Goal: Contribute content: Contribute content

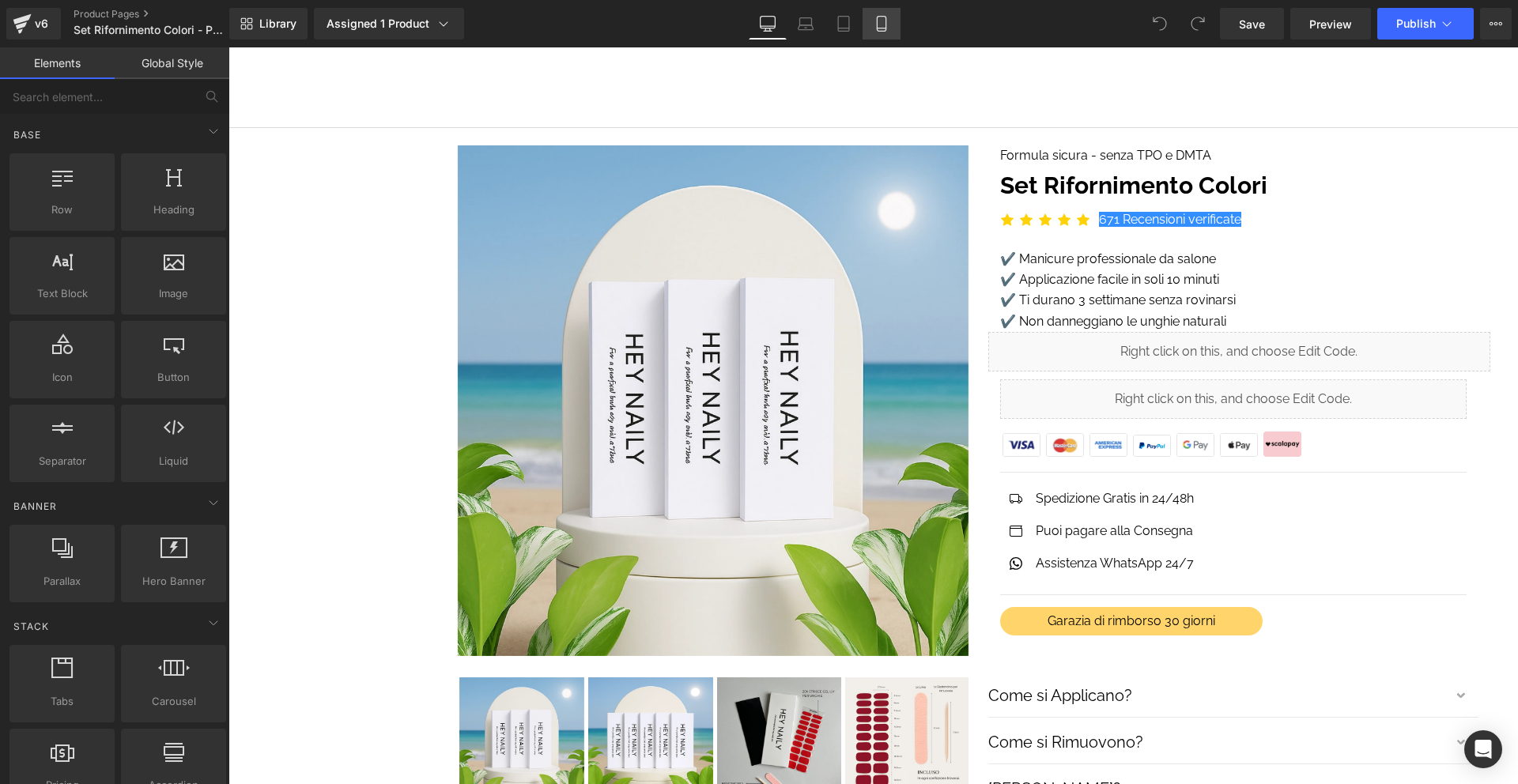
drag, startPoint x: 883, startPoint y: 32, endPoint x: 338, endPoint y: 345, distance: 628.5
click at [883, 32] on link "Mobile" at bounding box center [882, 23] width 38 height 31
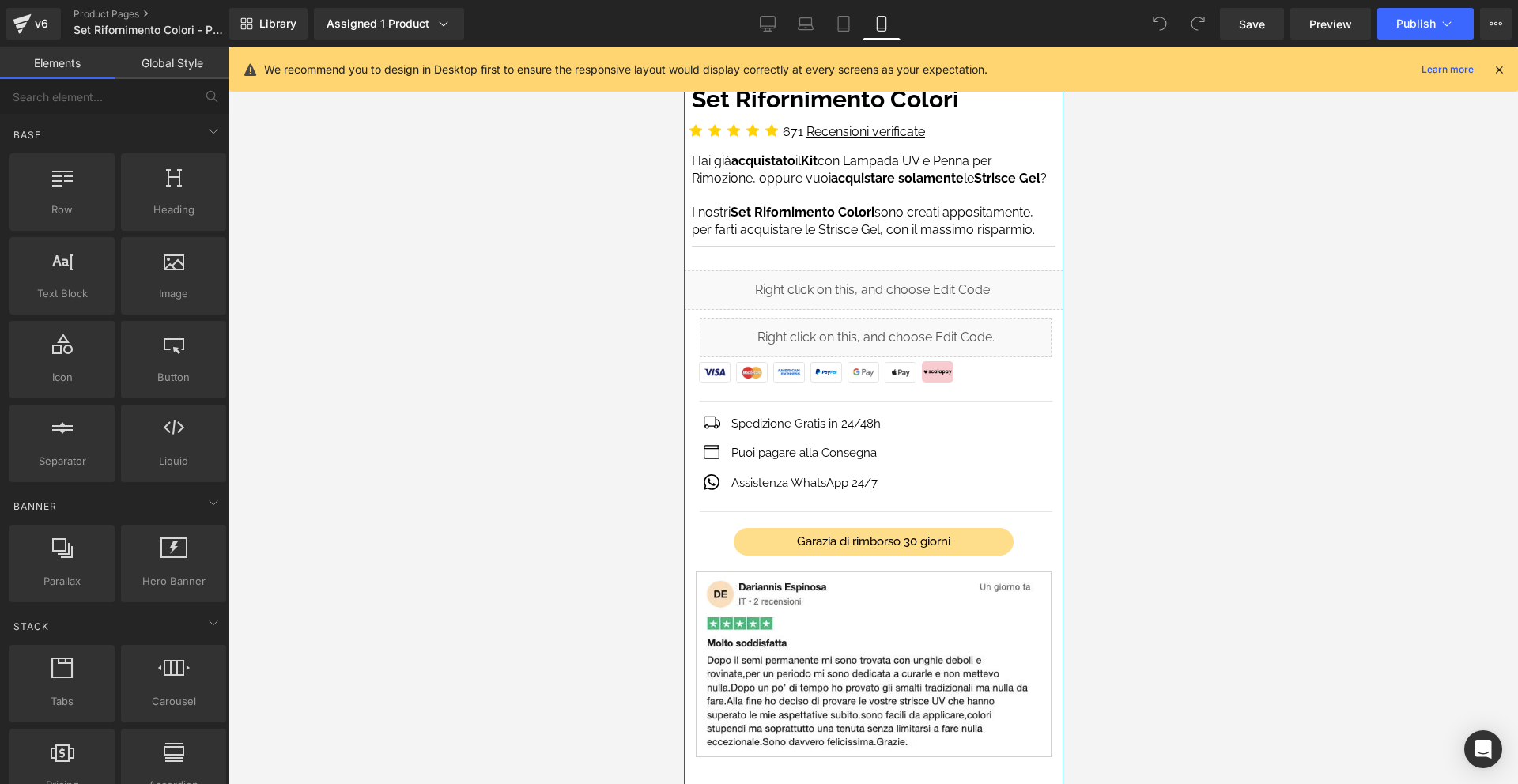
scroll to position [433, 0]
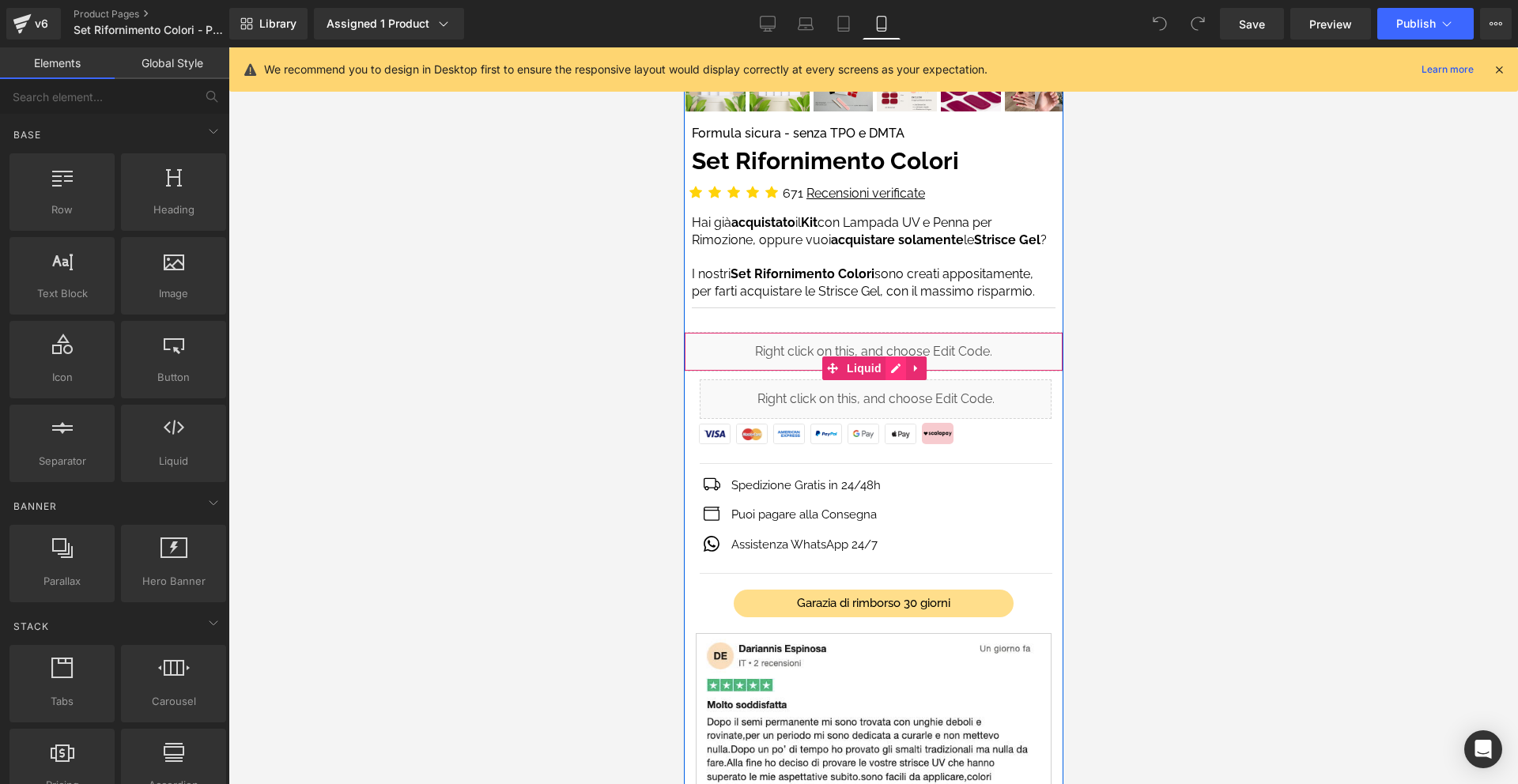
click at [891, 363] on div "Liquid" at bounding box center [873, 352] width 380 height 39
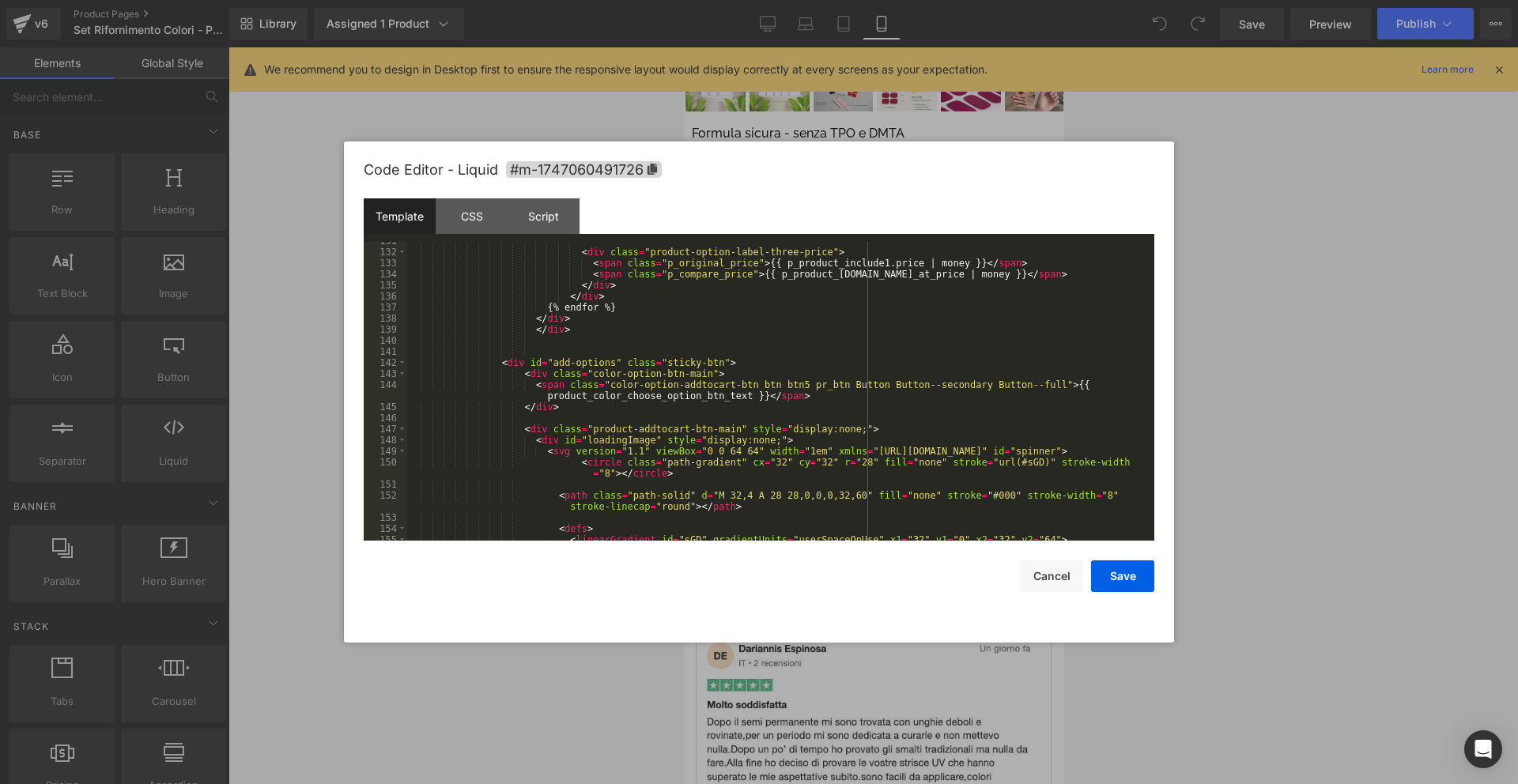
scroll to position [1657, 0]
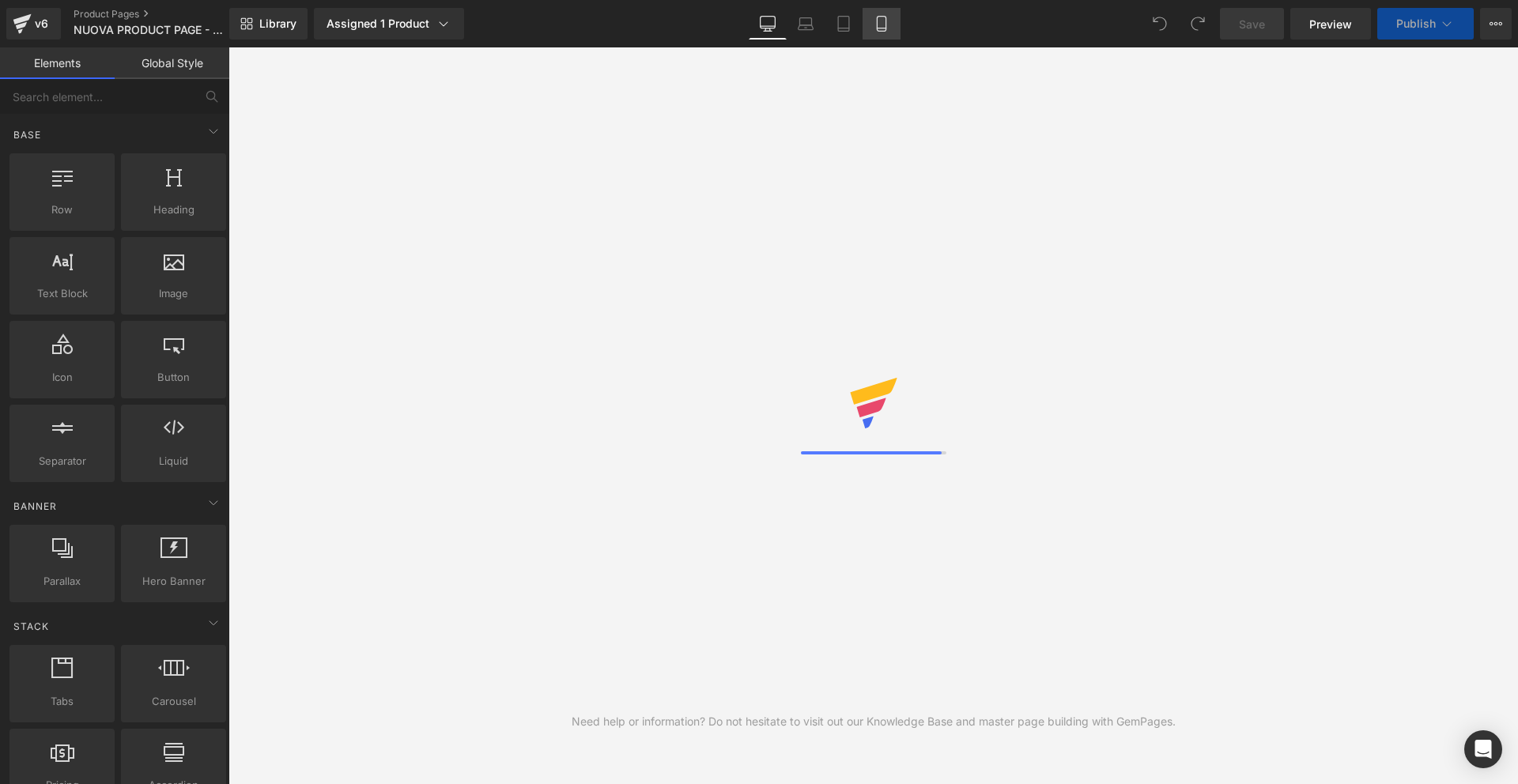
click at [881, 22] on icon at bounding box center [882, 24] width 16 height 16
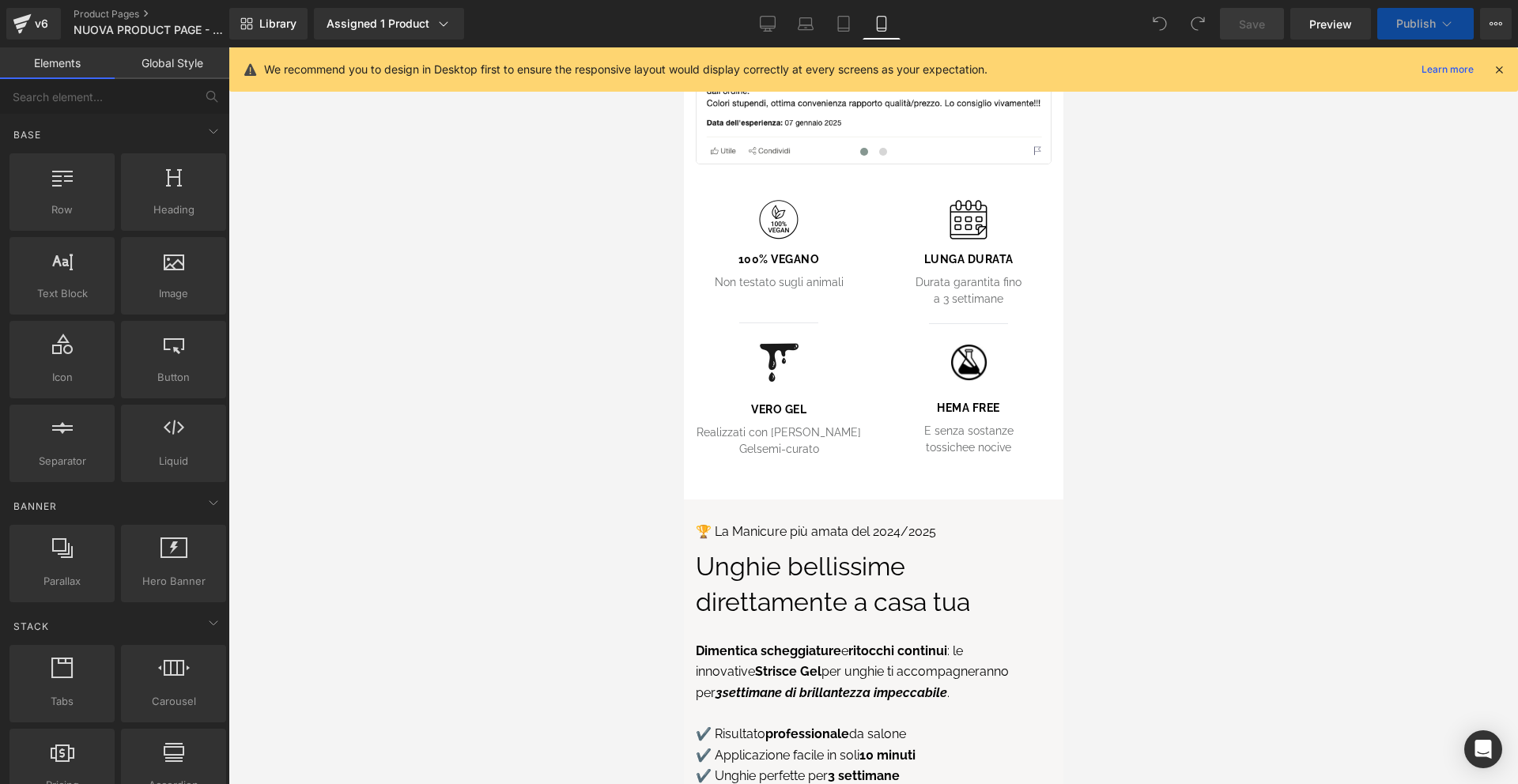
scroll to position [12879, 0]
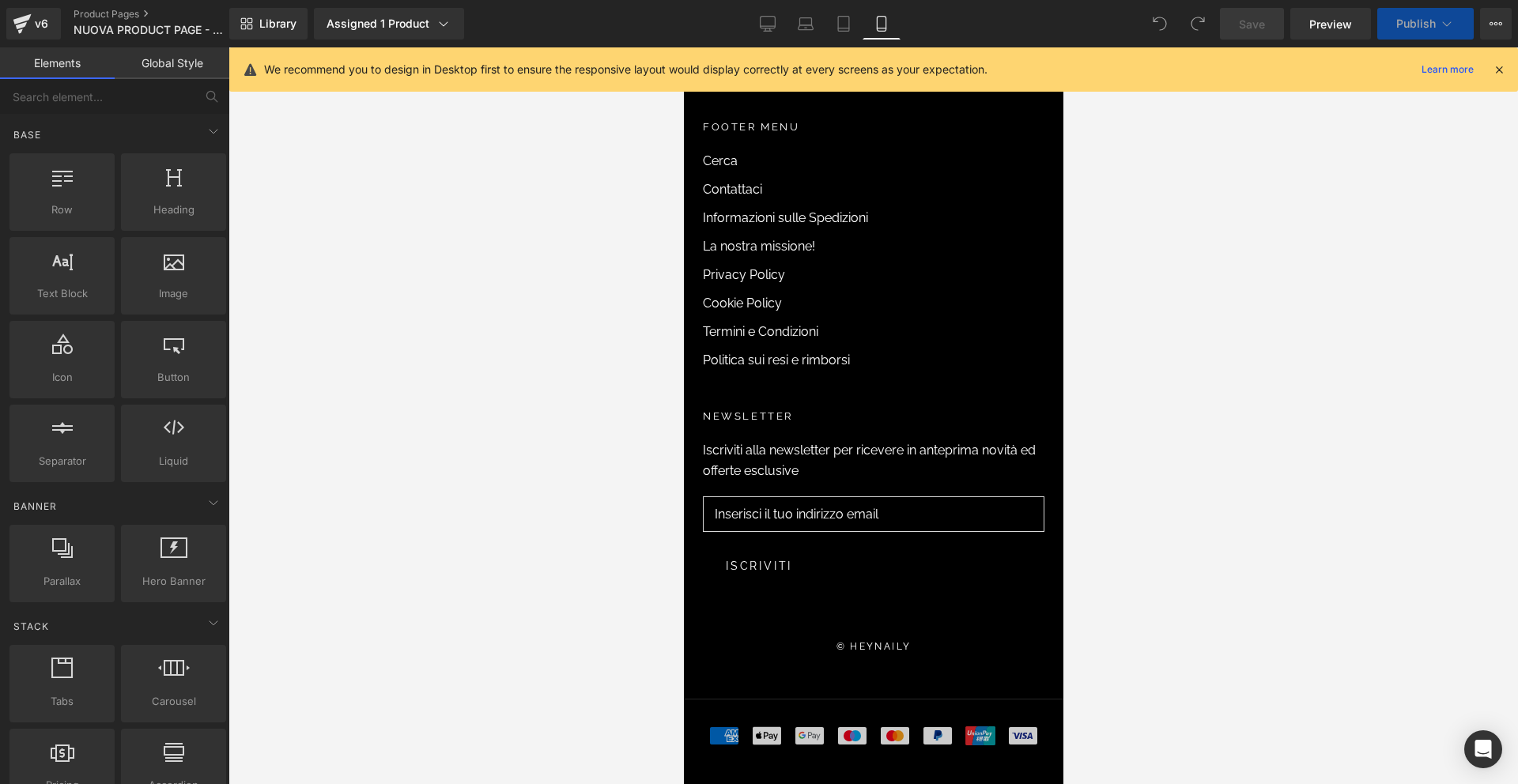
drag, startPoint x: 1498, startPoint y: 68, endPoint x: 1481, endPoint y: 78, distance: 19.7
click at [1498, 68] on icon at bounding box center [1499, 70] width 14 height 14
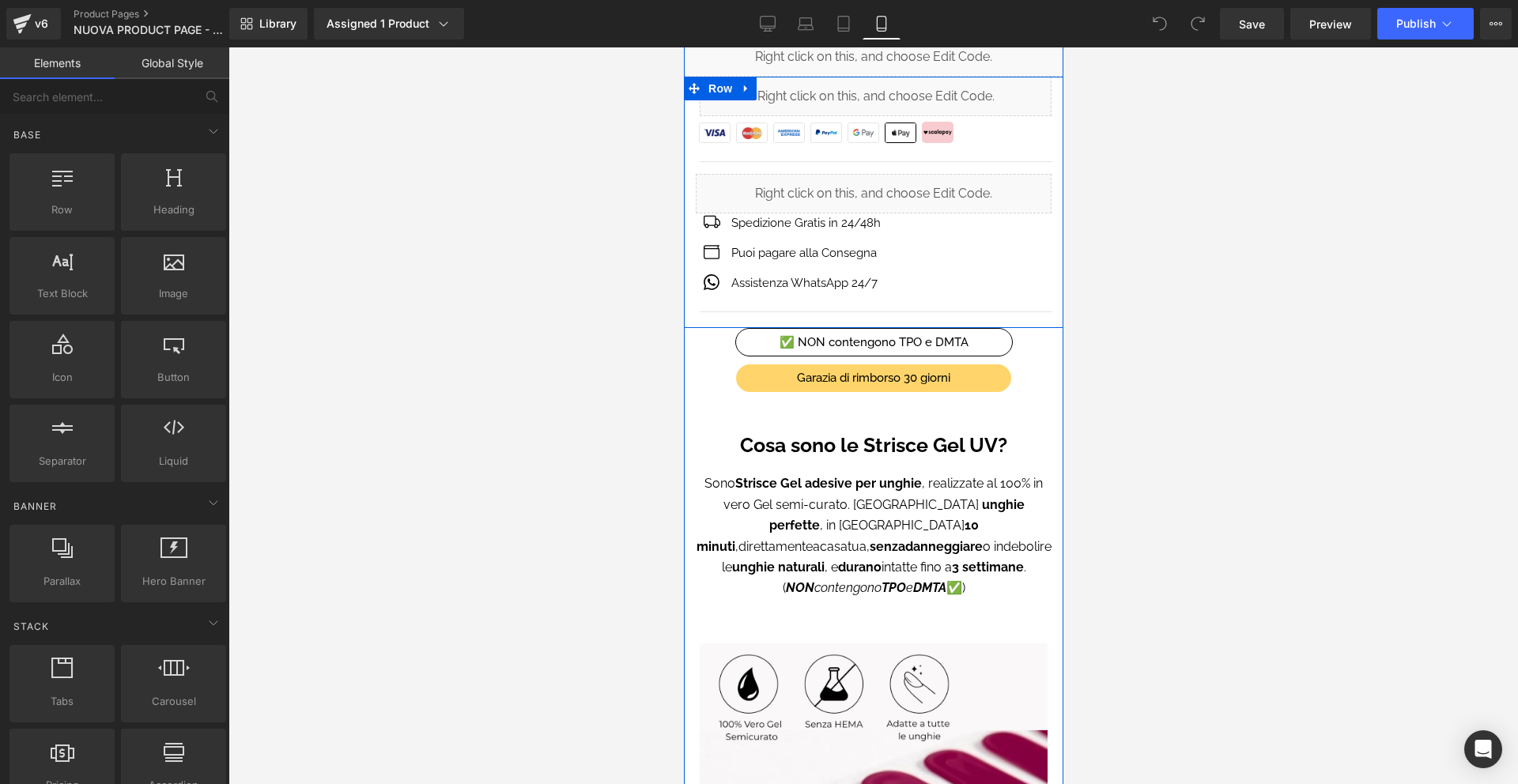
scroll to position [918, 0]
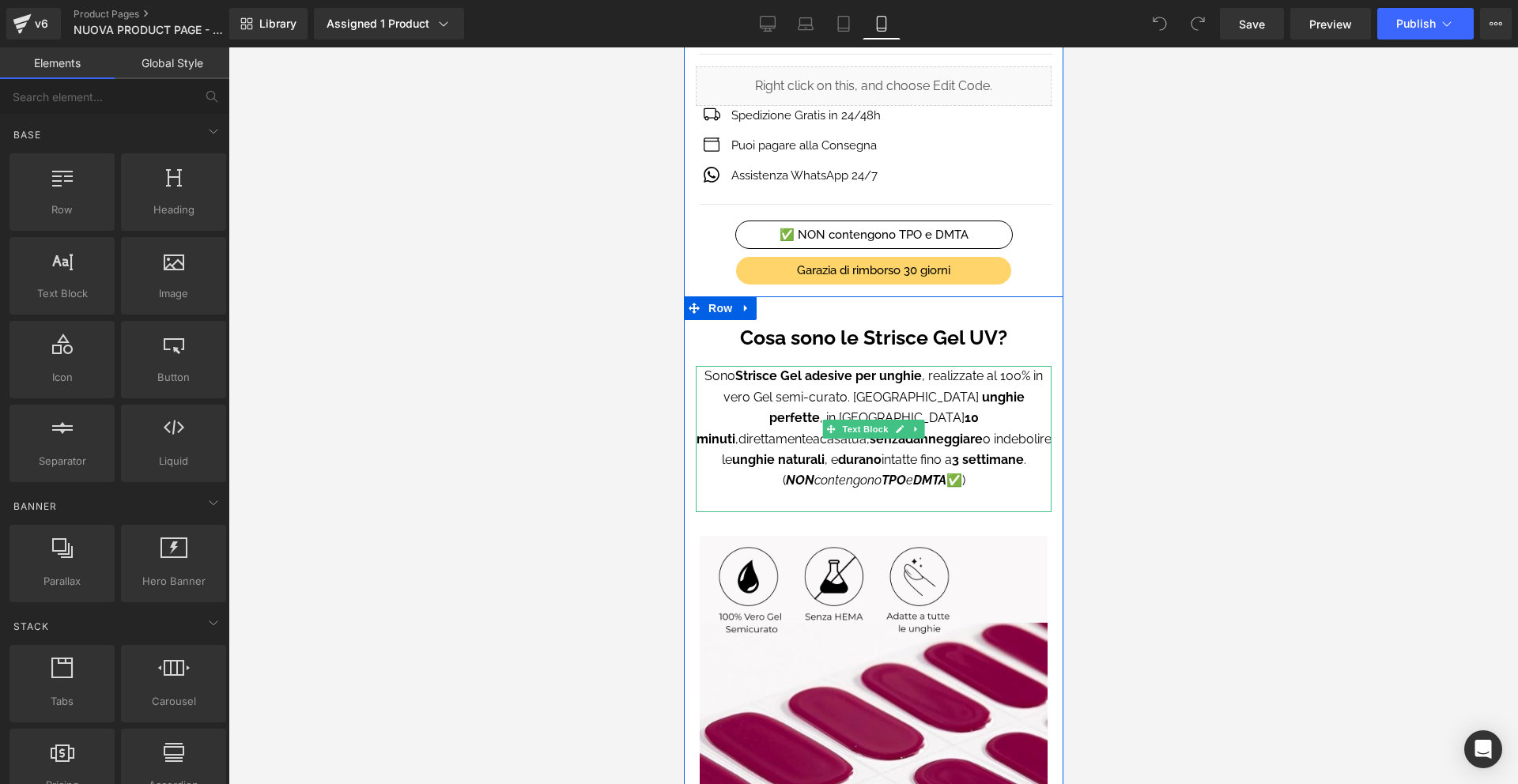
click at [785, 472] on strong "NON" at bounding box center [800, 480] width 29 height 15
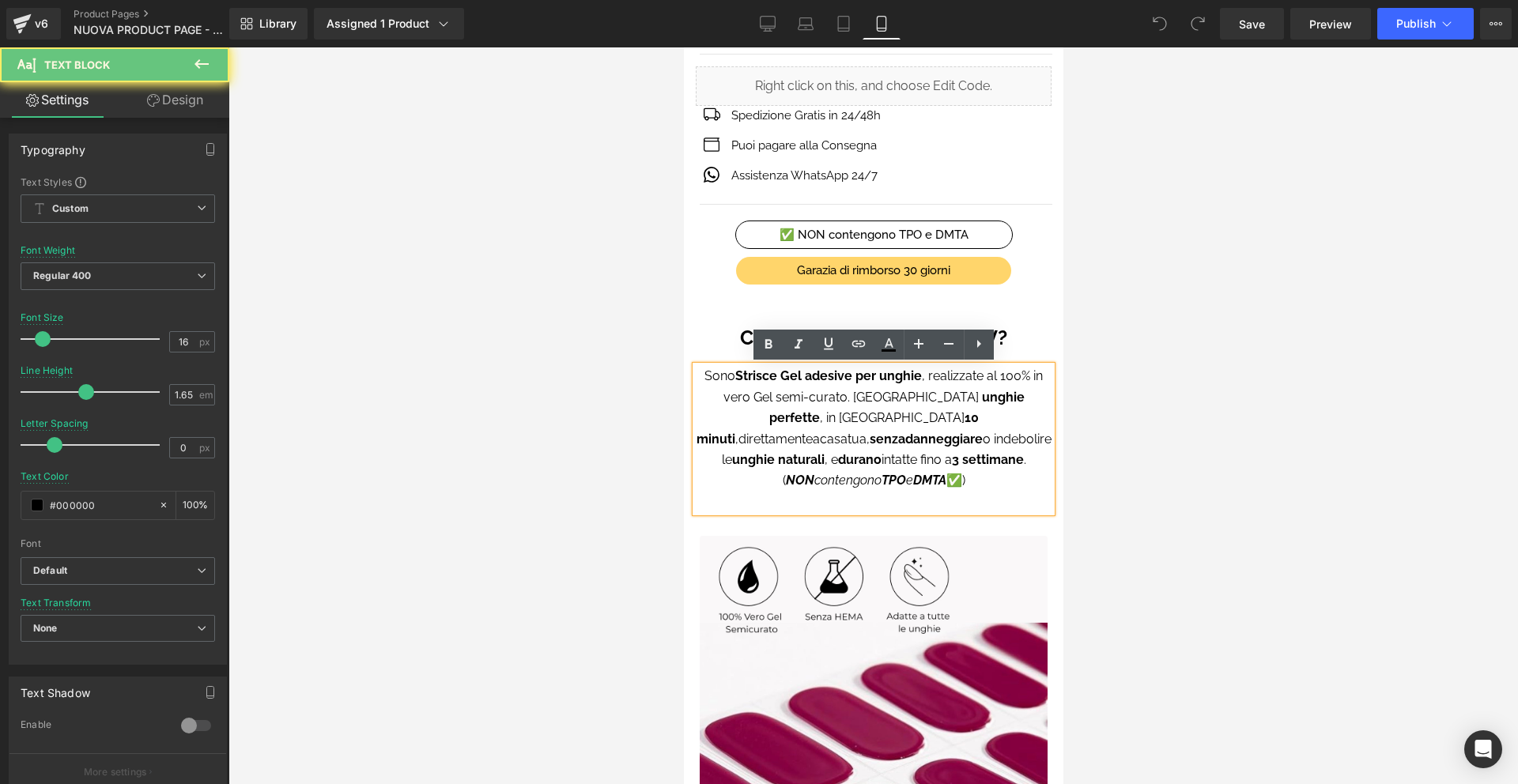
click at [785, 472] on strong "NON" at bounding box center [800, 480] width 29 height 15
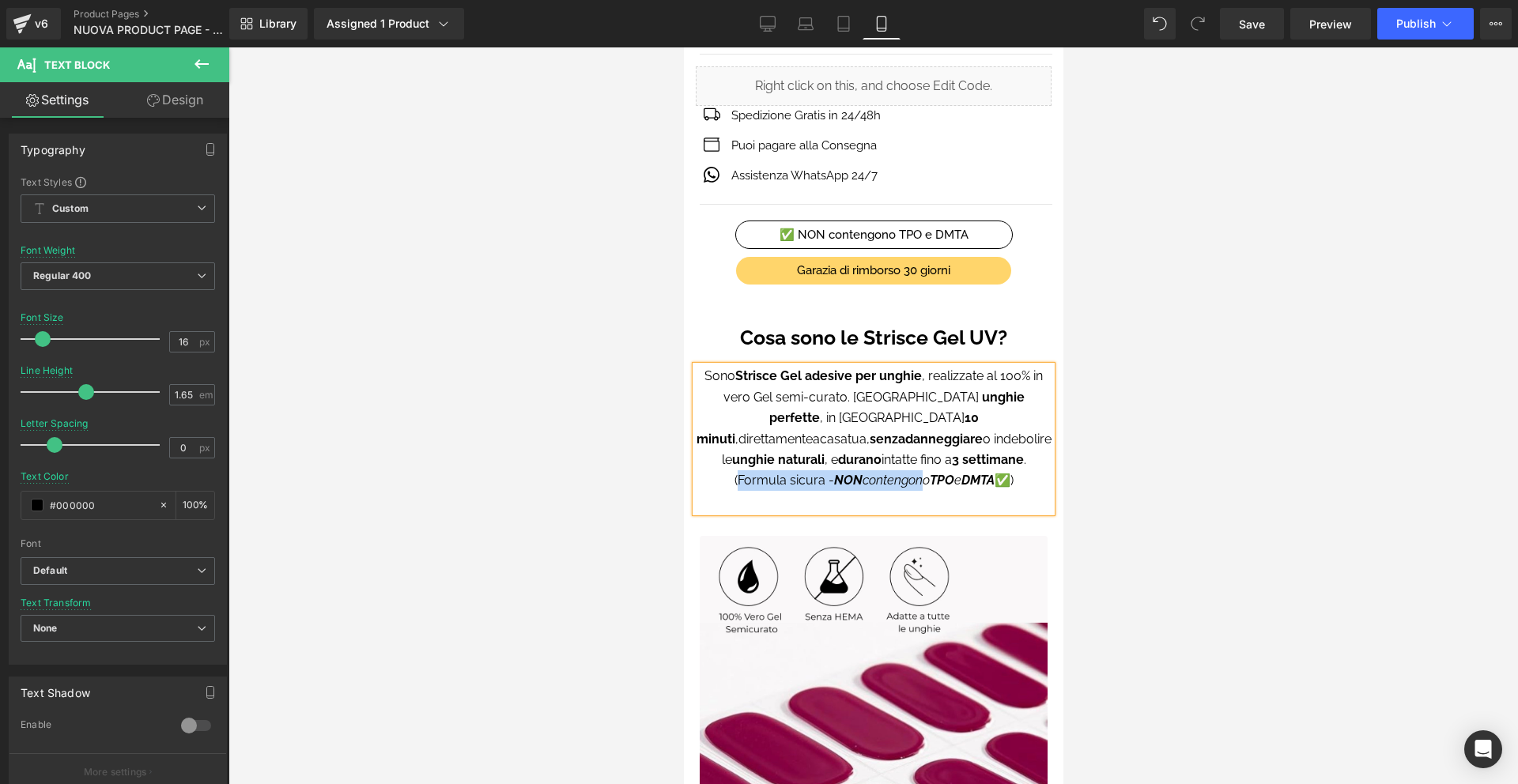
drag, startPoint x: 728, startPoint y: 457, endPoint x: 910, endPoint y: 453, distance: 182.0
click at [910, 471] on p "(Formula sicura - NON contengono TPO e DMTA ✅)" at bounding box center [873, 480] width 356 height 21
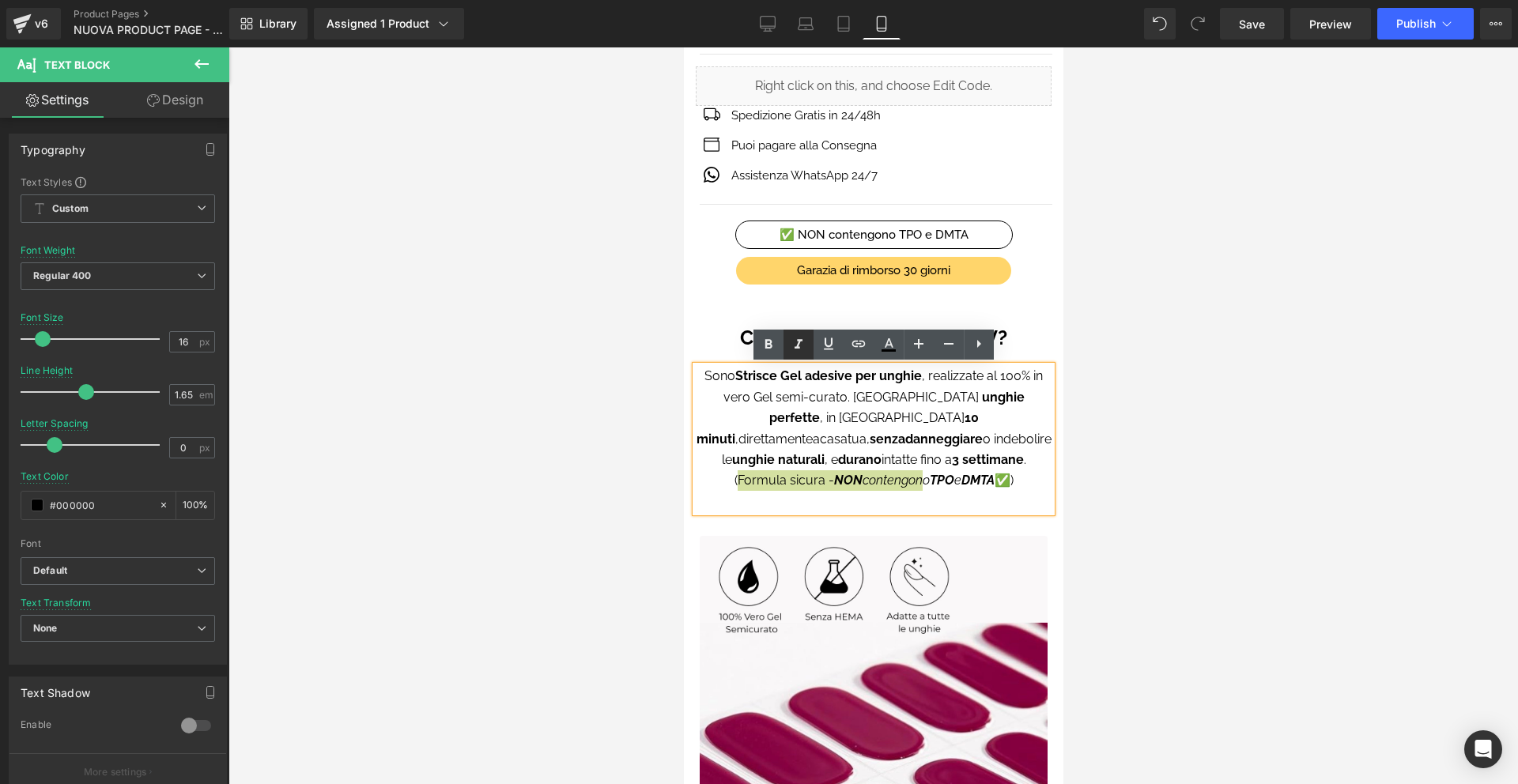
click at [802, 346] on icon at bounding box center [798, 344] width 19 height 19
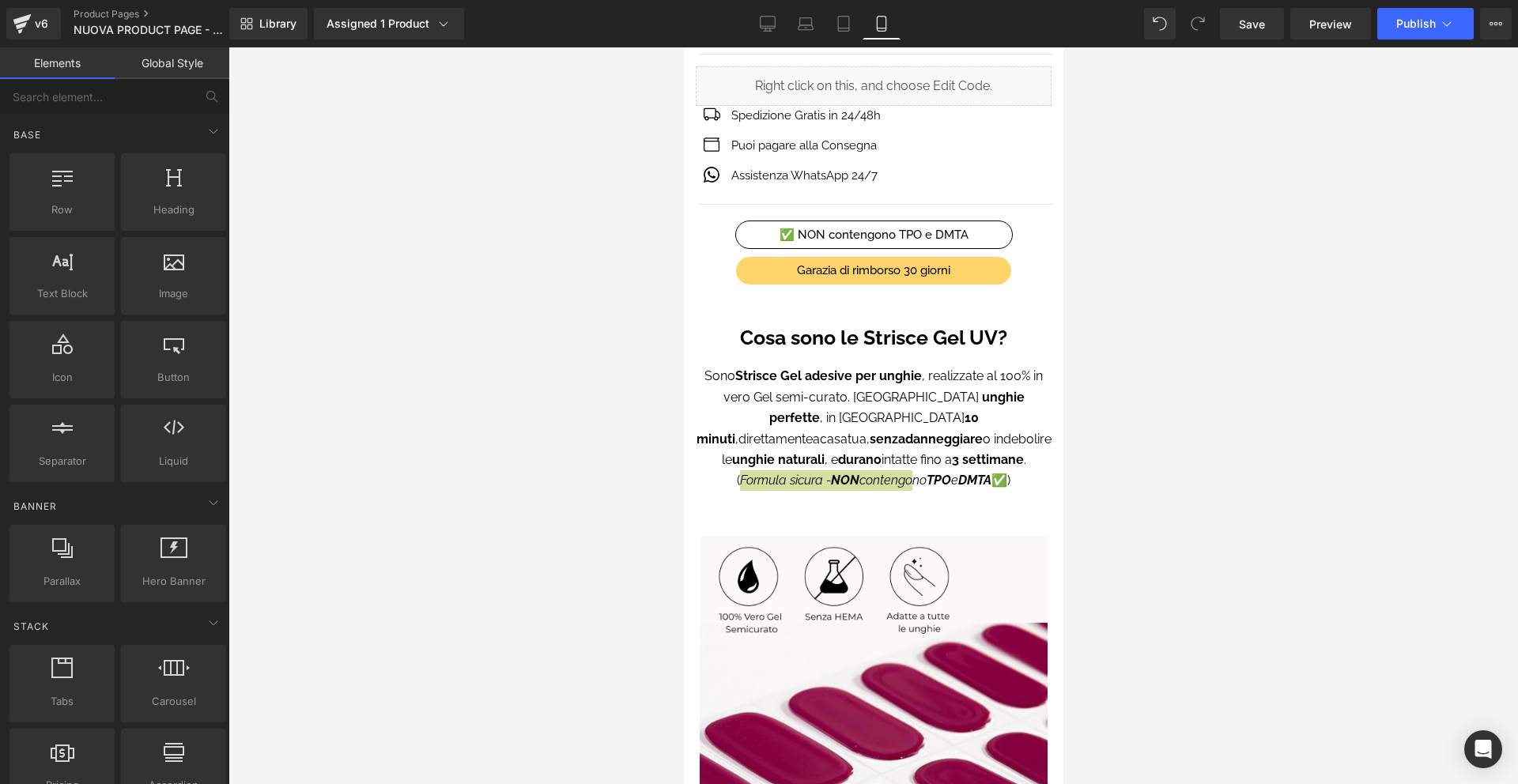
click at [1132, 435] on div at bounding box center [874, 415] width 1290 height 737
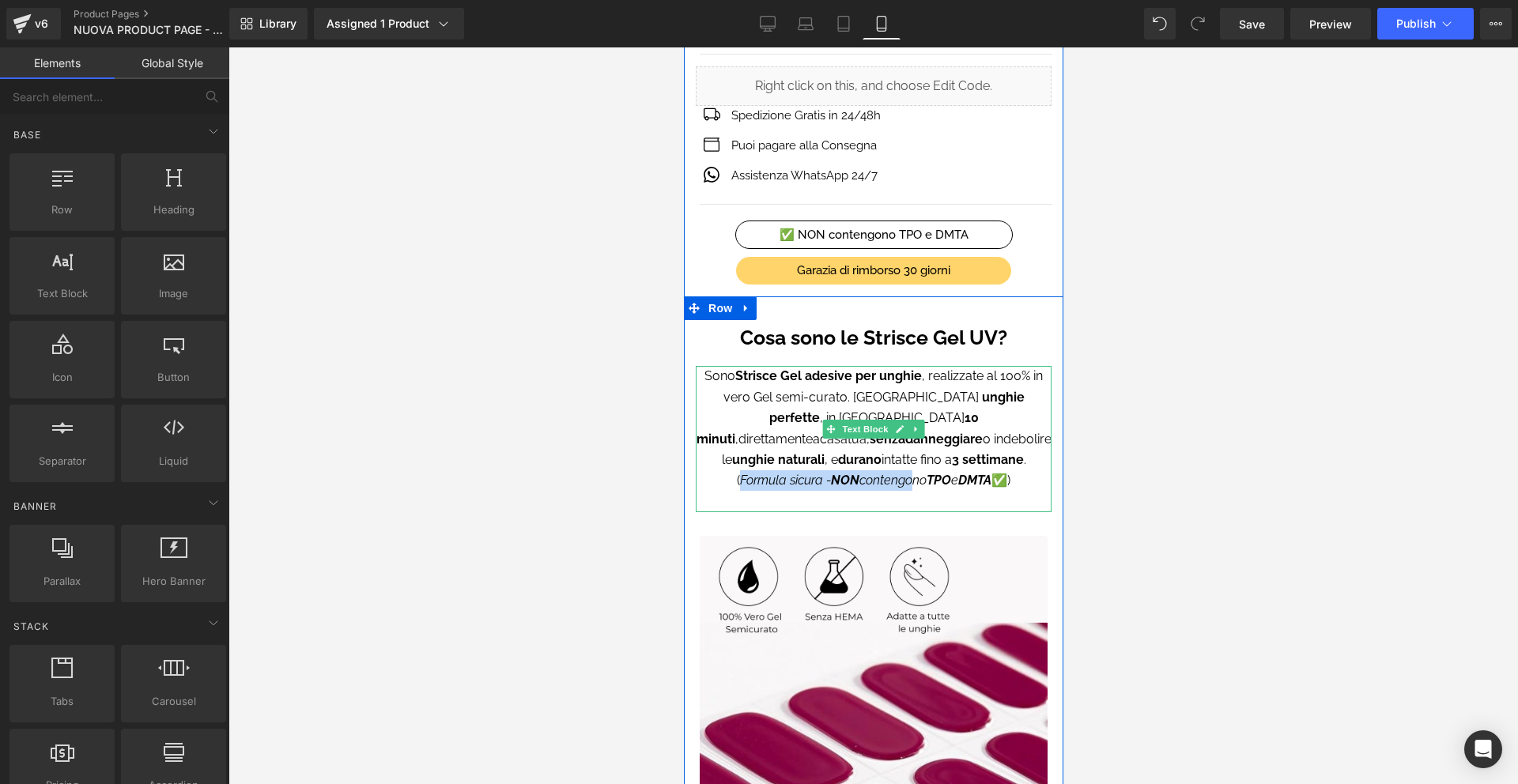
click at [991, 472] on strong "DMTA" at bounding box center [974, 480] width 33 height 15
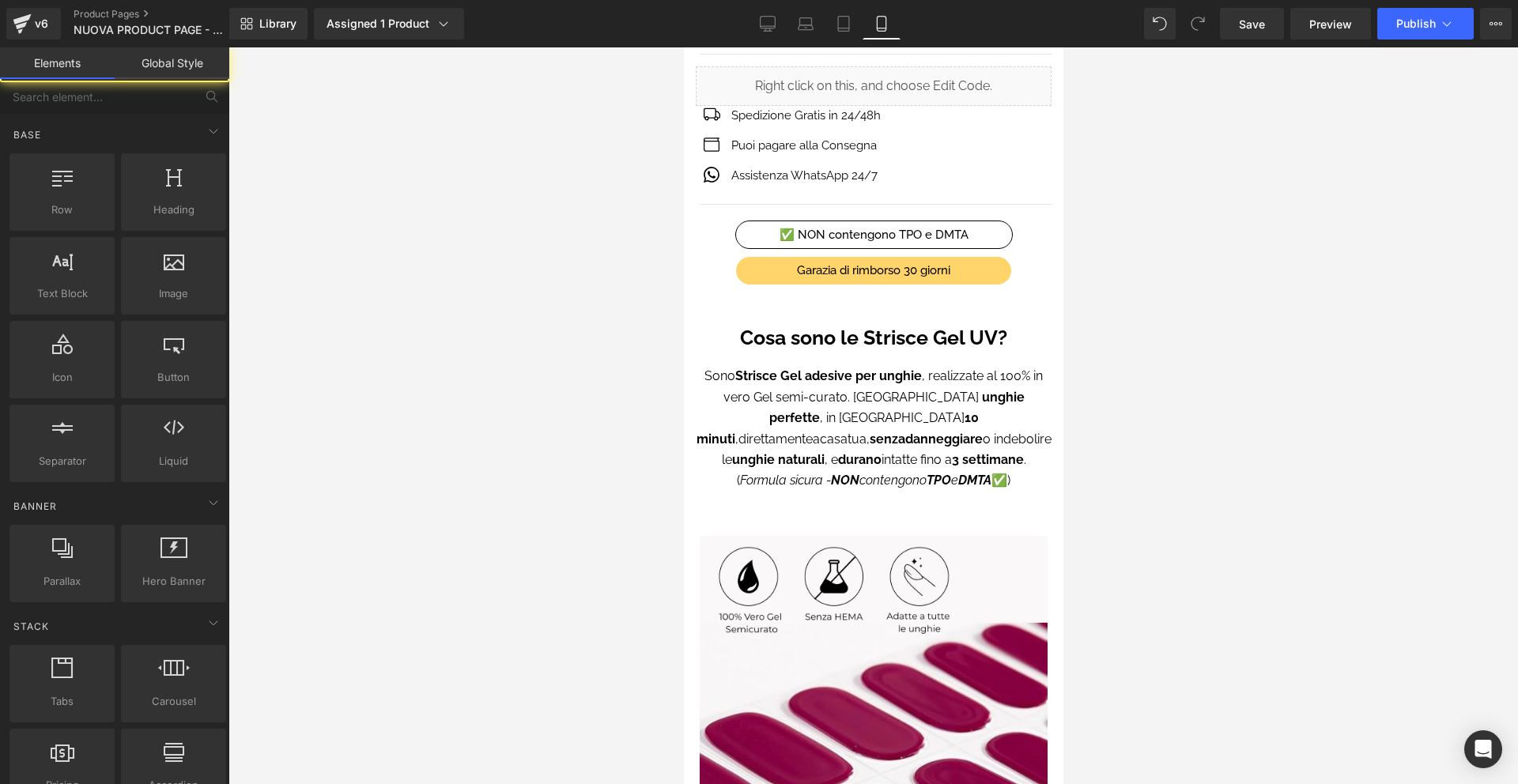
click at [1111, 473] on div at bounding box center [874, 415] width 1290 height 737
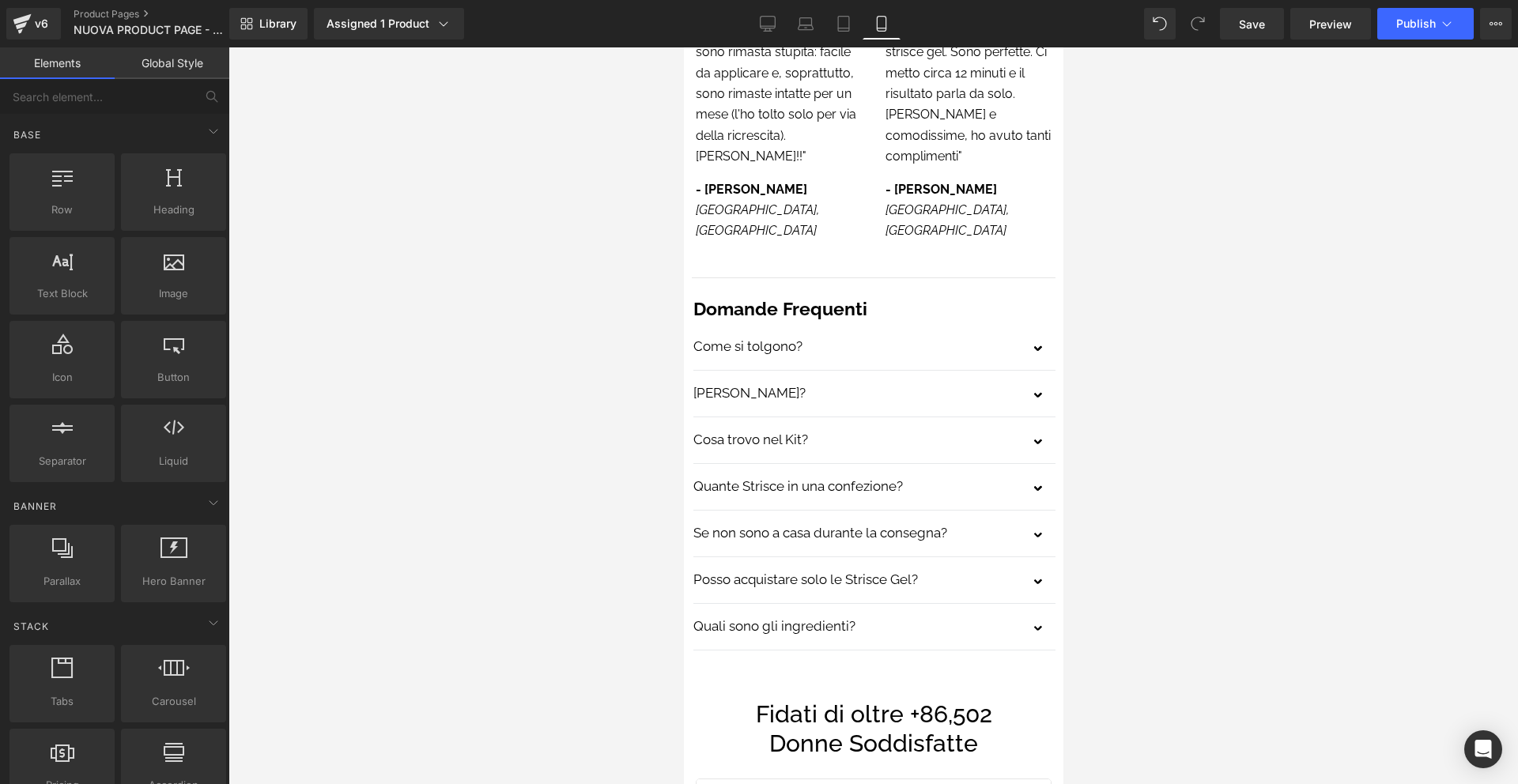
scroll to position [4562, 0]
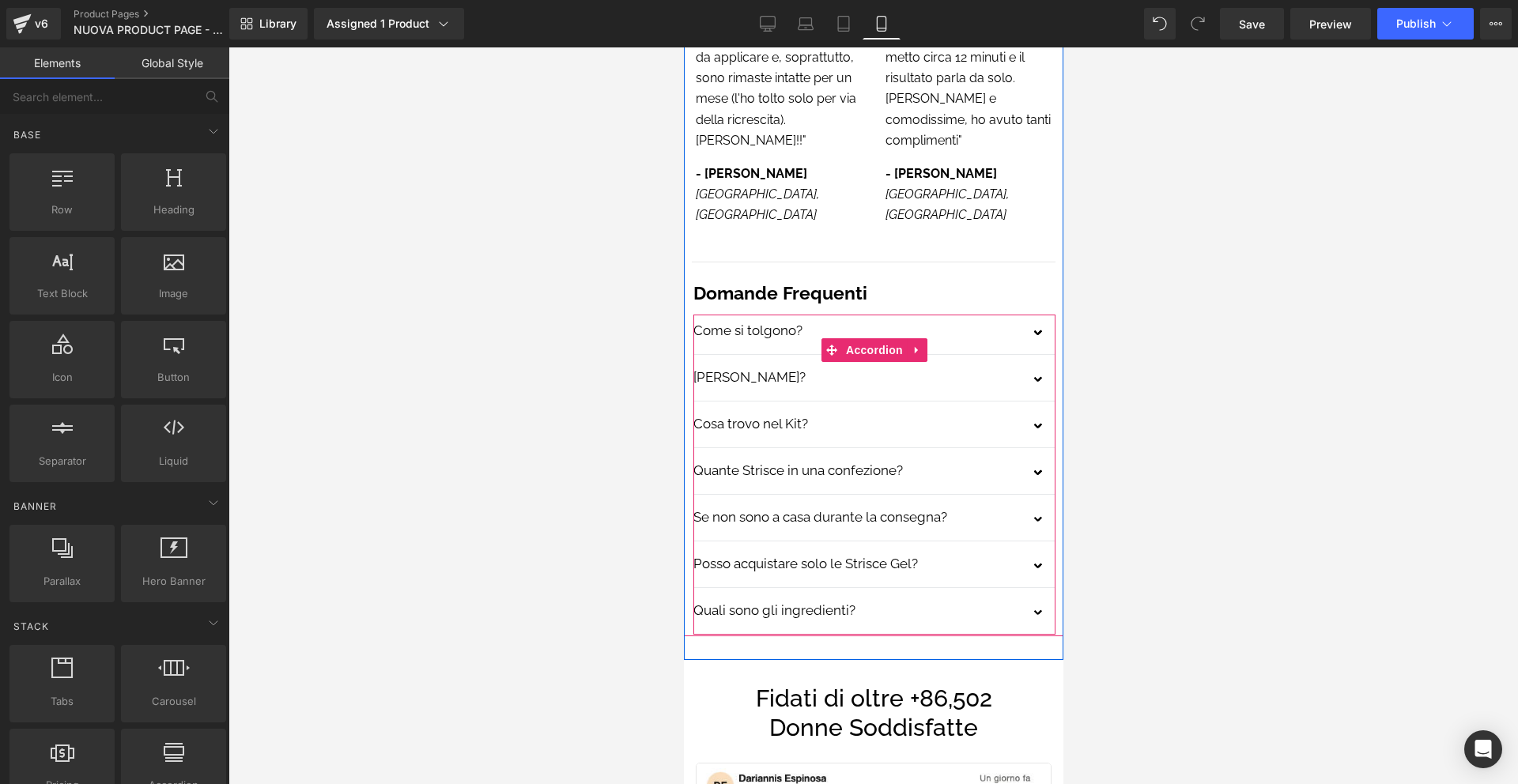
click at [1038, 314] on button "button" at bounding box center [1038, 334] width 31 height 39
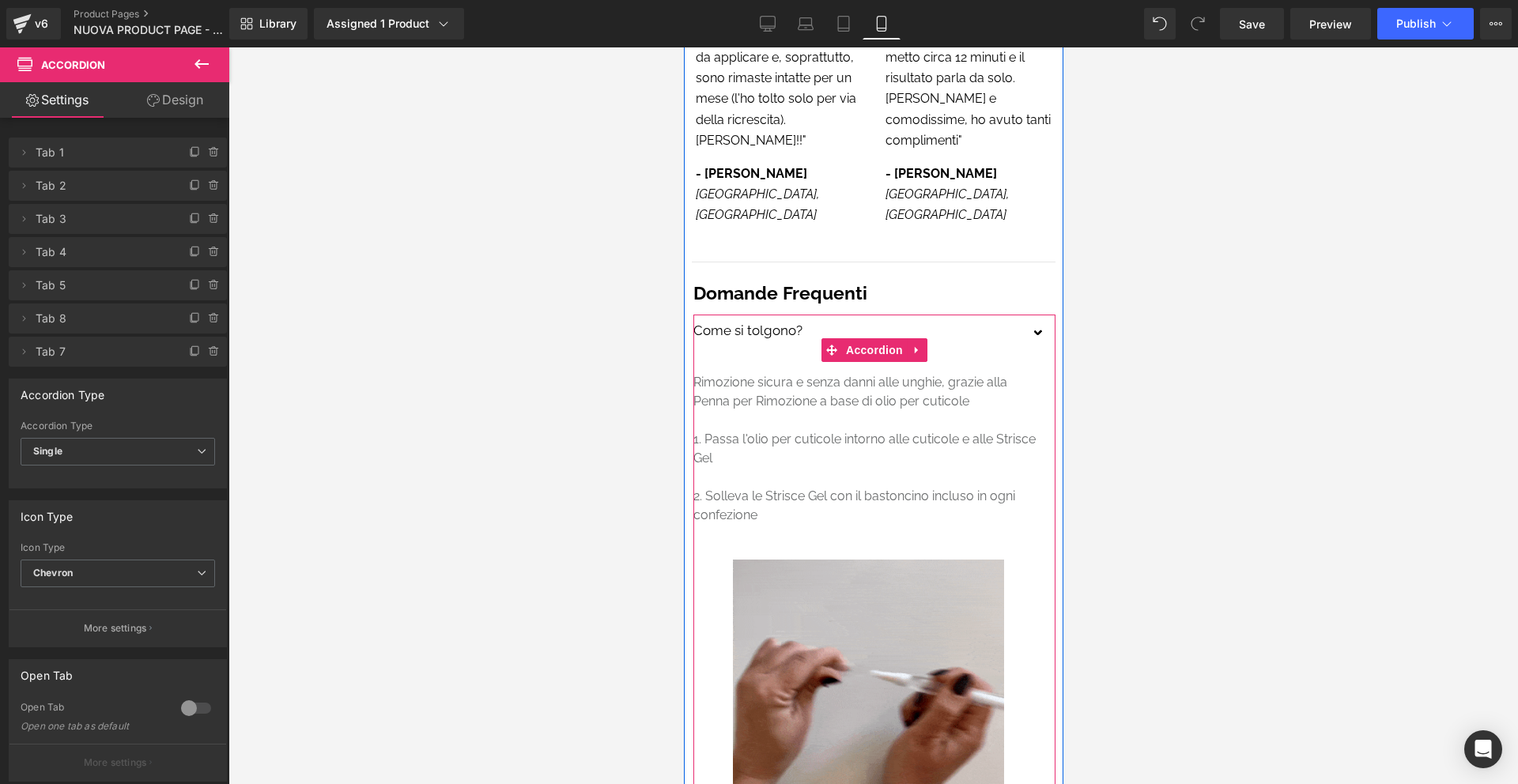
click at [1037, 314] on button "button" at bounding box center [1038, 334] width 31 height 39
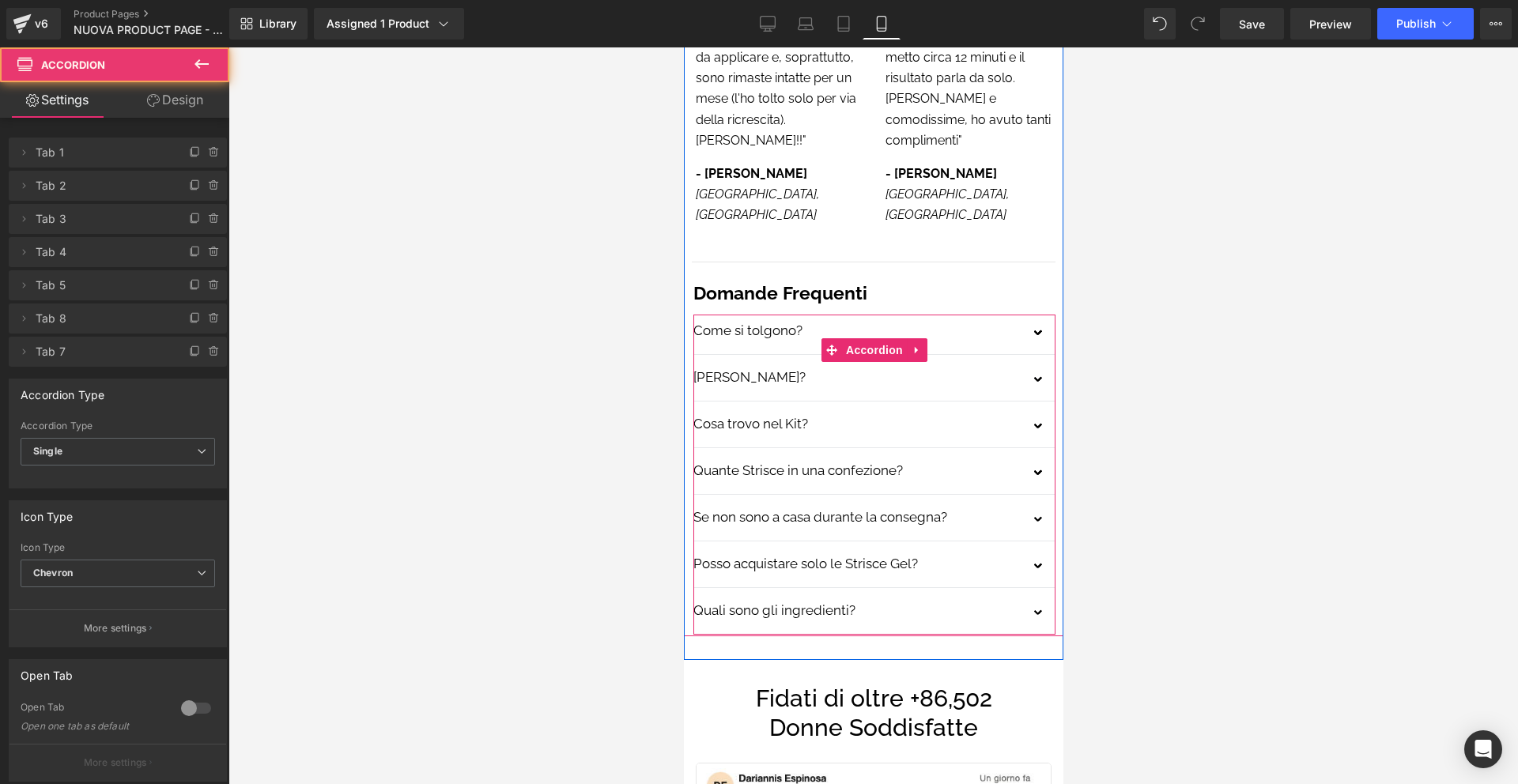
click at [1036, 314] on button "button" at bounding box center [1038, 334] width 31 height 39
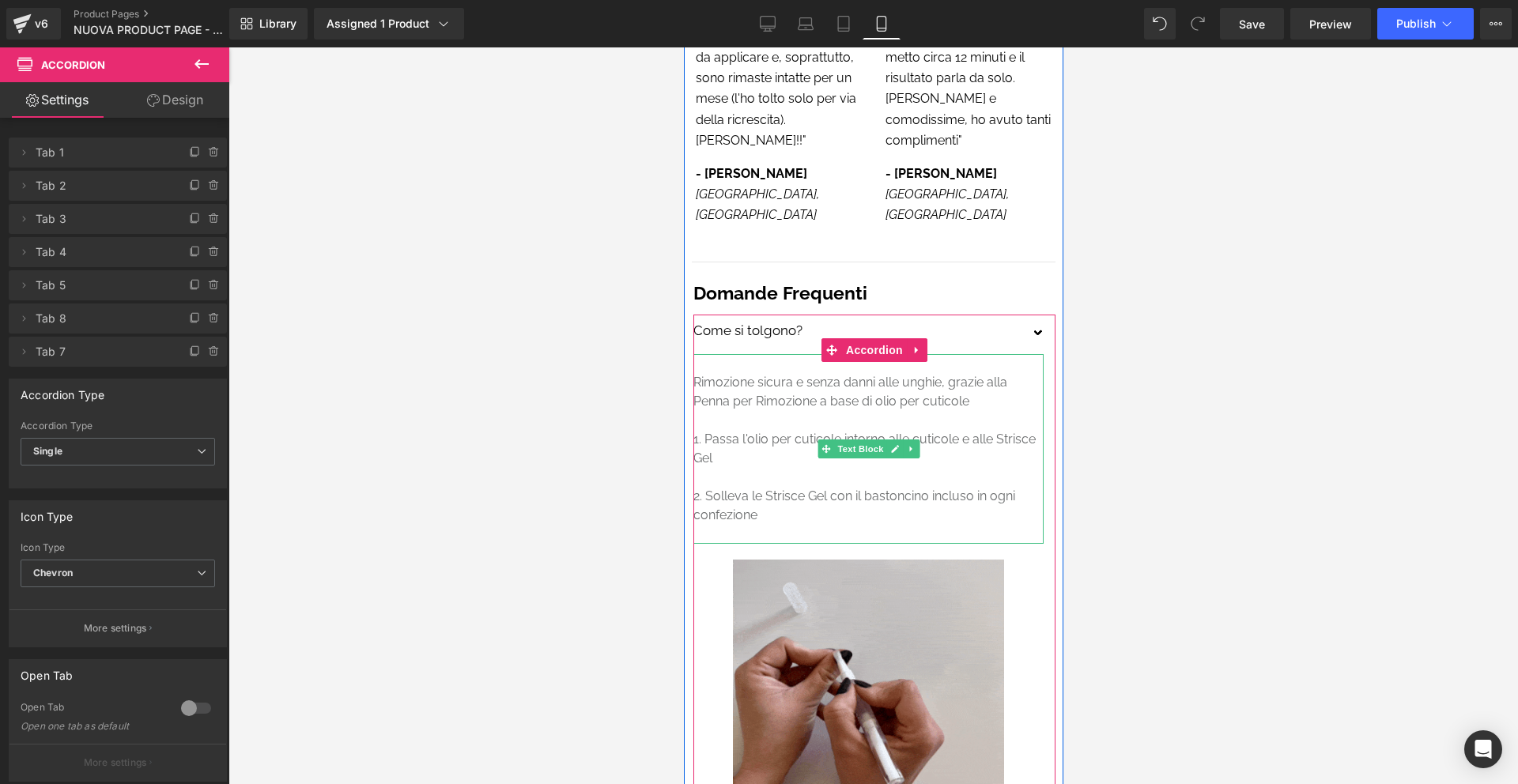
click at [977, 373] on p "Rimozione sicura e senza danni alle unghie, grazie alla Penna per Rimozione a b…" at bounding box center [868, 392] width 350 height 38
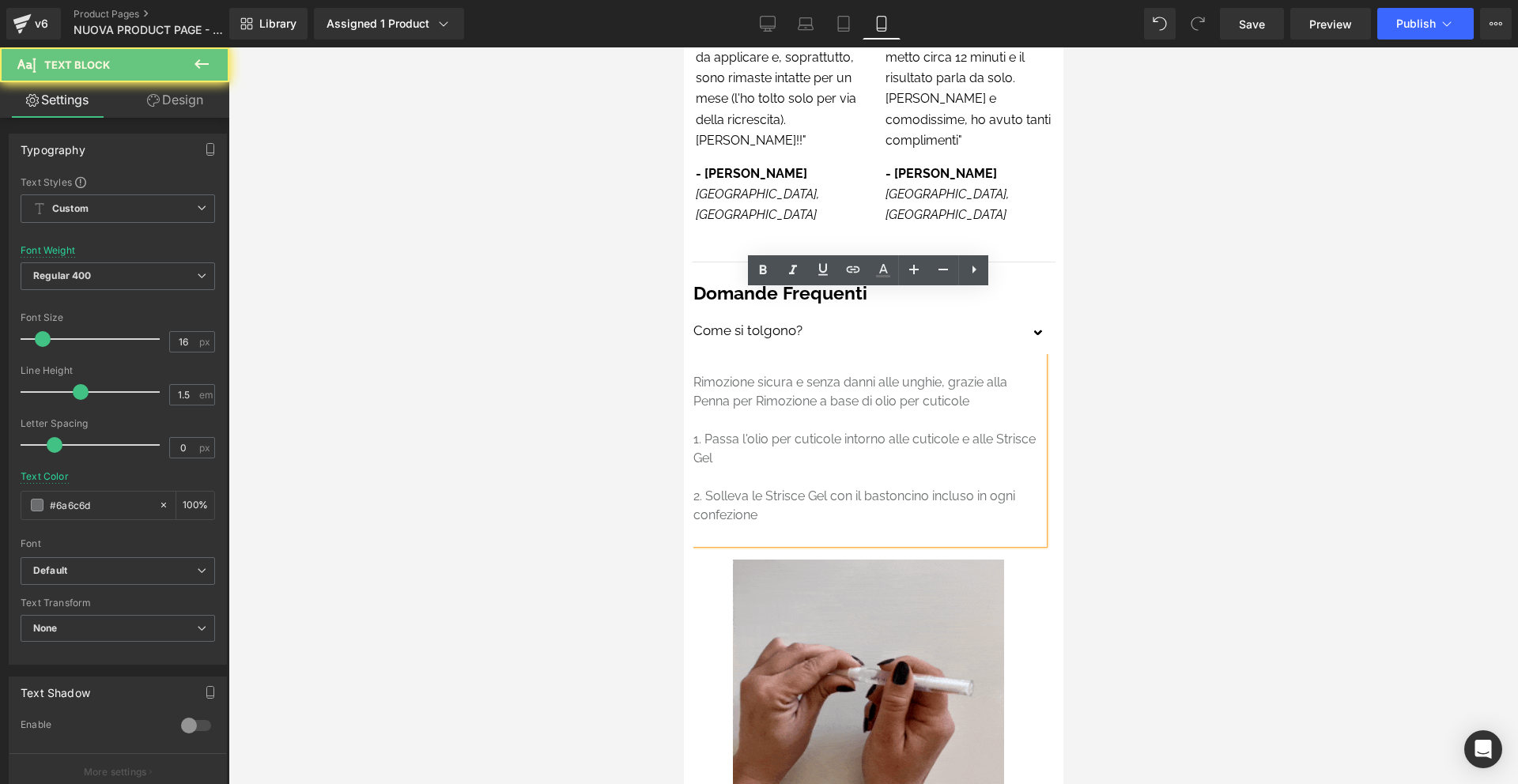
click at [967, 373] on p "Rimozione sicura e senza danni alle unghie, grazie alla Penna per Rimozione a b…" at bounding box center [868, 392] width 350 height 38
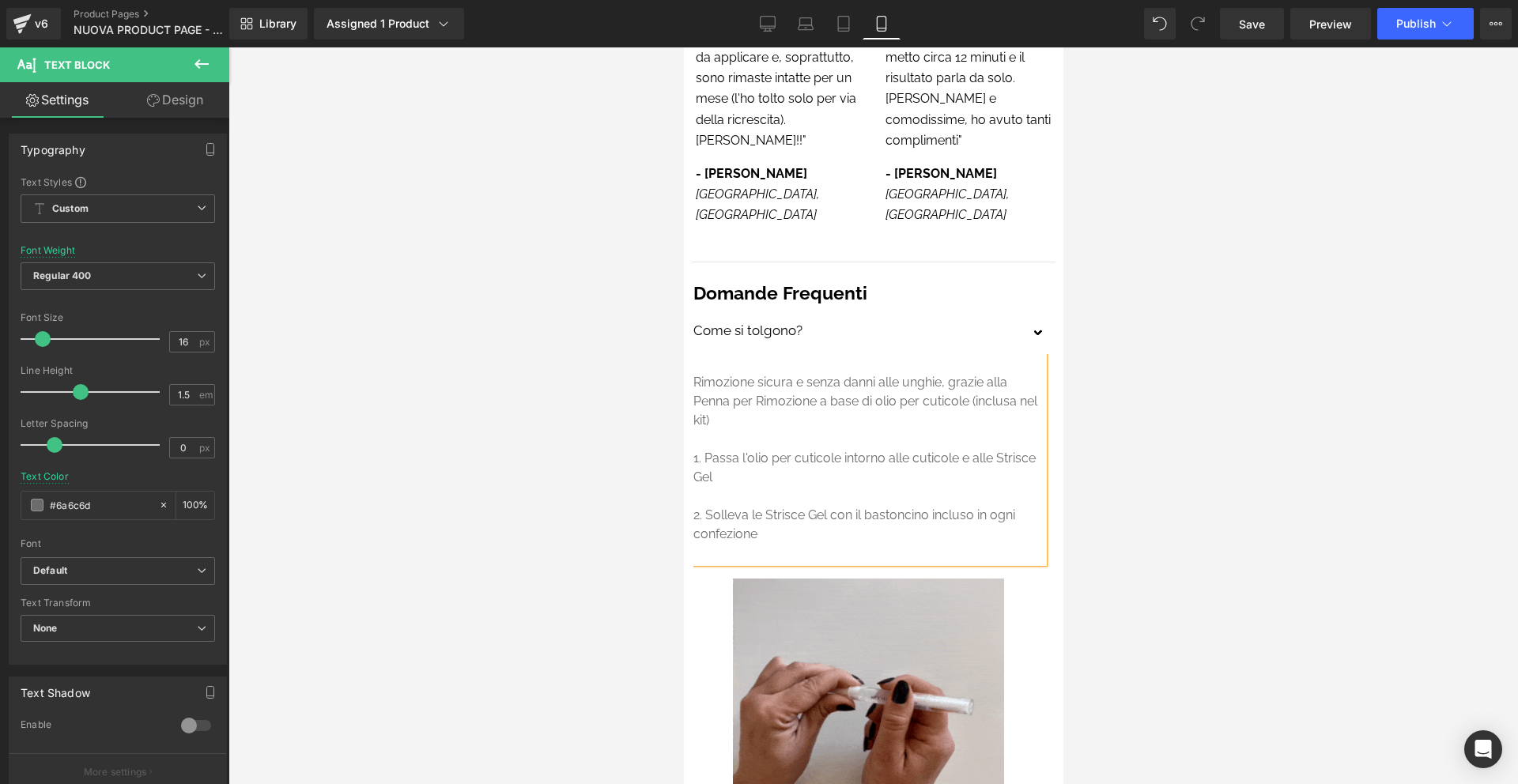
click at [1043, 314] on button "button" at bounding box center [1038, 334] width 31 height 39
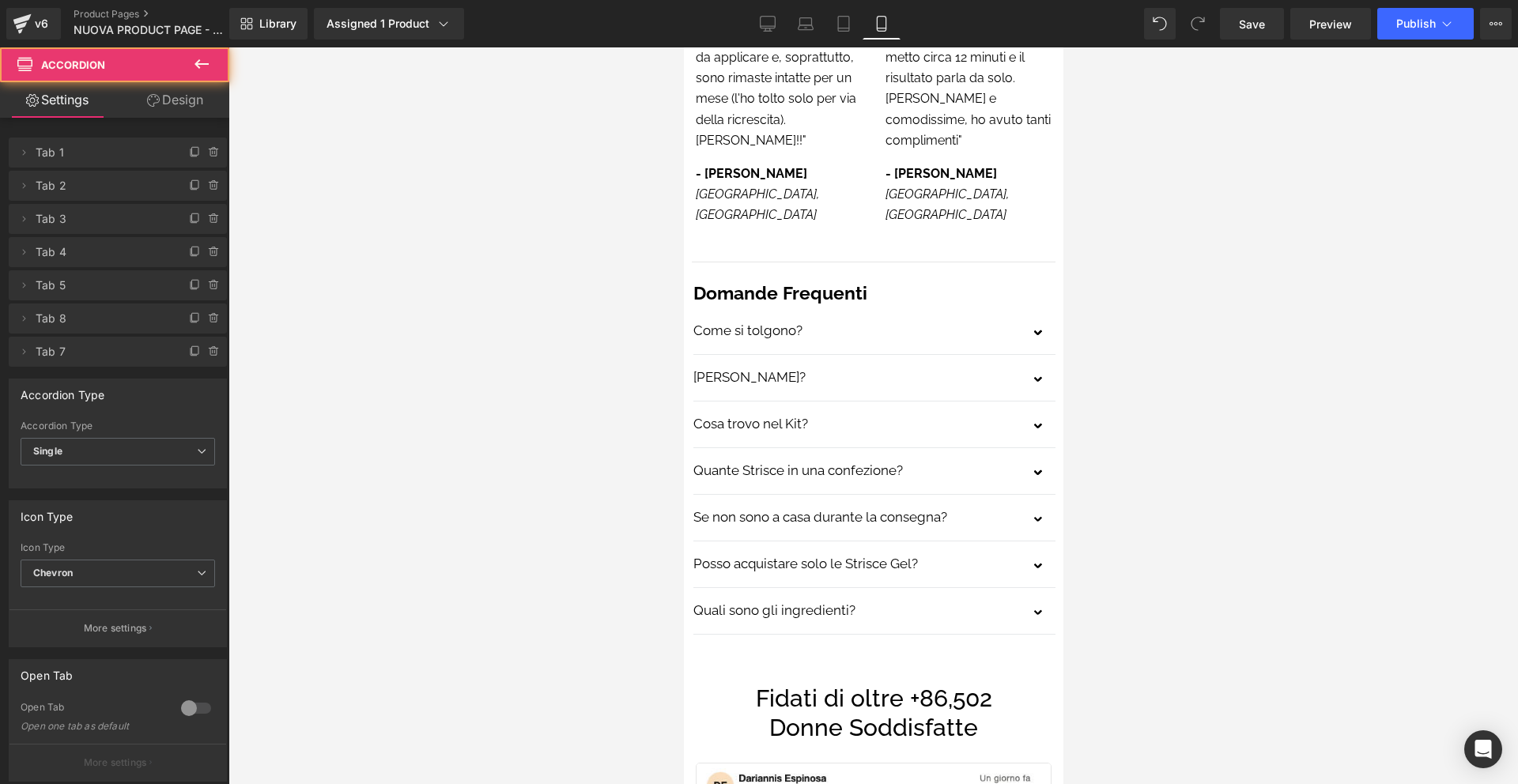
click at [1040, 361] on button "button" at bounding box center [1038, 380] width 31 height 39
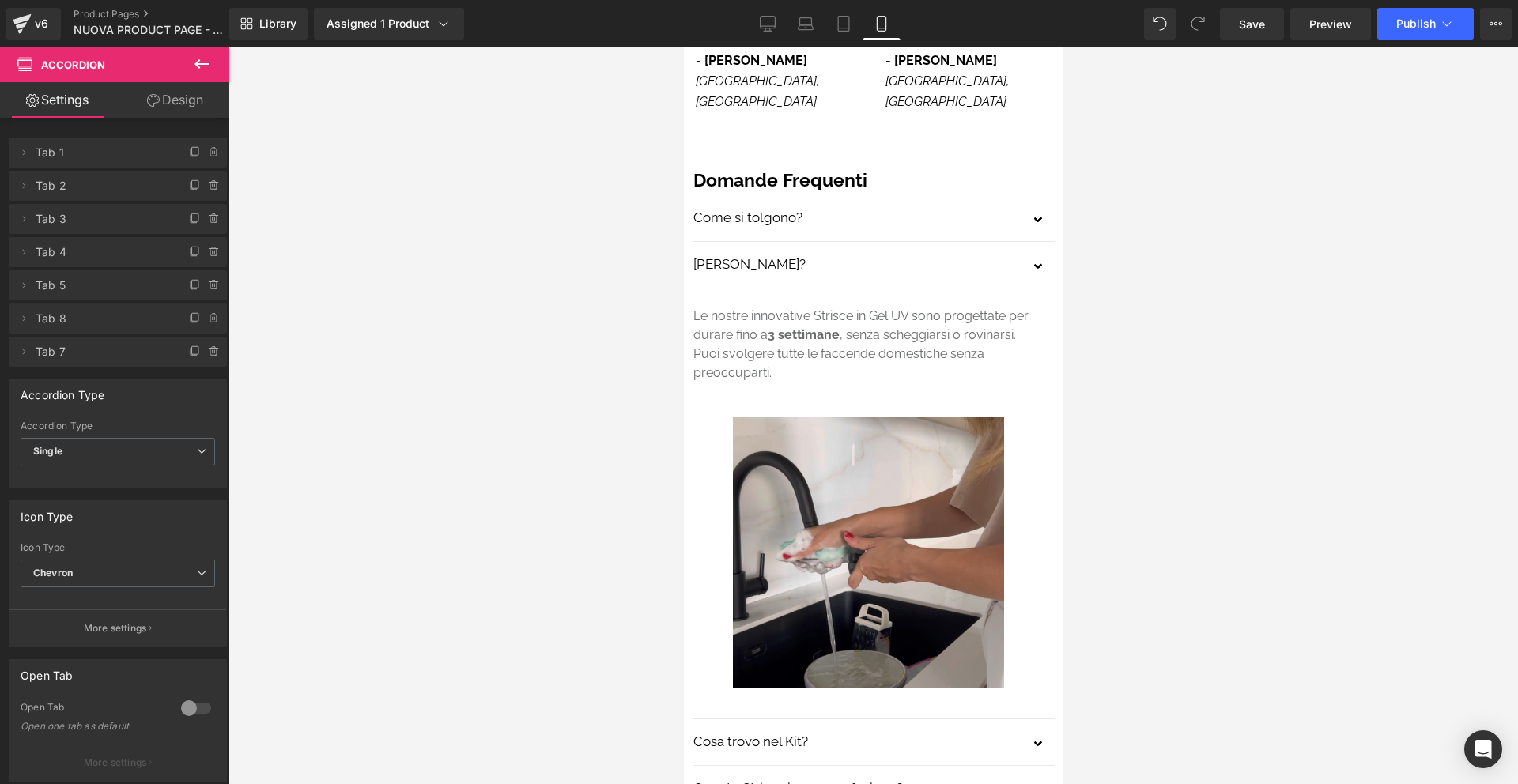
scroll to position [4681, 0]
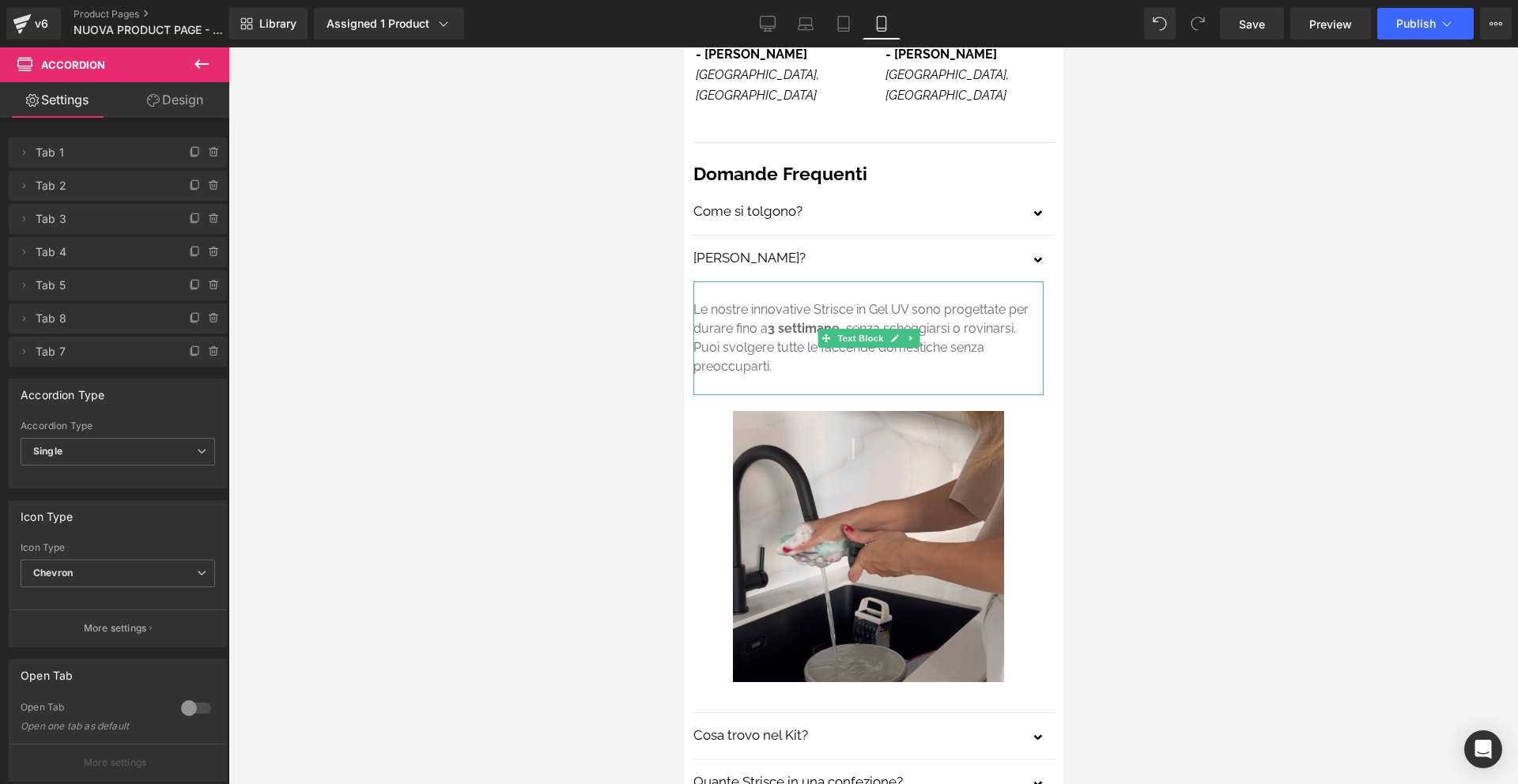
click at [712, 300] on p "Le nostre innovative Strisce in Gel UV sono progettate per durare fino a 3 sett…" at bounding box center [868, 338] width 350 height 76
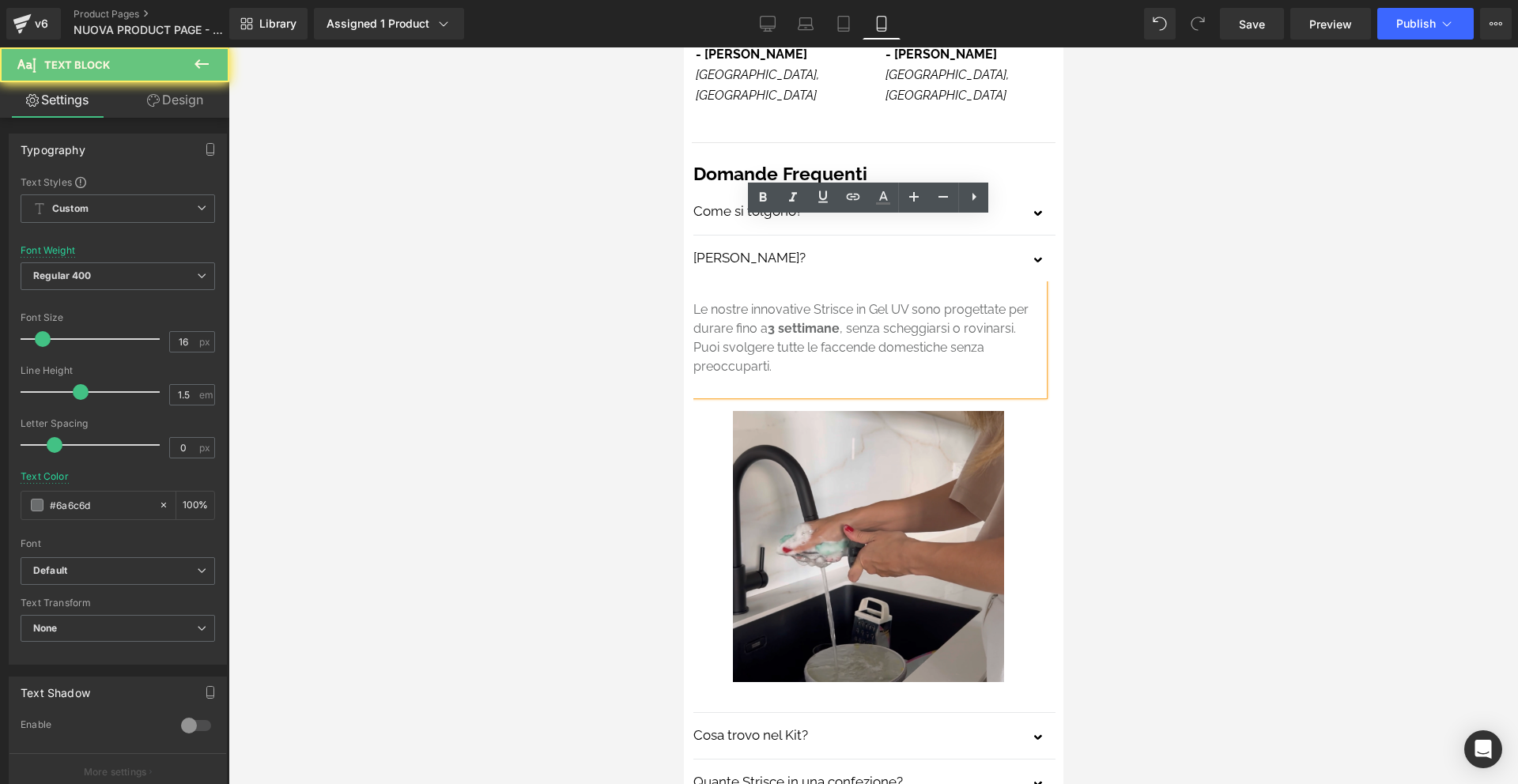
click at [694, 300] on p "Le nostre innovative Strisce in Gel UV sono progettate per durare fino a 3 sett…" at bounding box center [868, 338] width 350 height 76
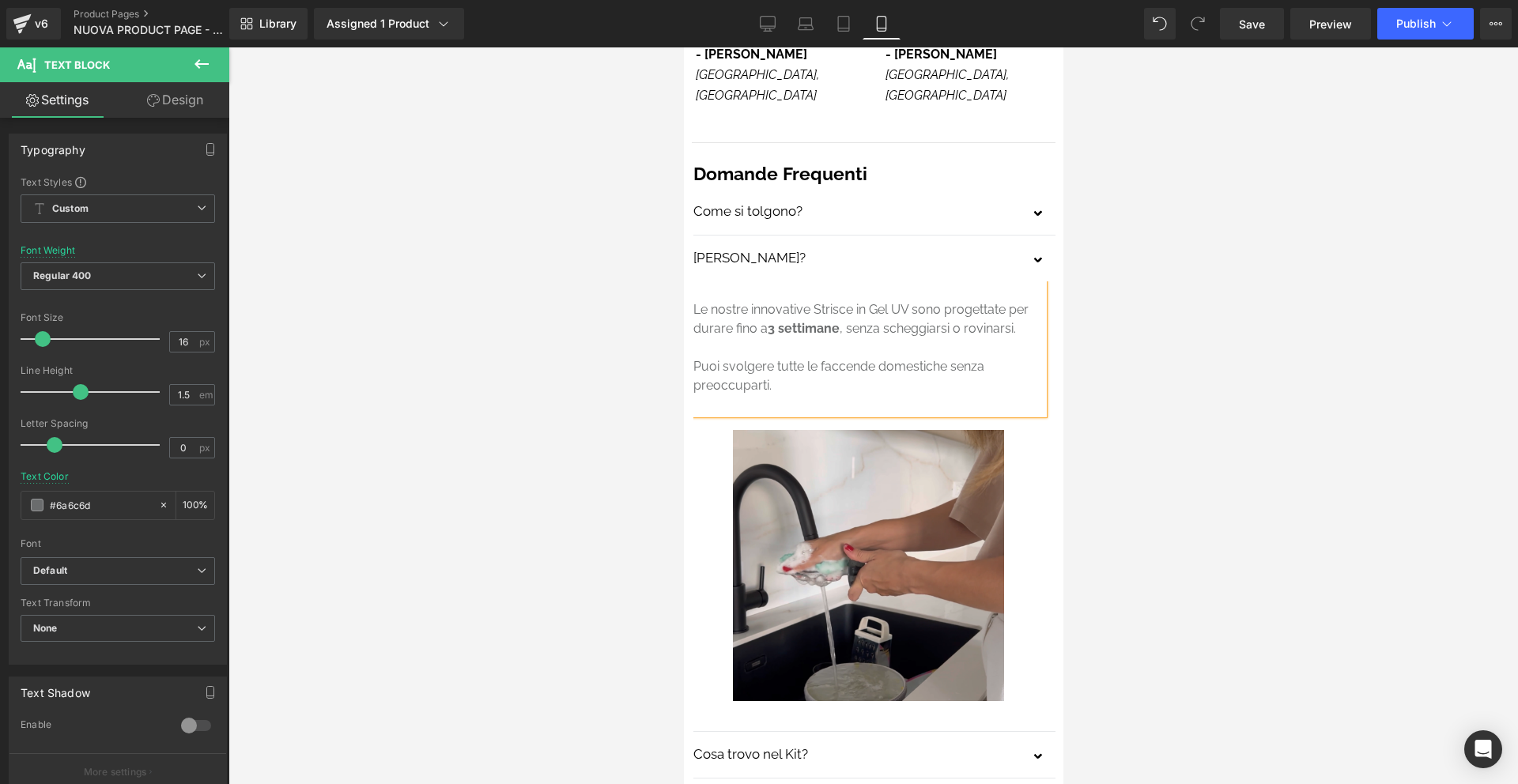
click at [1040, 242] on button "button" at bounding box center [1038, 262] width 31 height 39
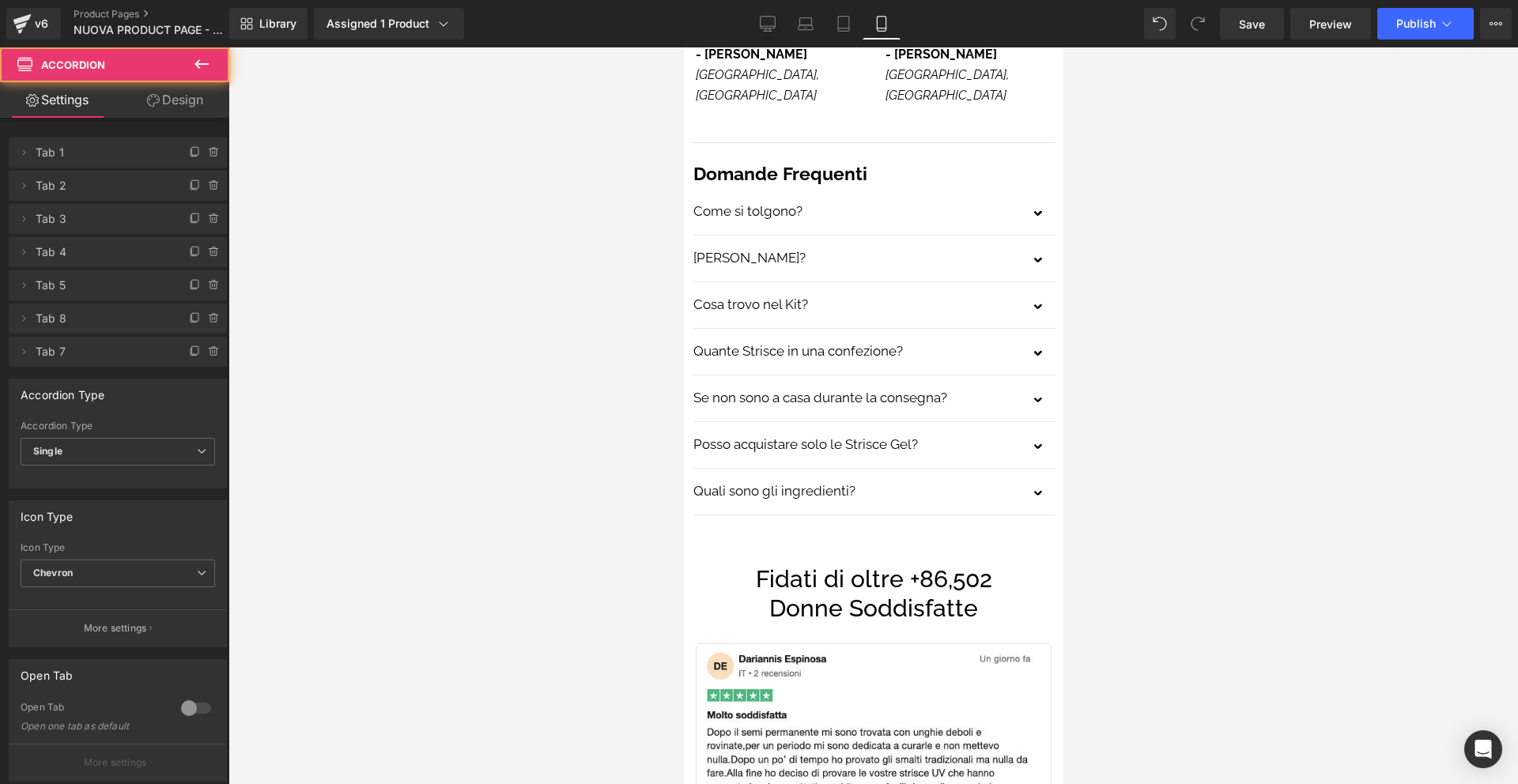
click at [1039, 313] on span "button" at bounding box center [1039, 313] width 0 height 0
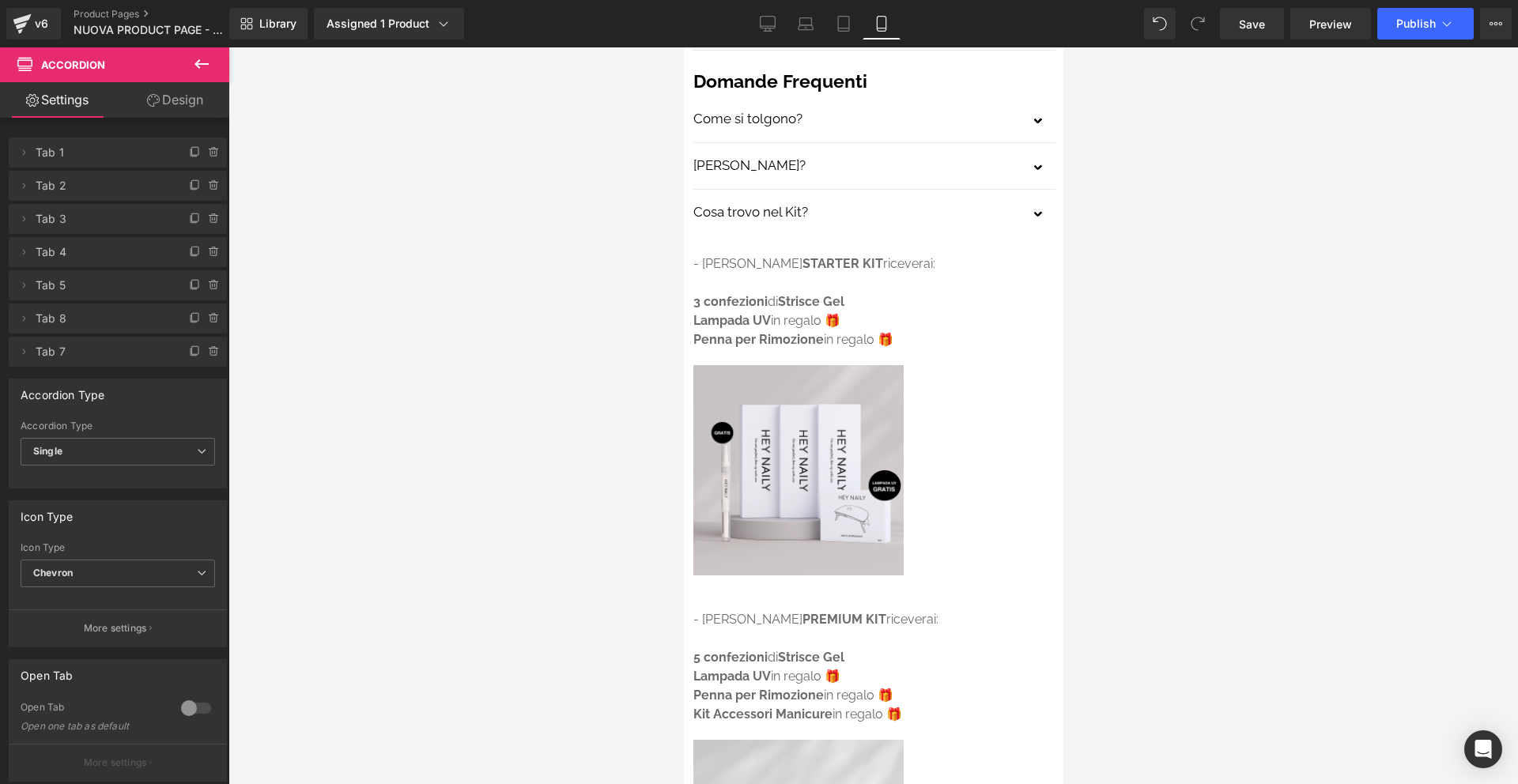
scroll to position [4776, 0]
click at [698, 292] on strong "3 confezioni" at bounding box center [729, 299] width 74 height 15
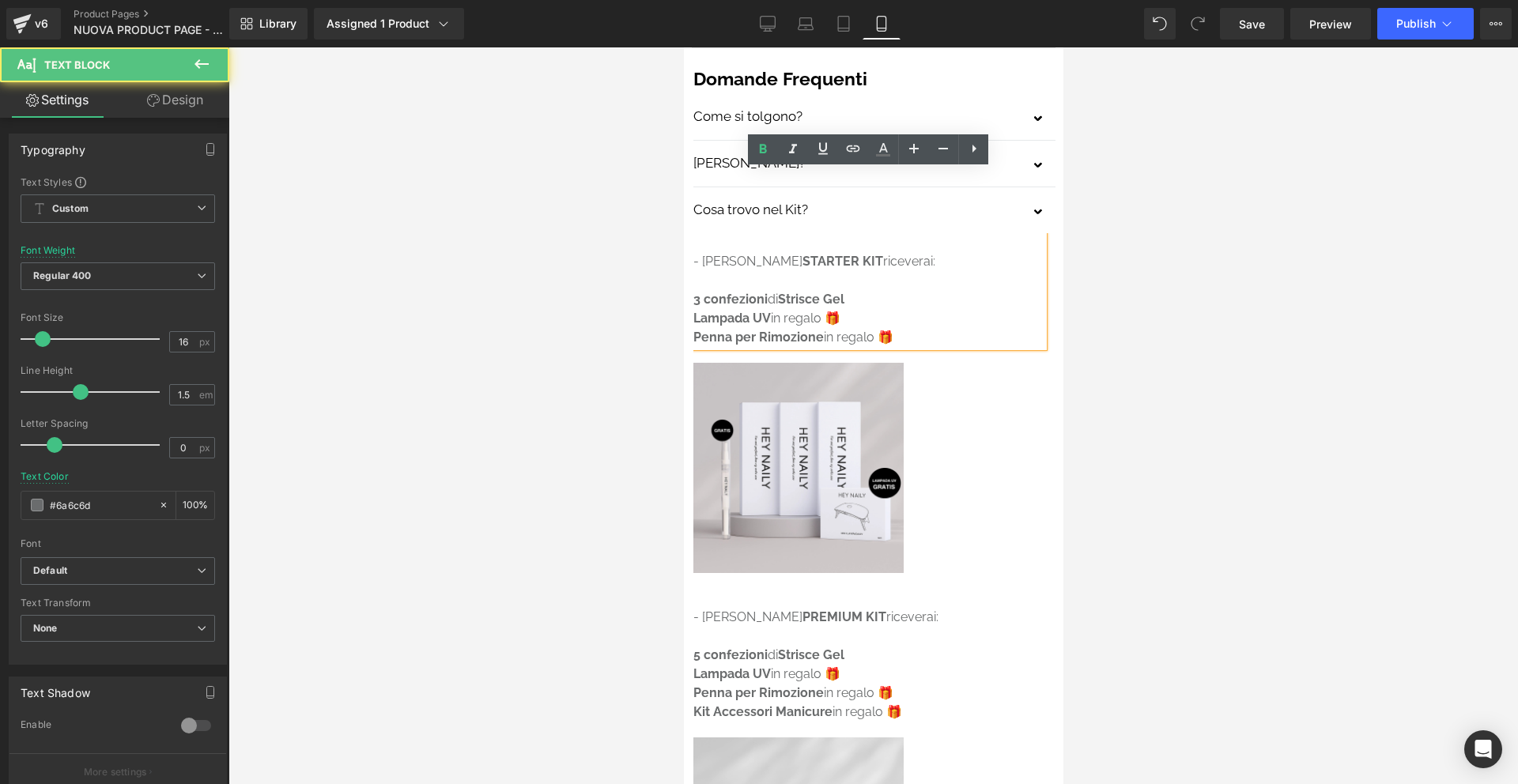
click at [696, 292] on strong "3 confezioni" at bounding box center [729, 299] width 74 height 15
click at [695, 292] on strong "3 confezioni" at bounding box center [729, 299] width 74 height 15
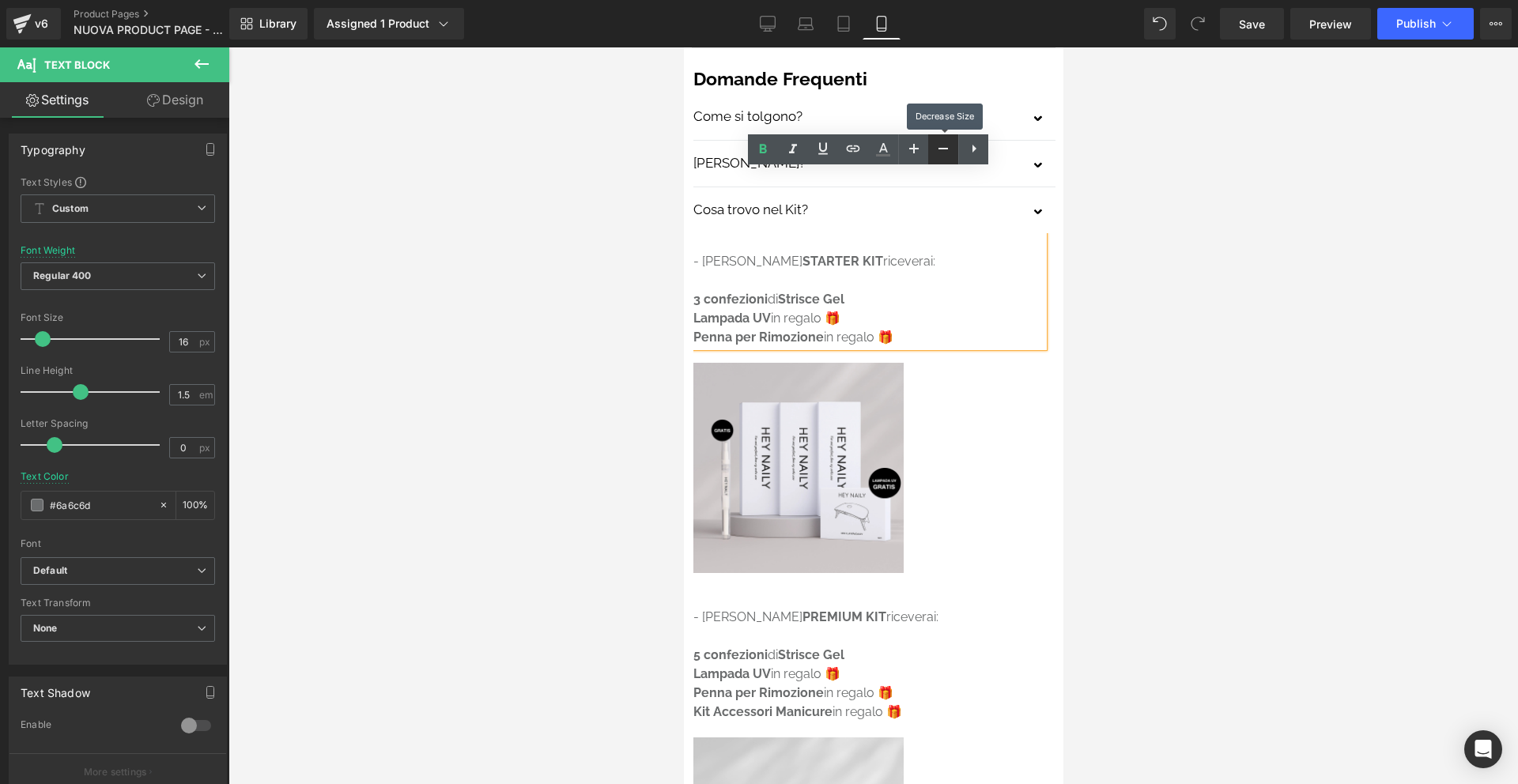
click at [935, 147] on icon at bounding box center [943, 148] width 19 height 19
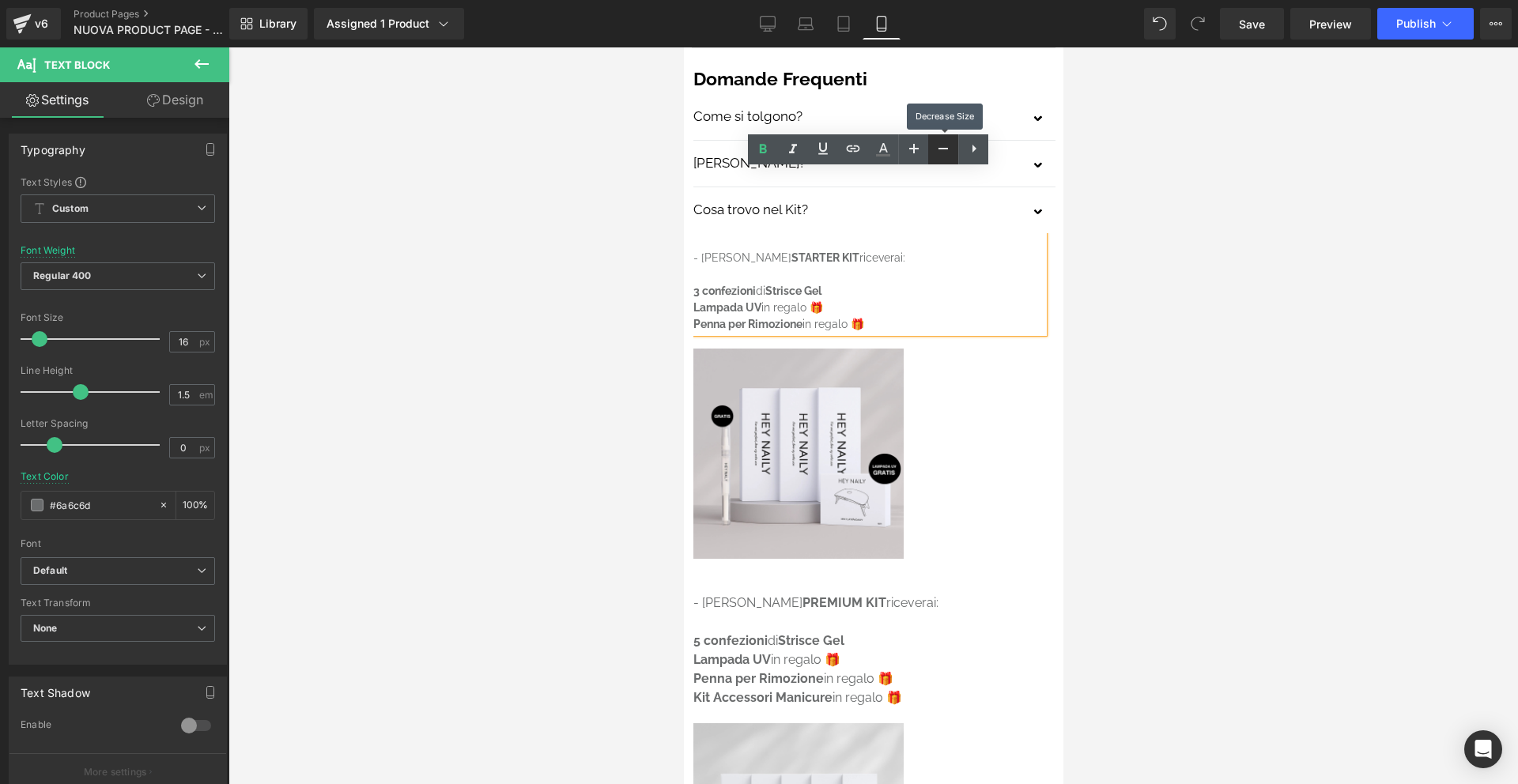
click at [935, 147] on icon at bounding box center [943, 148] width 19 height 19
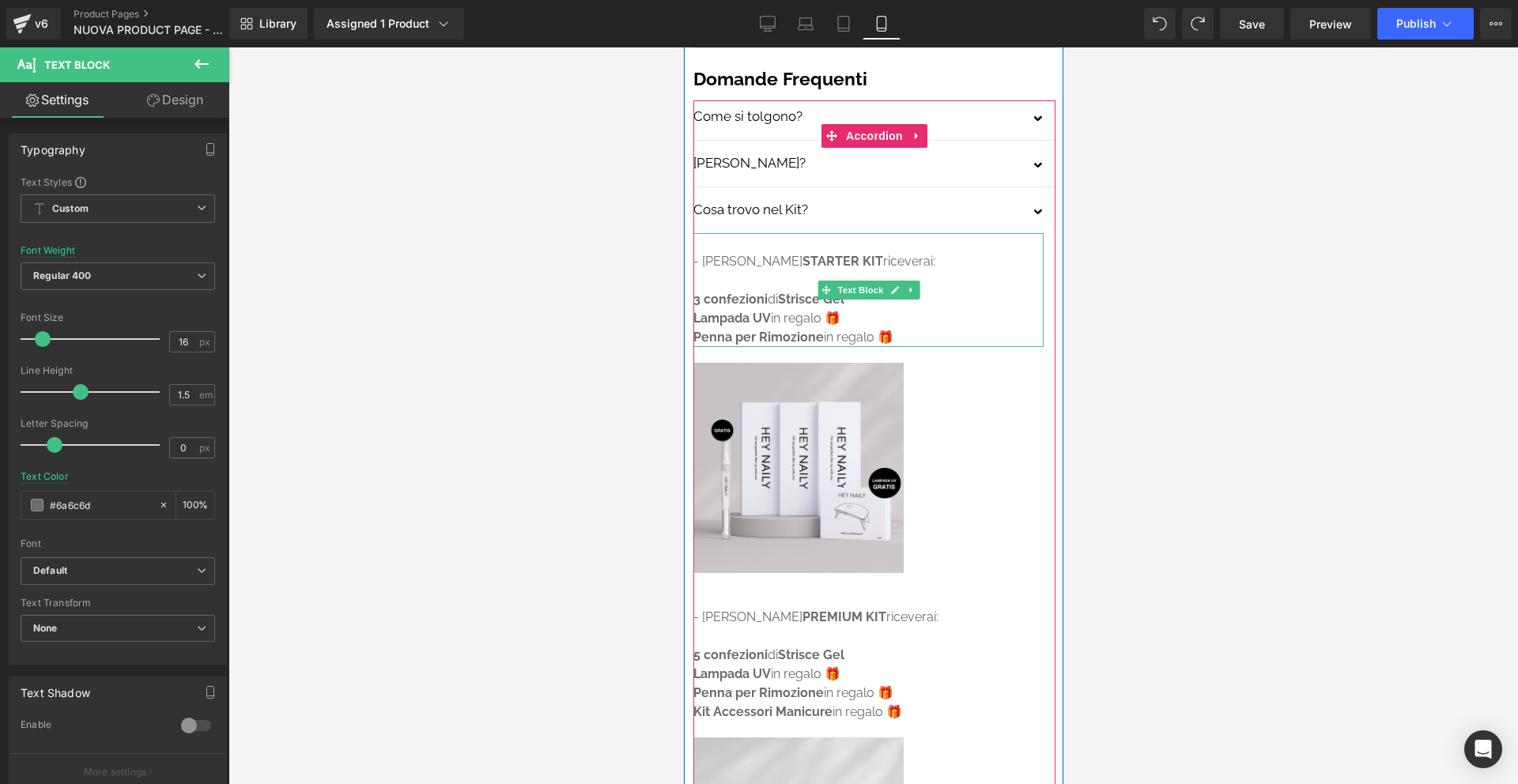
click at [698, 292] on strong "3 confezioni" at bounding box center [729, 299] width 74 height 15
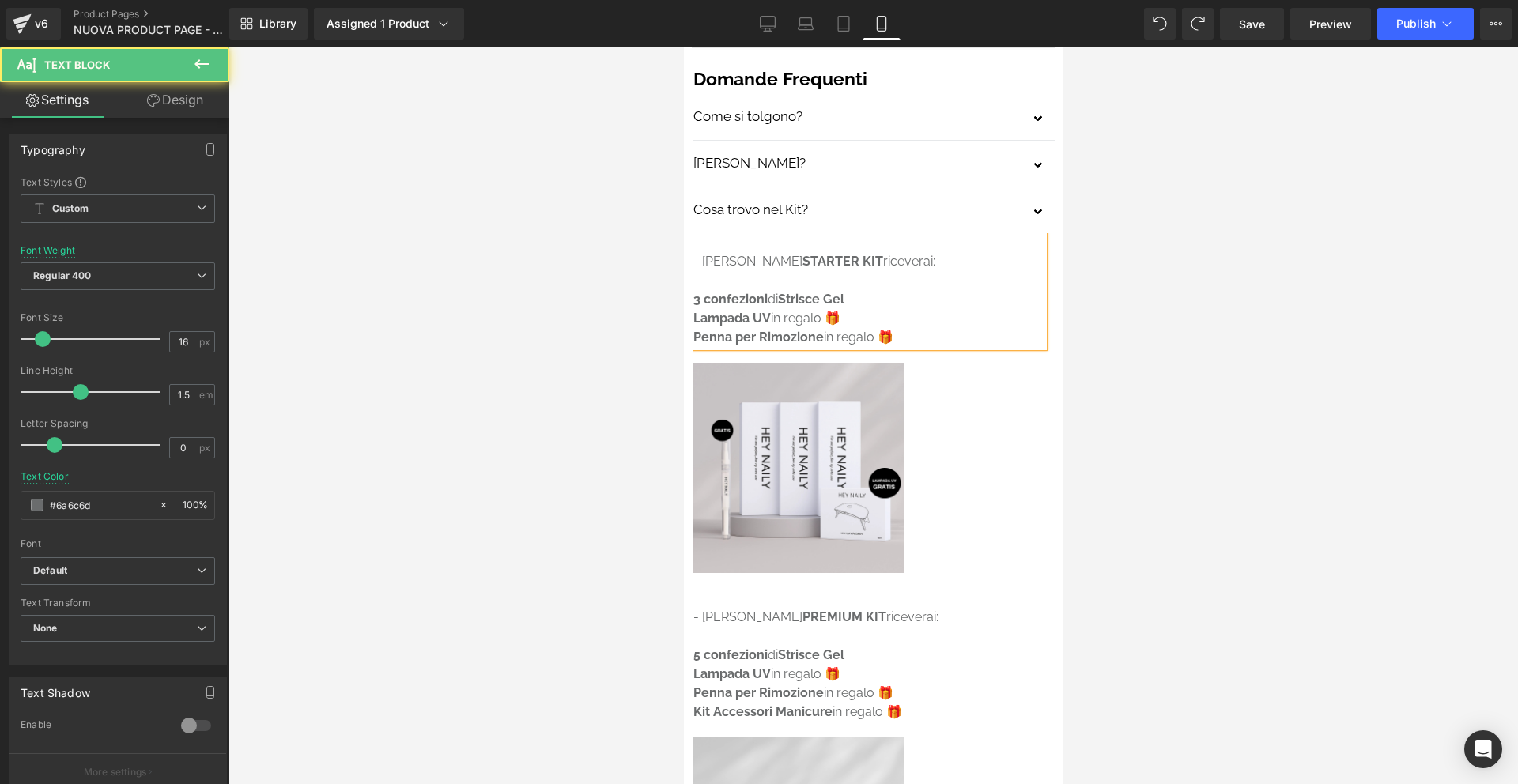
click at [692, 292] on strong "3 confezioni" at bounding box center [729, 299] width 74 height 15
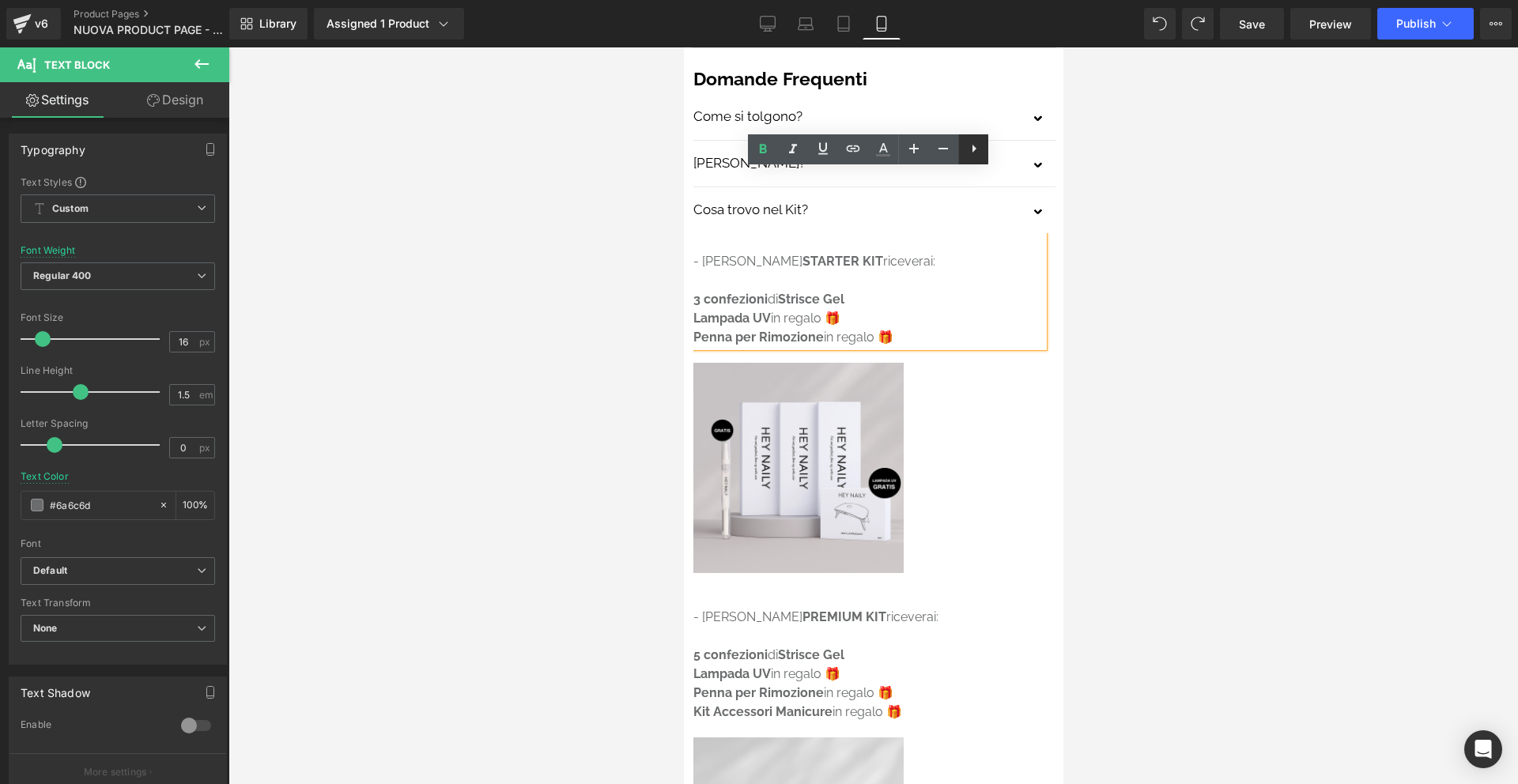
click at [966, 152] on icon at bounding box center [974, 148] width 19 height 19
click at [965, 153] on icon at bounding box center [973, 148] width 19 height 19
click at [737, 271] on li at bounding box center [868, 280] width 350 height 19
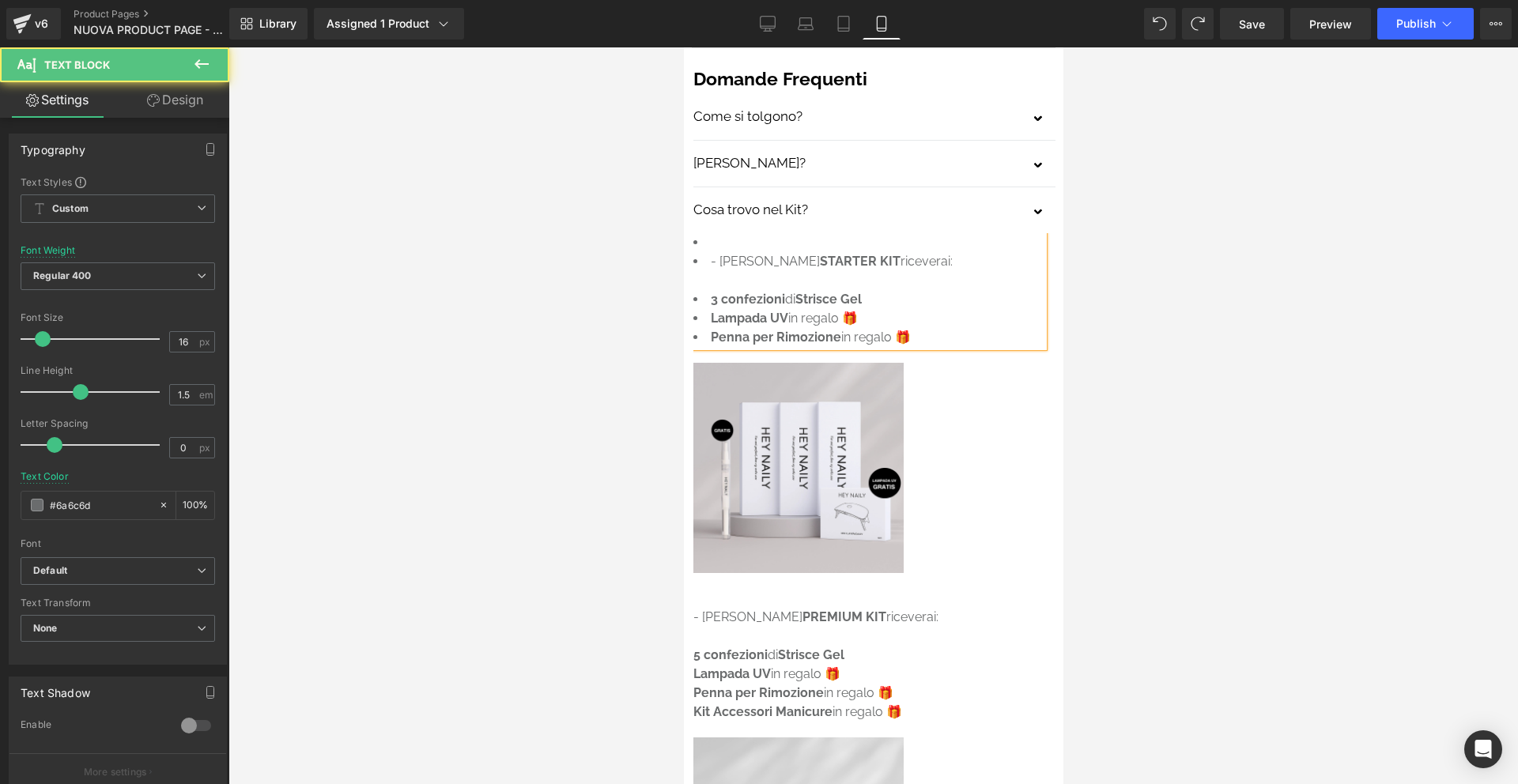
click at [728, 233] on li at bounding box center [868, 242] width 350 height 19
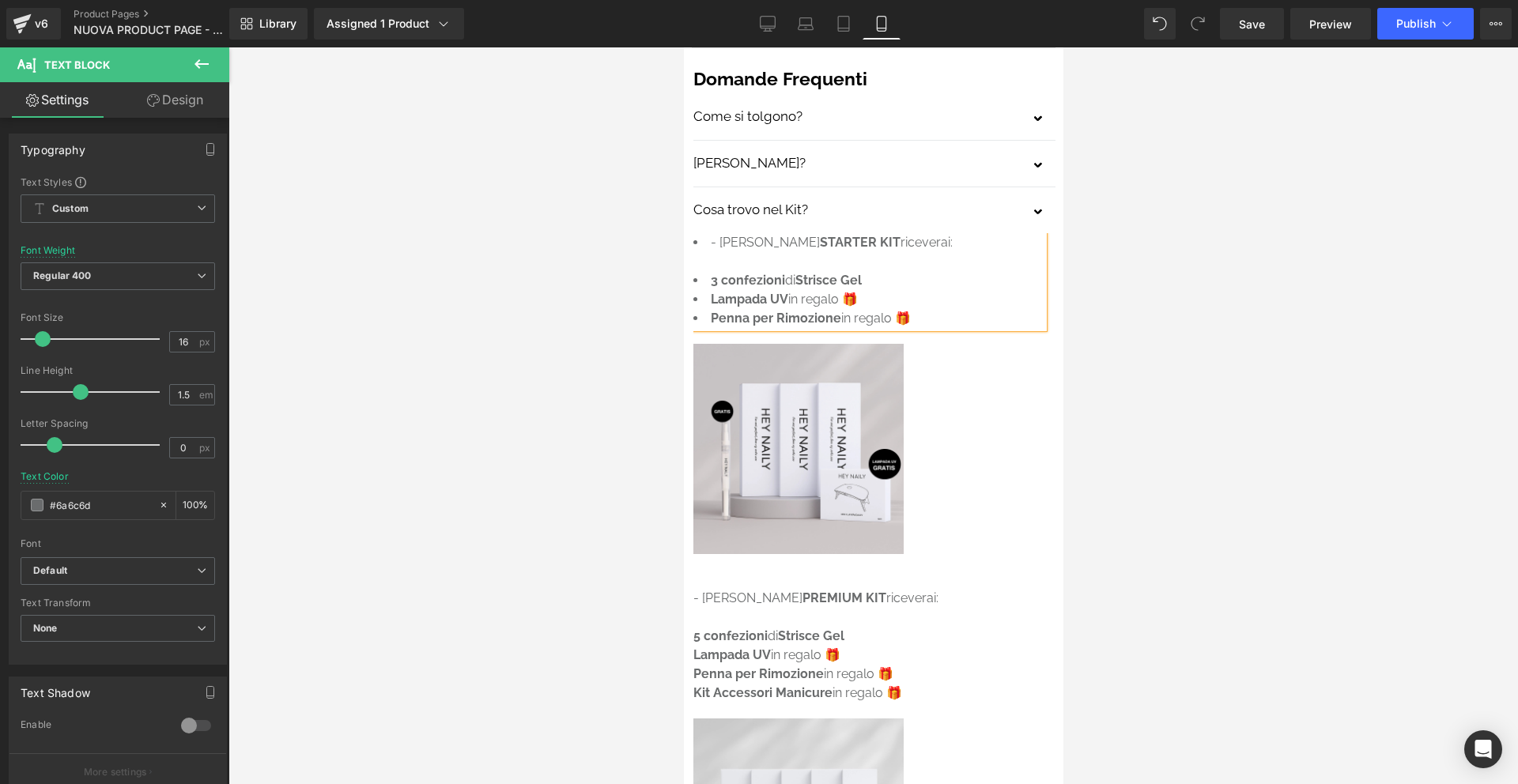
click at [730, 235] on span "- [PERSON_NAME]" at bounding box center [765, 242] width 109 height 15
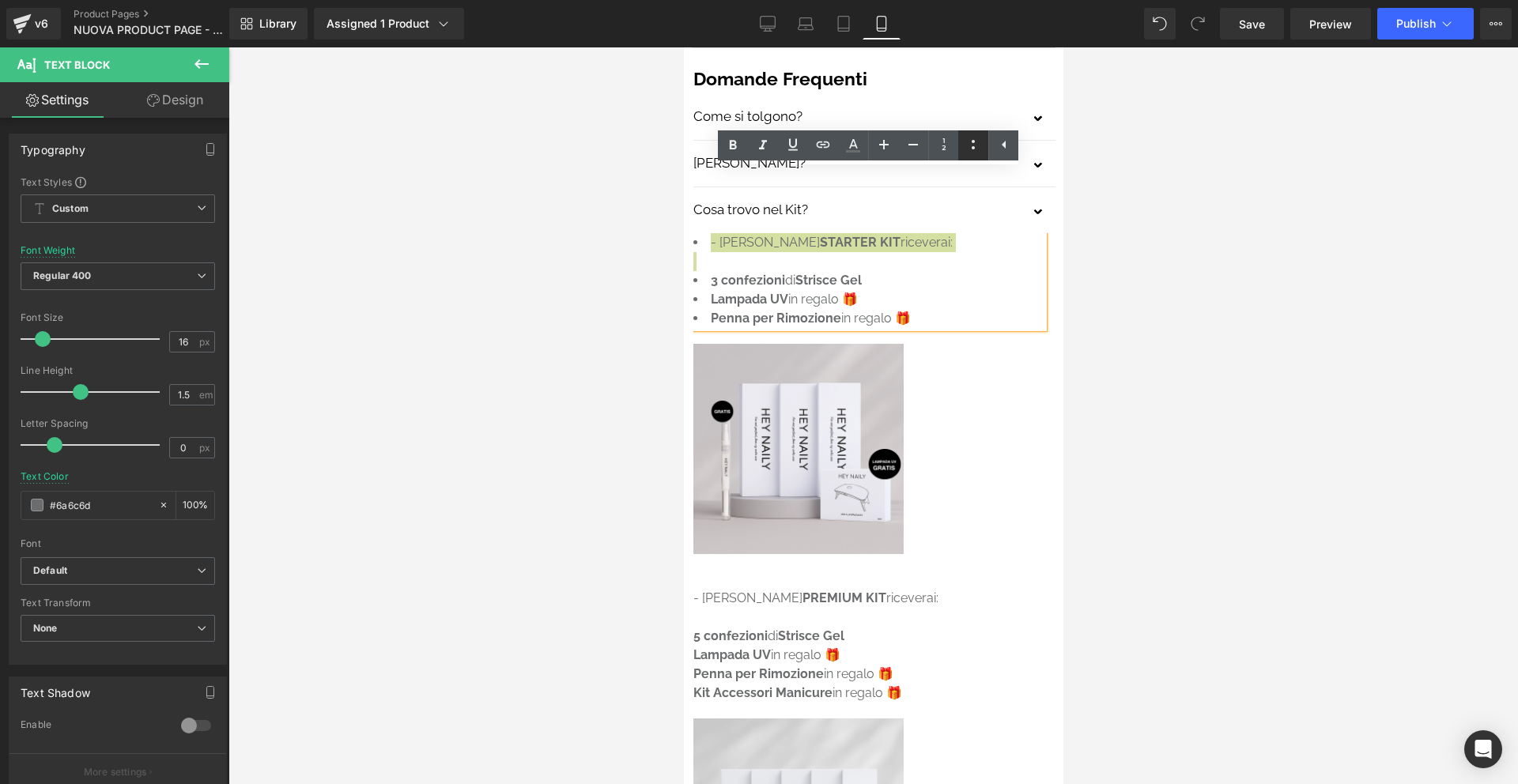
click at [967, 149] on icon at bounding box center [973, 144] width 19 height 19
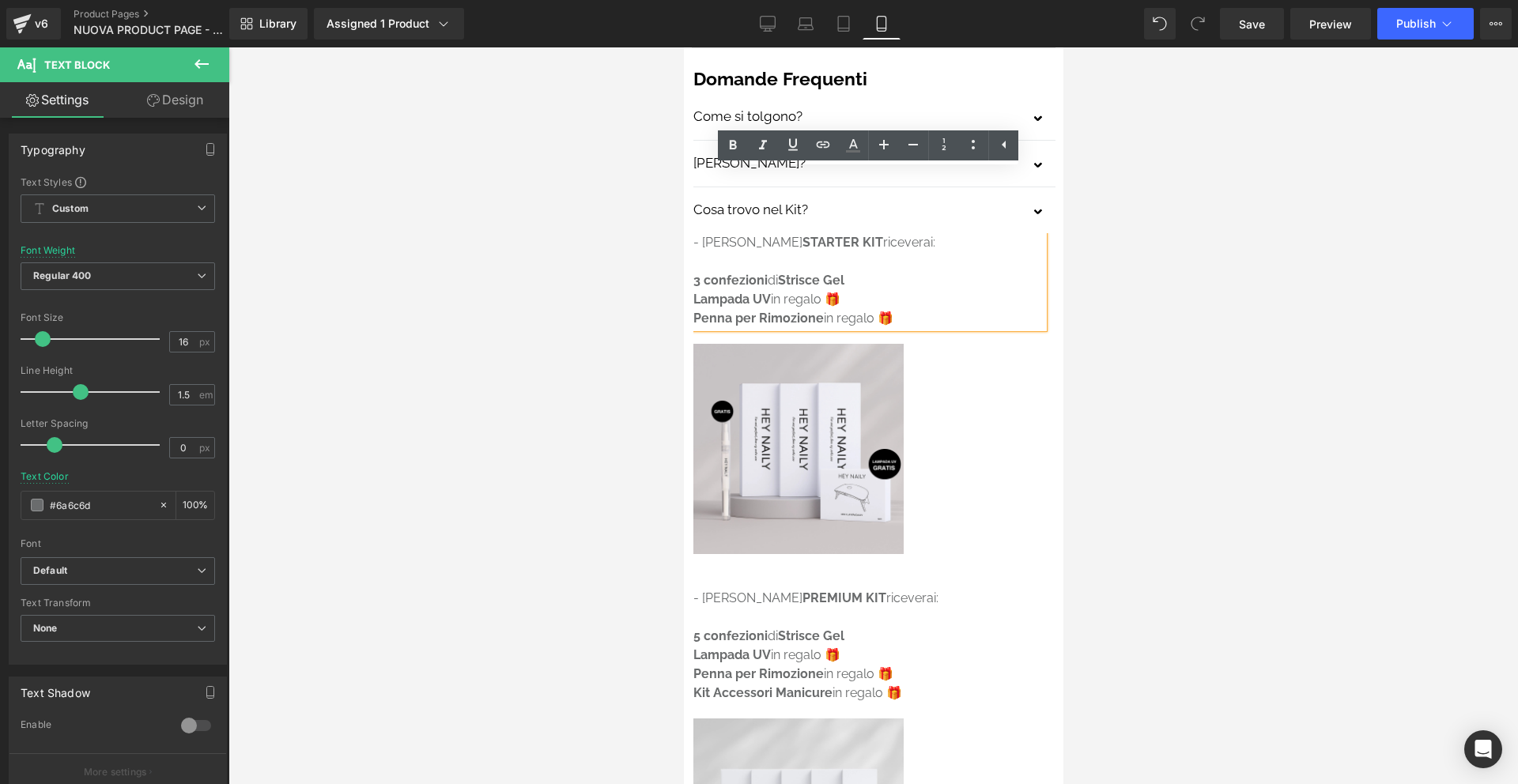
drag, startPoint x: 818, startPoint y: 196, endPoint x: 738, endPoint y: 213, distance: 81.8
click at [816, 233] on p "- [PERSON_NAME] riceverai: 3 confezioni di Strisce [PERSON_NAME] UV in regalo 🎁…" at bounding box center [868, 280] width 350 height 95
drag, startPoint x: 694, startPoint y: 215, endPoint x: 898, endPoint y: 252, distance: 207.3
click at [898, 252] on p "- [PERSON_NAME] riceverai: 3 confezioni di Strisce [PERSON_NAME] UV in regalo 🎁…" at bounding box center [868, 280] width 350 height 95
click at [971, 150] on icon at bounding box center [973, 144] width 19 height 19
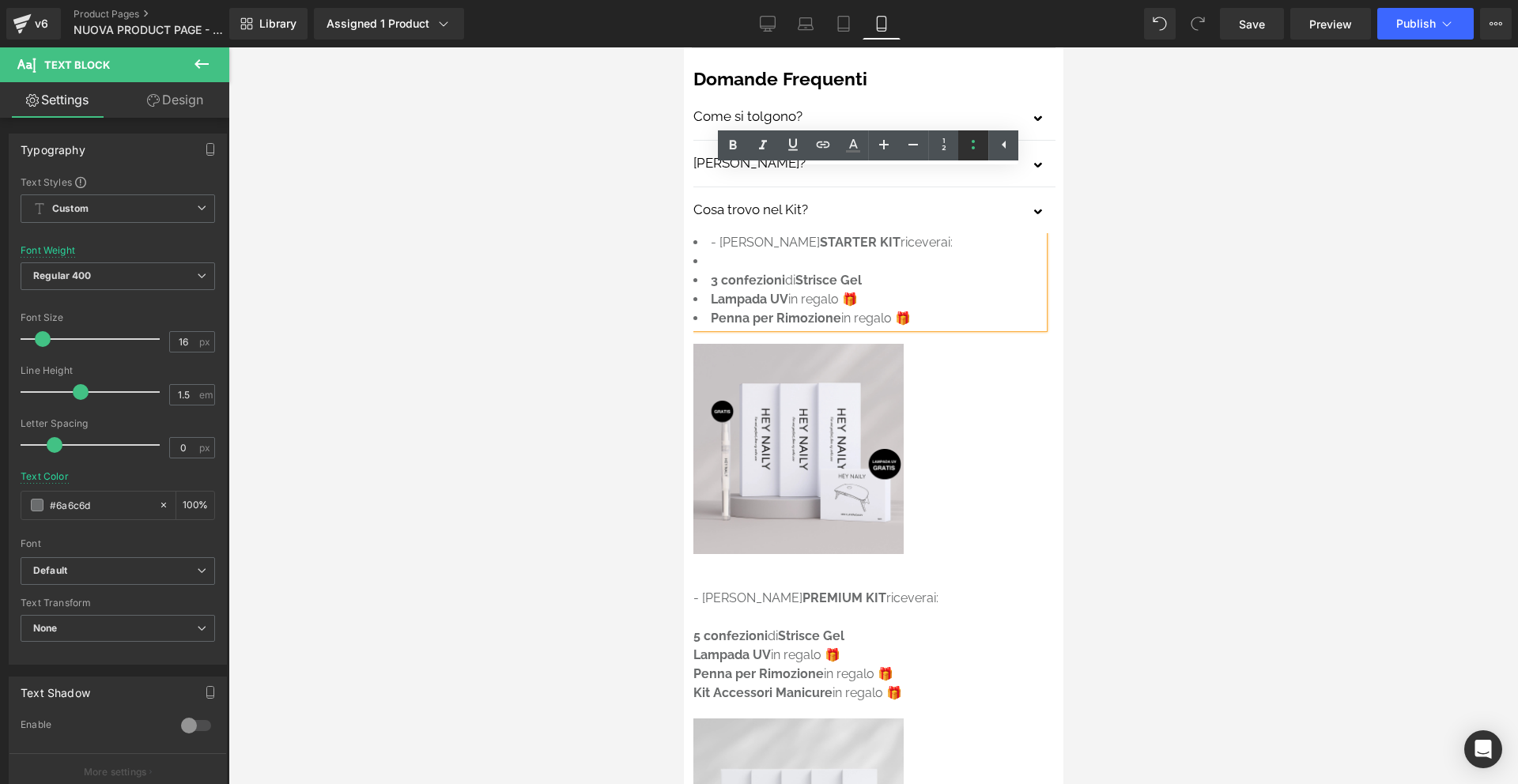
click at [964, 146] on icon at bounding box center [973, 144] width 19 height 19
click at [722, 233] on p "- [PERSON_NAME] riceverai: 3 confezioni di Strisce [PERSON_NAME] UV in regalo 🎁…" at bounding box center [868, 280] width 350 height 95
click at [703, 235] on span "- [PERSON_NAME]" at bounding box center [747, 242] width 109 height 15
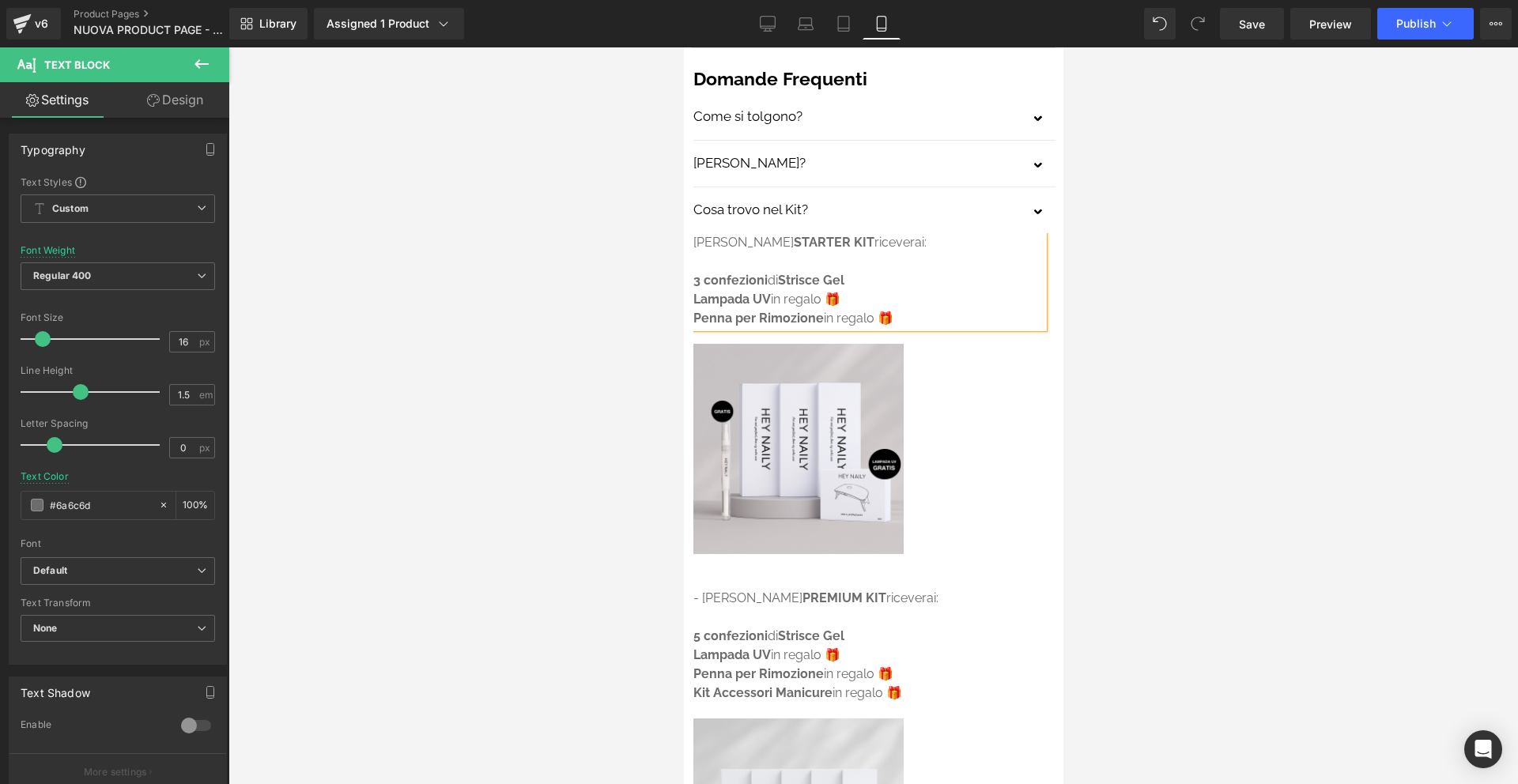
click at [693, 272] on strong "3 confezioni" at bounding box center [729, 279] width 74 height 15
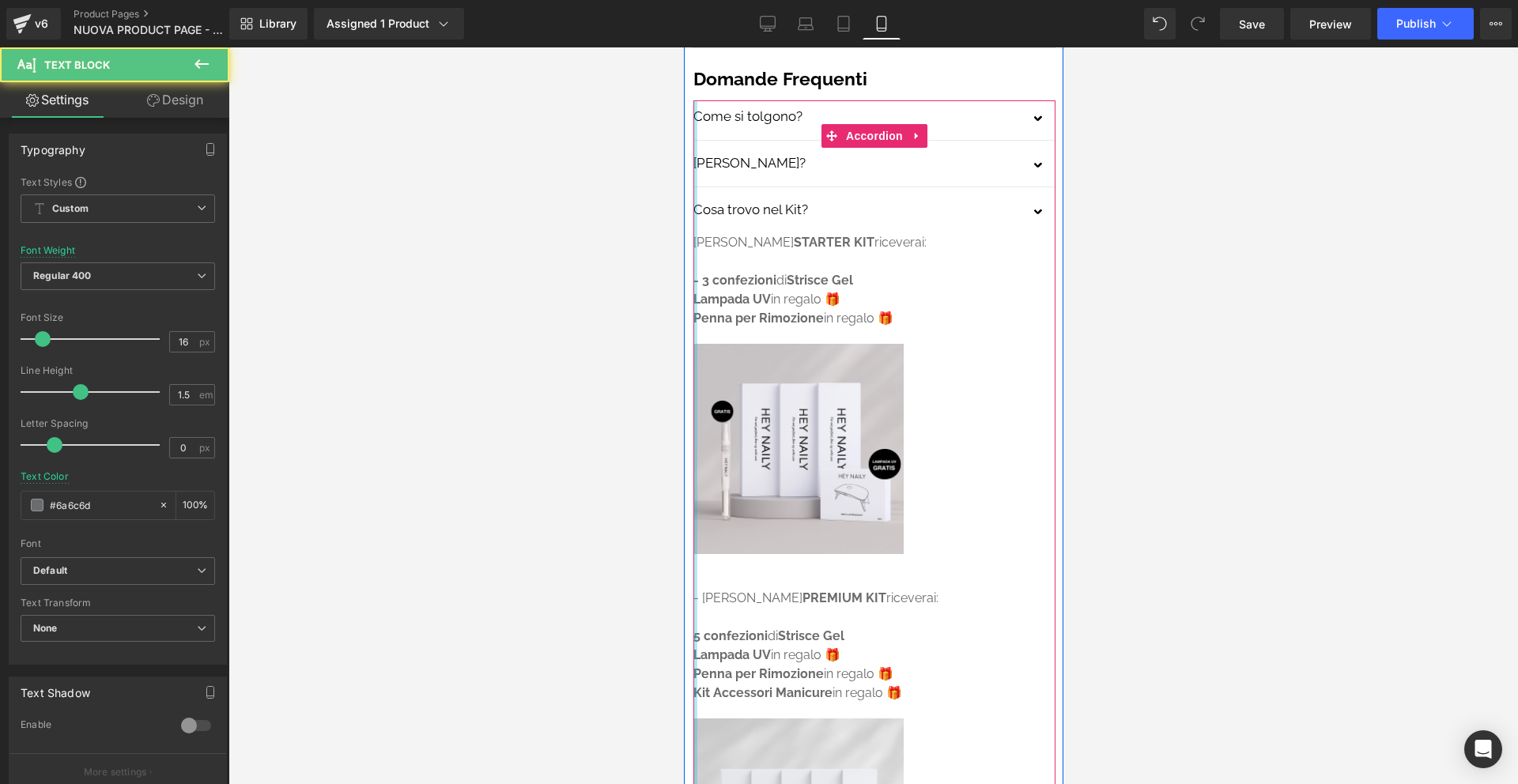
drag, startPoint x: 705, startPoint y: 213, endPoint x: 695, endPoint y: 213, distance: 10.0
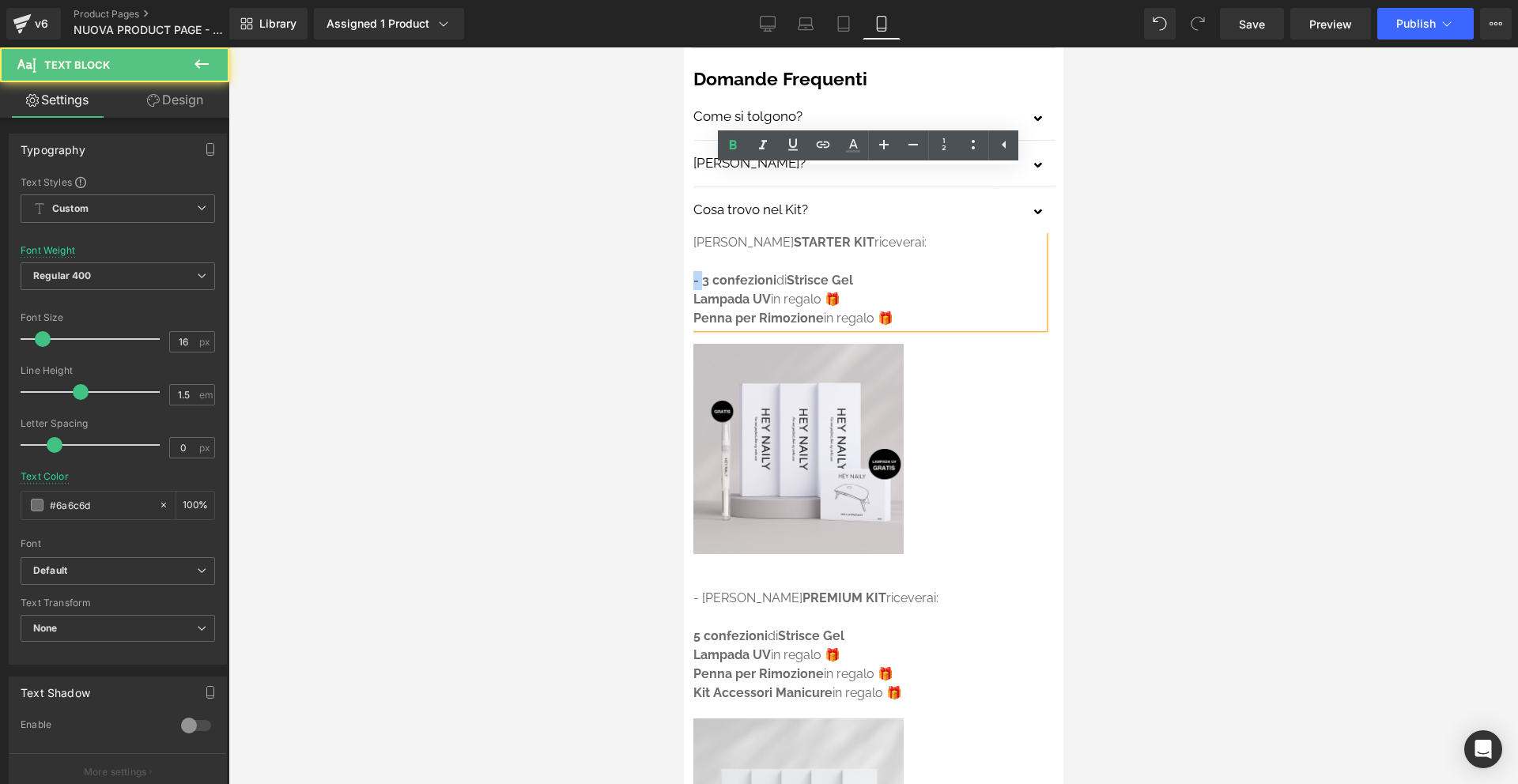
drag, startPoint x: 694, startPoint y: 216, endPoint x: 702, endPoint y: 218, distance: 8.2
click at [702, 272] on strong "- 3 confezioni" at bounding box center [734, 279] width 83 height 15
click at [735, 146] on icon at bounding box center [734, 145] width 7 height 10
click at [695, 292] on strong "Lampada UV" at bounding box center [731, 299] width 78 height 15
click at [733, 149] on icon at bounding box center [733, 145] width 19 height 19
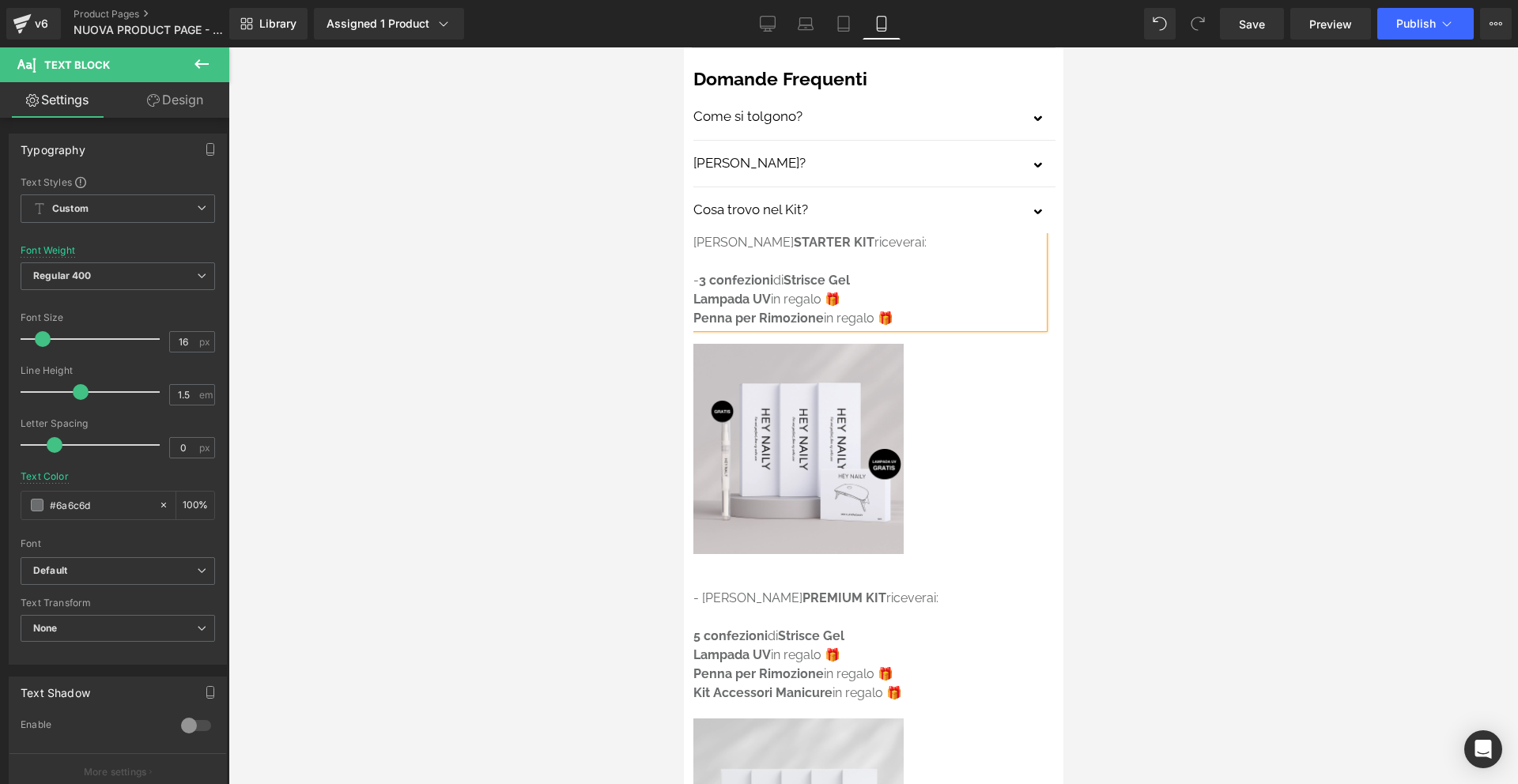
click at [694, 292] on strong "Lampada UV" at bounding box center [731, 299] width 78 height 15
click at [694, 311] on strong "Penna per Rimozione" at bounding box center [758, 318] width 130 height 15
click at [733, 146] on icon at bounding box center [733, 145] width 19 height 19
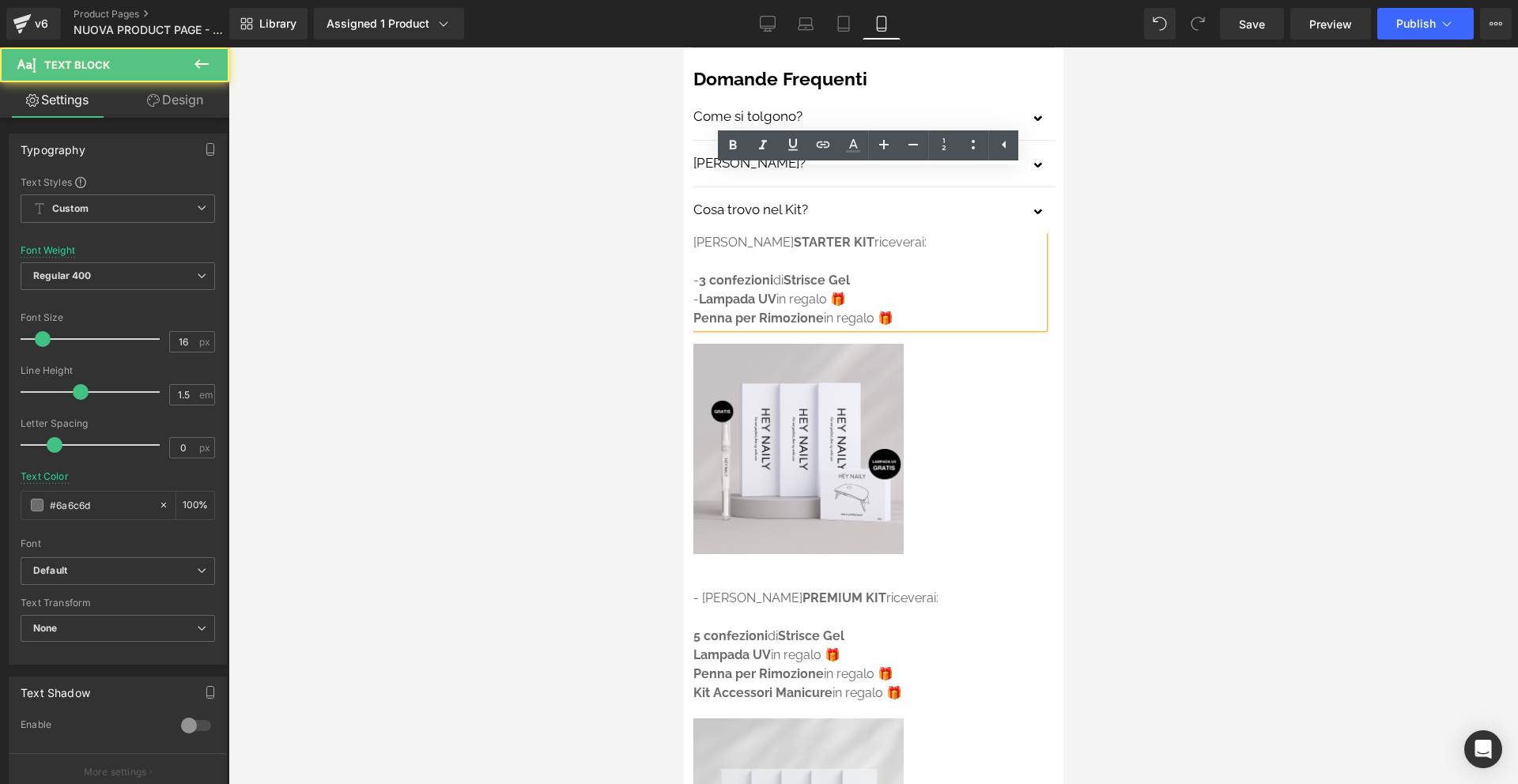
click at [693, 311] on strong "Penna per Rimozione" at bounding box center [758, 318] width 130 height 15
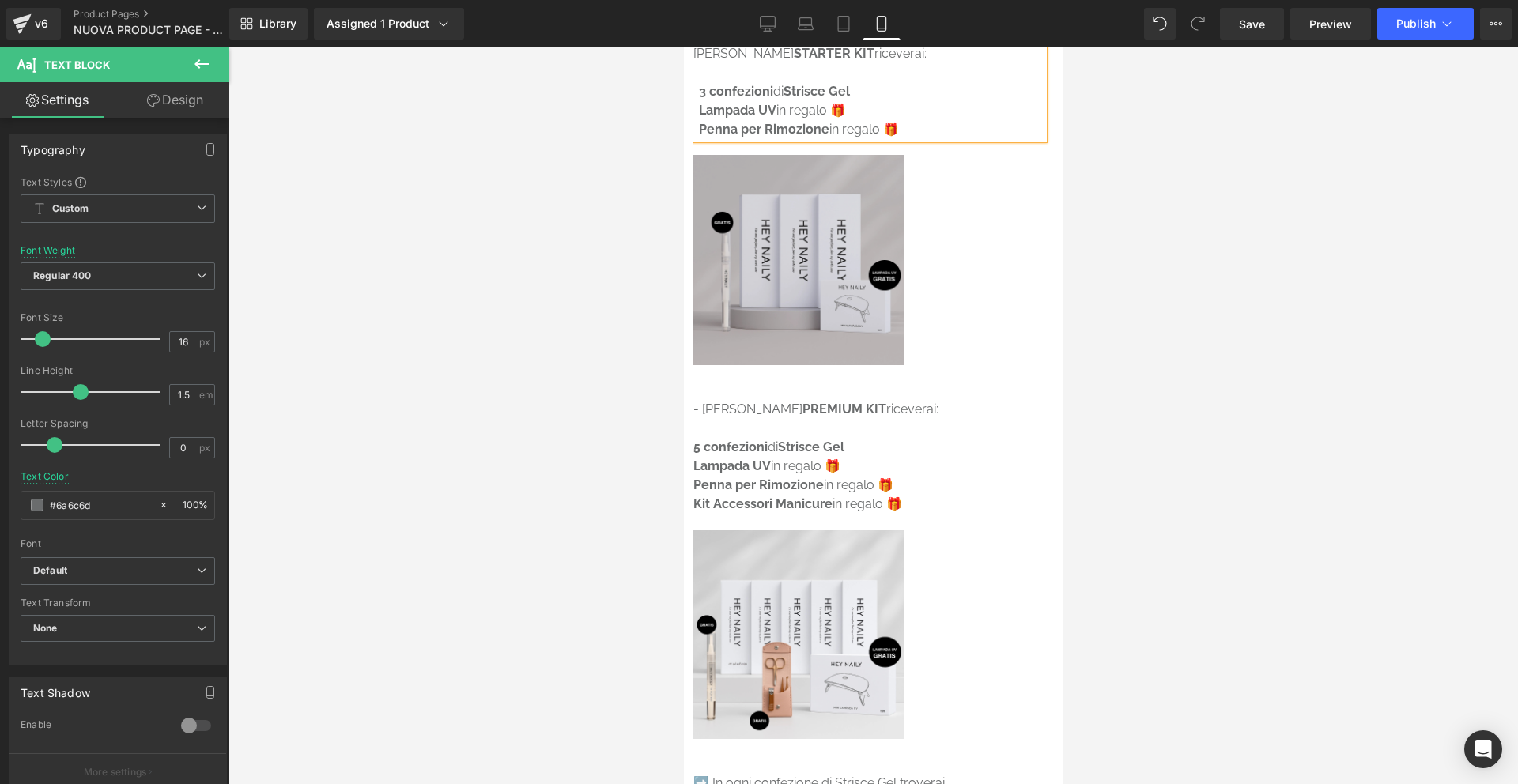
scroll to position [4980, 0]
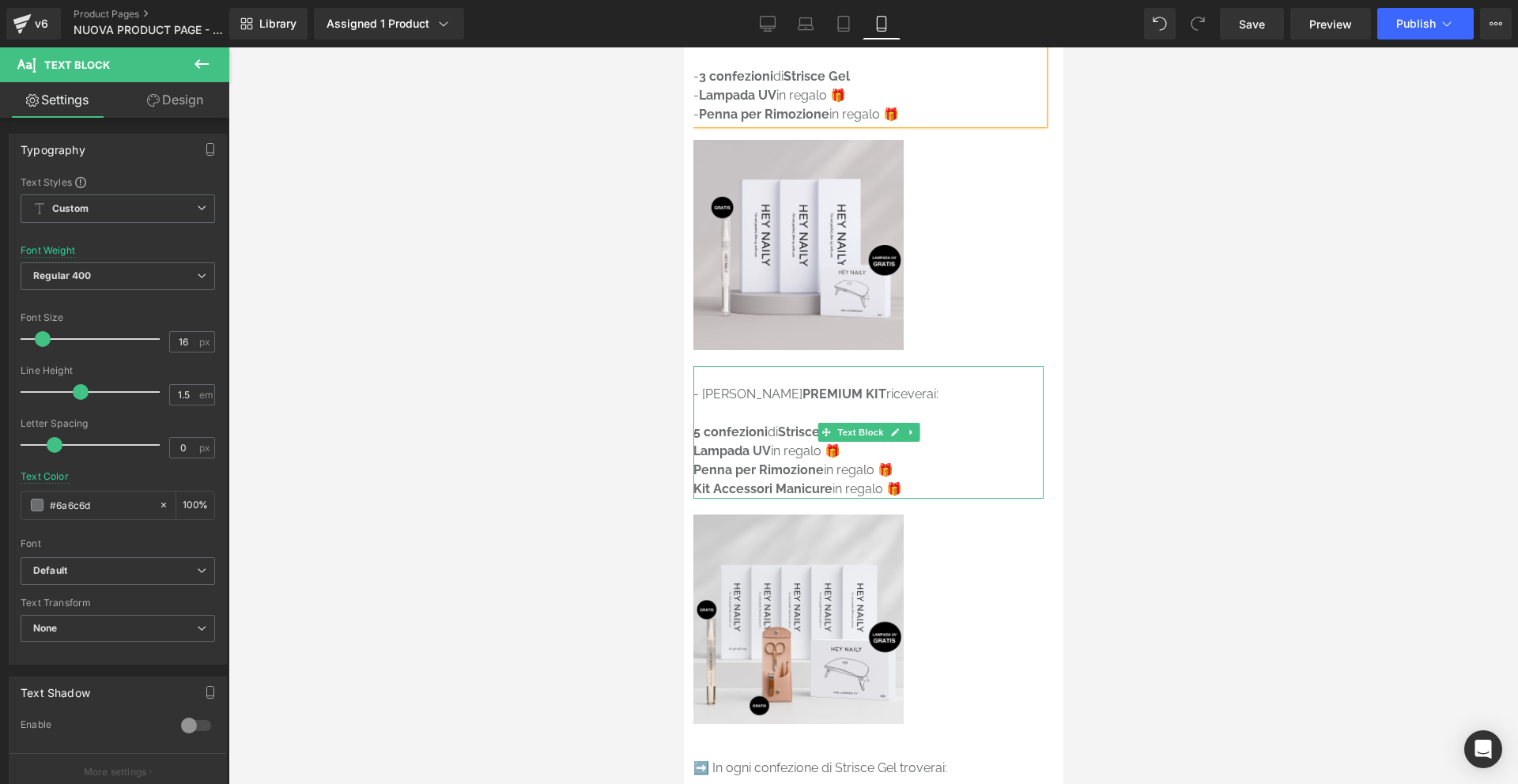
click at [704, 385] on p "- Nel PREMIUM KIT riceverai:" at bounding box center [868, 394] width 350 height 19
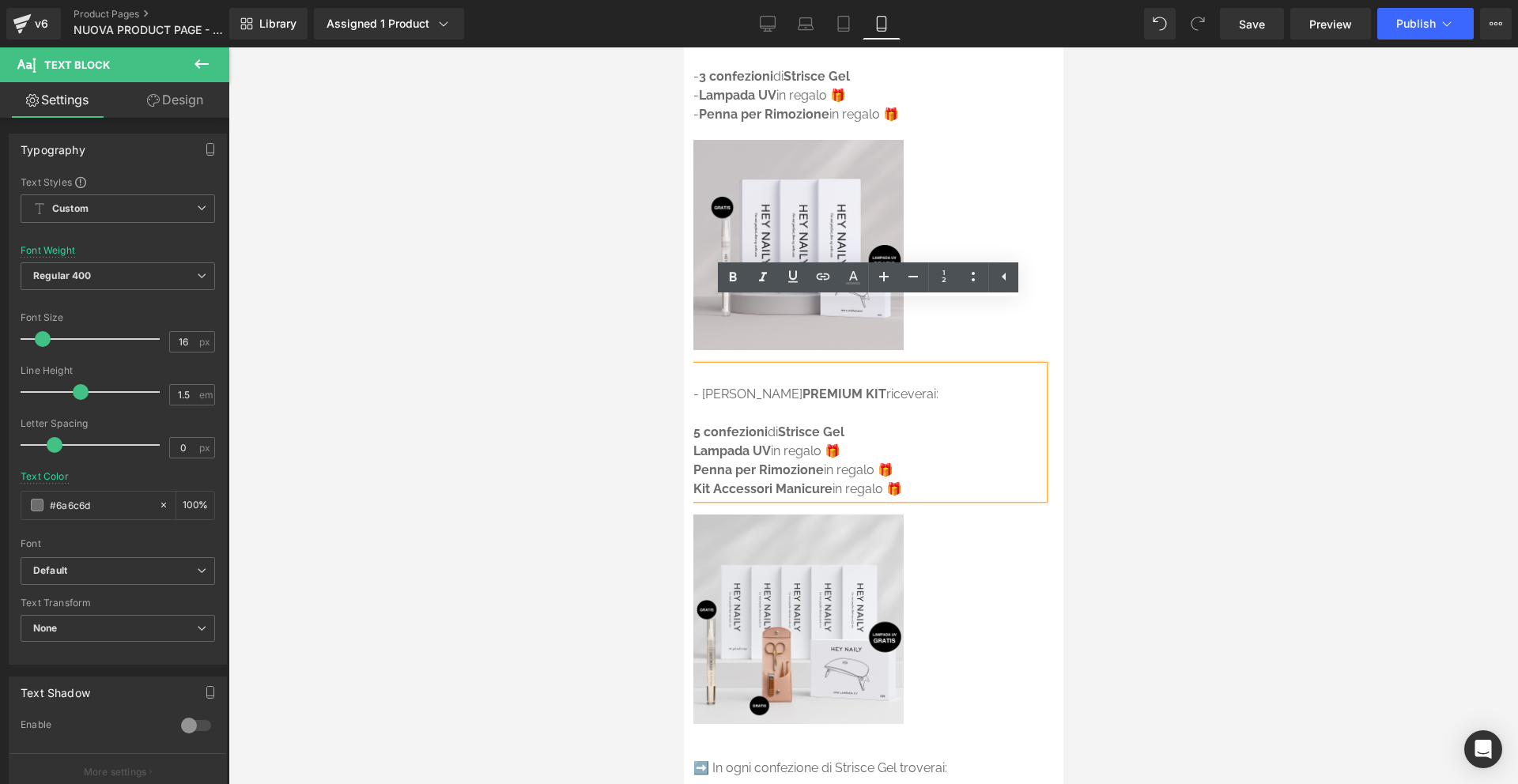
click at [703, 385] on p "- Nel PREMIUM KIT riceverai:" at bounding box center [868, 394] width 350 height 19
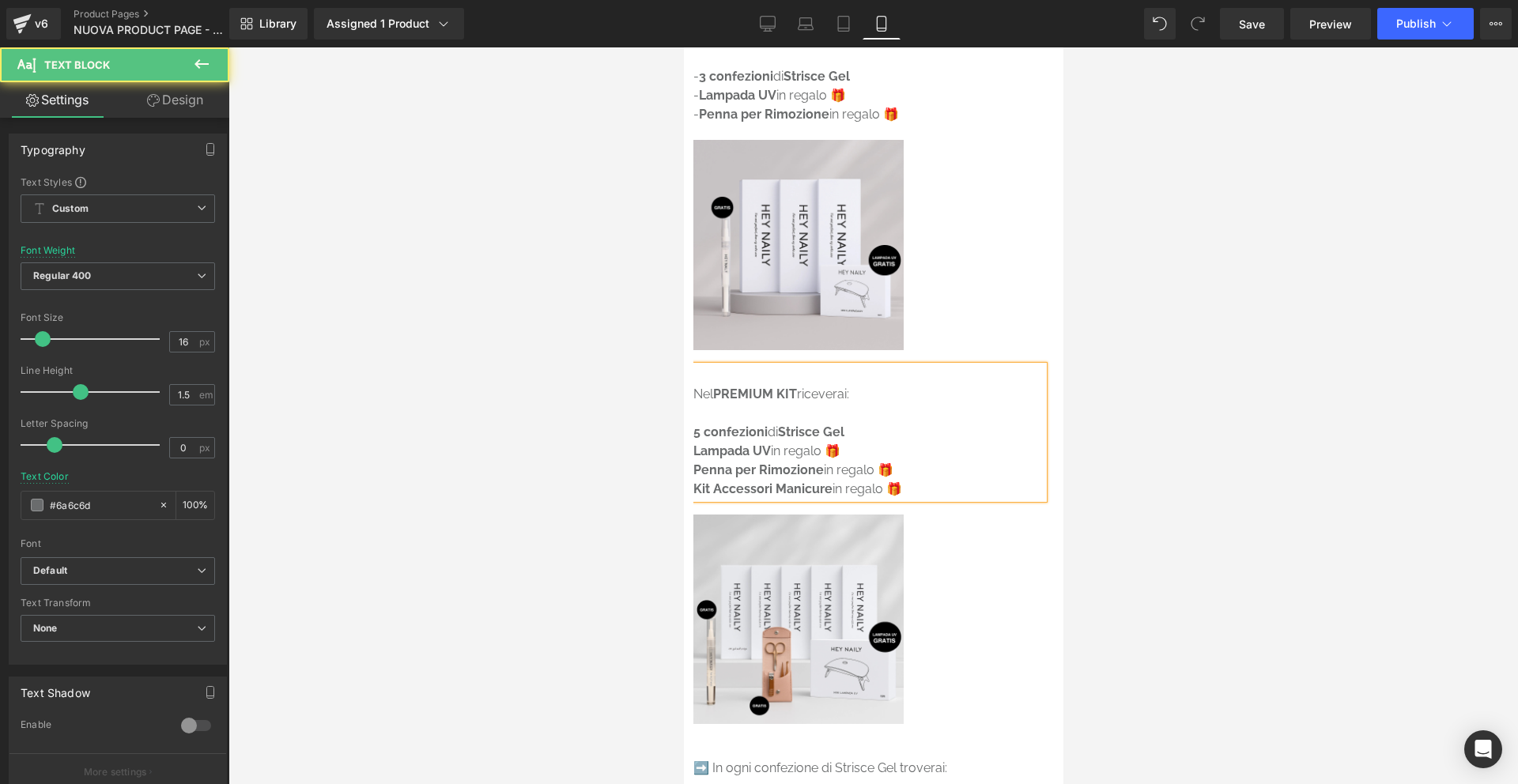
click at [695, 424] on strong "5 confezioni" at bounding box center [729, 431] width 74 height 15
drag, startPoint x: 702, startPoint y: 365, endPoint x: 694, endPoint y: 366, distance: 8.1
click at [694, 424] on strong "- 5 confezioni" at bounding box center [734, 431] width 83 height 15
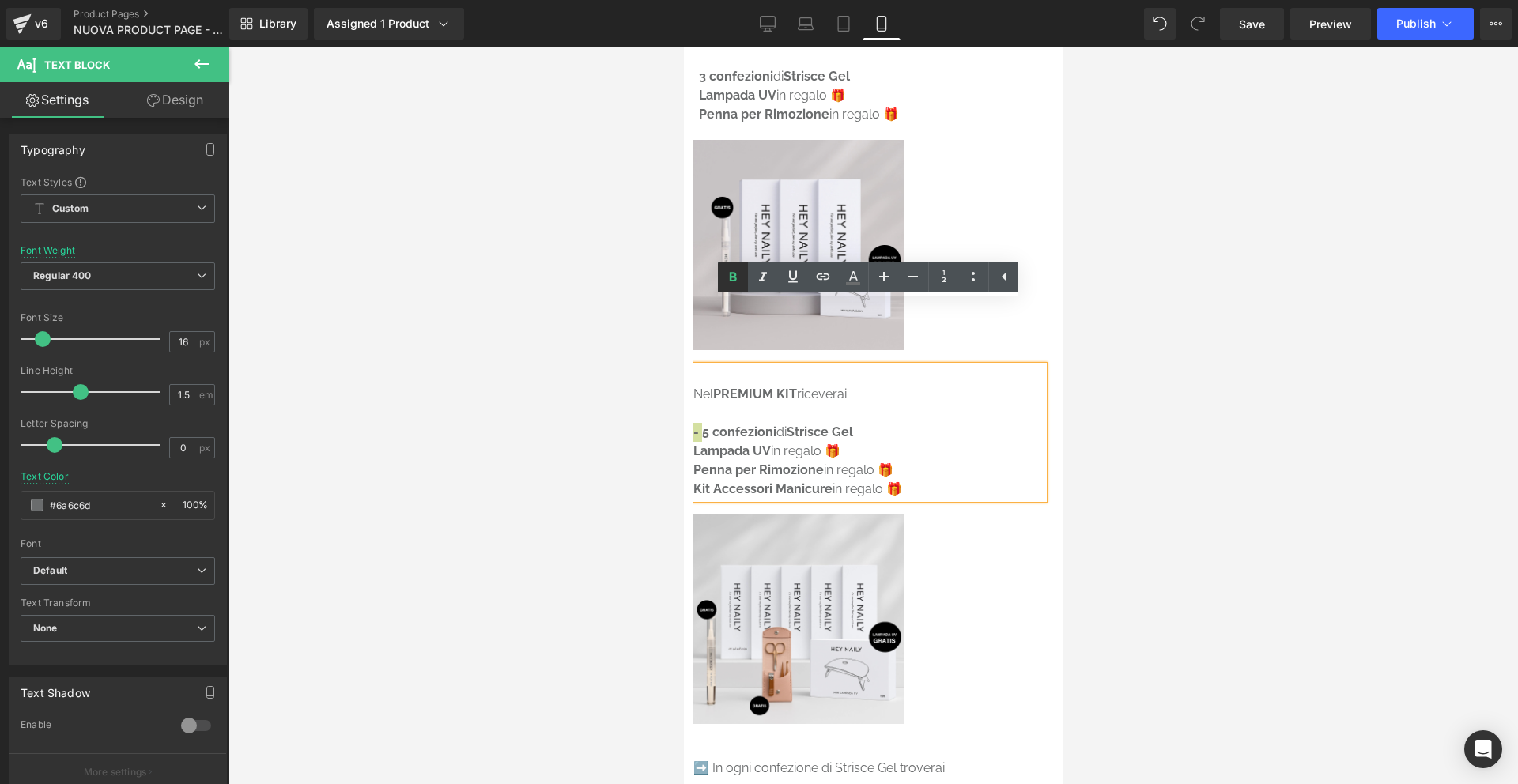
click at [734, 284] on icon at bounding box center [733, 277] width 19 height 19
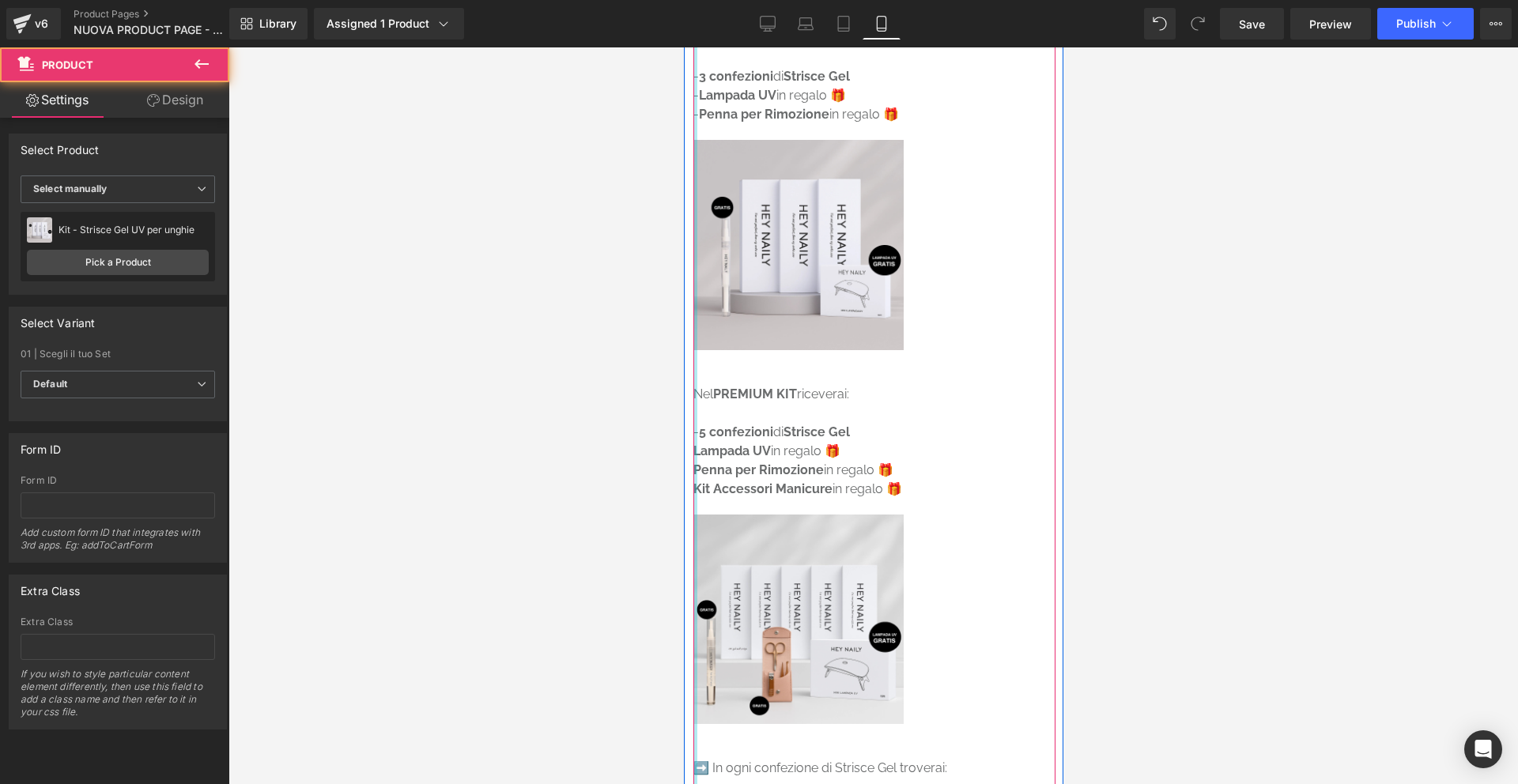
click at [692, 387] on div at bounding box center [694, 723] width 4 height 1654
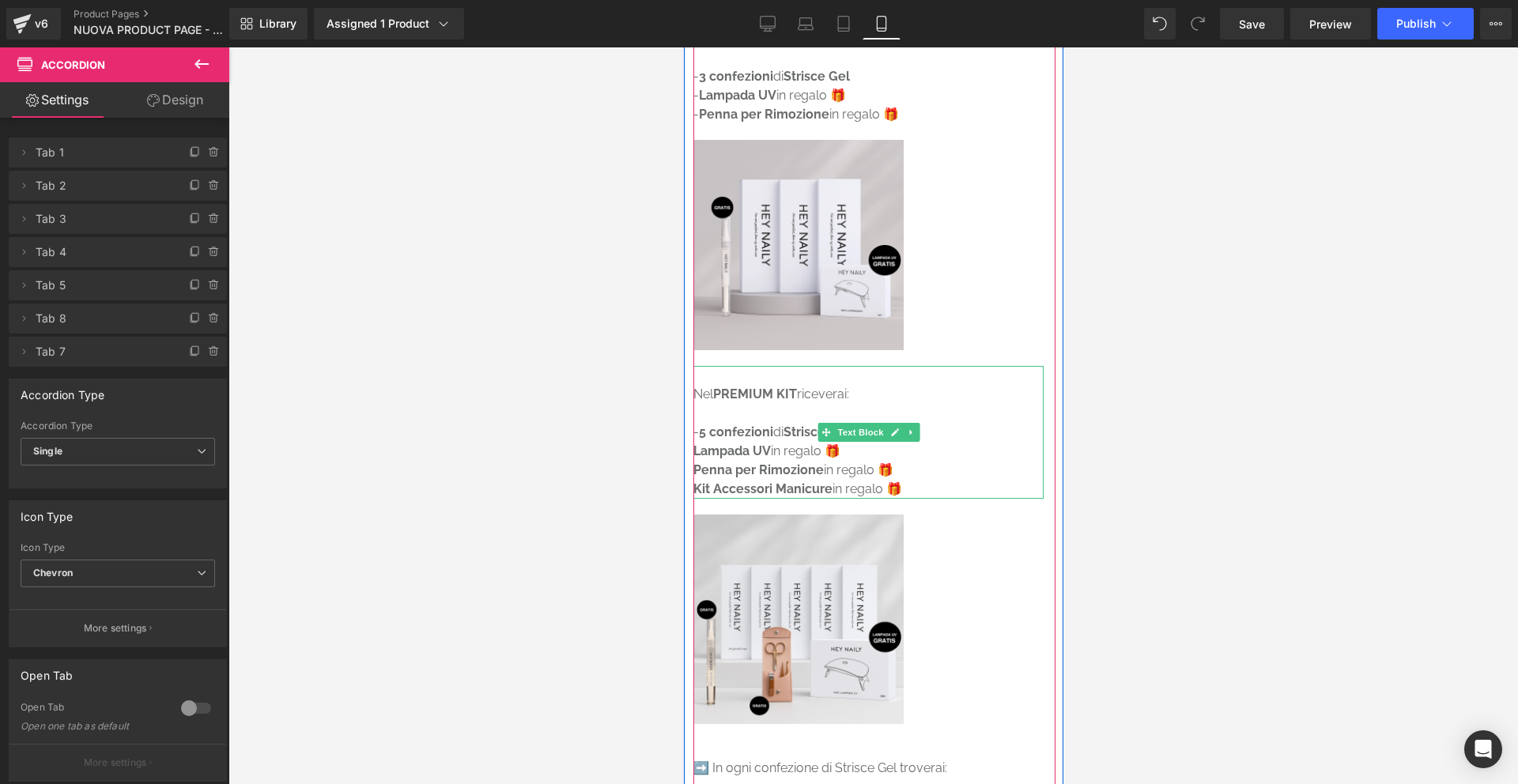
click at [697, 444] on strong "Lampada UV" at bounding box center [731, 451] width 78 height 15
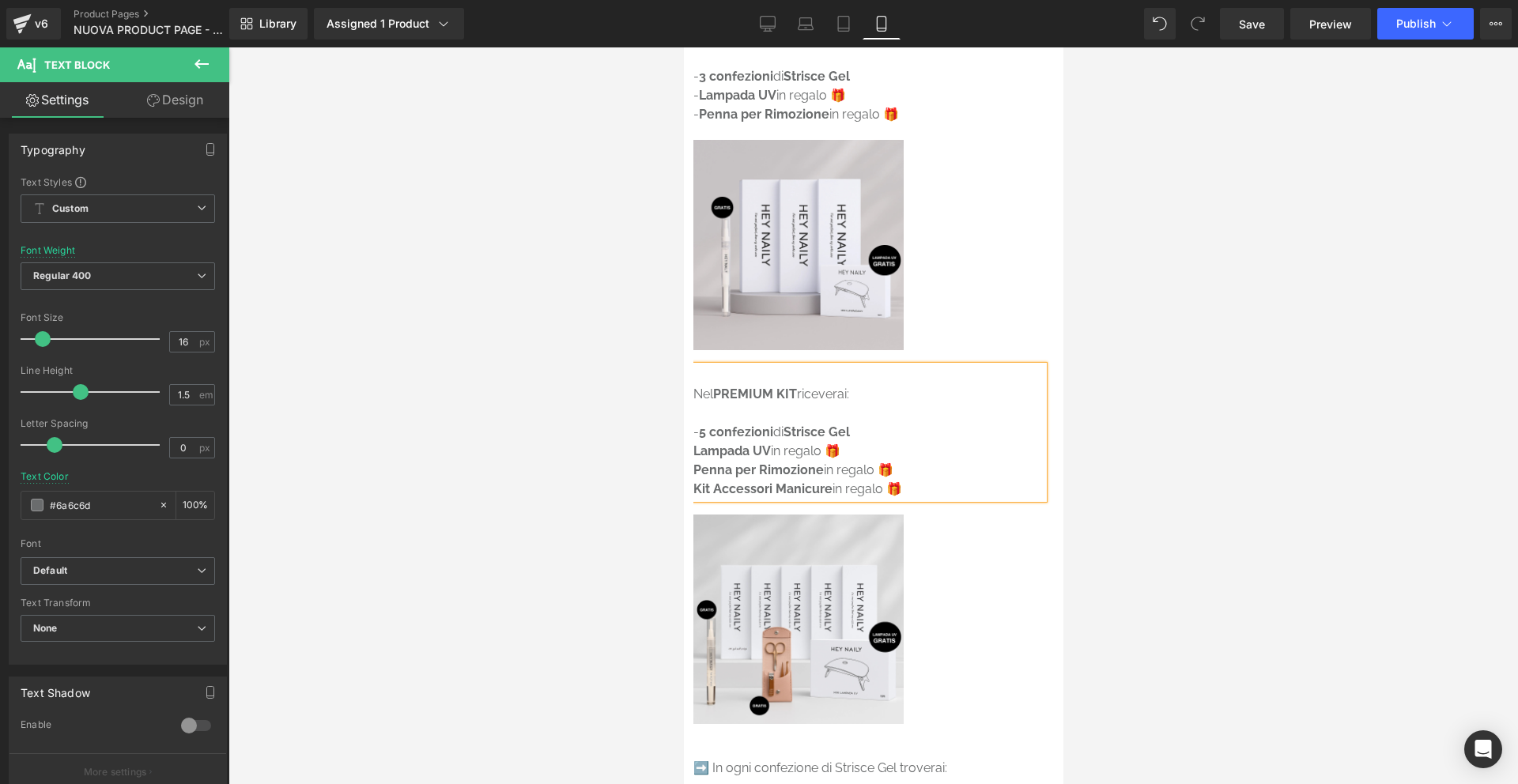
click at [693, 444] on strong "Lampada UV" at bounding box center [731, 451] width 78 height 15
click at [732, 279] on icon at bounding box center [734, 277] width 7 height 10
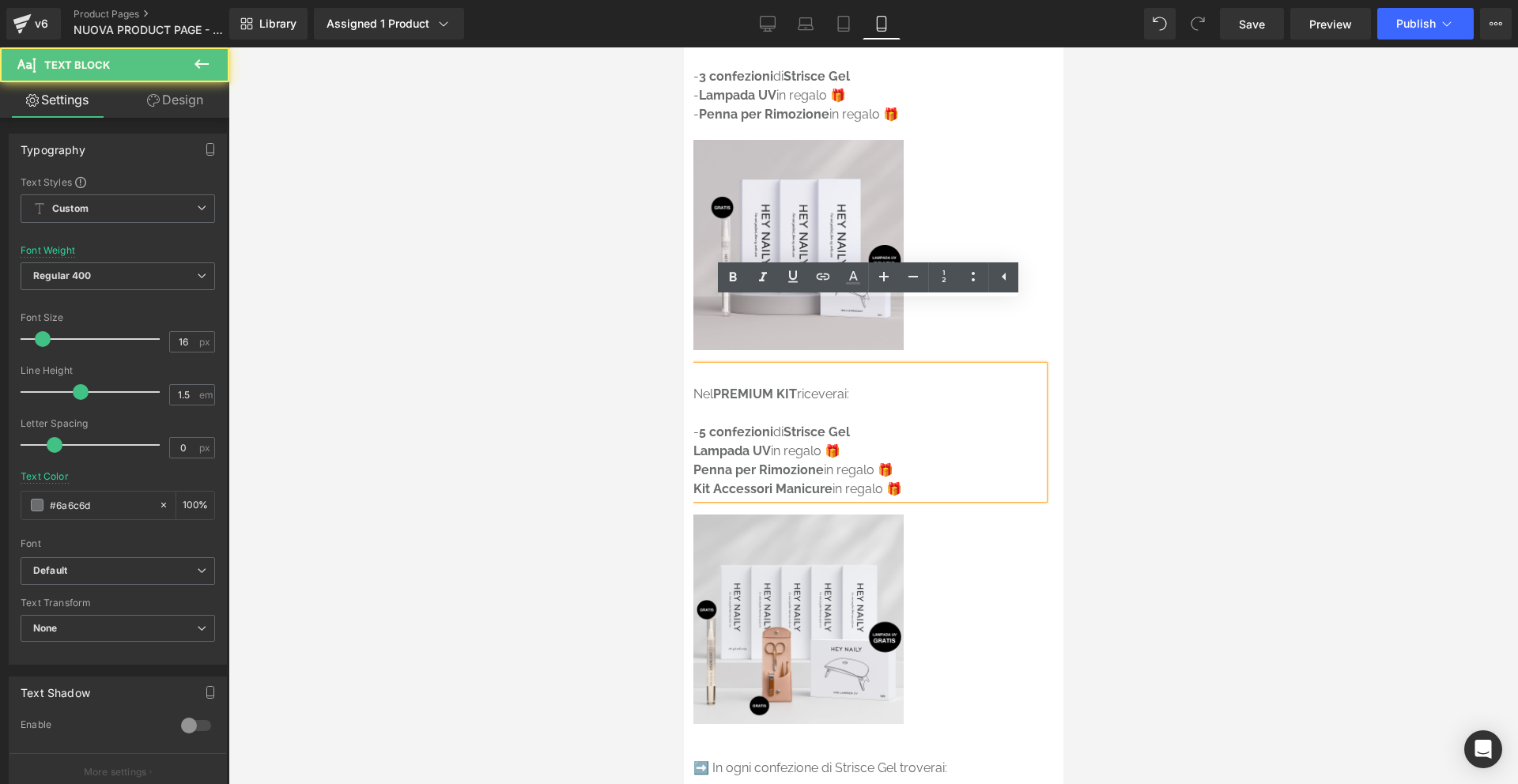
click at [692, 444] on strong "Lampada UV" at bounding box center [731, 451] width 78 height 15
click at [694, 463] on strong "Penna per Rimozione" at bounding box center [758, 470] width 130 height 15
click at [733, 279] on icon at bounding box center [733, 277] width 19 height 19
click at [693, 463] on strong "Penna per Rimozione" at bounding box center [758, 470] width 130 height 15
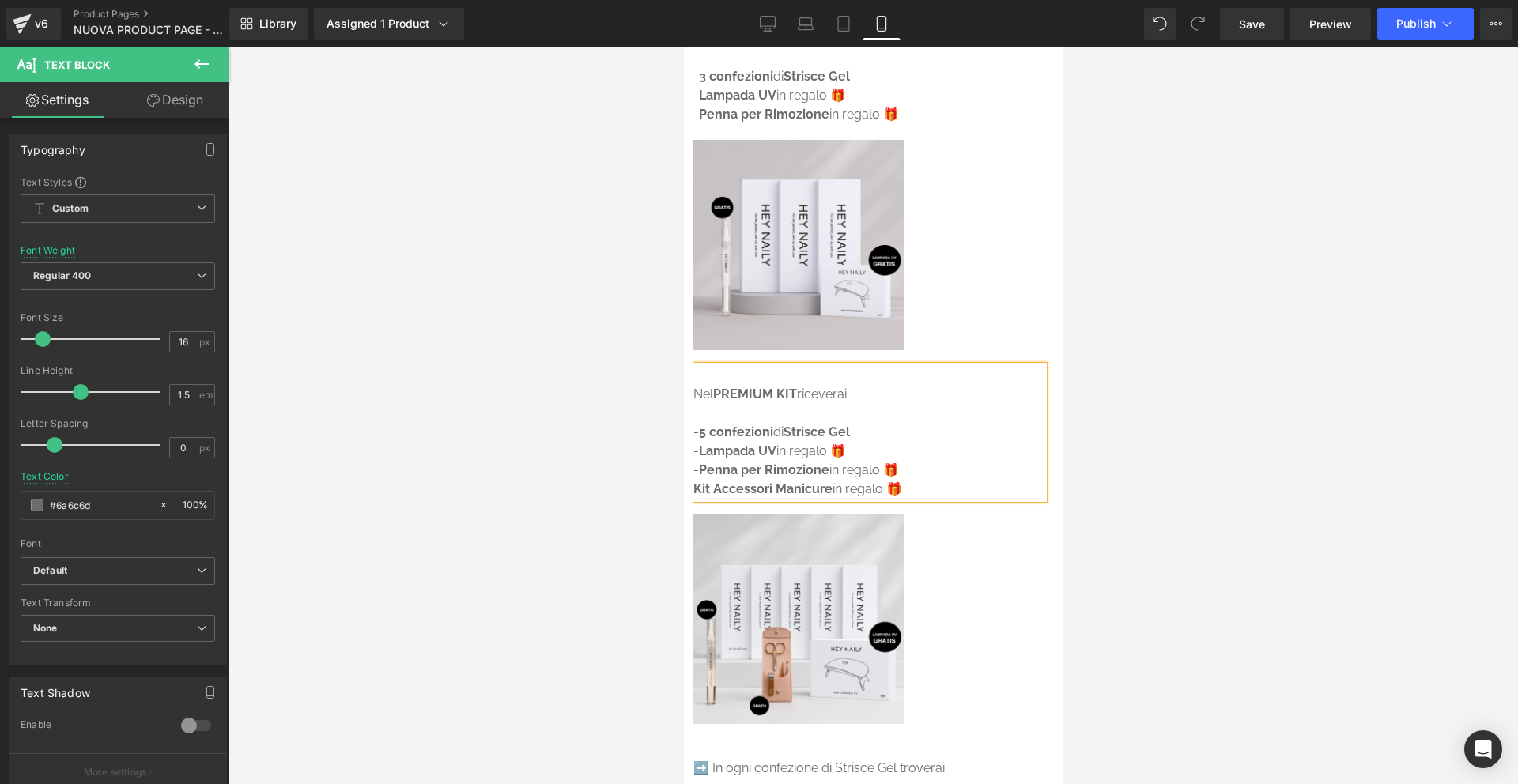
click at [694, 481] on strong "Kit Accessori Manicure" at bounding box center [762, 488] width 139 height 15
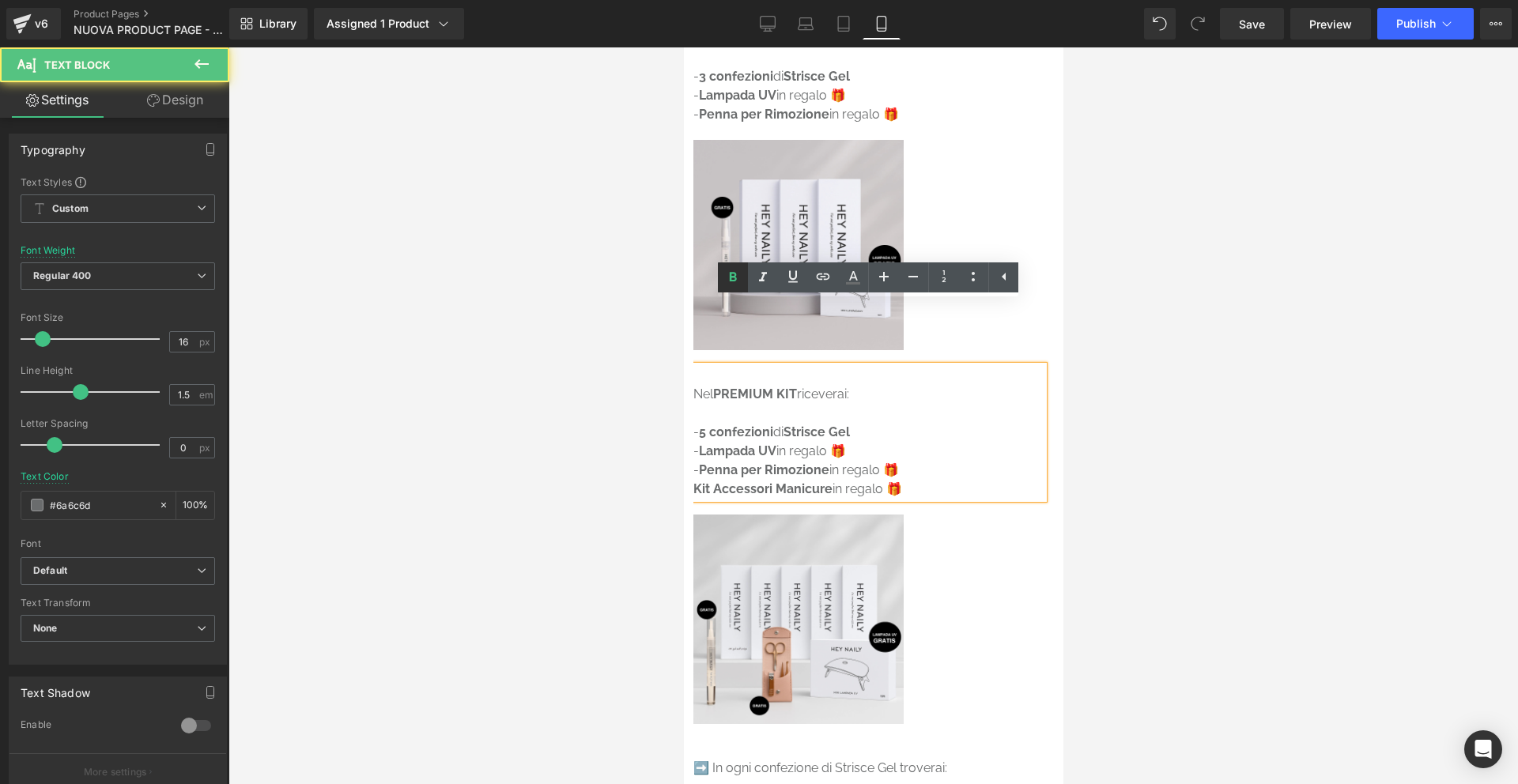
click at [729, 272] on icon at bounding box center [733, 277] width 19 height 19
click at [694, 480] on p "Kit Accessori Manicure in regalo 🎁" at bounding box center [868, 488] width 350 height 19
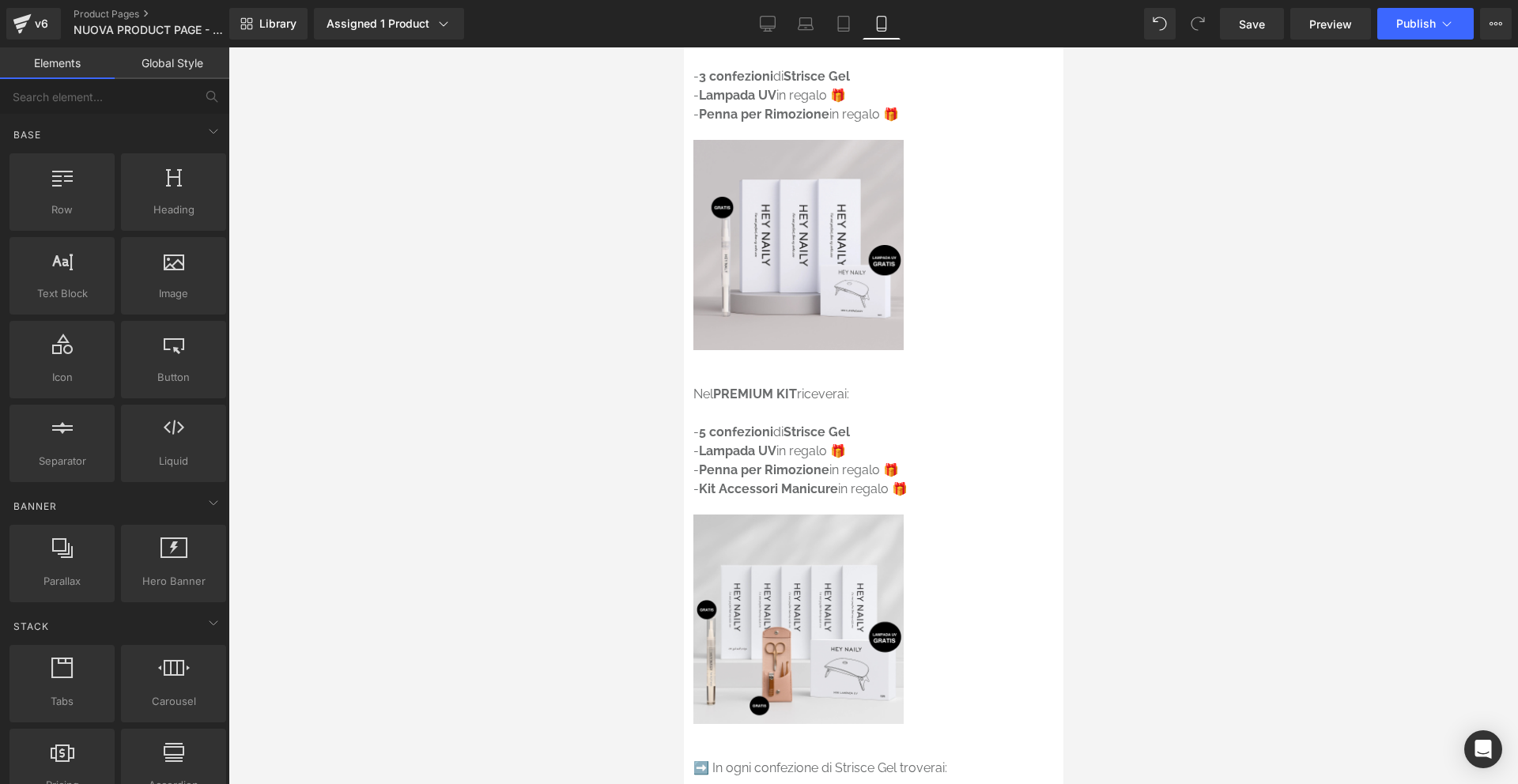
click at [1209, 392] on div at bounding box center [874, 415] width 1290 height 737
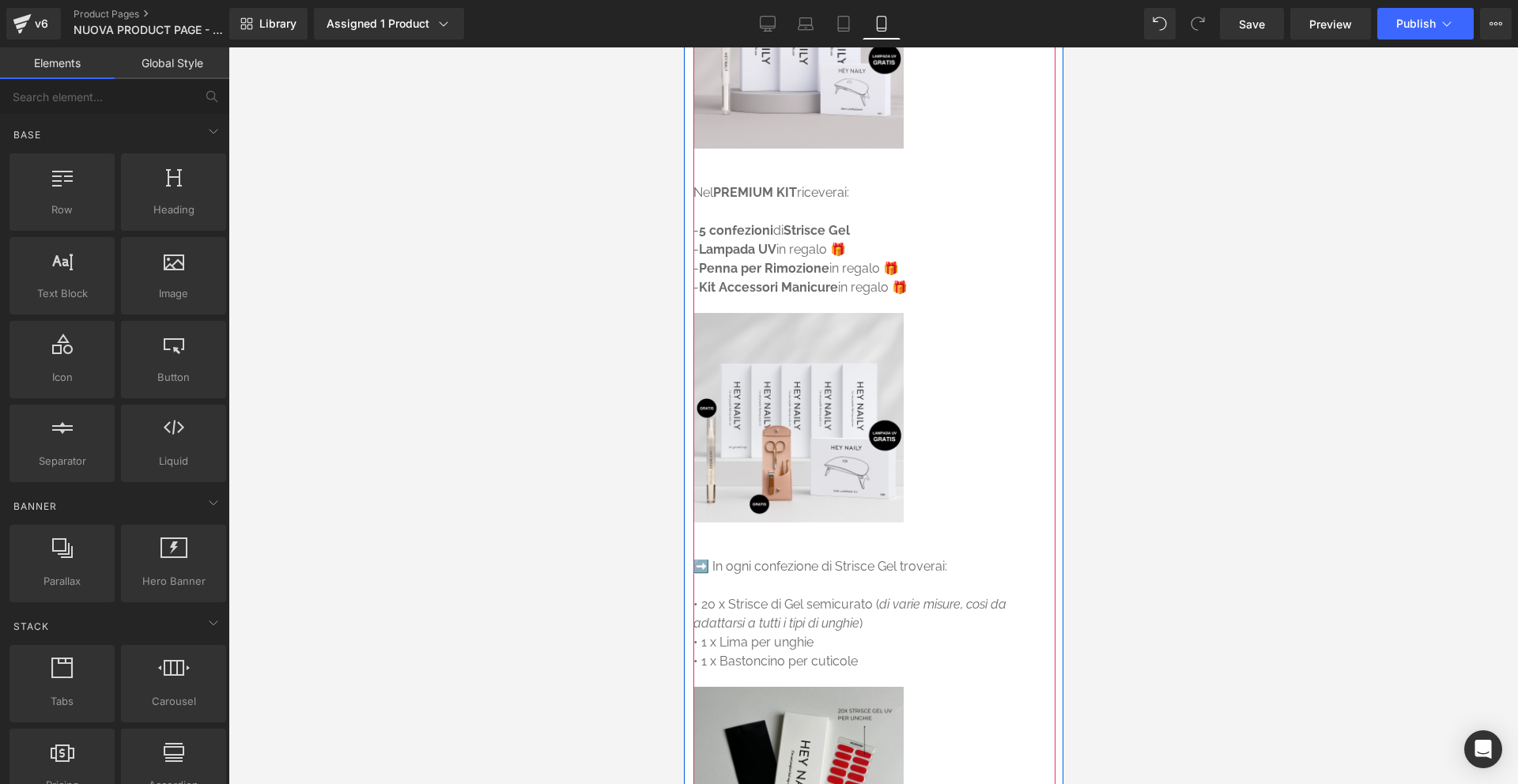
scroll to position [5192, 0]
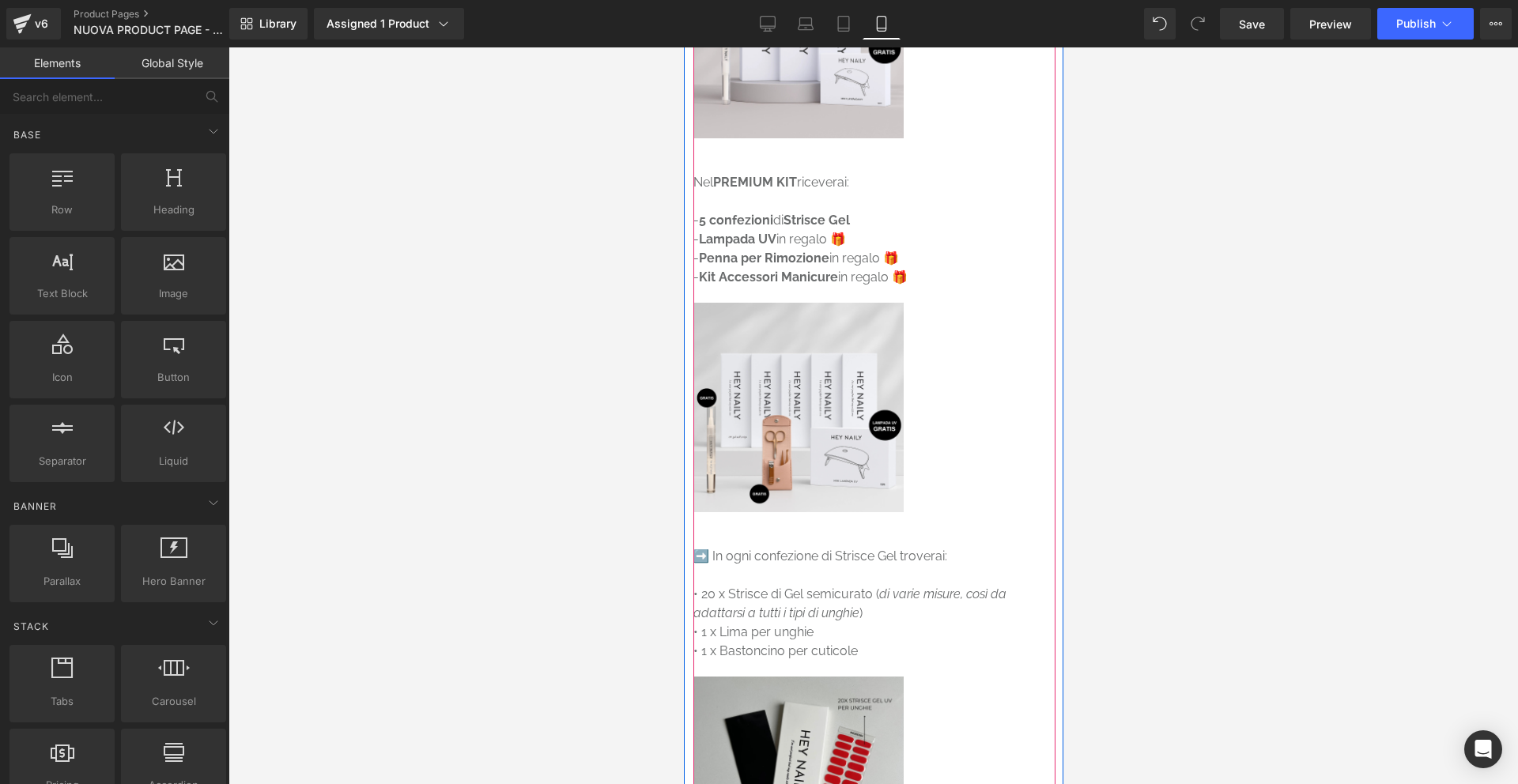
click at [734, 546] on p "➡️ In ogni confezione di Strisce Gel troverai:" at bounding box center [868, 555] width 350 height 19
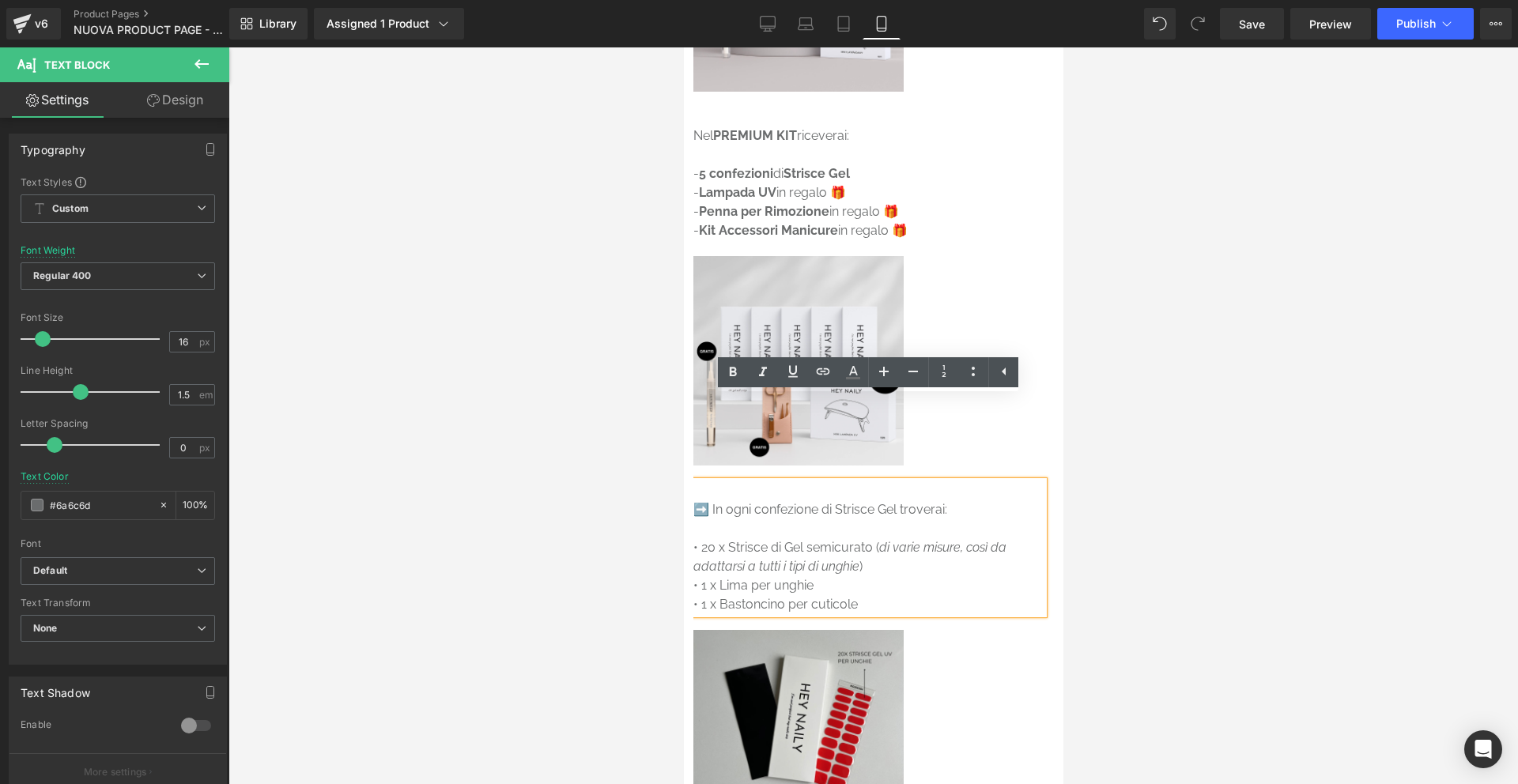
scroll to position [5259, 0]
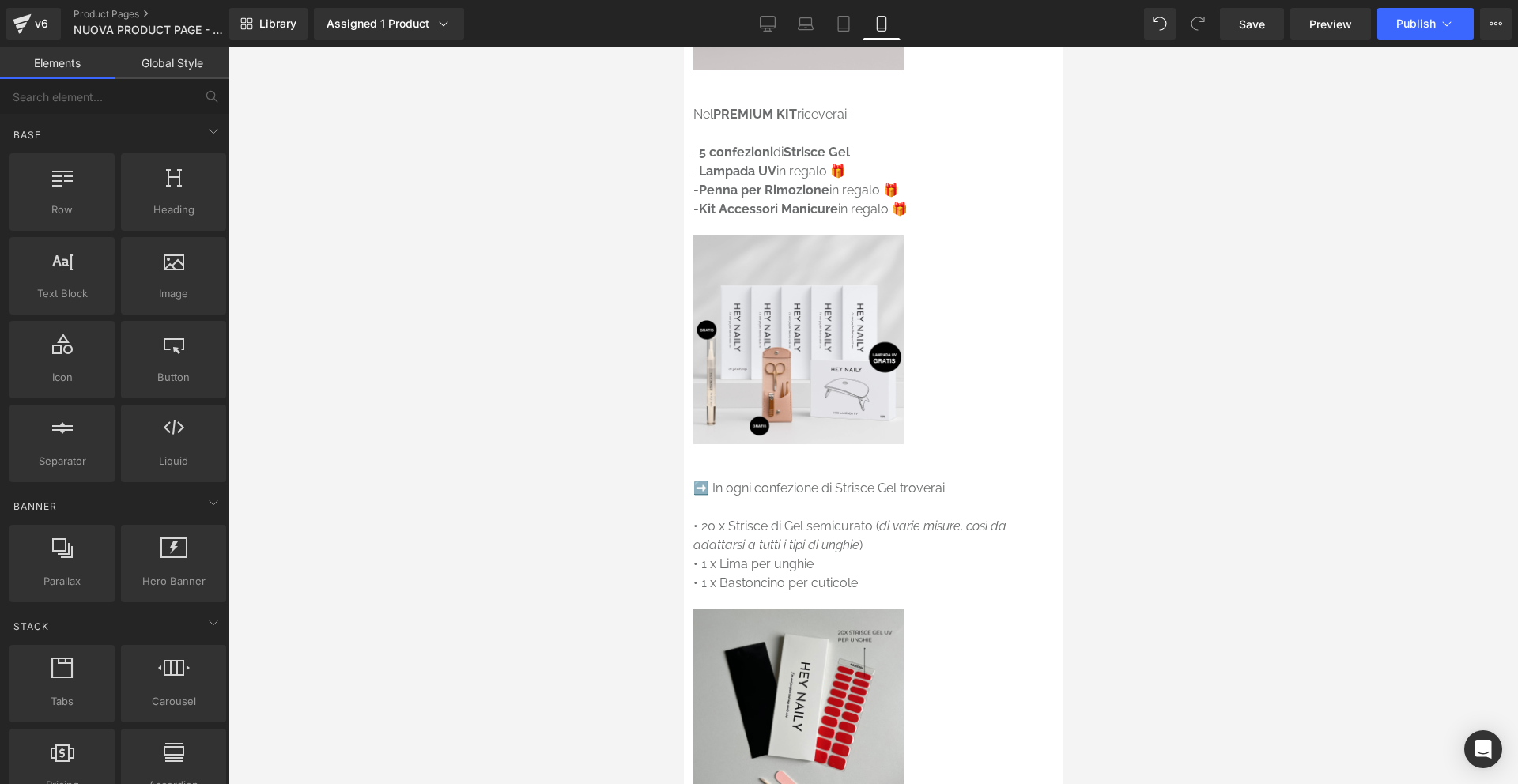
click at [1300, 416] on div at bounding box center [874, 415] width 1290 height 737
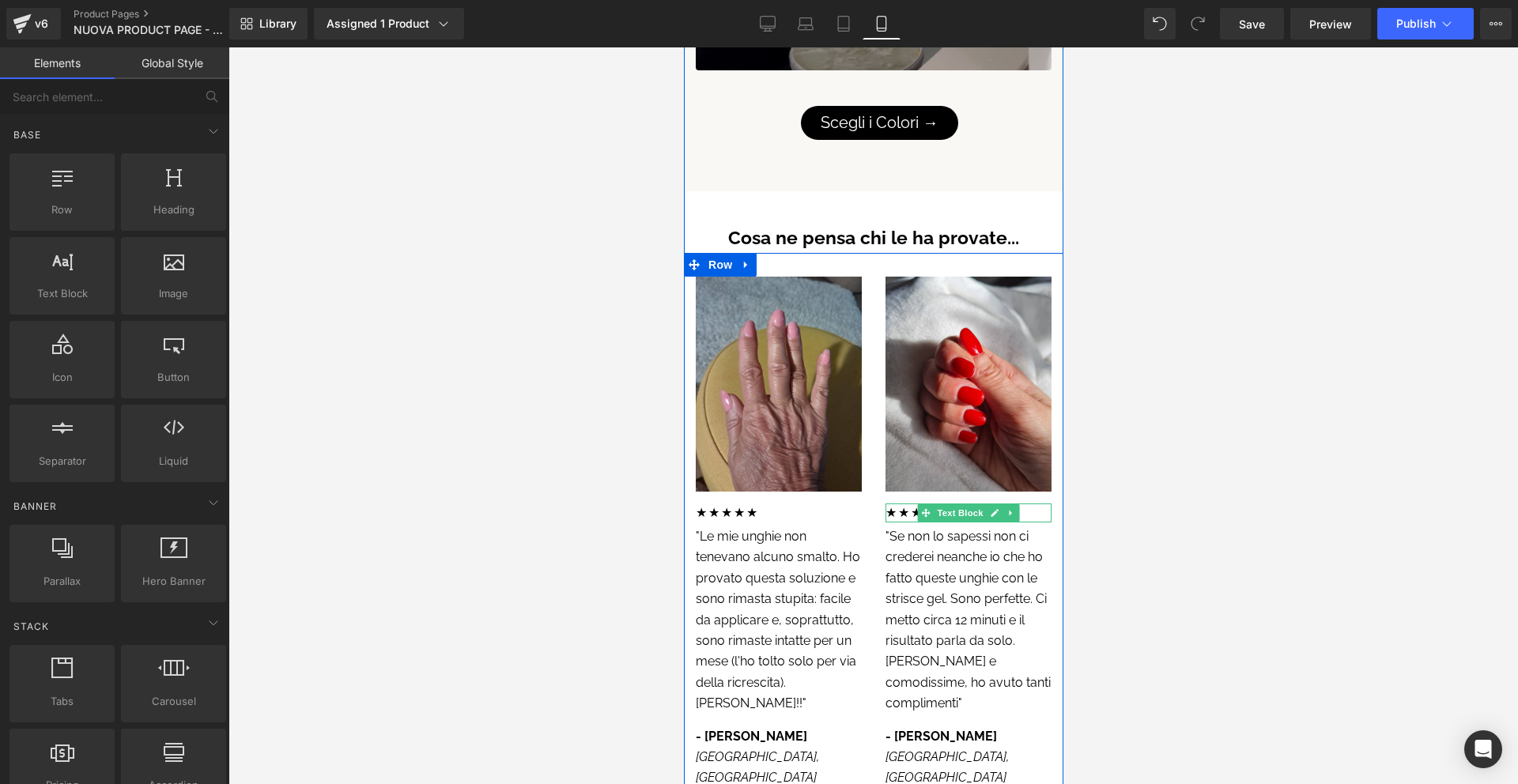
scroll to position [4475, 0]
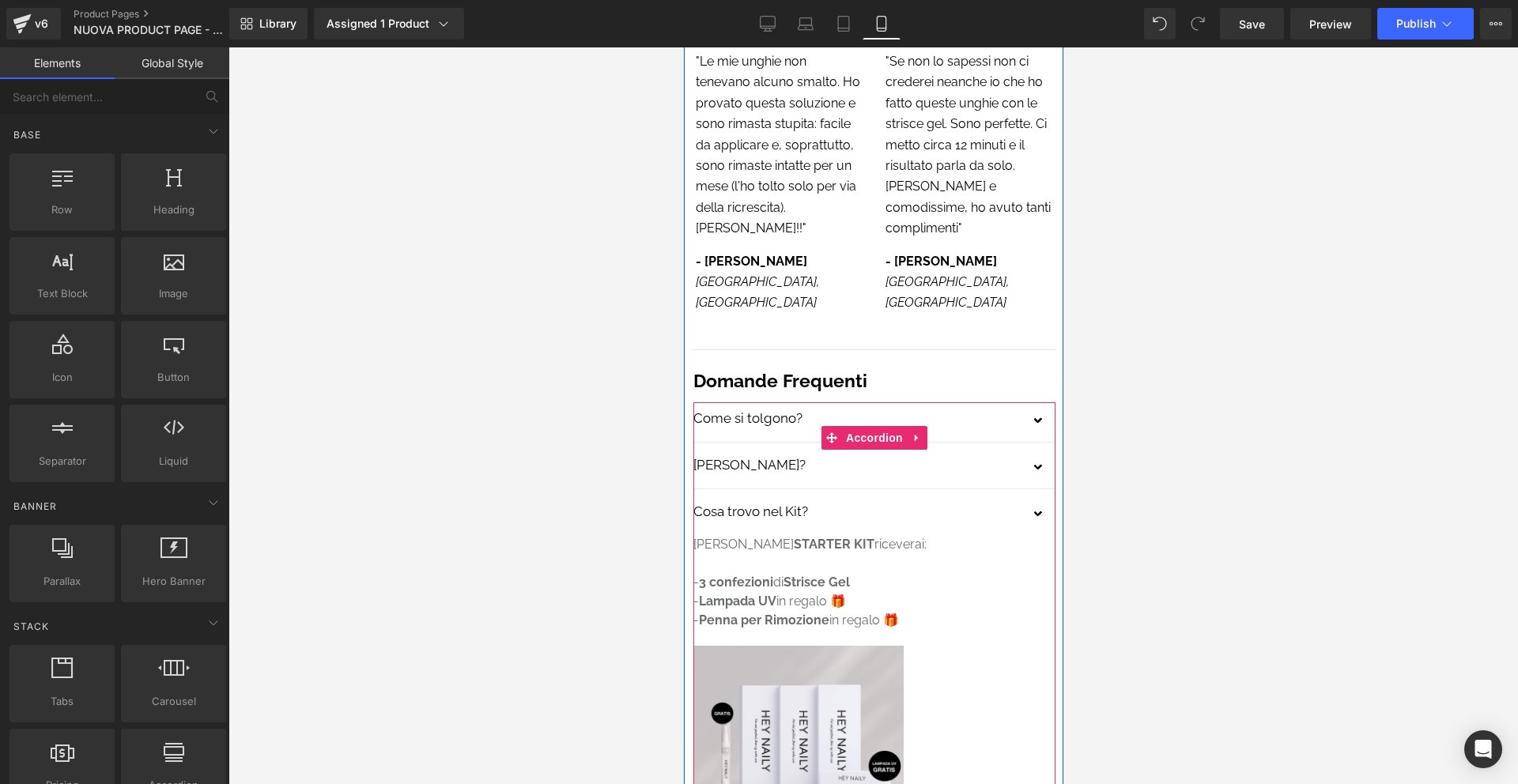
click at [1034, 496] on button "button" at bounding box center [1038, 515] width 31 height 39
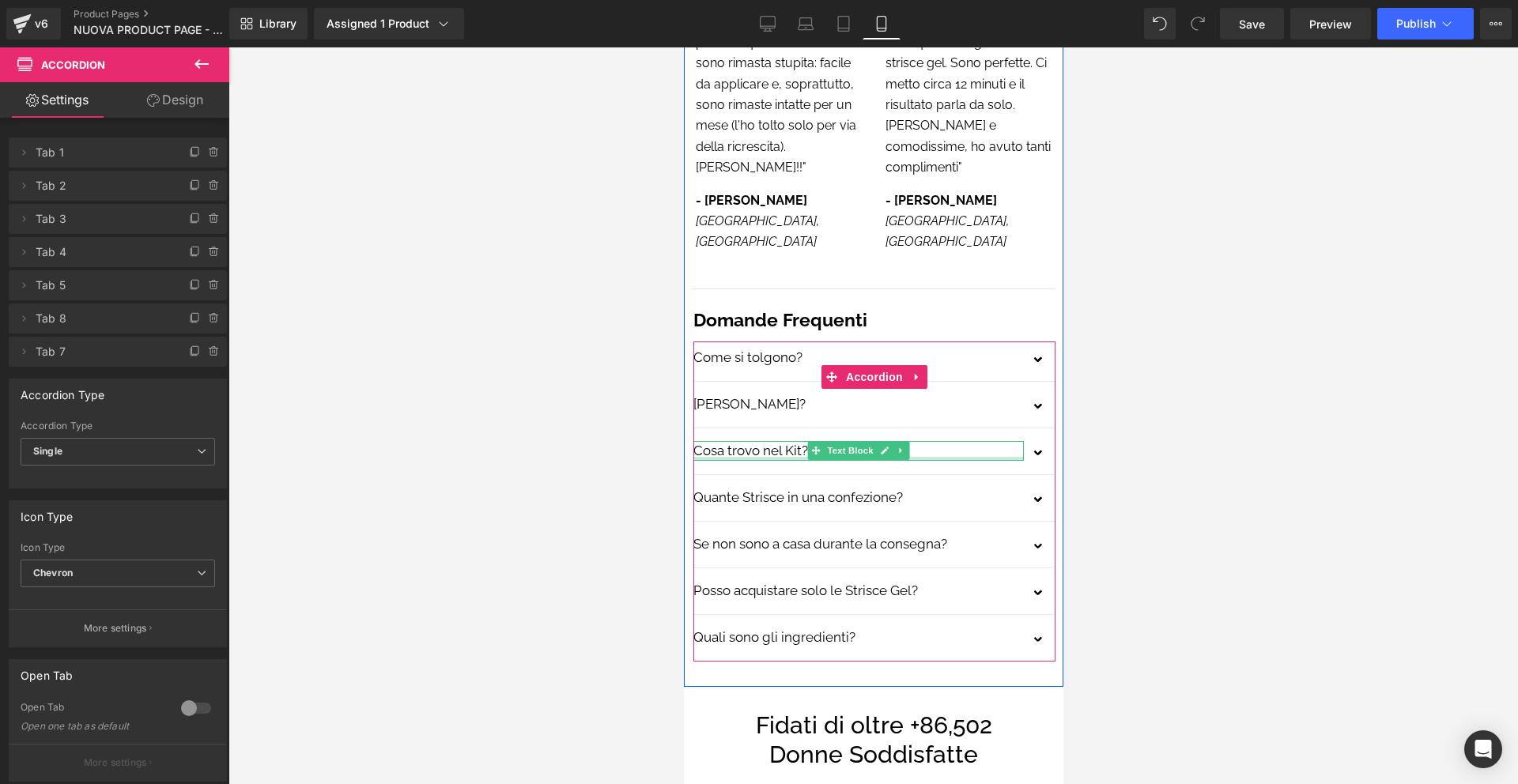
scroll to position [4572, 0]
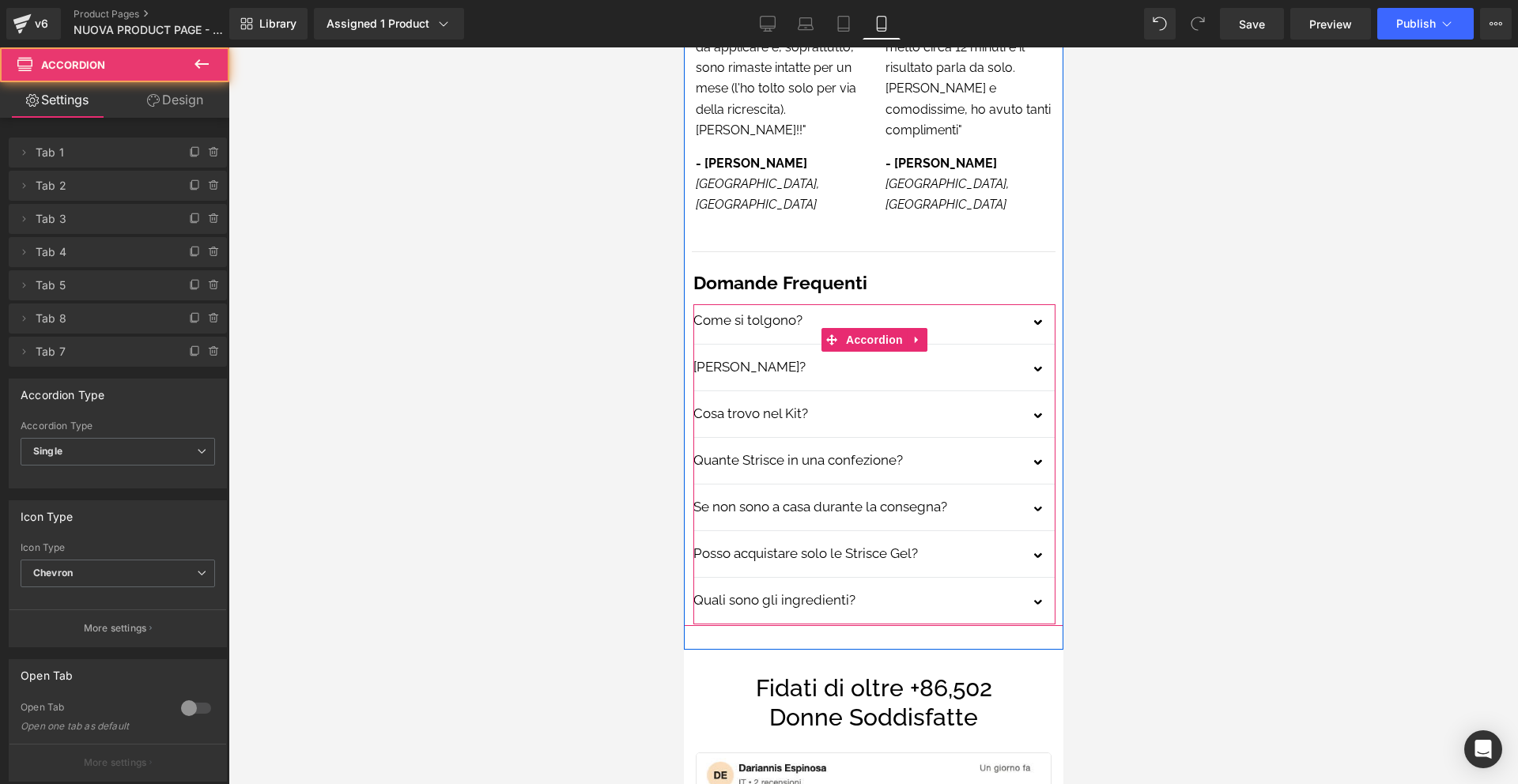
click at [1039, 468] on span "button" at bounding box center [1039, 468] width 0 height 0
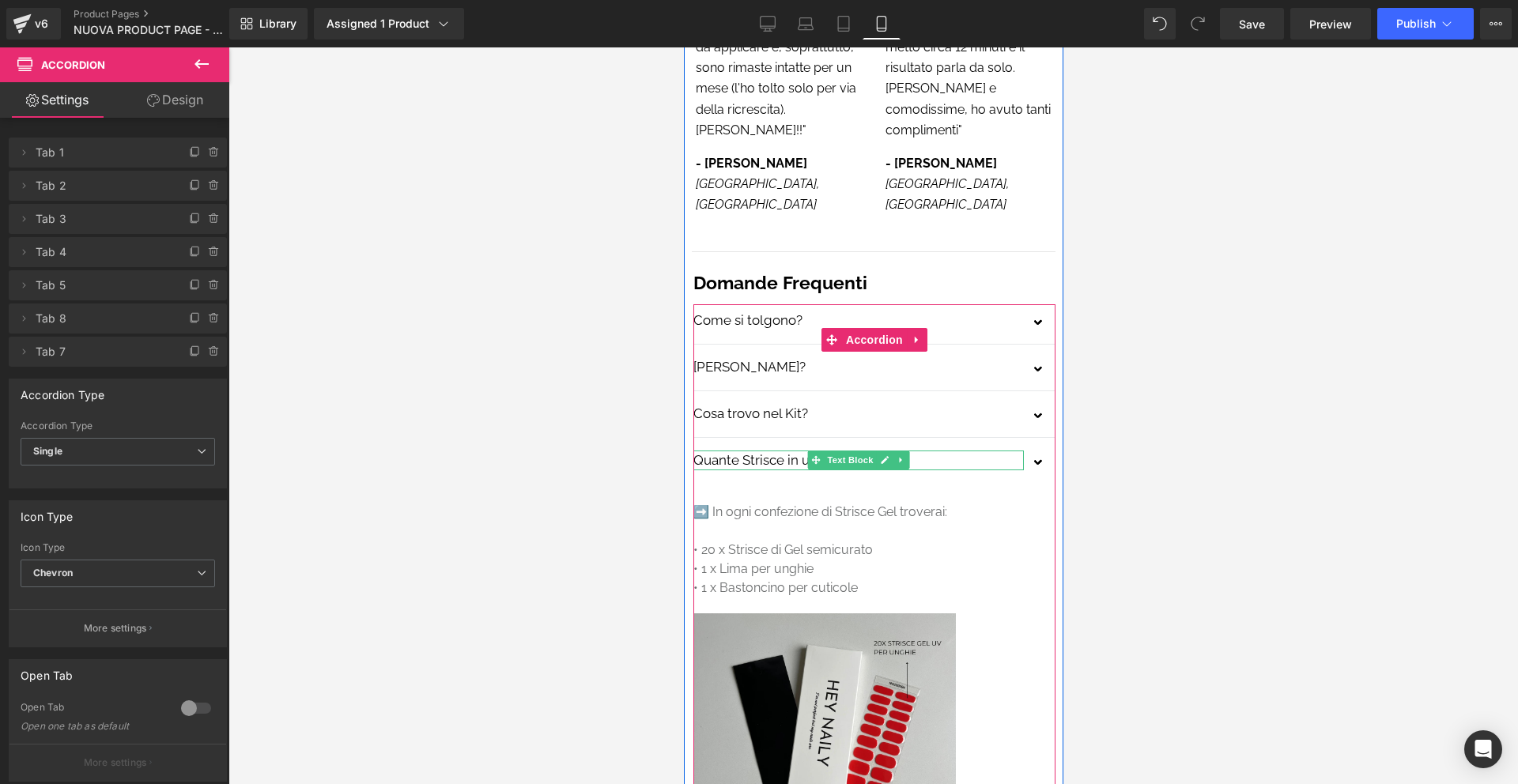
click at [781, 451] on p "Quante Strisce in una confezione?" at bounding box center [858, 461] width 331 height 21
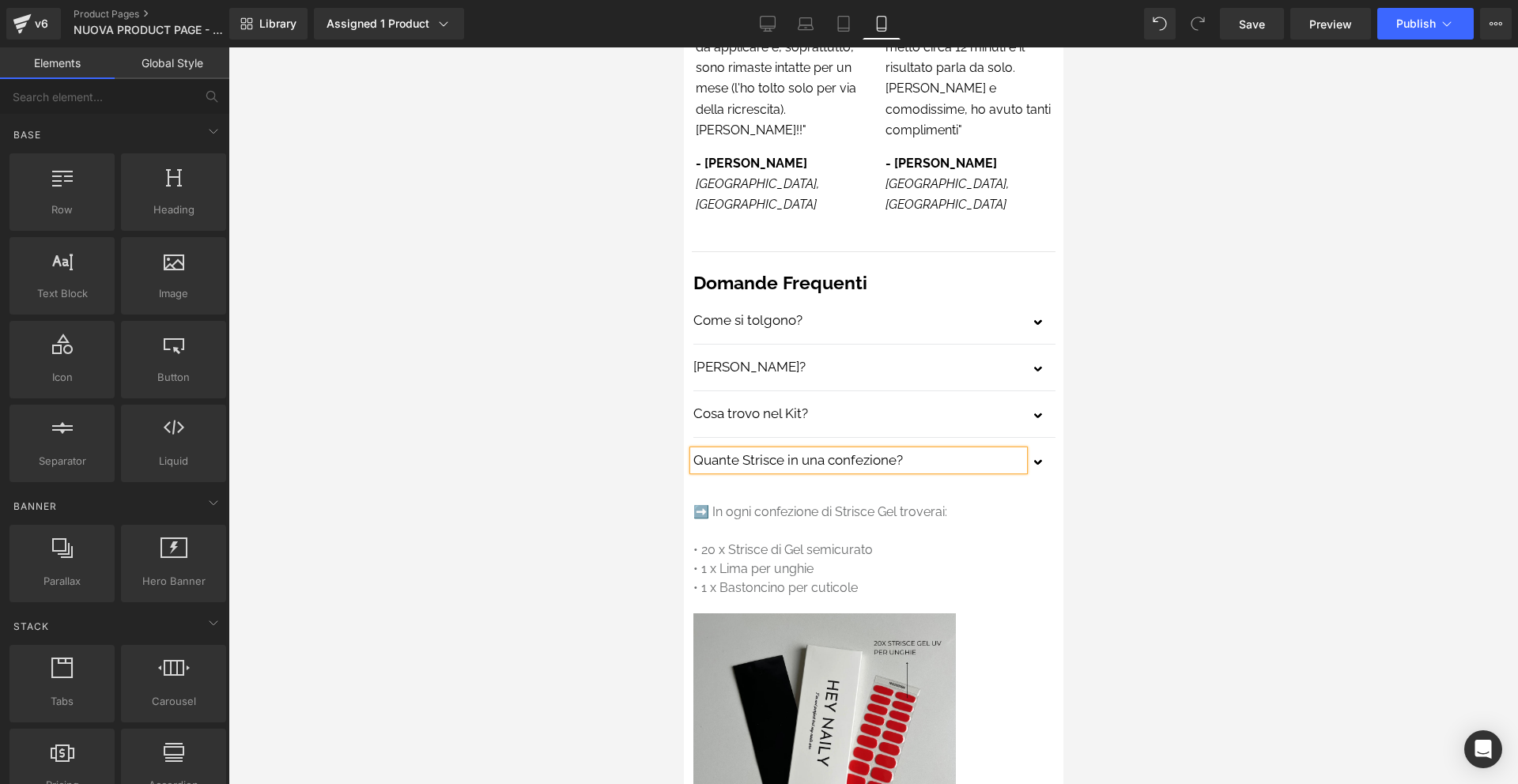
click at [1126, 425] on div at bounding box center [874, 415] width 1290 height 737
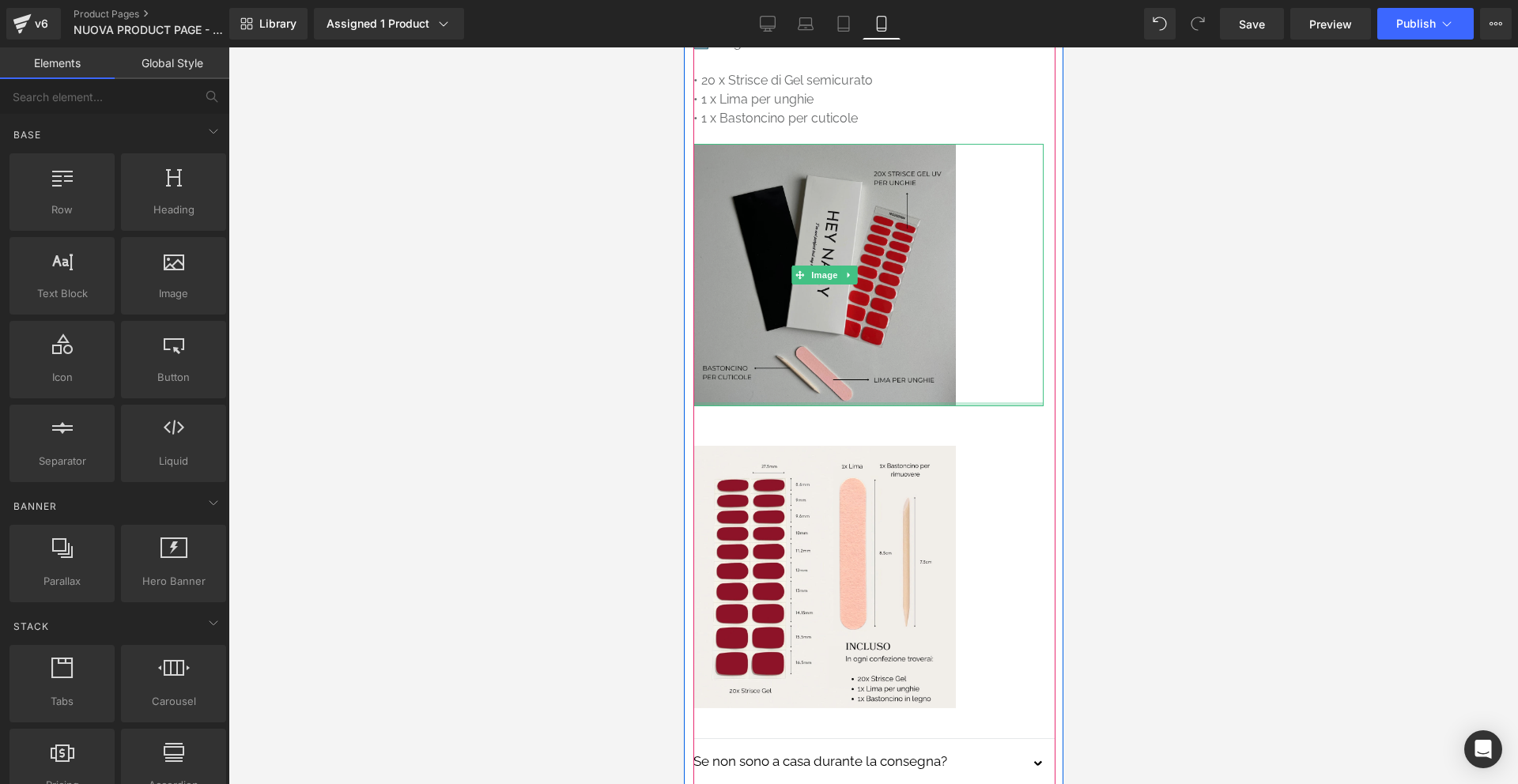
scroll to position [5434, 0]
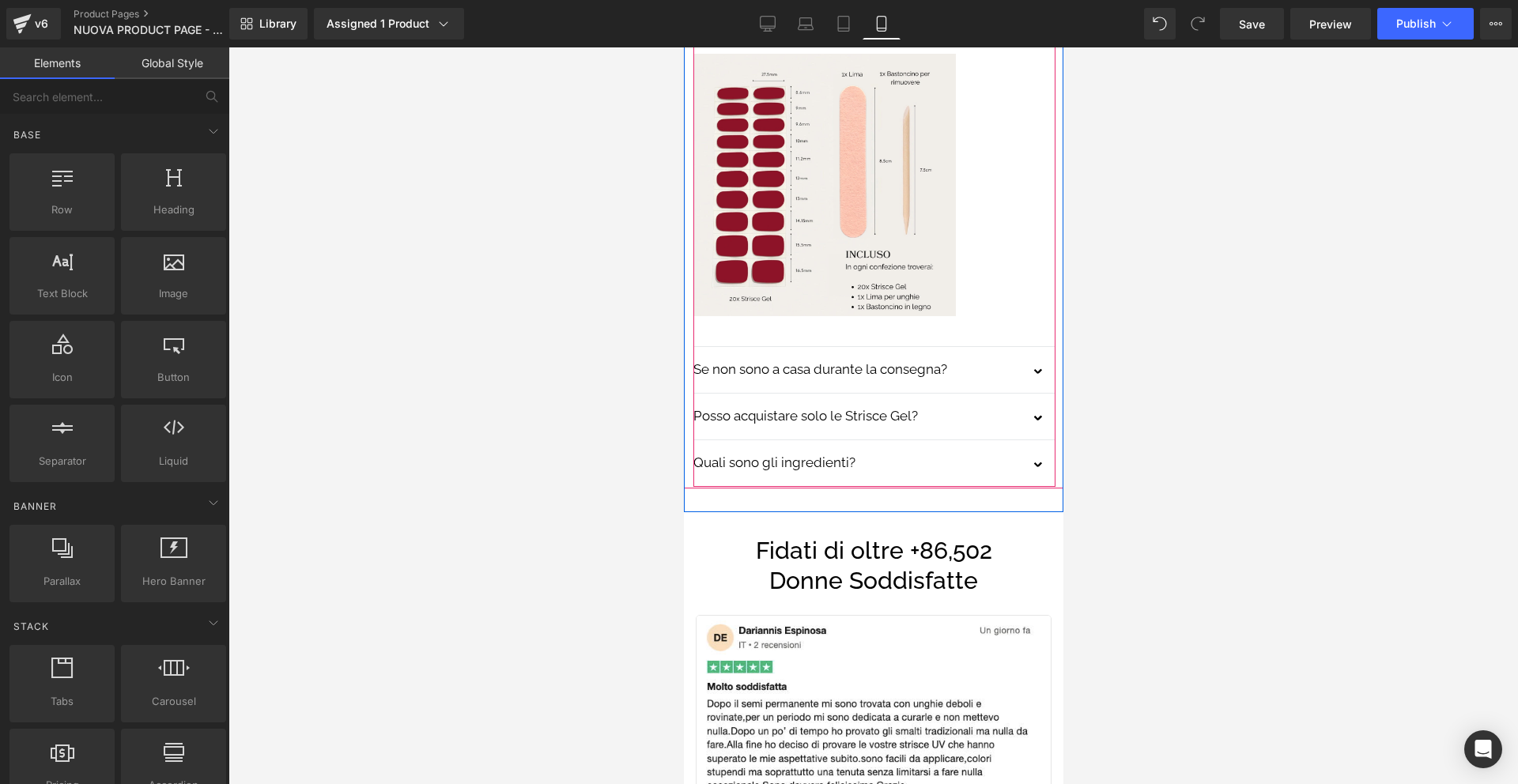
click at [1039, 377] on span "button" at bounding box center [1039, 377] width 0 height 0
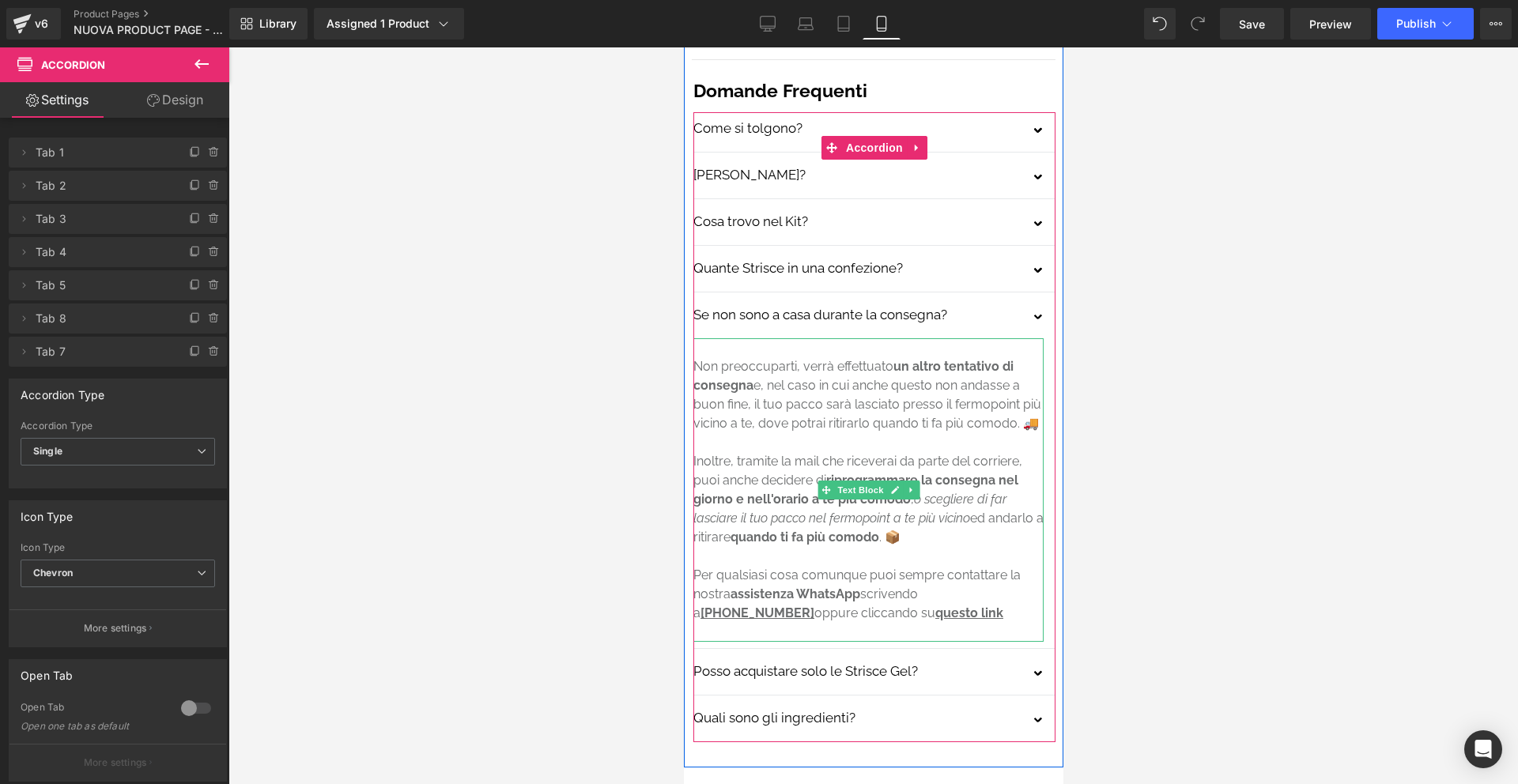
scroll to position [4841, 0]
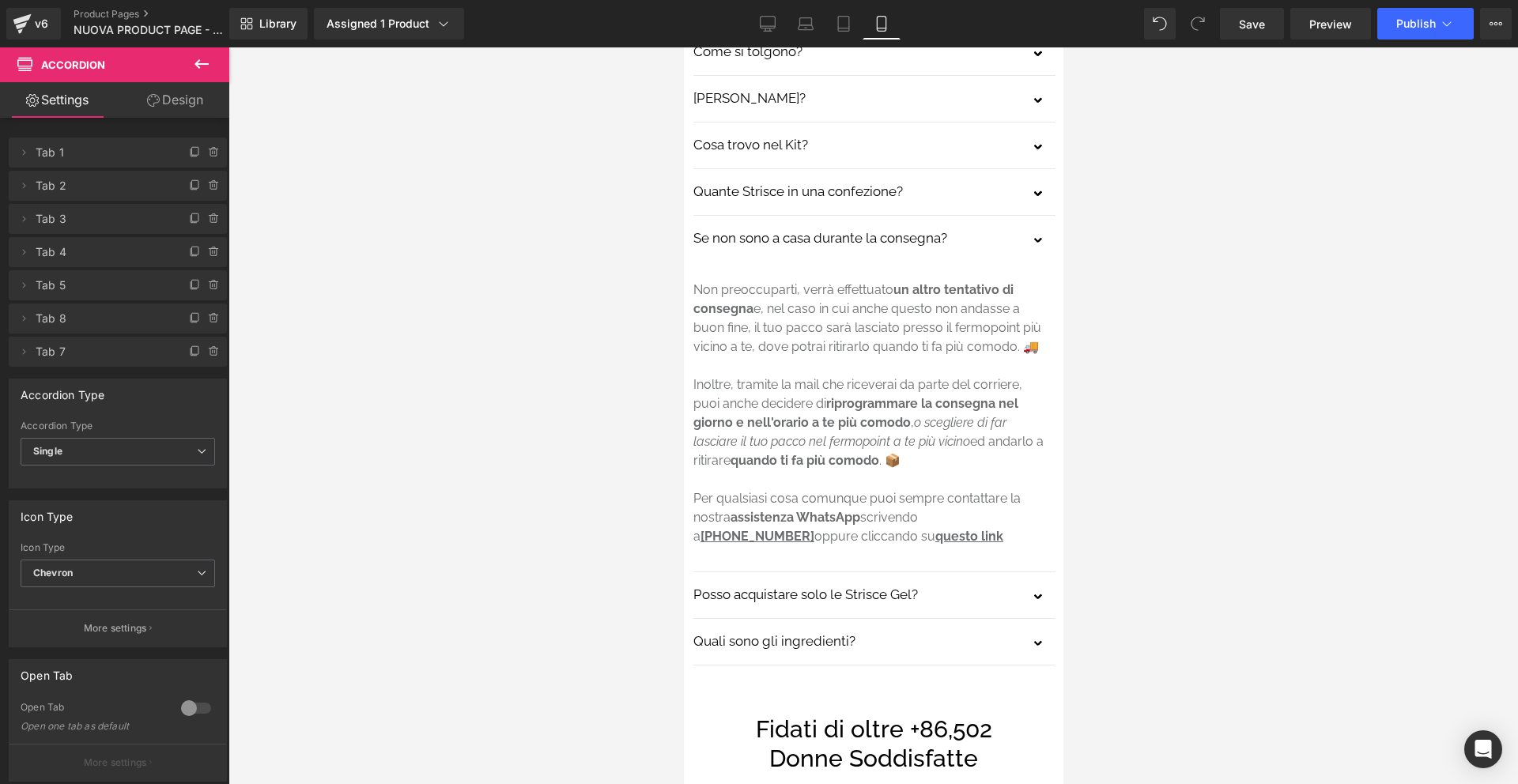
click at [1174, 361] on div at bounding box center [874, 415] width 1290 height 737
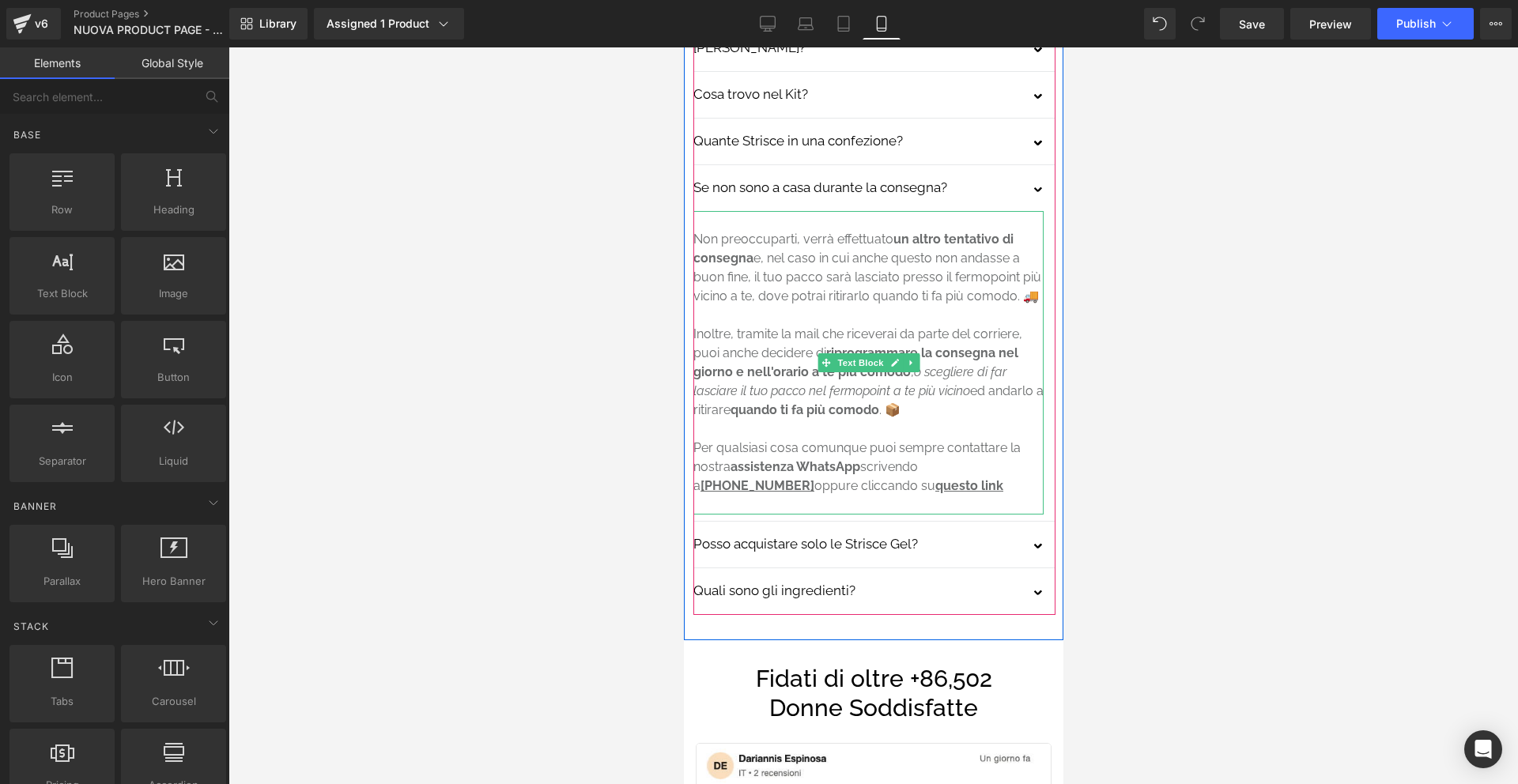
scroll to position [4913, 0]
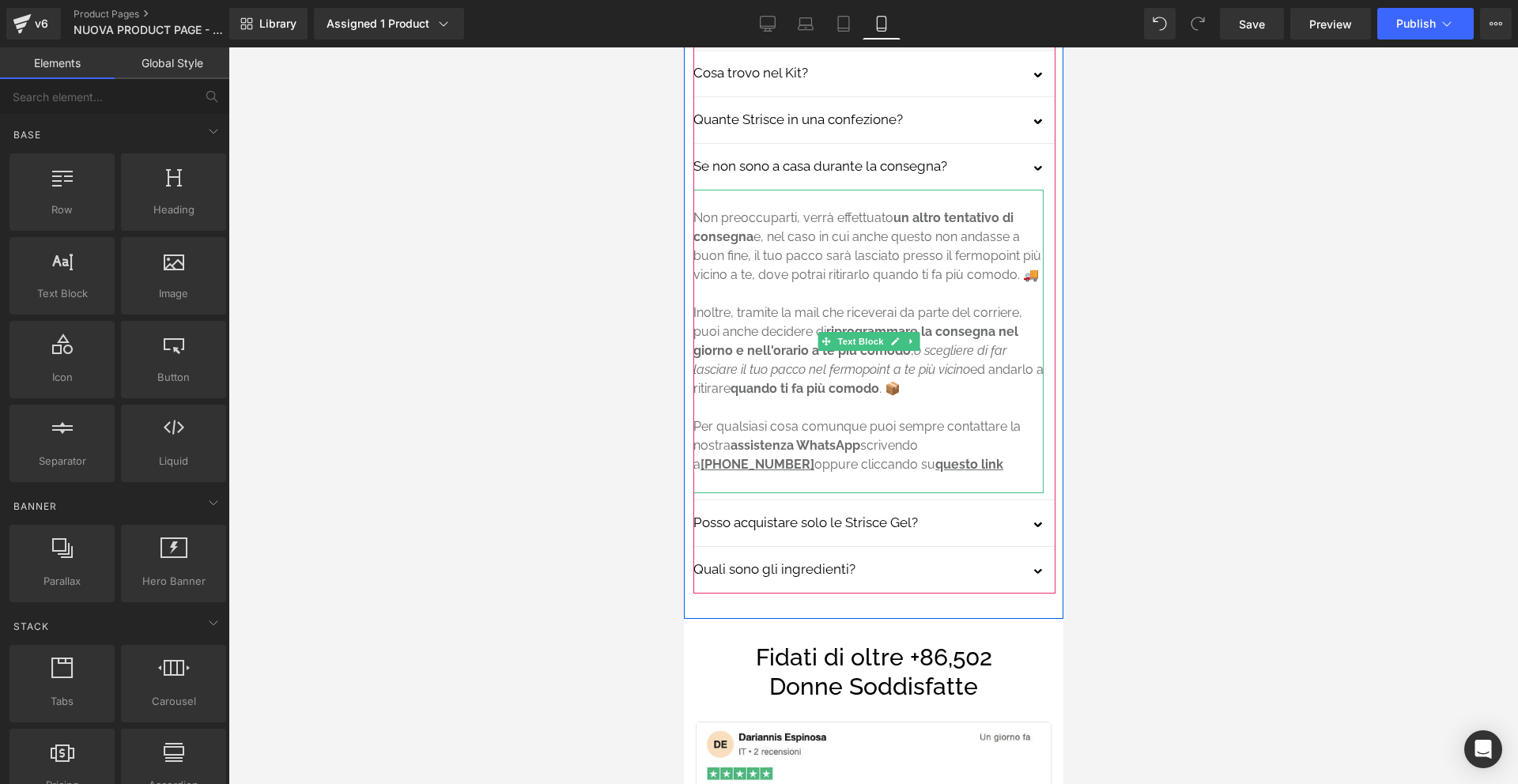
click at [929, 417] on p "Per qualsiasi cosa comunque puoi sempre contattare la nostra assistenza WhatsAp…" at bounding box center [868, 446] width 350 height 57
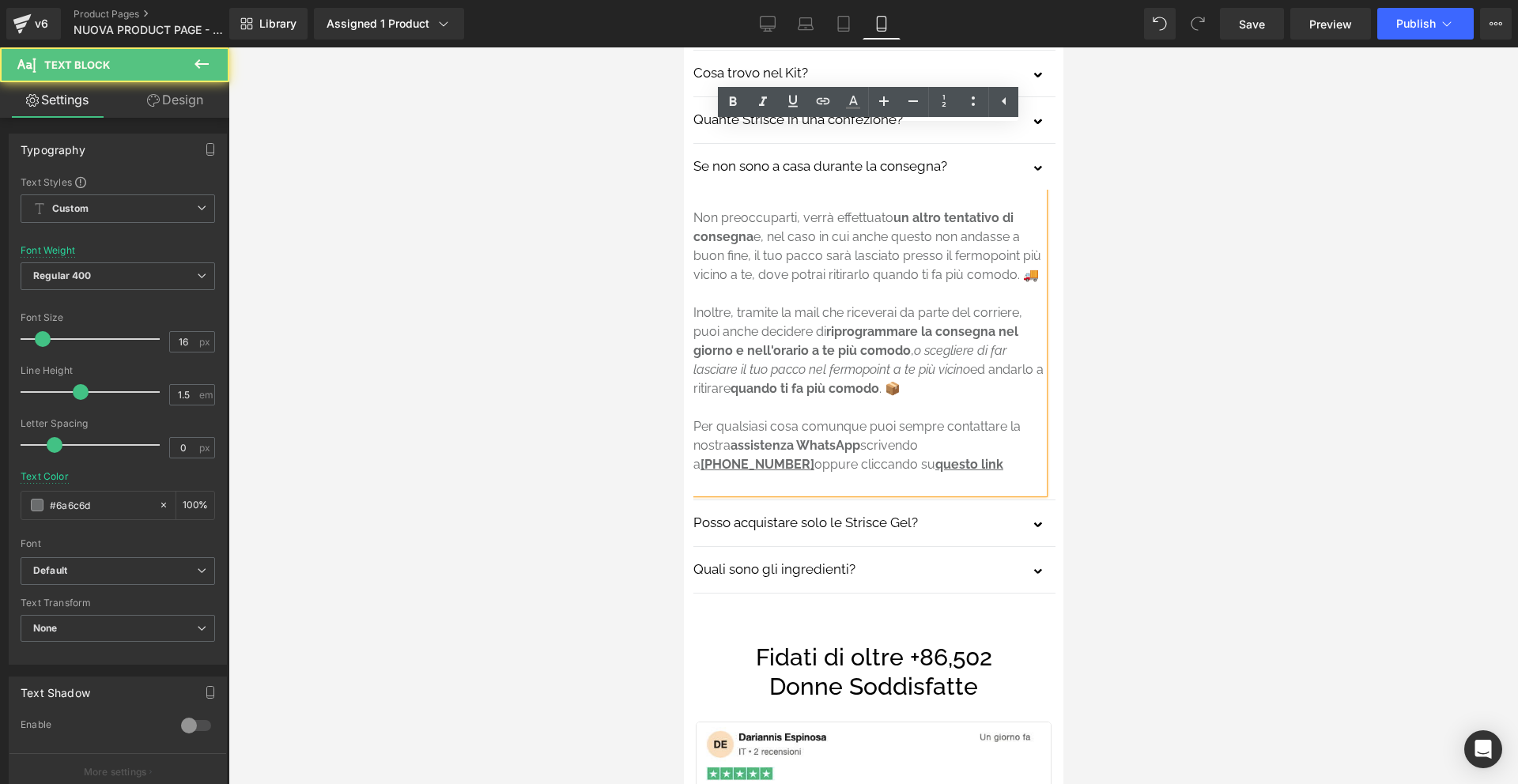
click at [930, 417] on p "Per qualsiasi cosa comunque puoi sempre contattare la nostra assistenza WhatsAp…" at bounding box center [868, 446] width 350 height 57
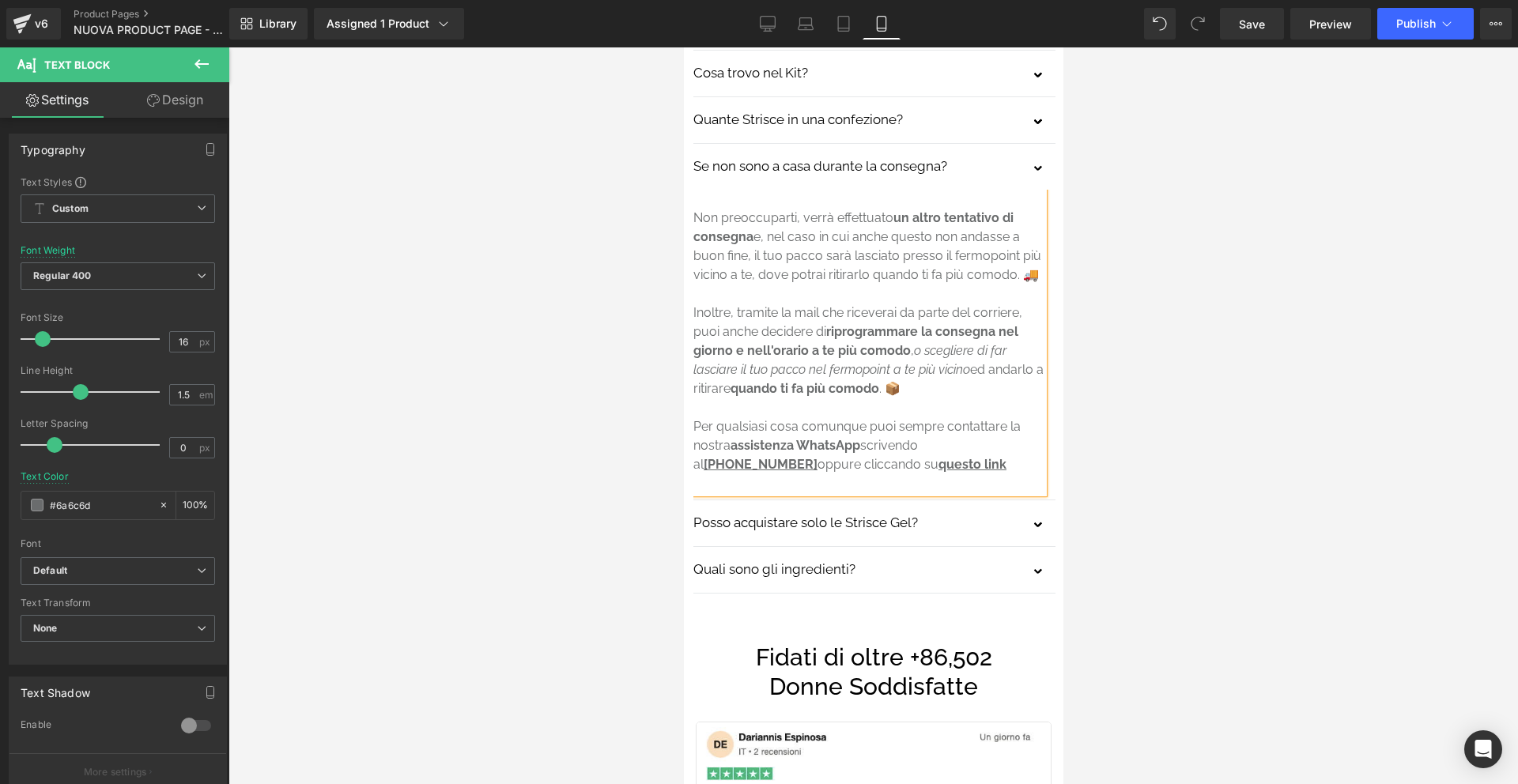
click at [1242, 332] on div at bounding box center [874, 415] width 1290 height 737
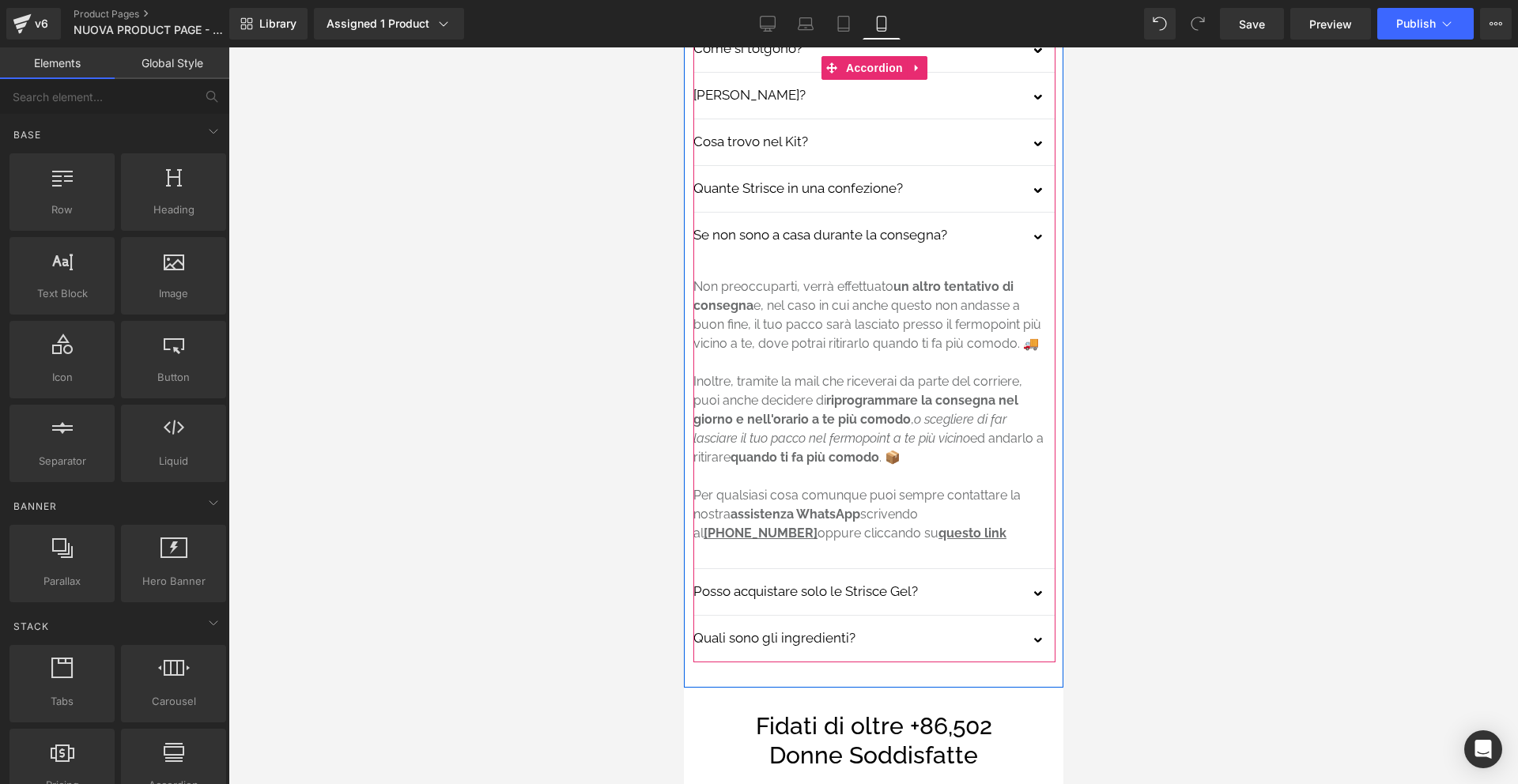
scroll to position [4700, 0]
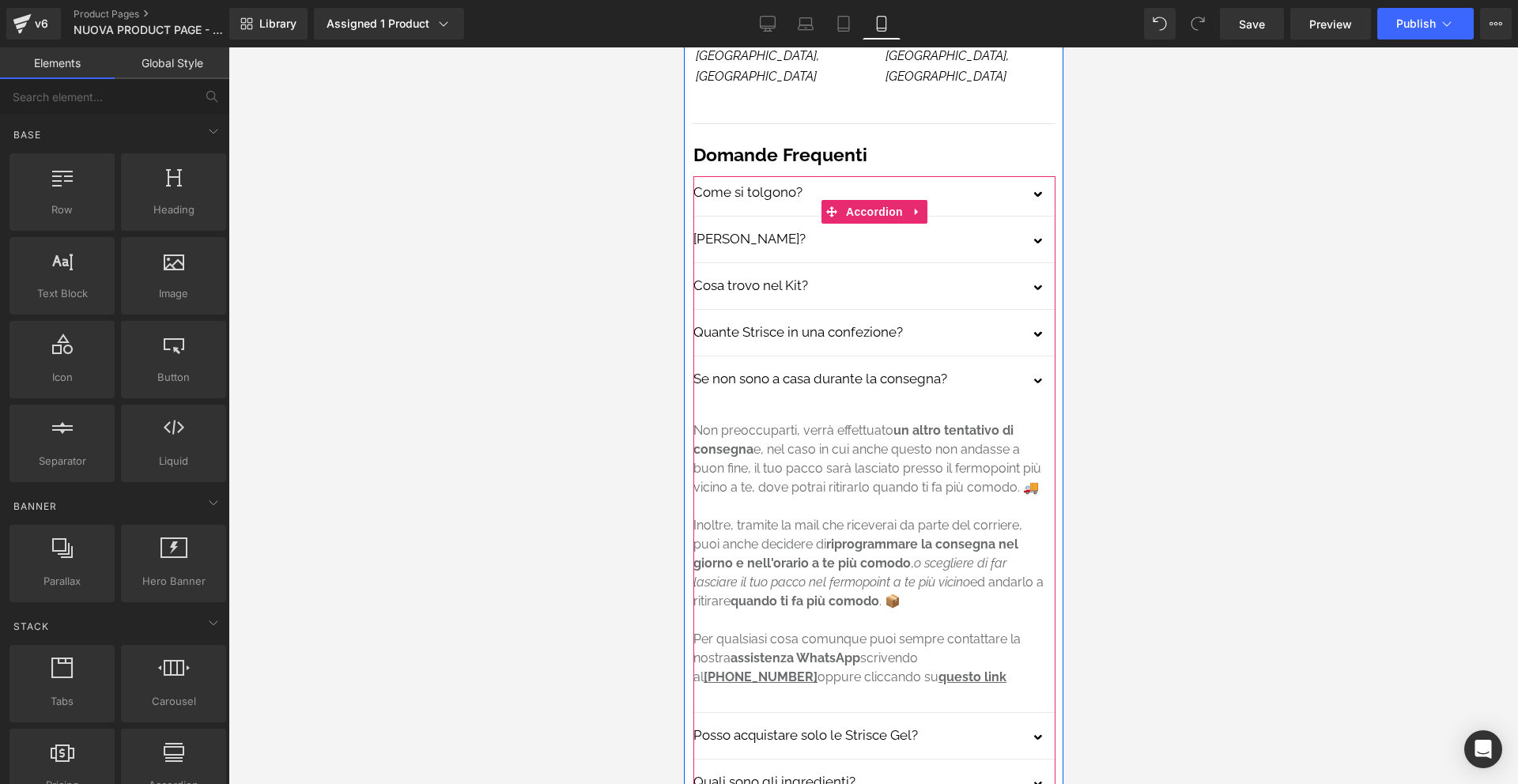
click at [1034, 363] on button "button" at bounding box center [1038, 382] width 31 height 39
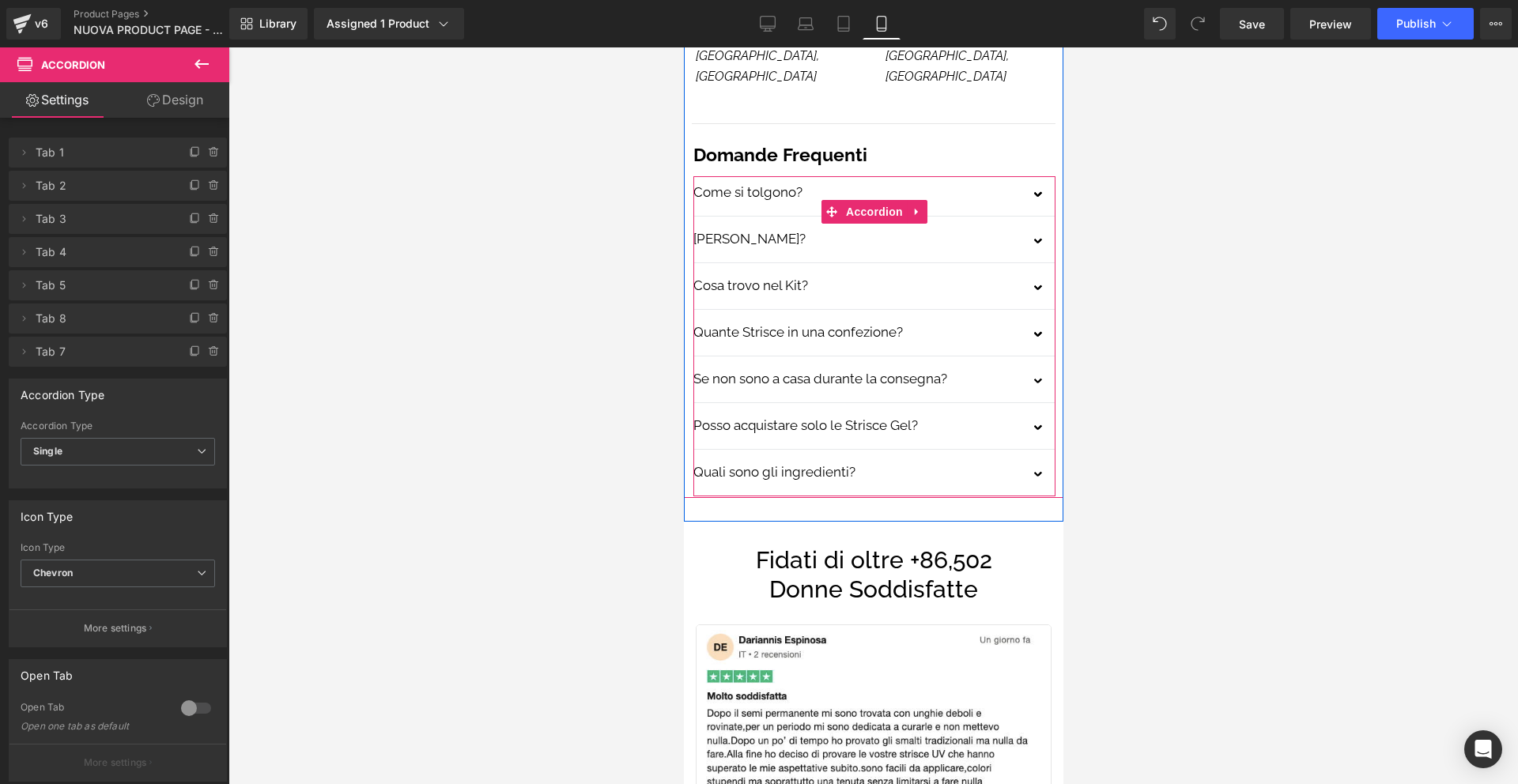
click at [1036, 409] on button "button" at bounding box center [1038, 429] width 31 height 39
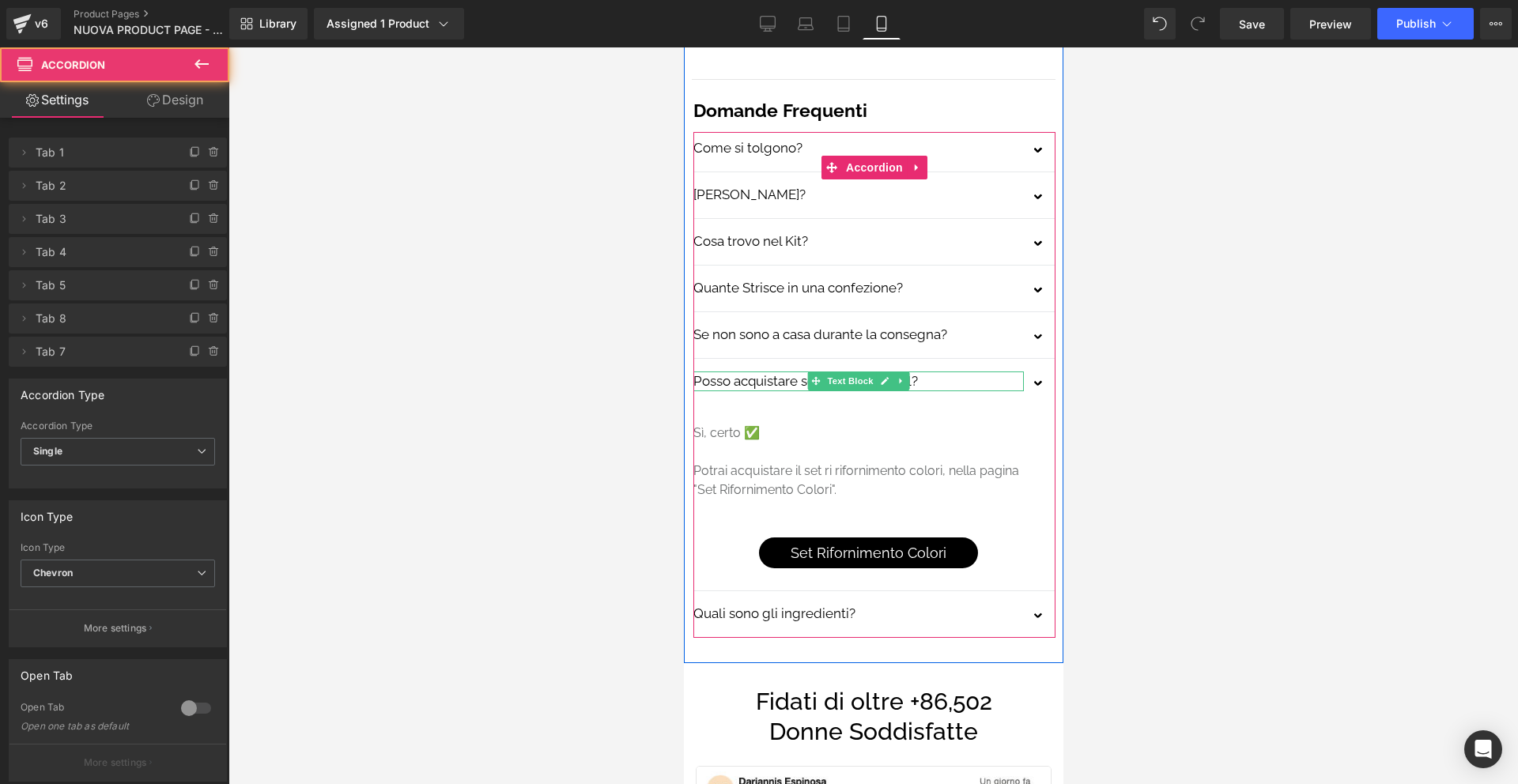
scroll to position [4755, 0]
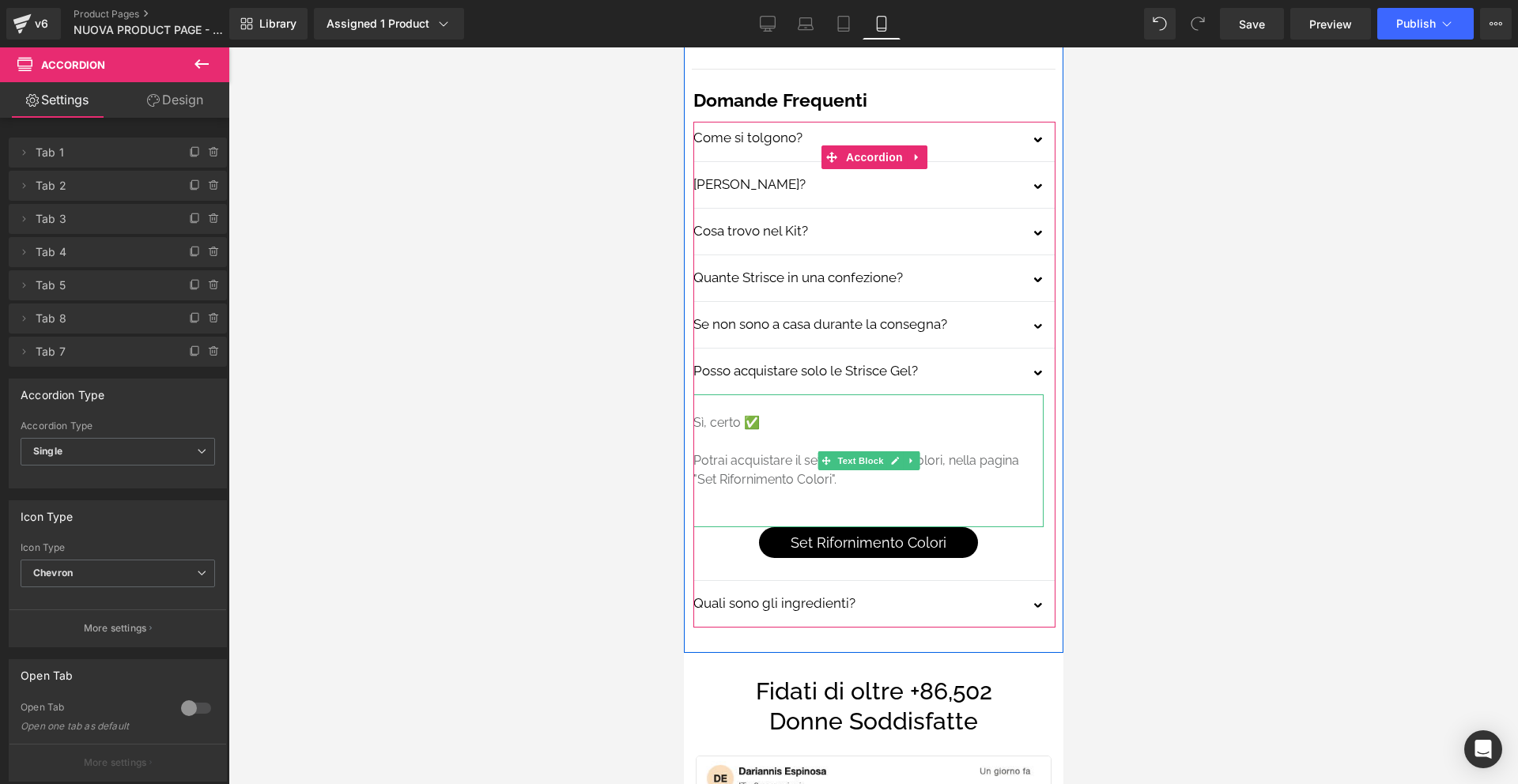
click at [942, 451] on p "Potrai acquistare il set ri rifornimento colori, nella pagina "Set Rifornimento…" at bounding box center [868, 470] width 350 height 38
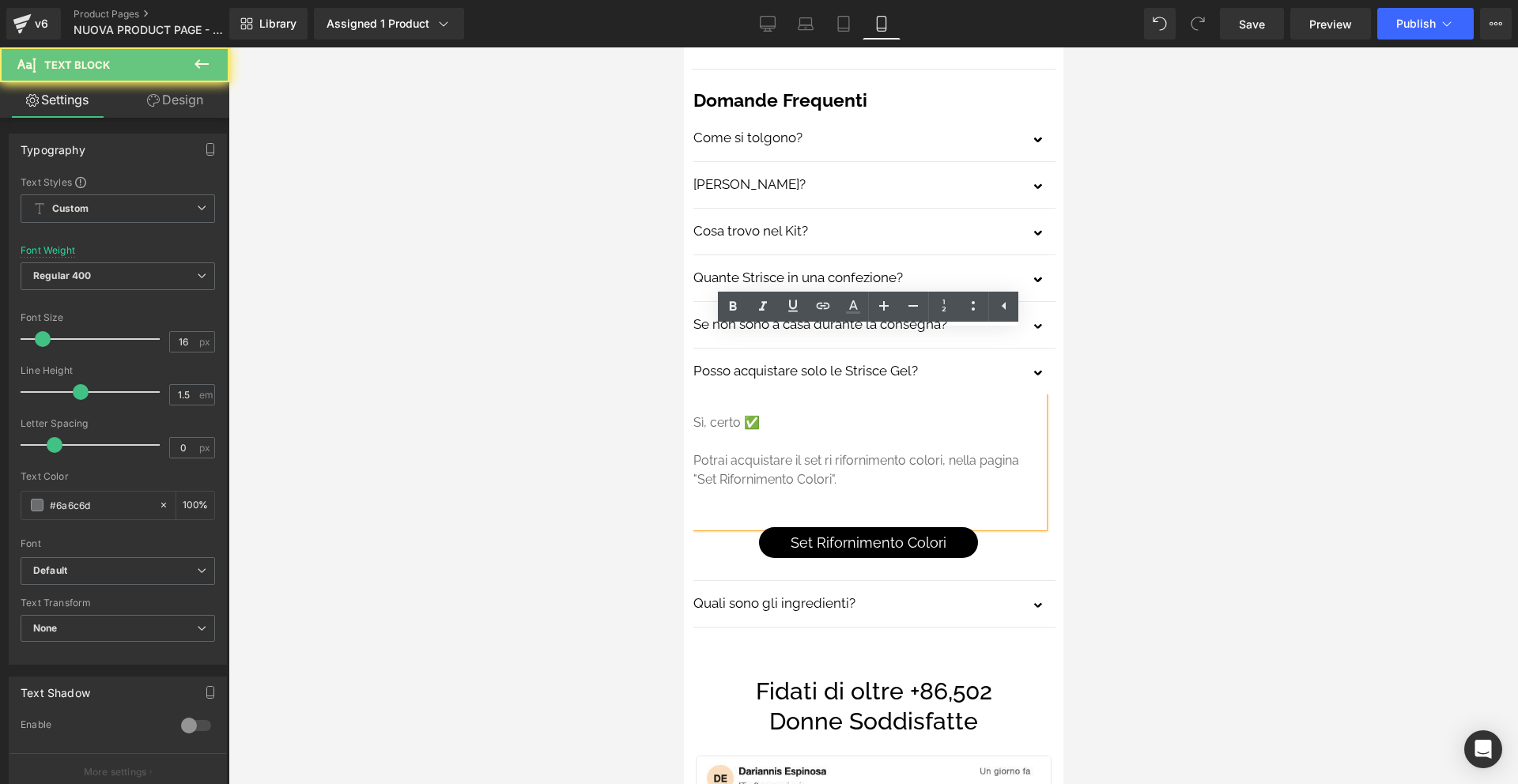
click at [943, 451] on p "Potrai acquistare il set ri rifornimento colori, nella pagina "Set Rifornimento…" at bounding box center [868, 470] width 350 height 38
click at [1184, 265] on div at bounding box center [874, 415] width 1290 height 737
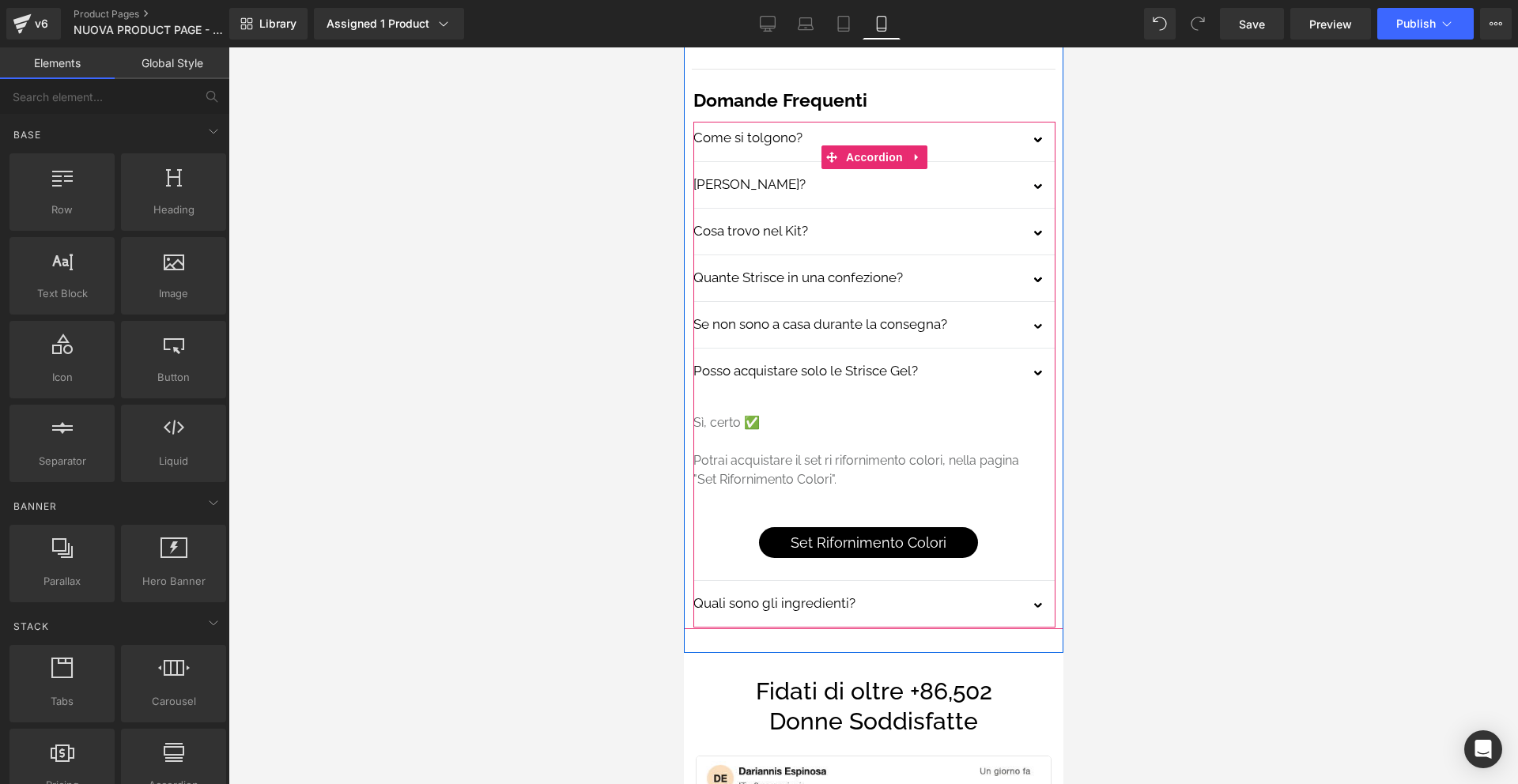
click at [1043, 588] on button "button" at bounding box center [1038, 607] width 31 height 39
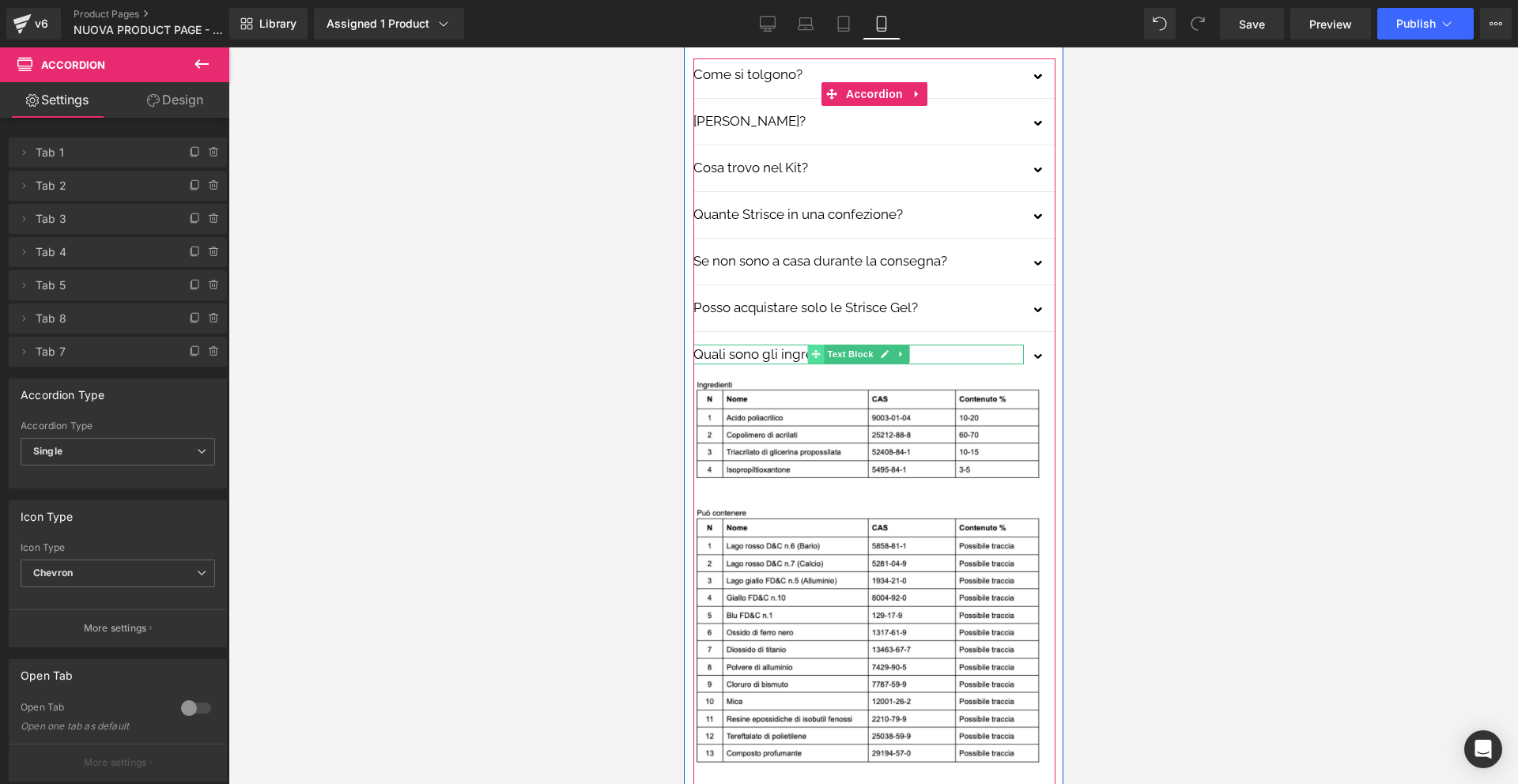
scroll to position [4842, 0]
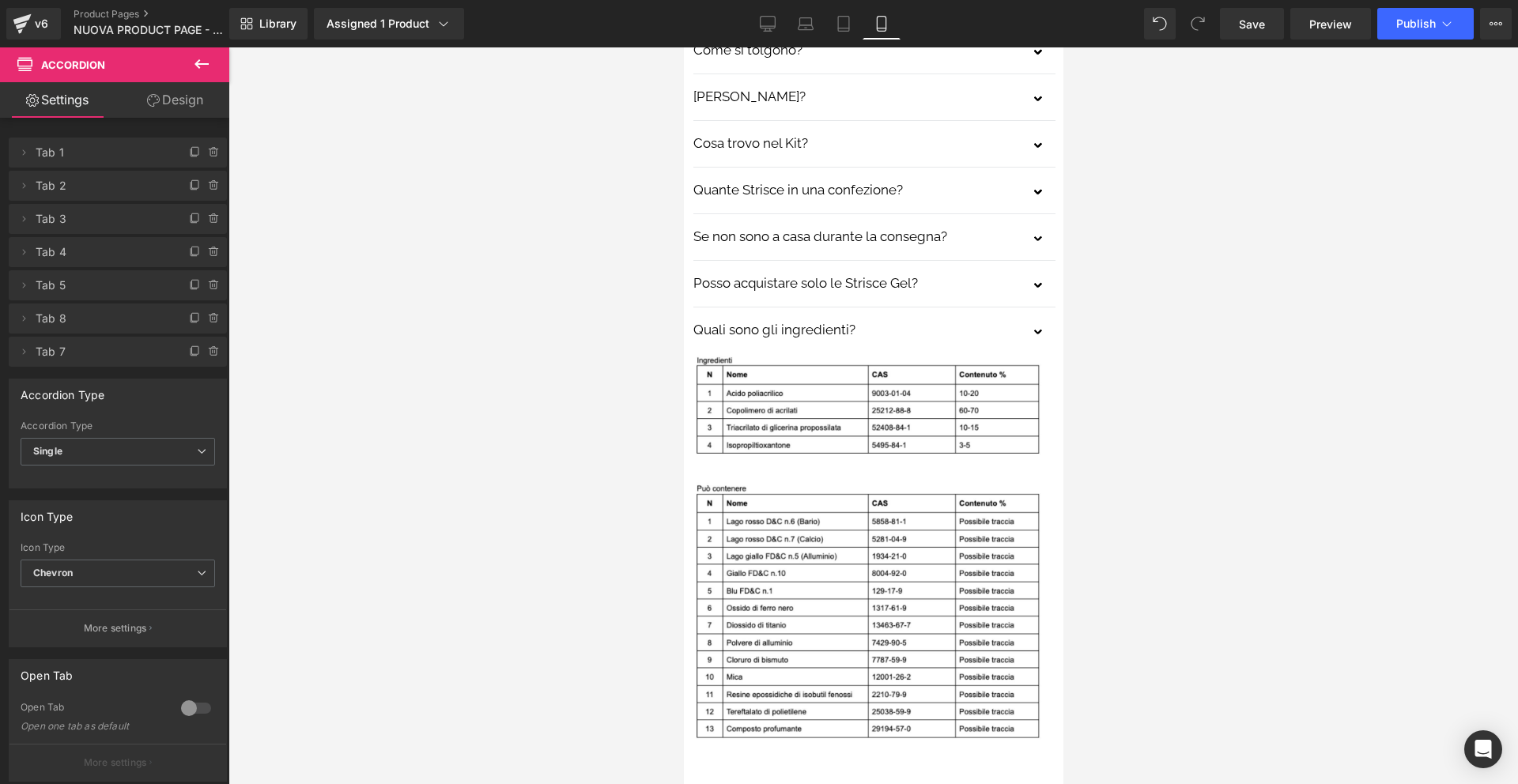
click at [205, 64] on icon at bounding box center [202, 63] width 14 height 10
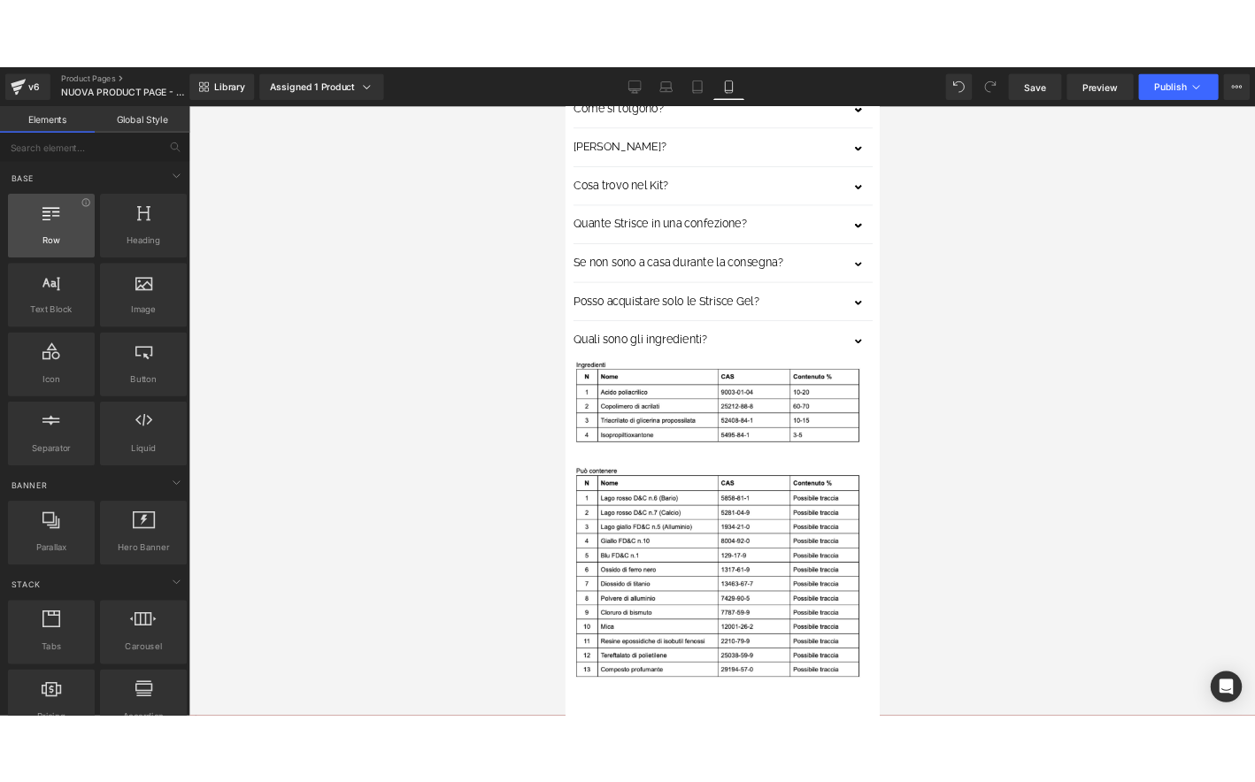
scroll to position [32, 0]
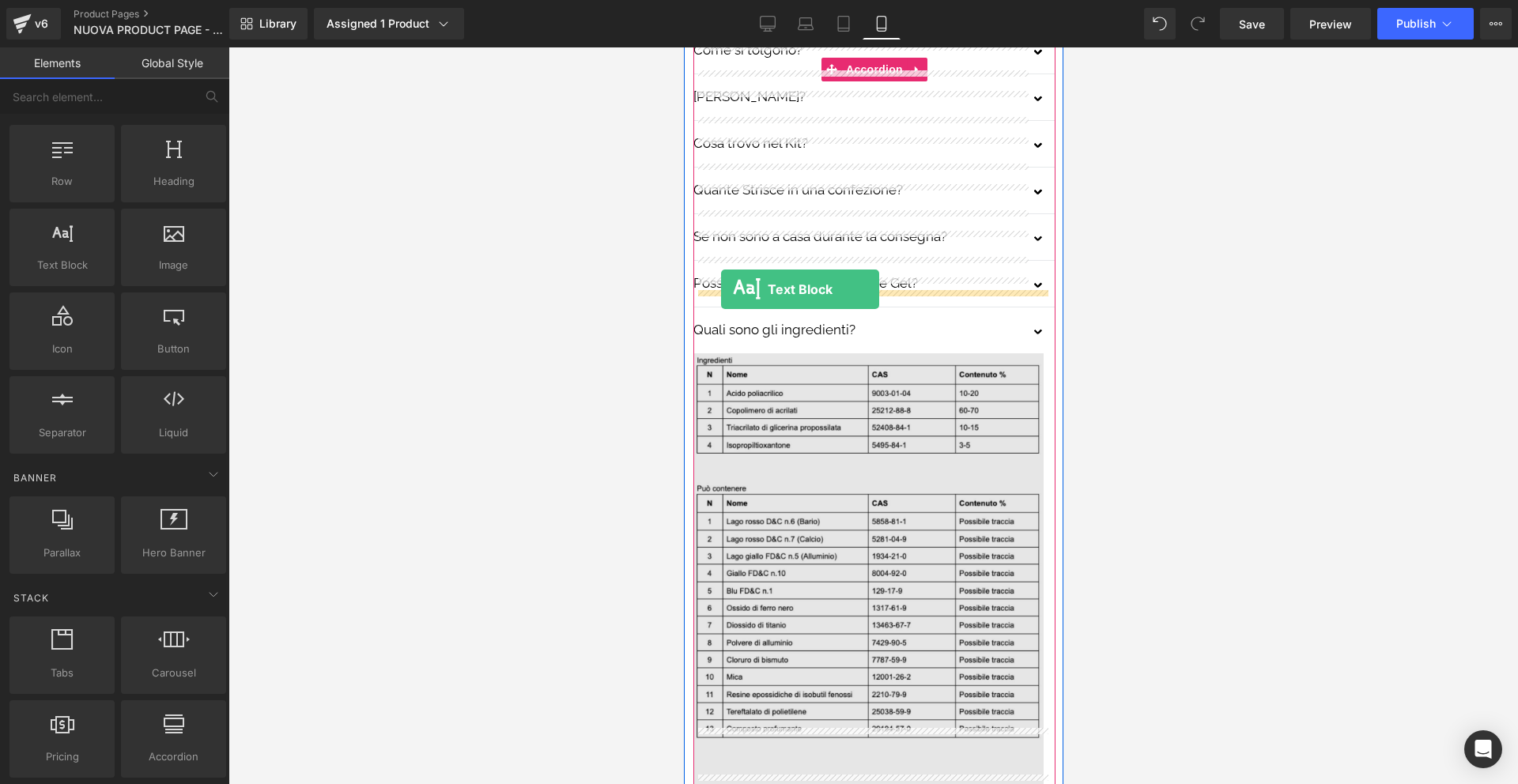
drag, startPoint x: 787, startPoint y: 285, endPoint x: 720, endPoint y: 289, distance: 67.1
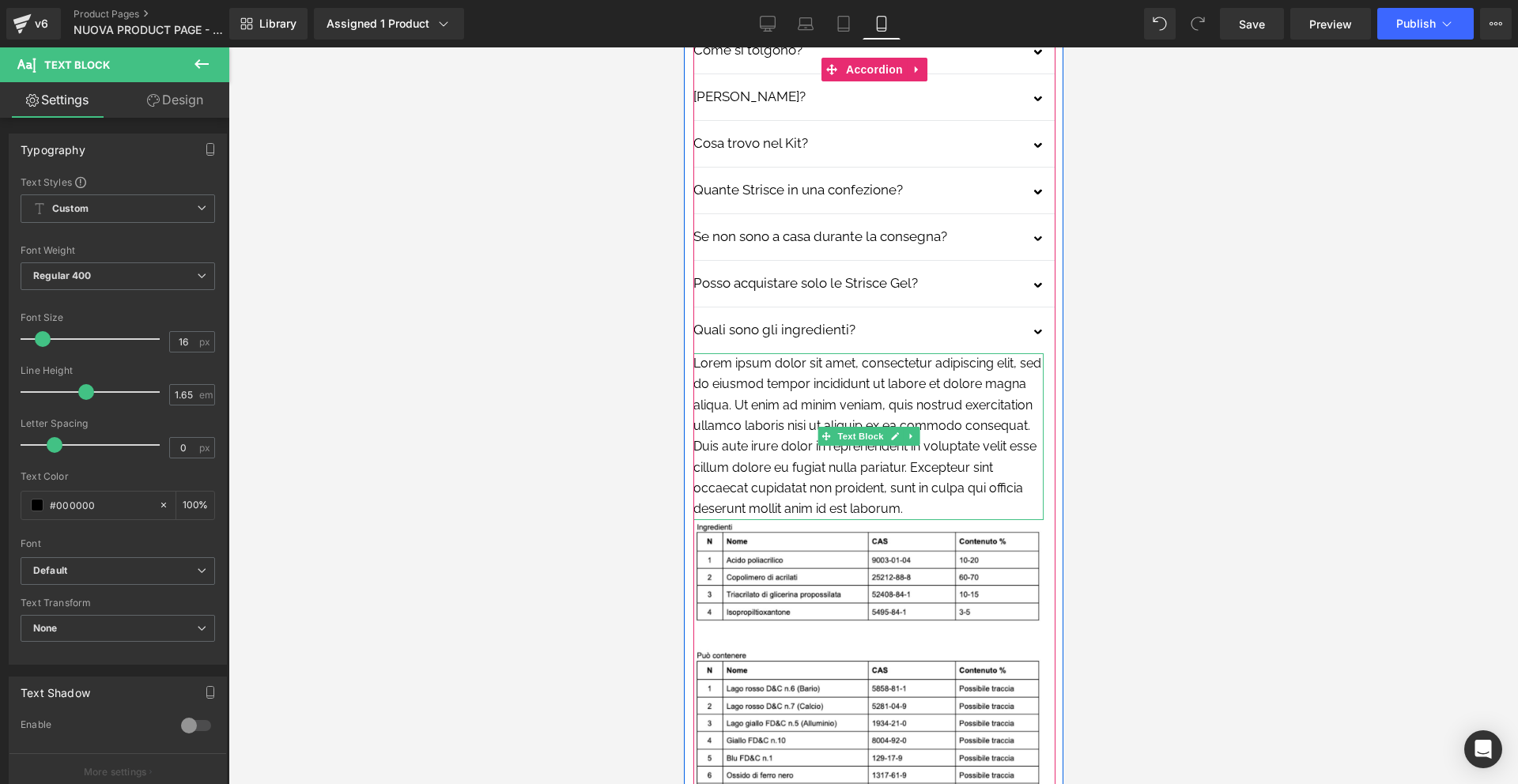
click at [929, 399] on p "Lorem ipsum dolor sit amet, consectetur adipiscing elit, sed do eiusmod tempor …" at bounding box center [868, 437] width 350 height 167
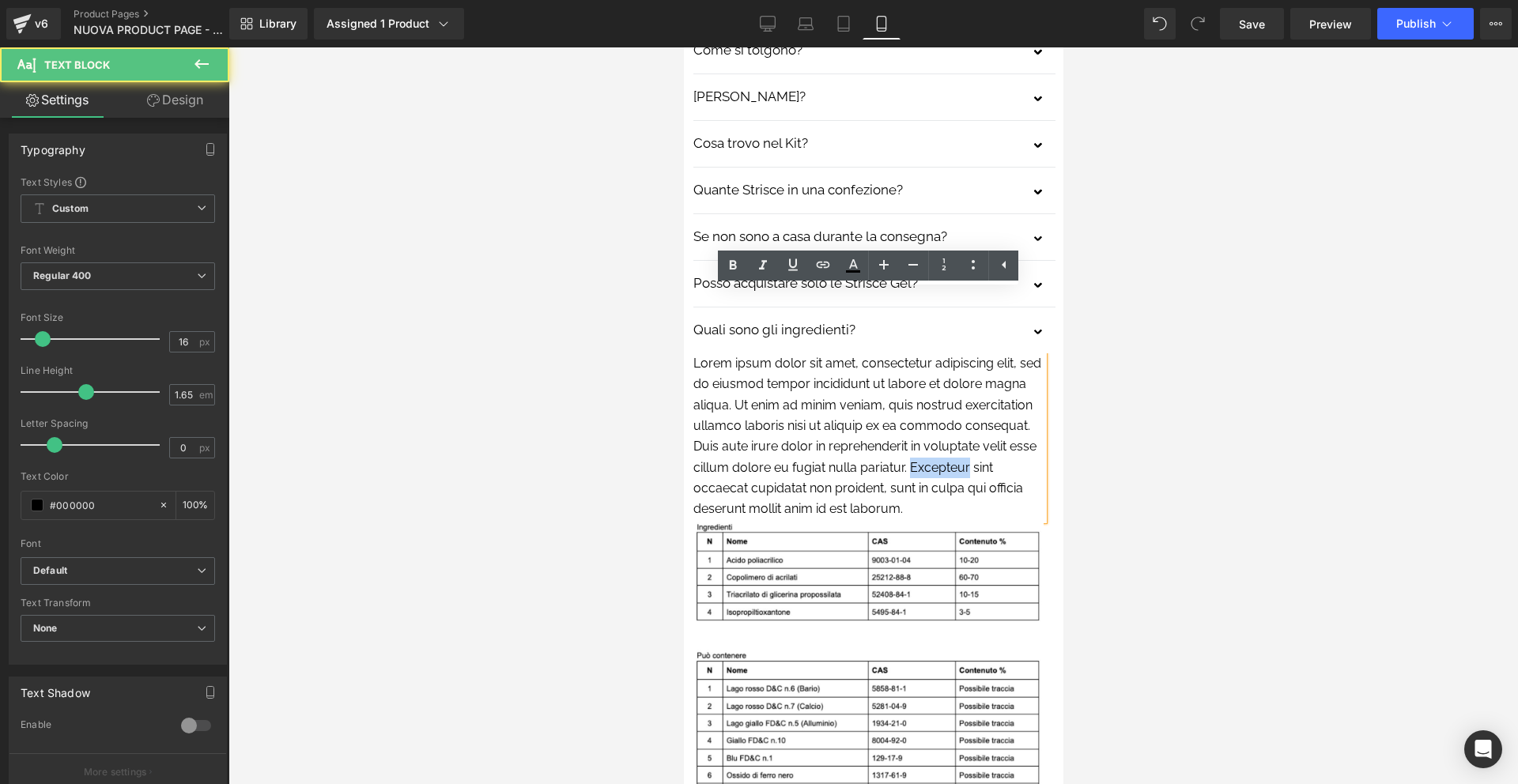
click at [929, 399] on p "Lorem ipsum dolor sit amet, consectetur adipiscing elit, sed do eiusmod tempor …" at bounding box center [868, 437] width 350 height 167
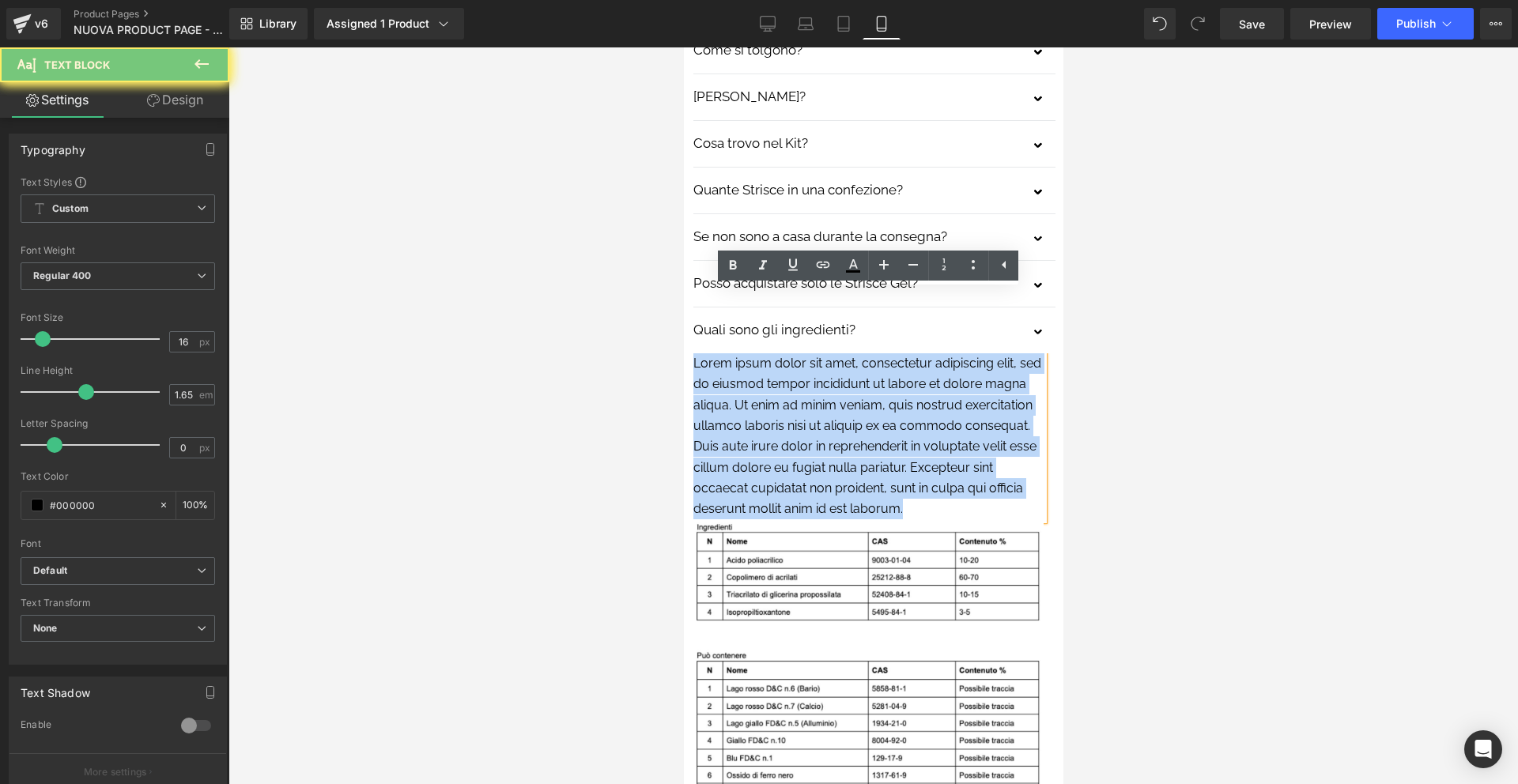
click at [929, 399] on p "Lorem ipsum dolor sit amet, consectetur adipiscing elit, sed do eiusmod tempor …" at bounding box center [868, 437] width 350 height 167
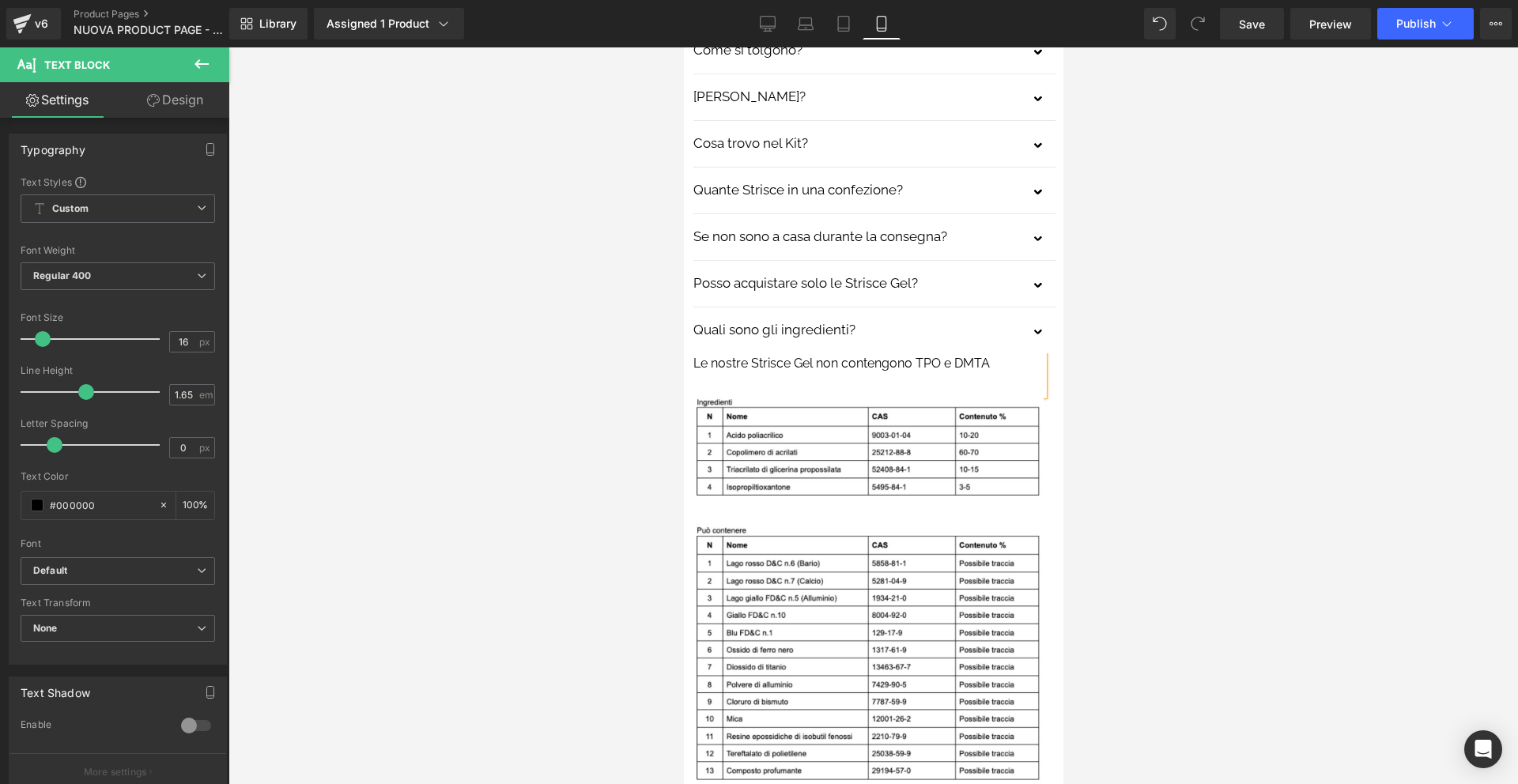
click at [1190, 275] on div at bounding box center [874, 415] width 1290 height 737
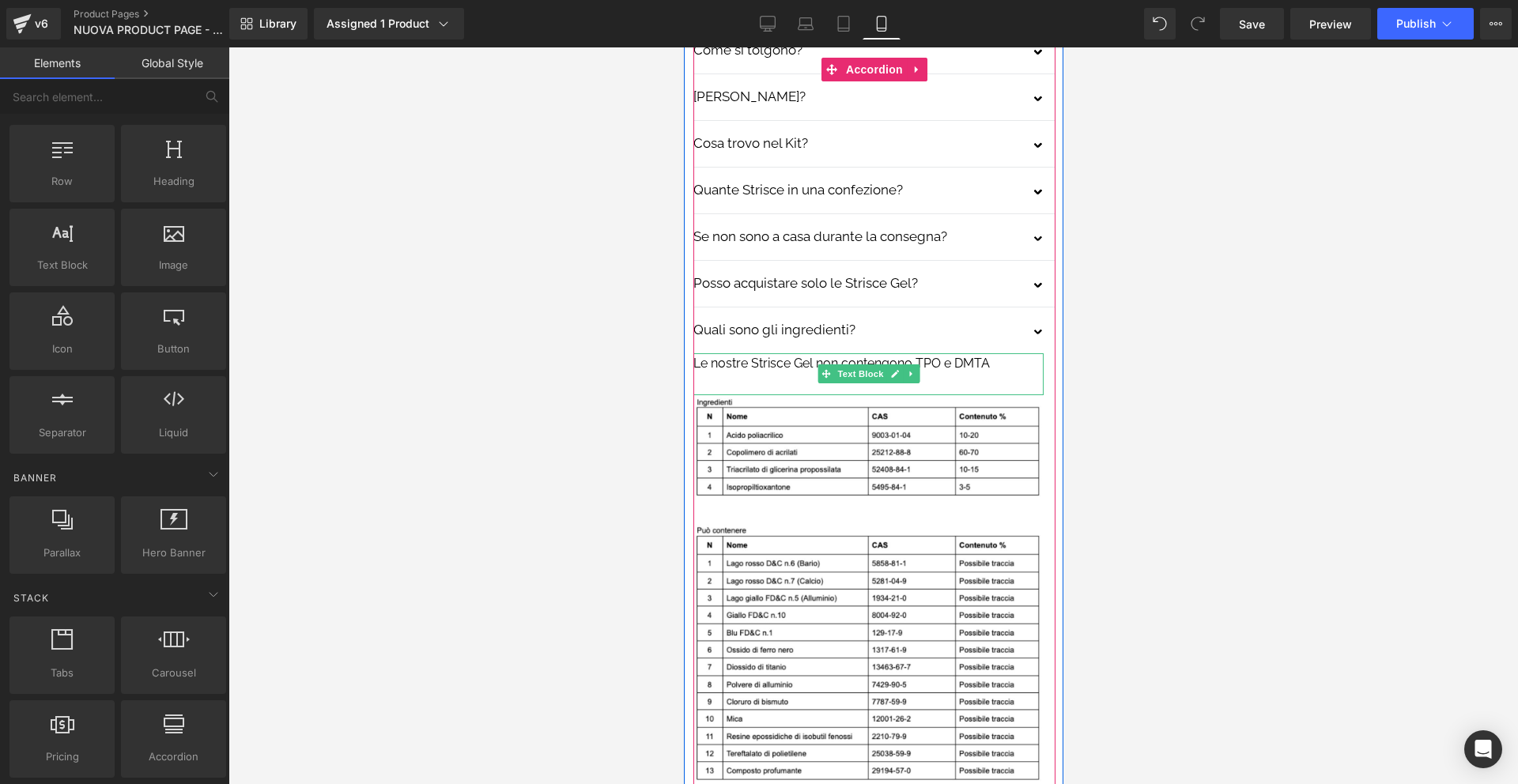
click at [701, 354] on p "Le nostre Strisce Gel non contengono TPO e DMTA" at bounding box center [868, 363] width 350 height 21
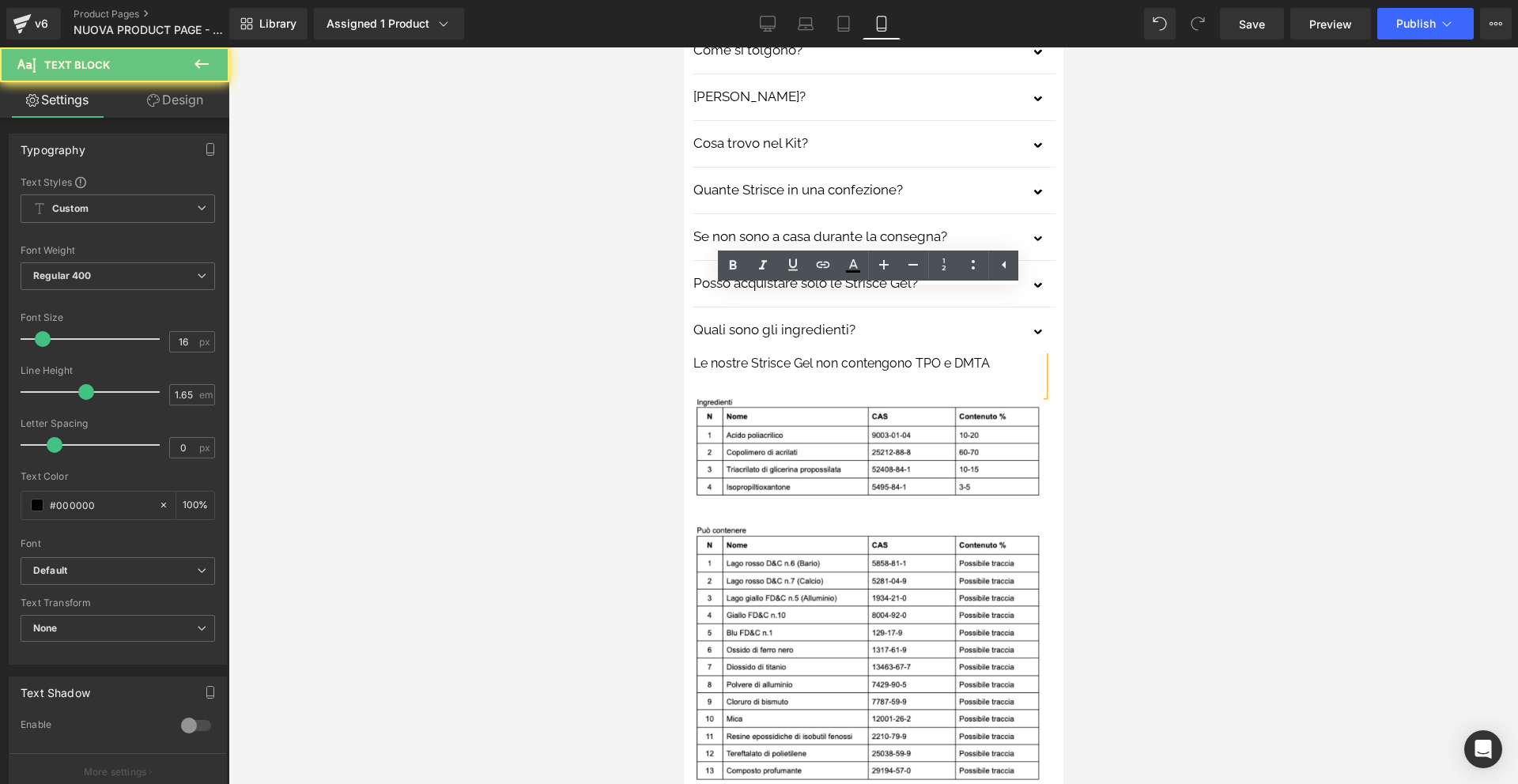
click at [699, 354] on p "Le nostre Strisce Gel non contengono TPO e DMTA" at bounding box center [868, 363] width 350 height 21
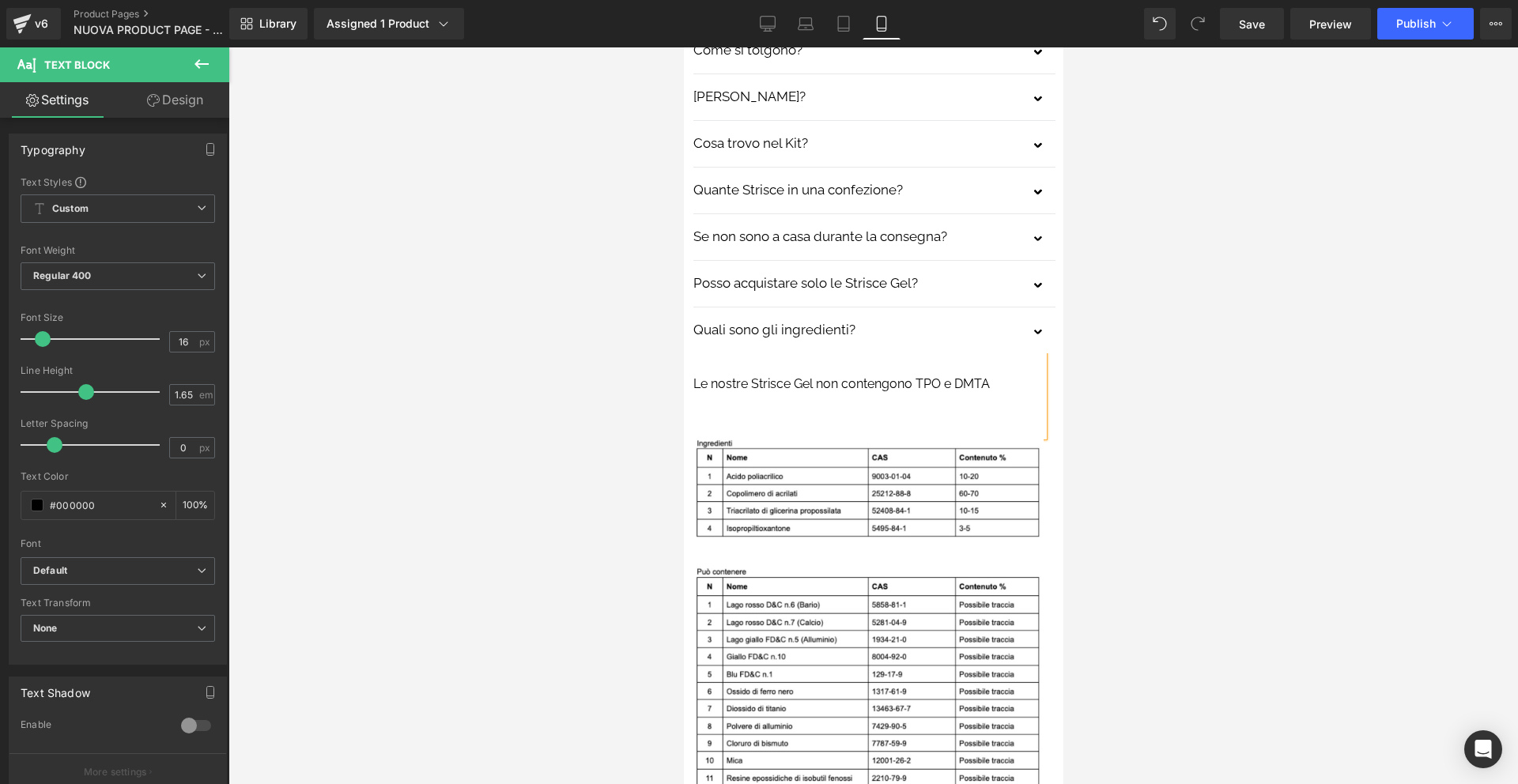
click at [820, 374] on p "Le nostre Strisce Gel non contengono TPO e DMTA" at bounding box center [868, 384] width 350 height 21
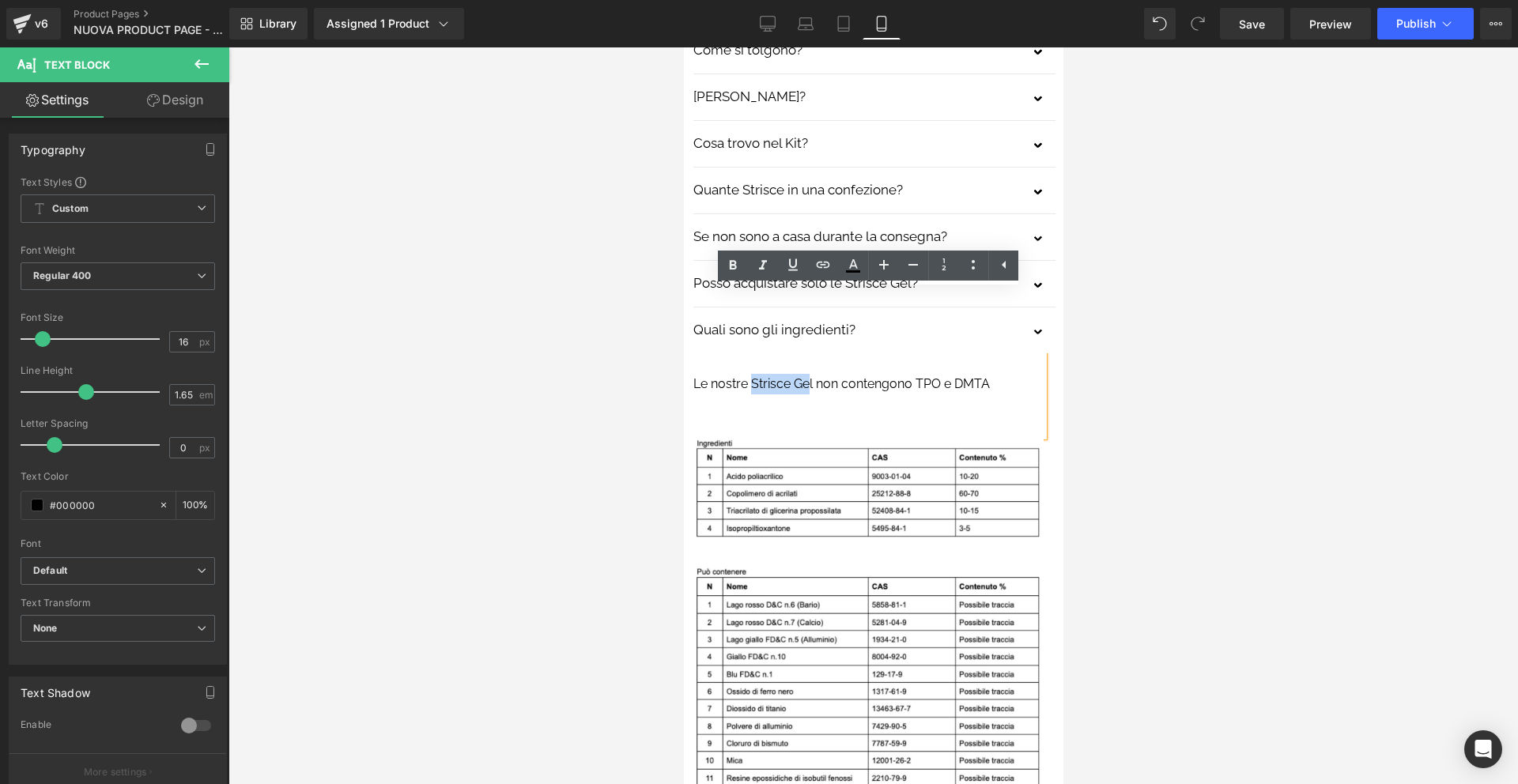
drag, startPoint x: 751, startPoint y: 322, endPoint x: 811, endPoint y: 320, distance: 60.0
click at [811, 374] on p "Le nostre Strisce Gel non contengono TPO e DMTA" at bounding box center [868, 384] width 350 height 21
drag, startPoint x: 817, startPoint y: 320, endPoint x: 912, endPoint y: 320, distance: 95.0
click at [912, 374] on p "Le nostre Strisce Gel non contengono TPO e DMTA" at bounding box center [868, 384] width 350 height 21
click at [738, 273] on icon at bounding box center [733, 265] width 19 height 19
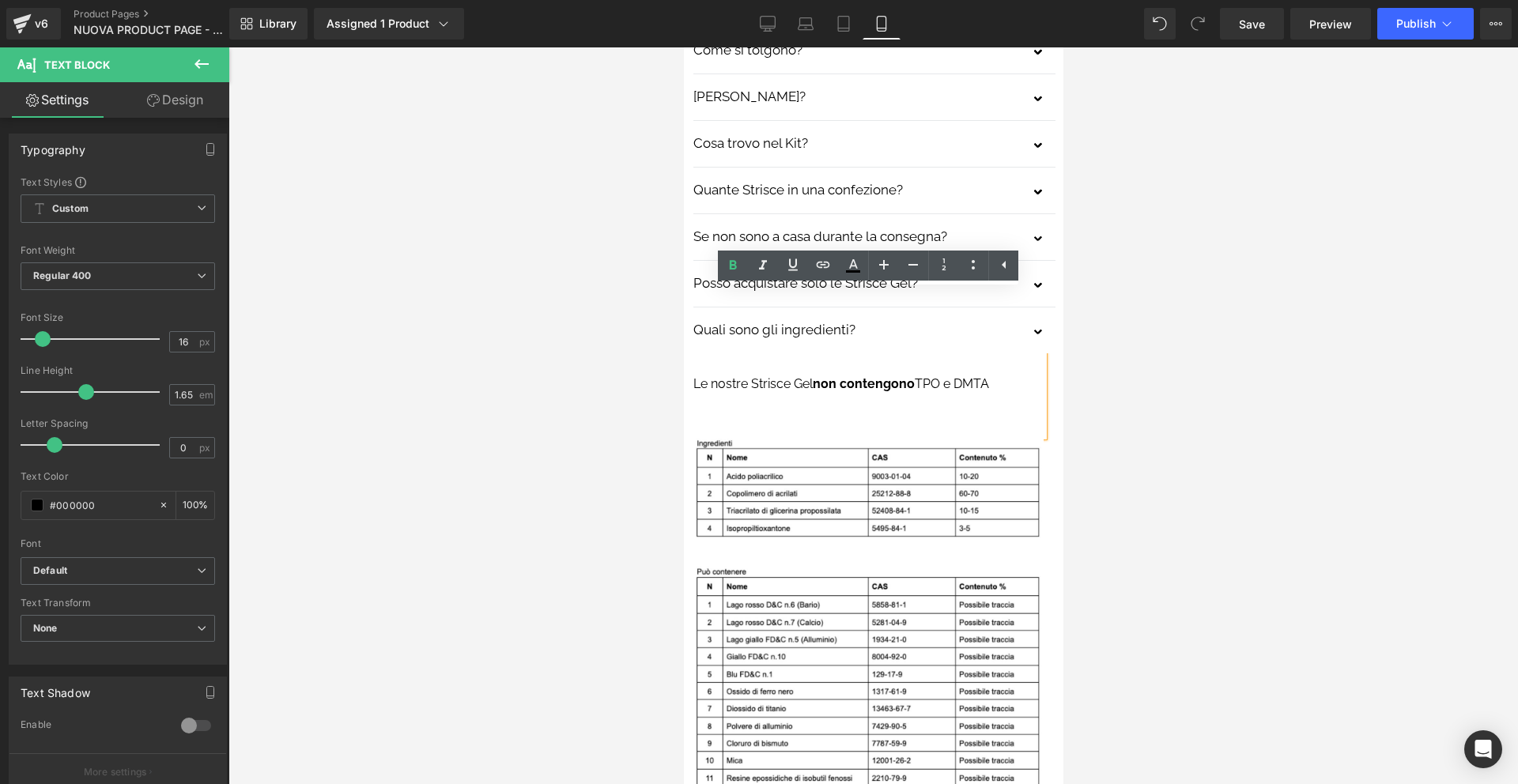
click at [923, 374] on p "Le nostre Strisce Gel non contengono TPO e DMTA" at bounding box center [868, 384] width 350 height 21
click at [742, 271] on icon at bounding box center [733, 265] width 19 height 19
click at [977, 374] on p "Le nostre Strisce Gel non contengono TPO e DMTA" at bounding box center [868, 384] width 350 height 21
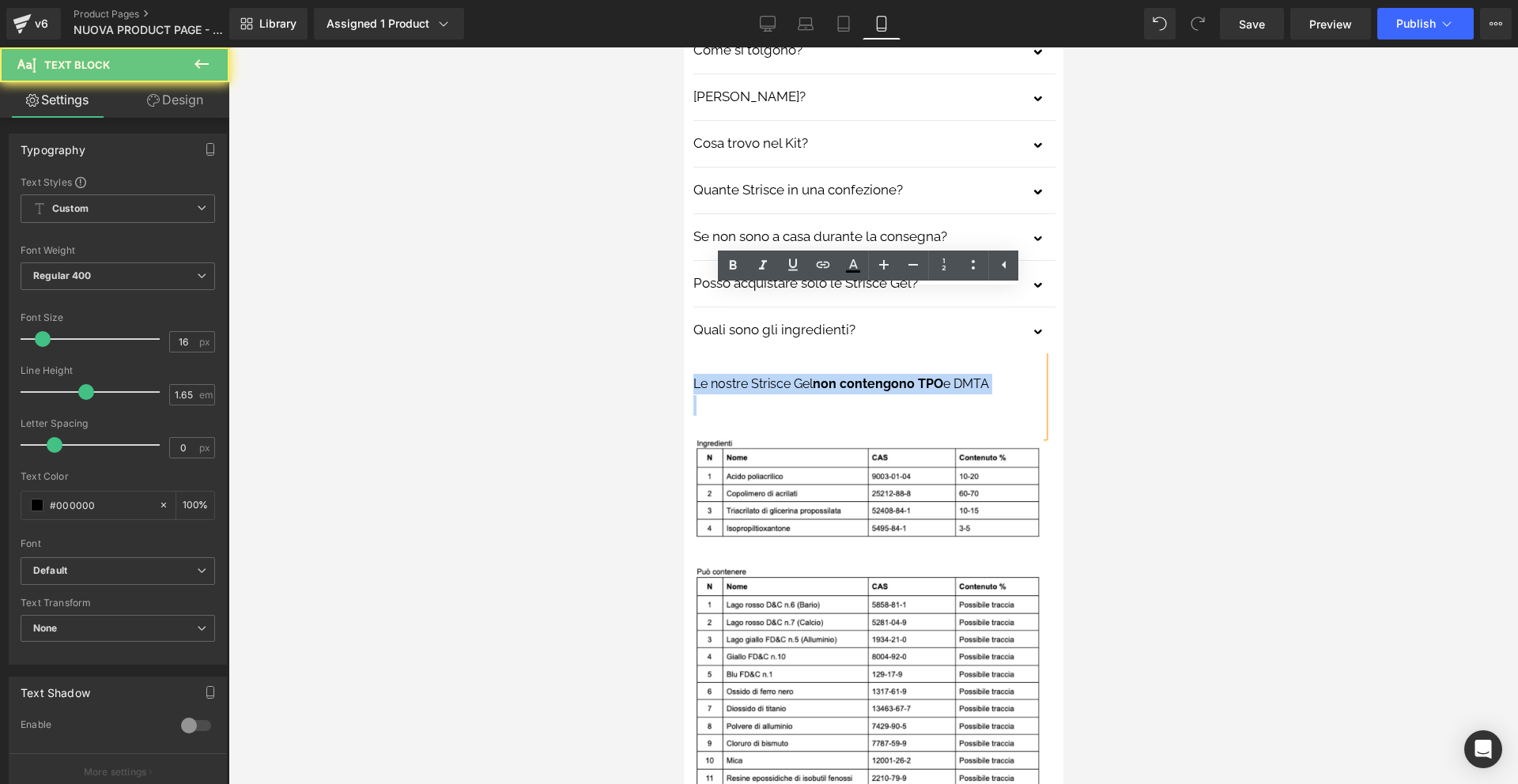
click at [977, 374] on p "Le nostre Strisce Gel non contengono TPO e DMTA" at bounding box center [868, 384] width 350 height 21
click at [977, 374] on p "Le nostre Strisce Gel non contengono TPO e DMTA" at bounding box center [868, 384] width 350 height 21
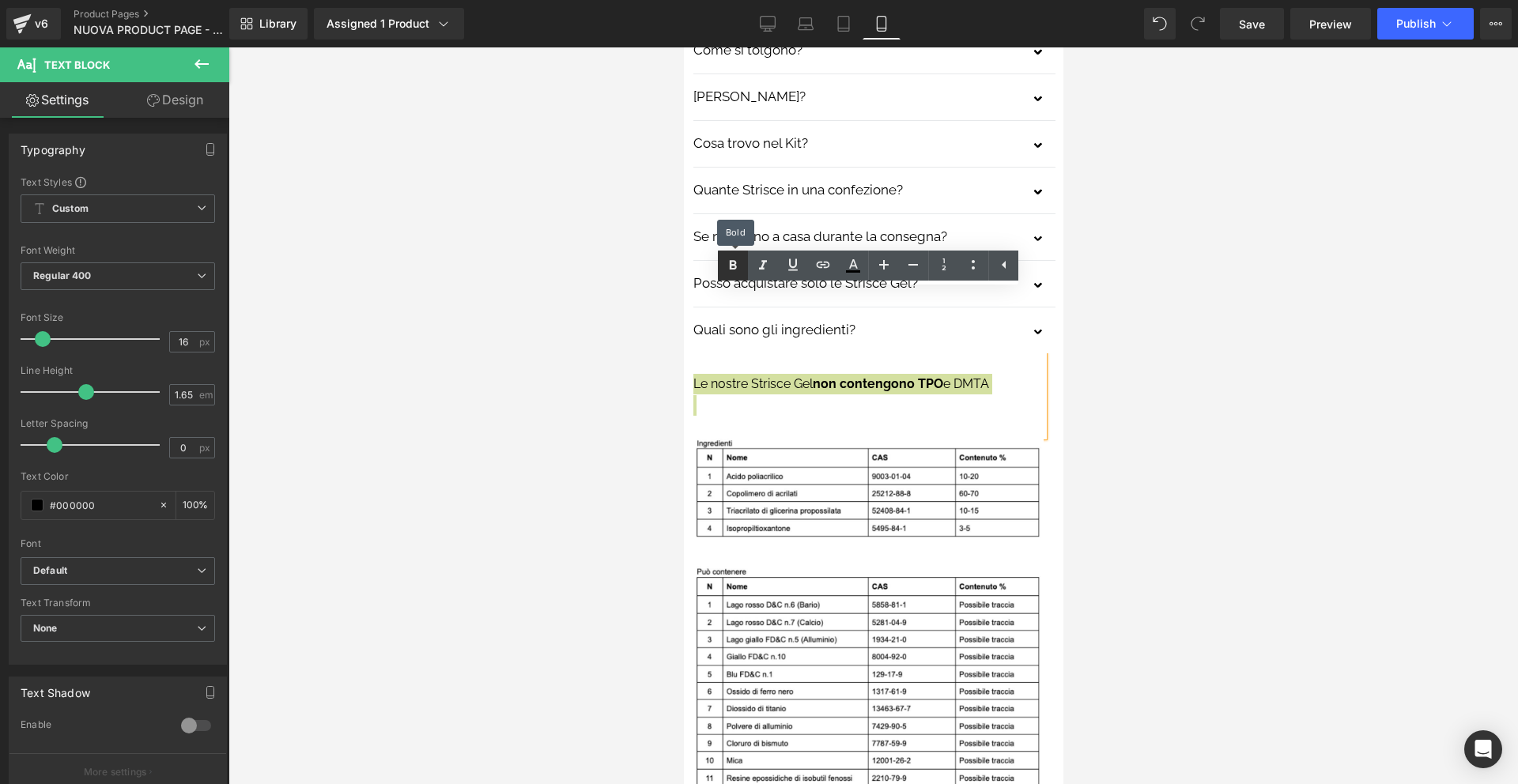
click at [726, 271] on icon at bounding box center [733, 265] width 19 height 19
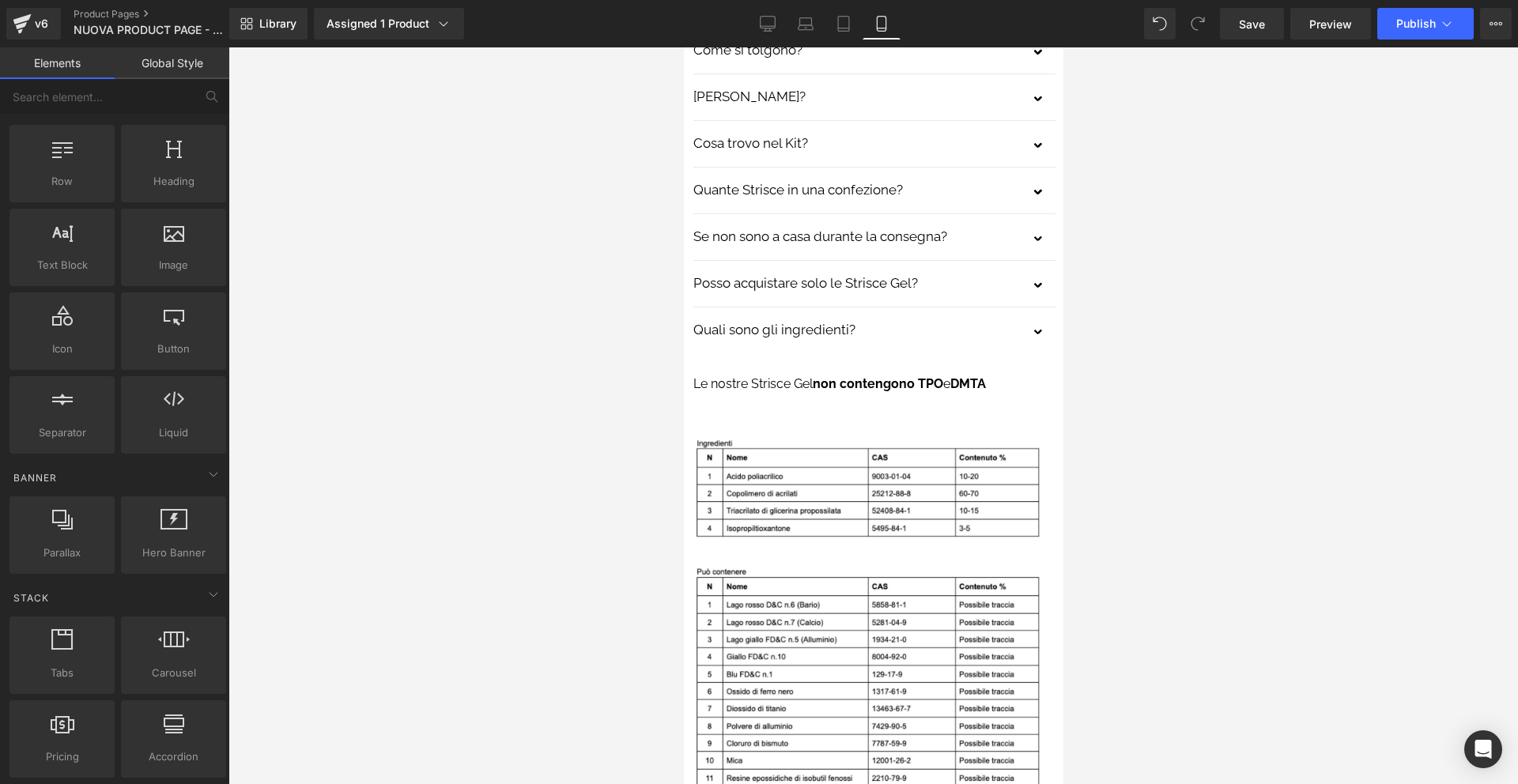
click at [1215, 306] on div at bounding box center [874, 415] width 1290 height 737
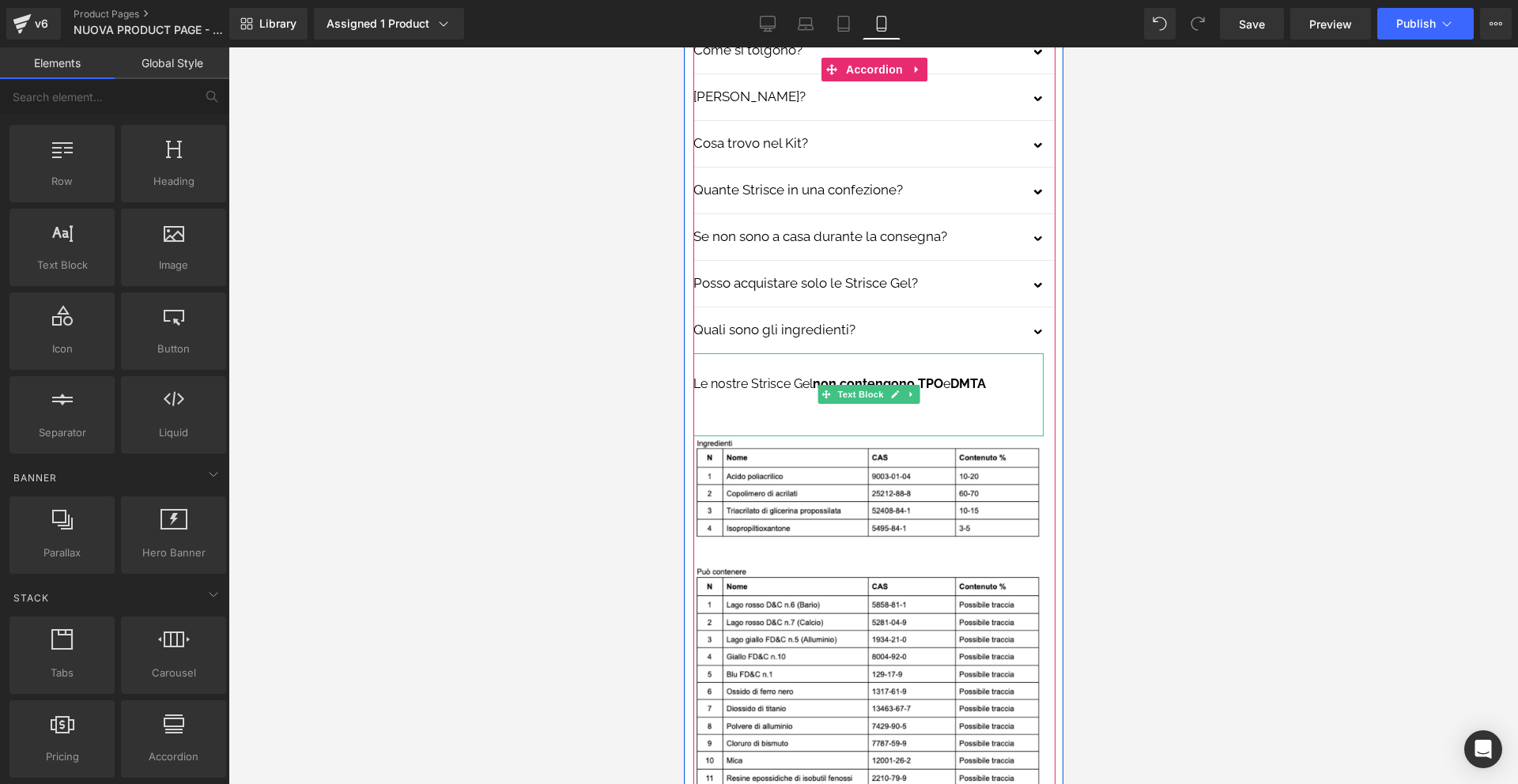
click at [994, 374] on p "Le nostre Strisce Gel non contengono TPO e DMTA" at bounding box center [868, 384] width 350 height 21
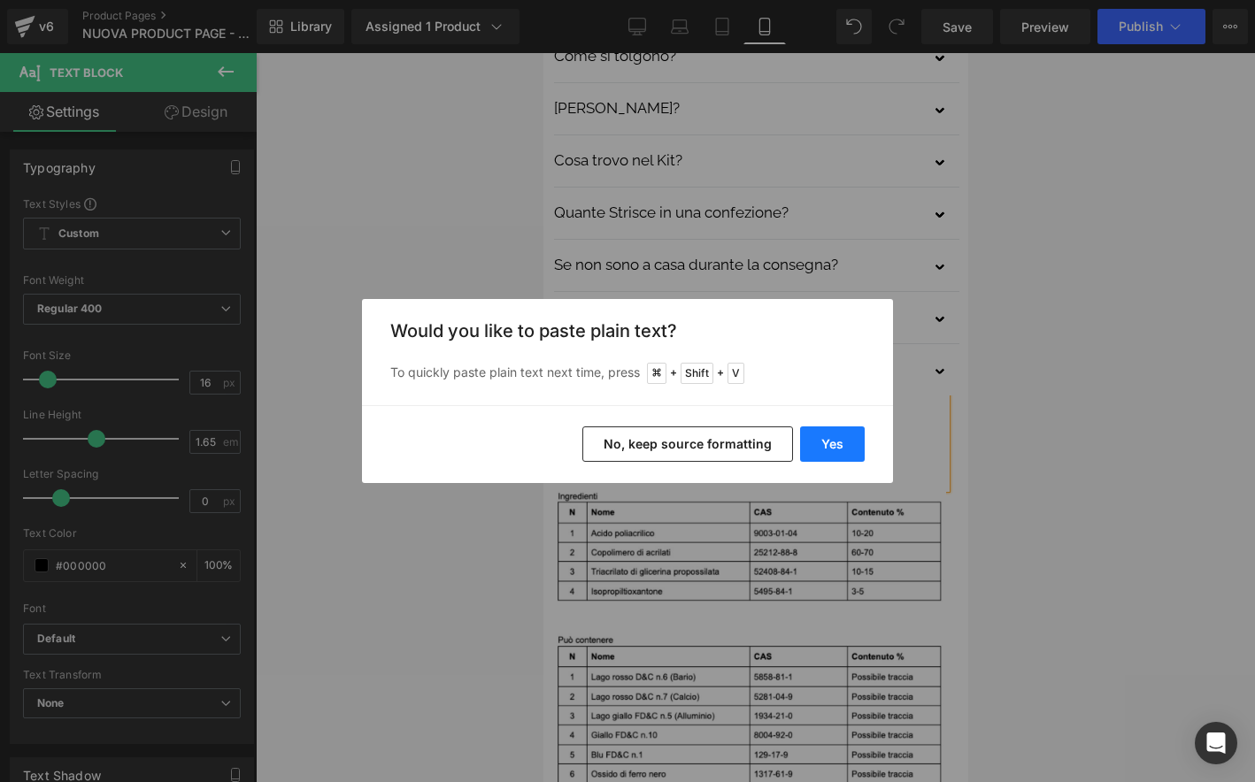
click at [849, 433] on button "Yes" at bounding box center [832, 444] width 65 height 35
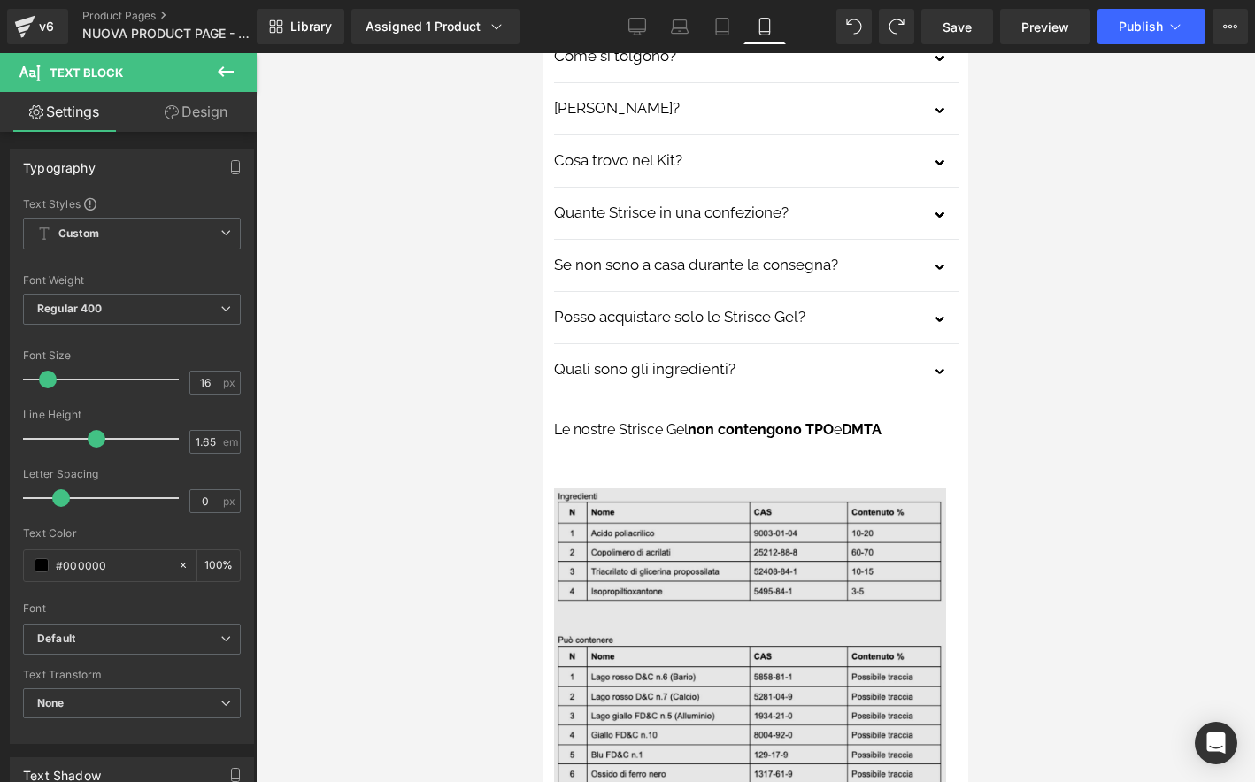
click at [907, 419] on p "Le nostre Strisce Gel non contengono TPO e DMTA" at bounding box center [749, 430] width 392 height 23
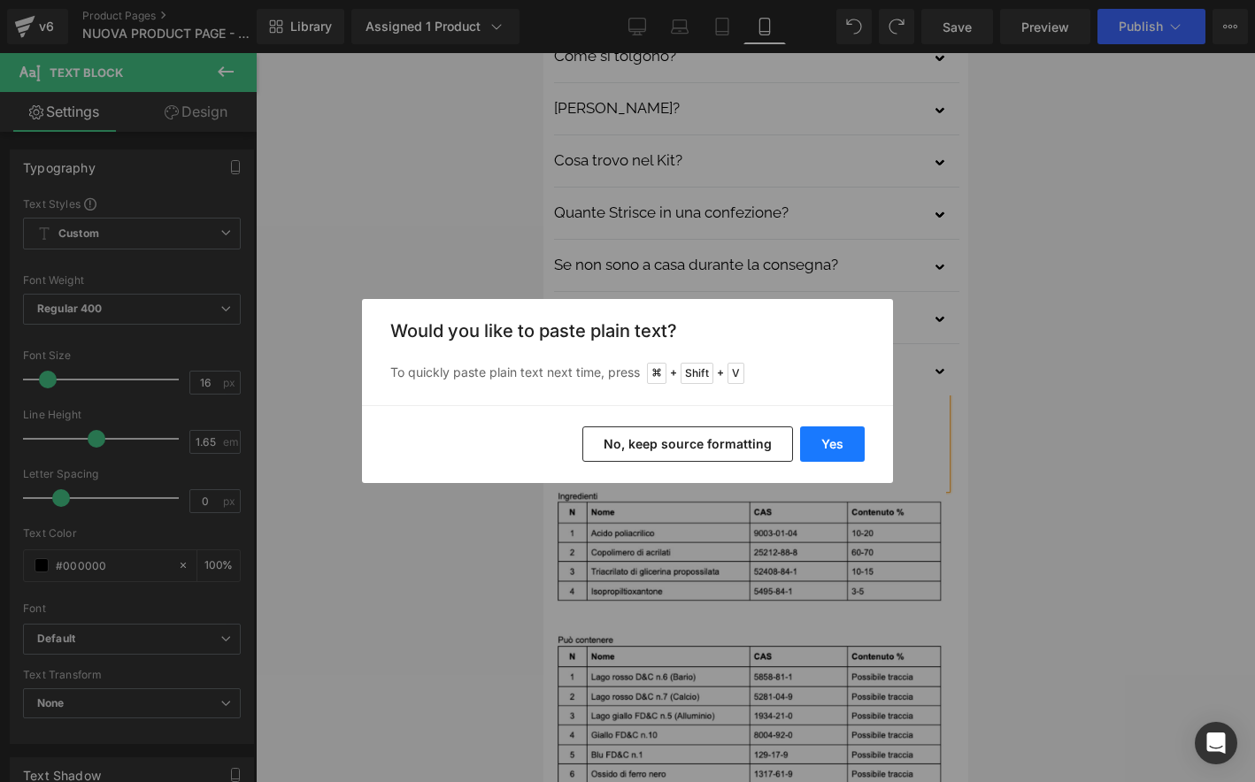
click at [845, 429] on button "Yes" at bounding box center [832, 444] width 65 height 35
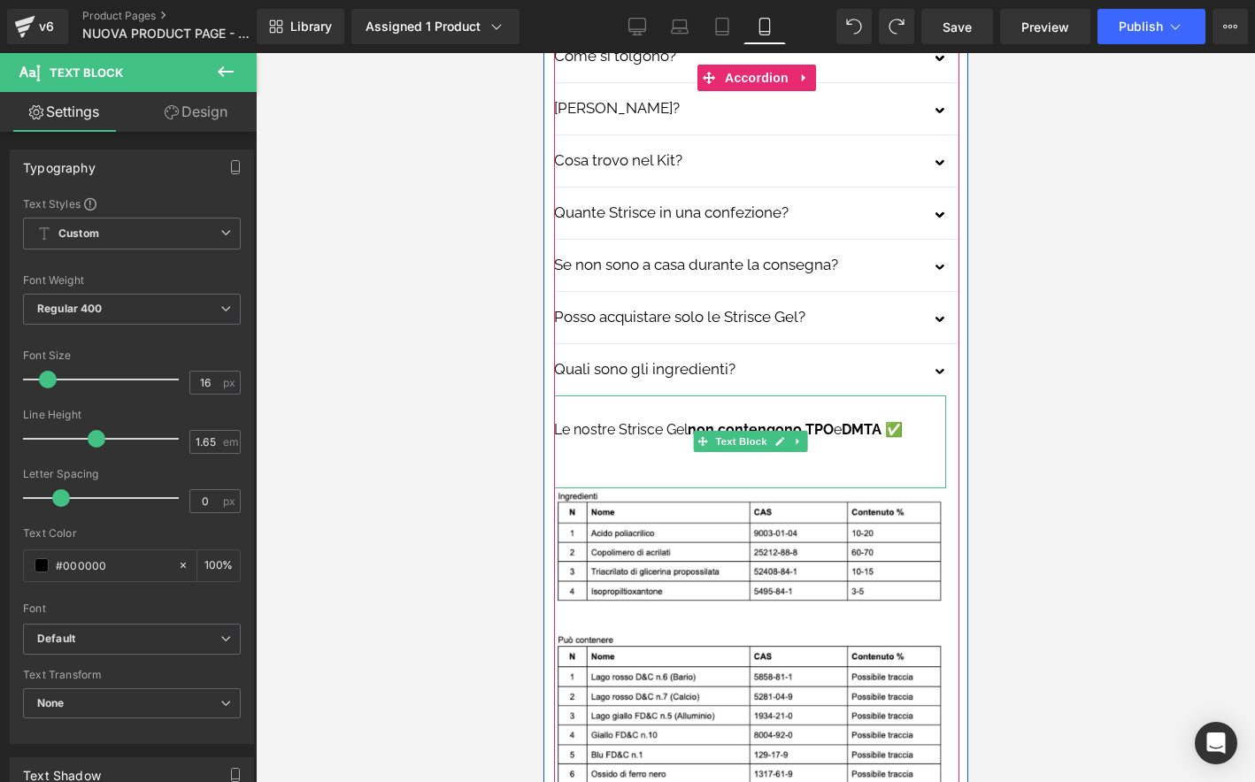
click at [892, 421] on strong "DMTA ✅" at bounding box center [871, 429] width 61 height 17
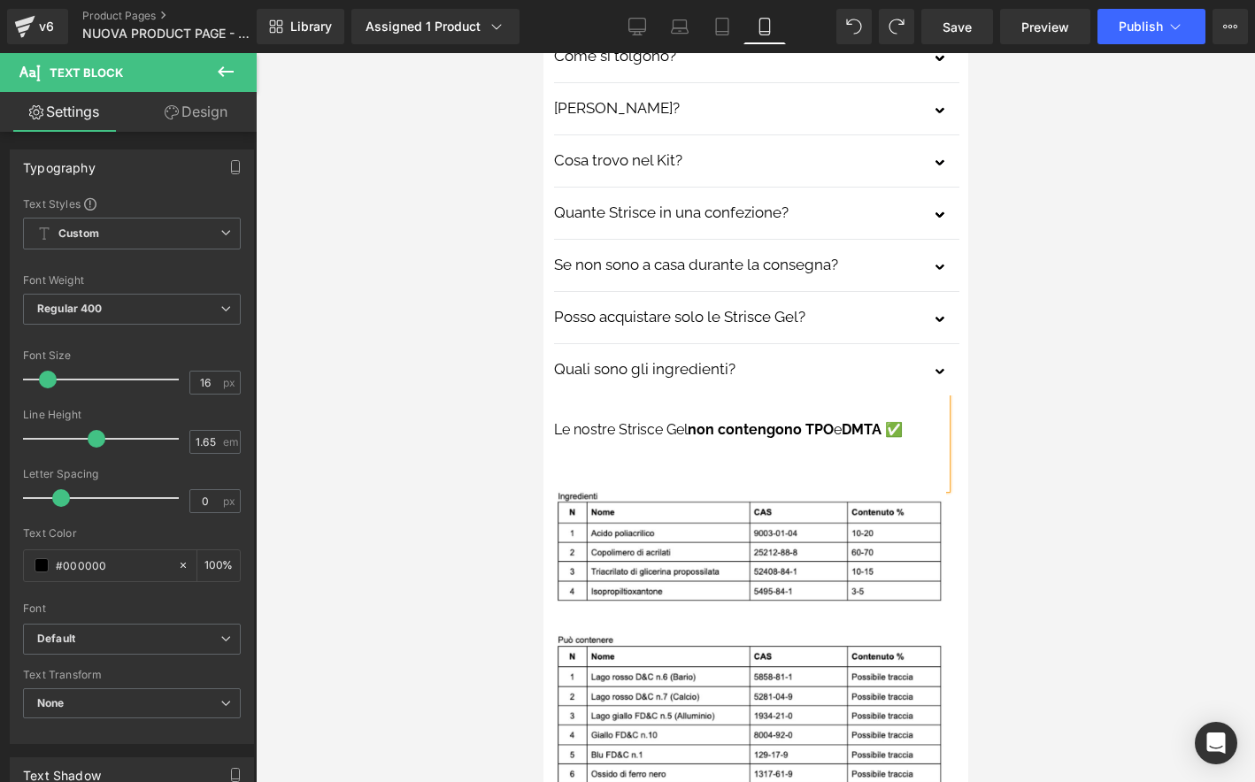
click at [681, 443] on p at bounding box center [749, 454] width 392 height 23
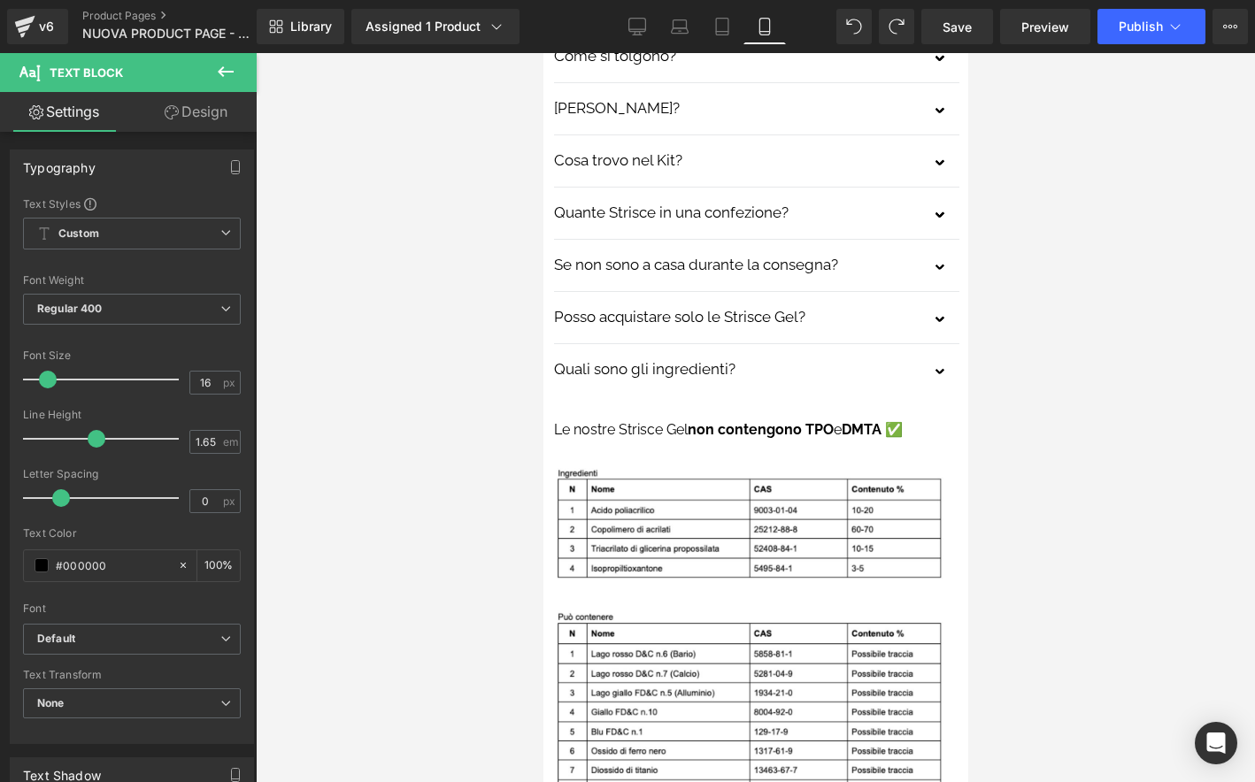
click at [1060, 350] on div at bounding box center [755, 417] width 999 height 729
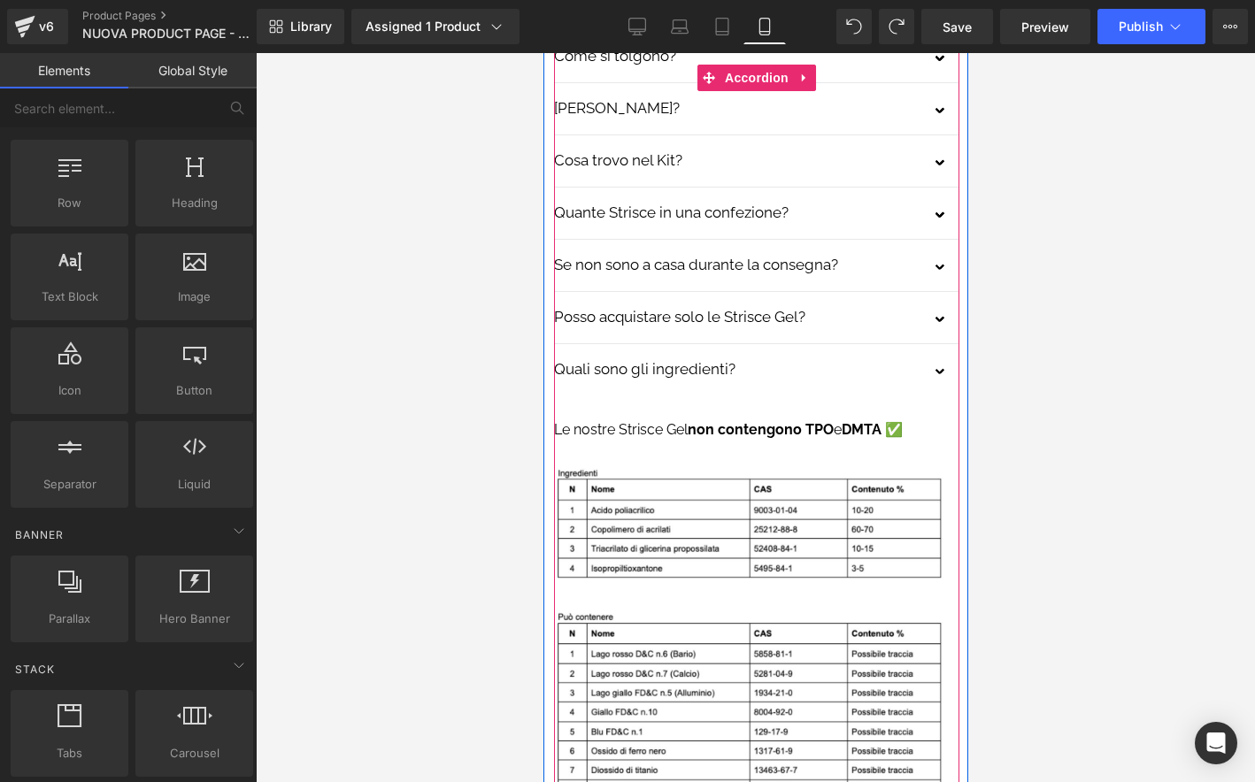
click at [944, 351] on button "button" at bounding box center [940, 373] width 35 height 44
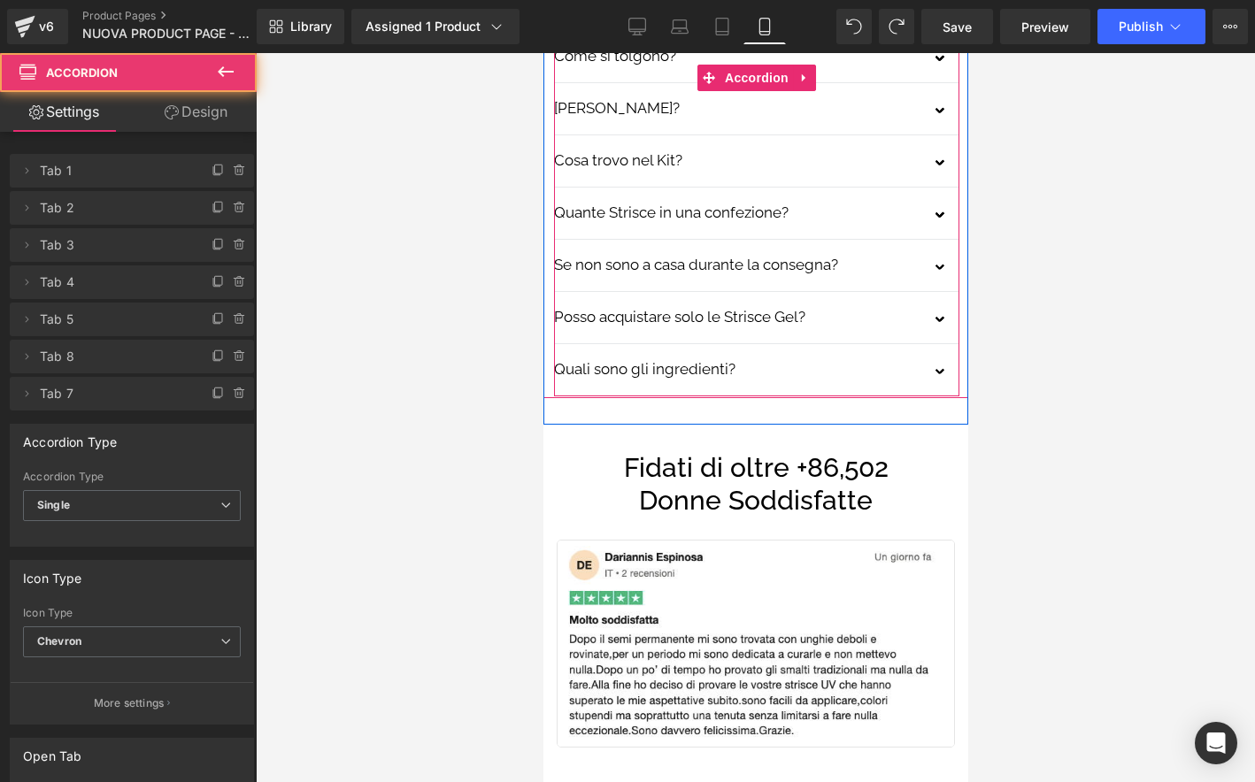
click at [941, 378] on span "button" at bounding box center [941, 378] width 0 height 0
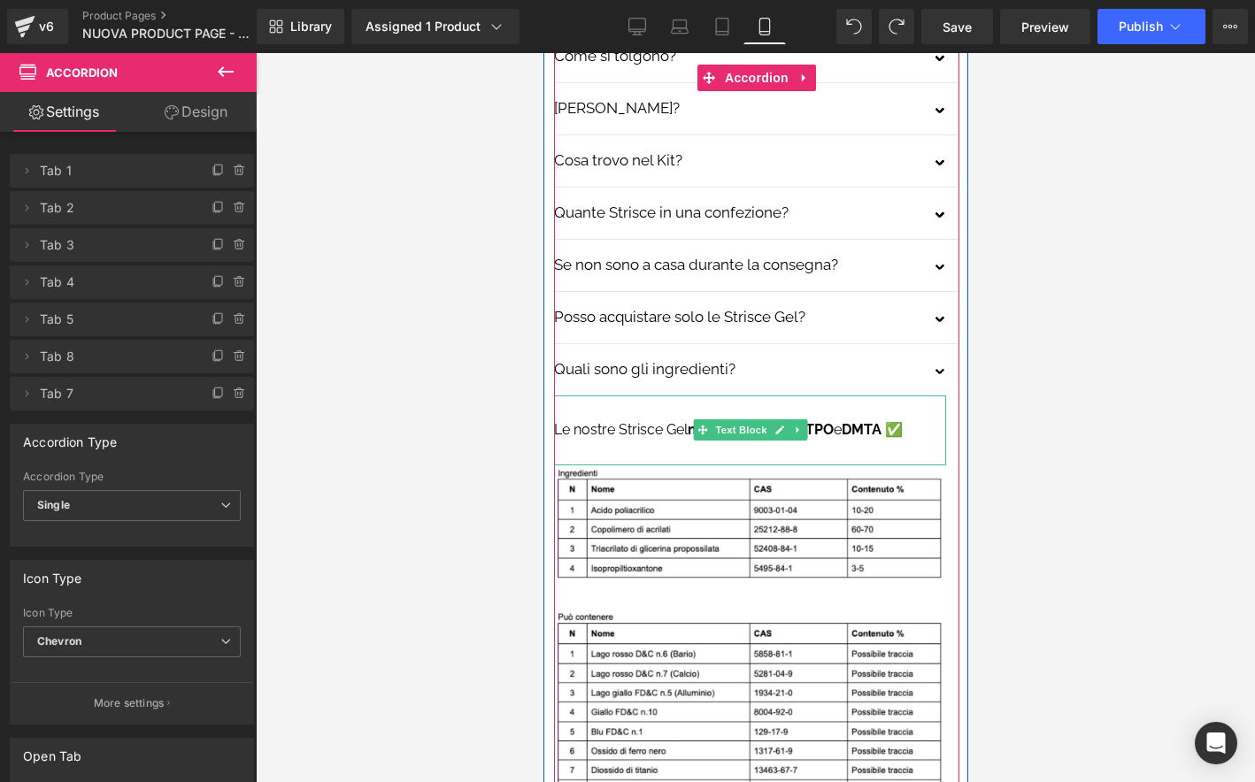
click at [674, 419] on p "Le nostre Strisce Gel non contengono TPO e DMTA ✅" at bounding box center [749, 430] width 392 height 23
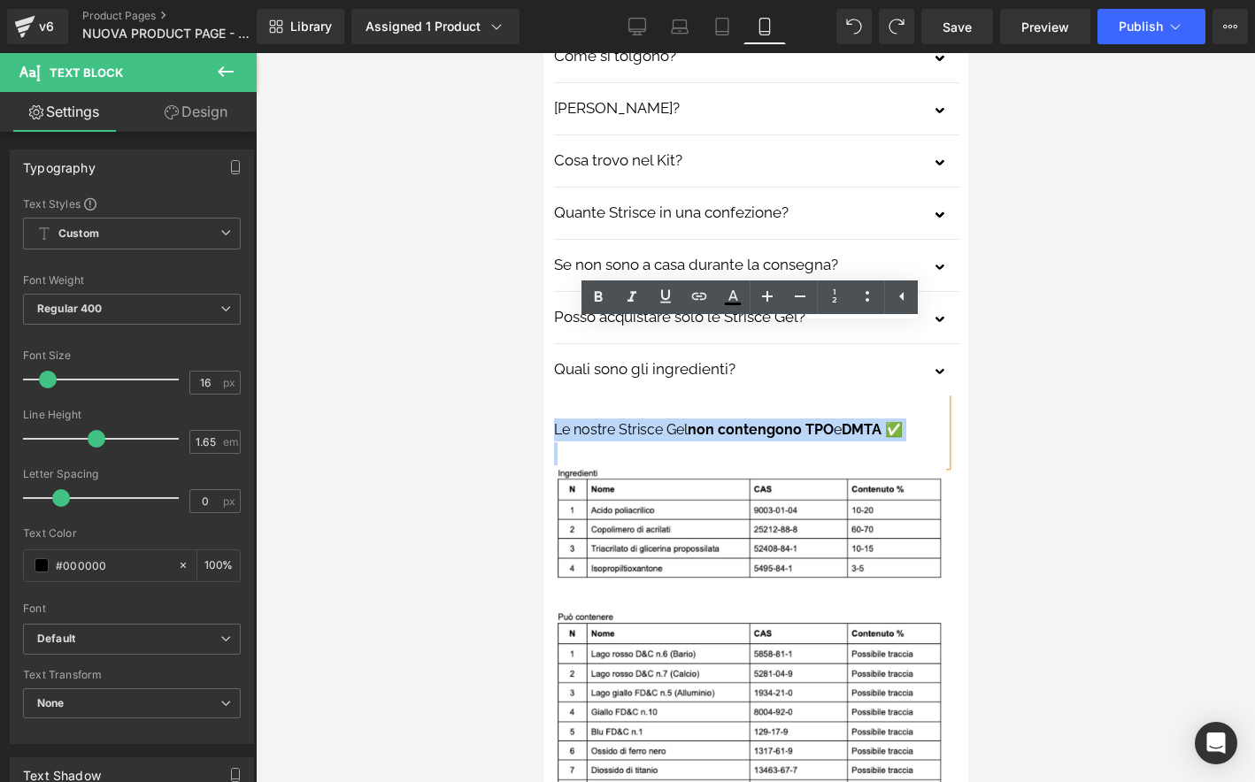
copy p "Le nostre Strisce Gel non contengono TPO e DMTA ✅"
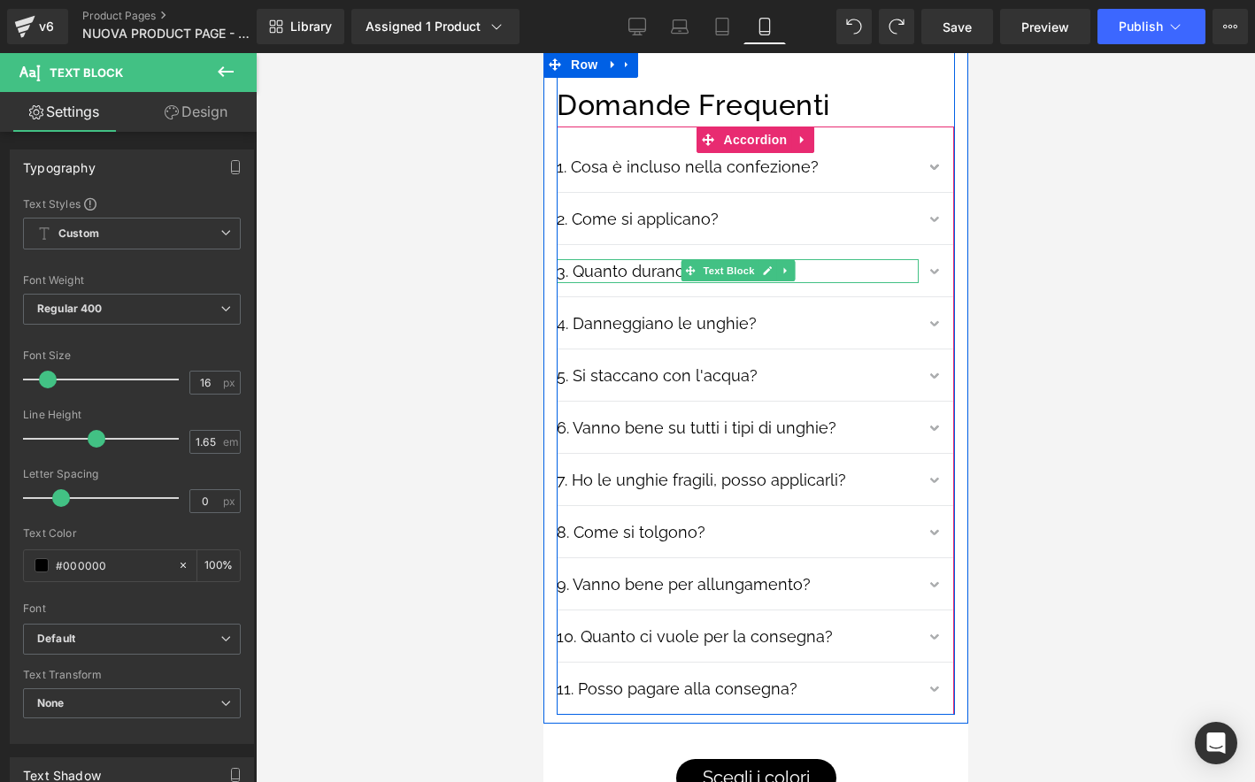
scroll to position [10519, 0]
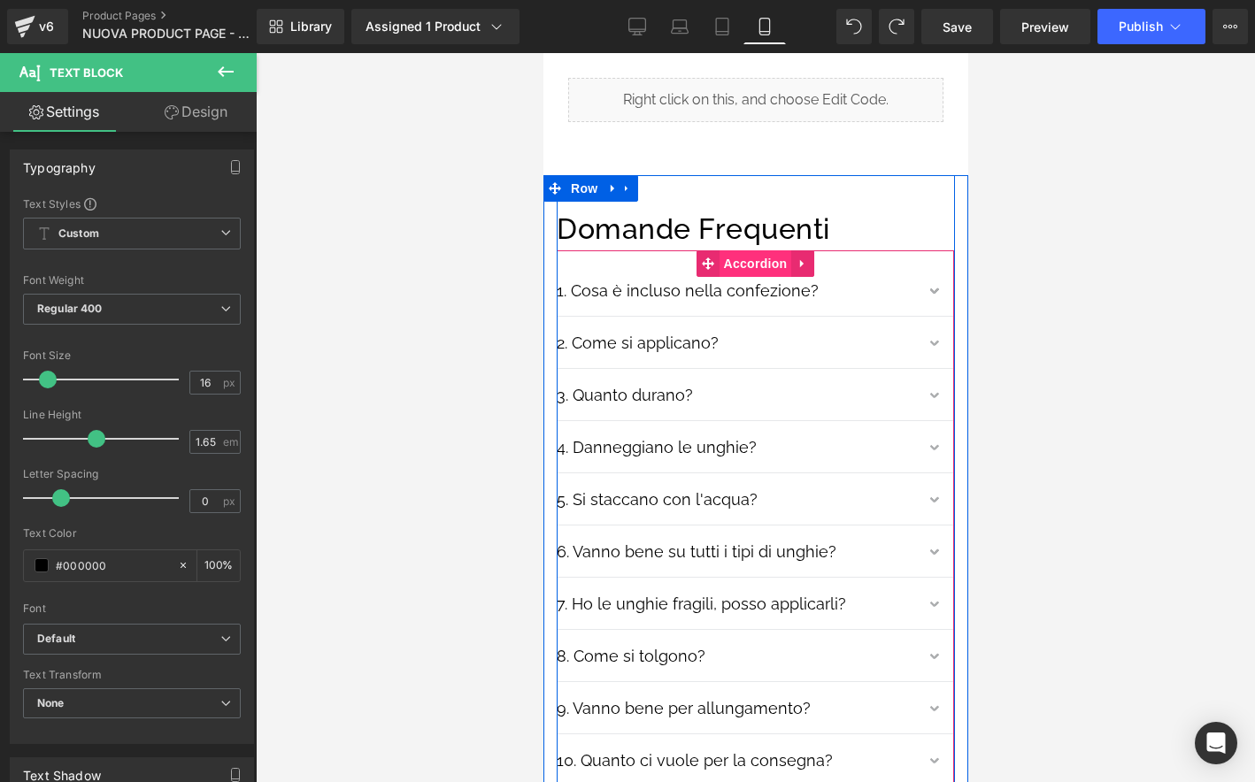
click at [753, 250] on span "Accordion" at bounding box center [755, 263] width 73 height 27
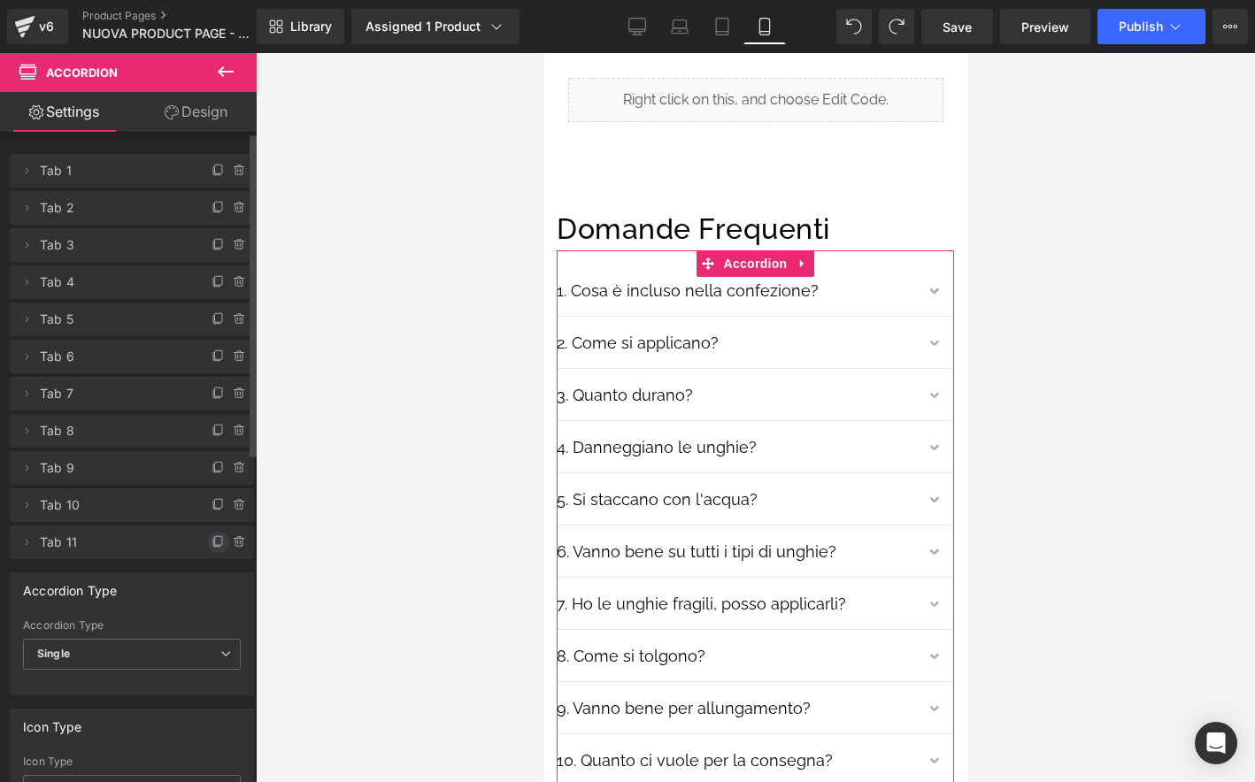
click at [212, 541] on icon at bounding box center [219, 542] width 14 height 14
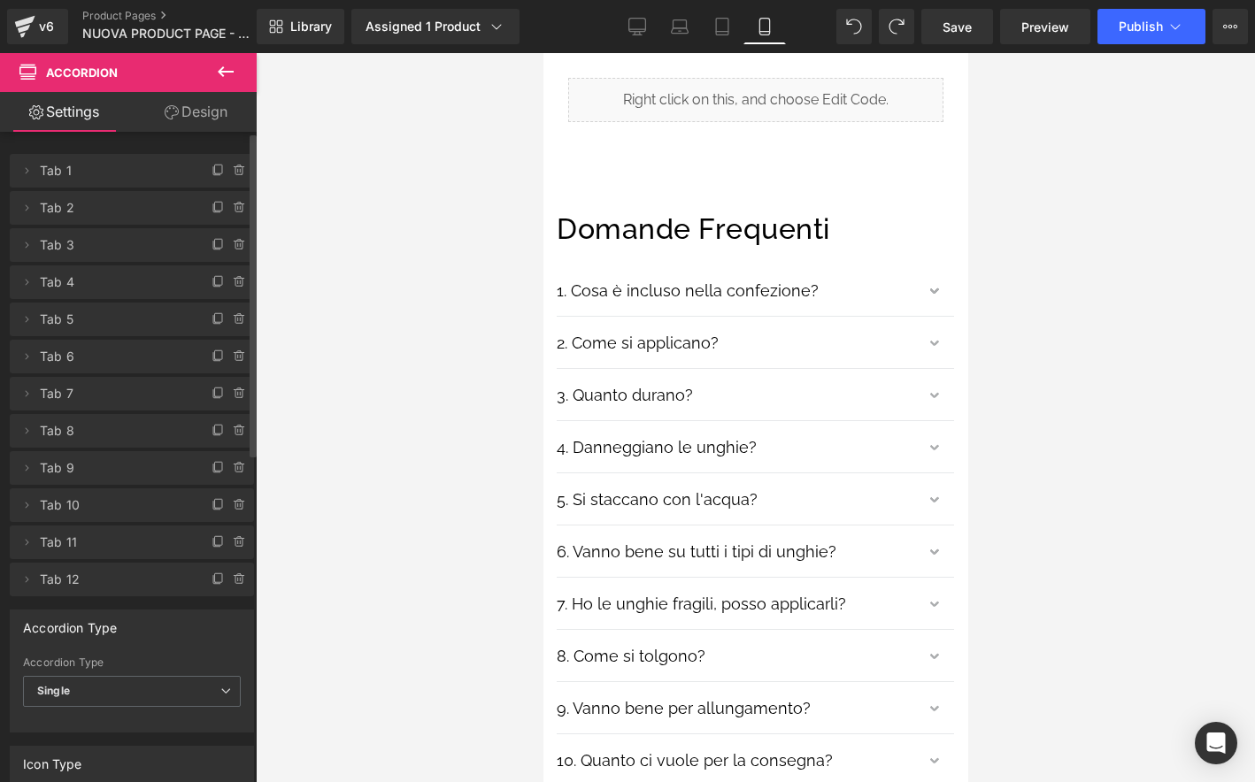
scroll to position [10960, 0]
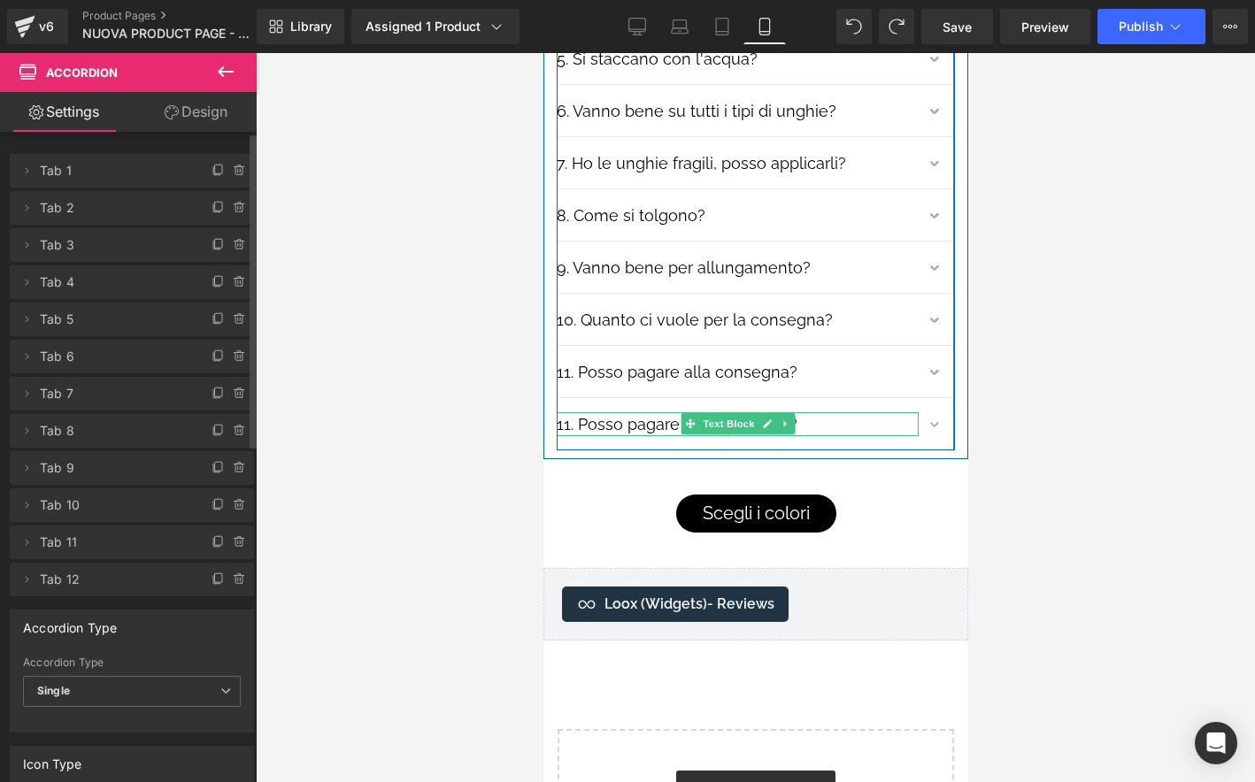
click at [566, 412] on p "11. Posso pagare alla consegna?" at bounding box center [737, 424] width 362 height 24
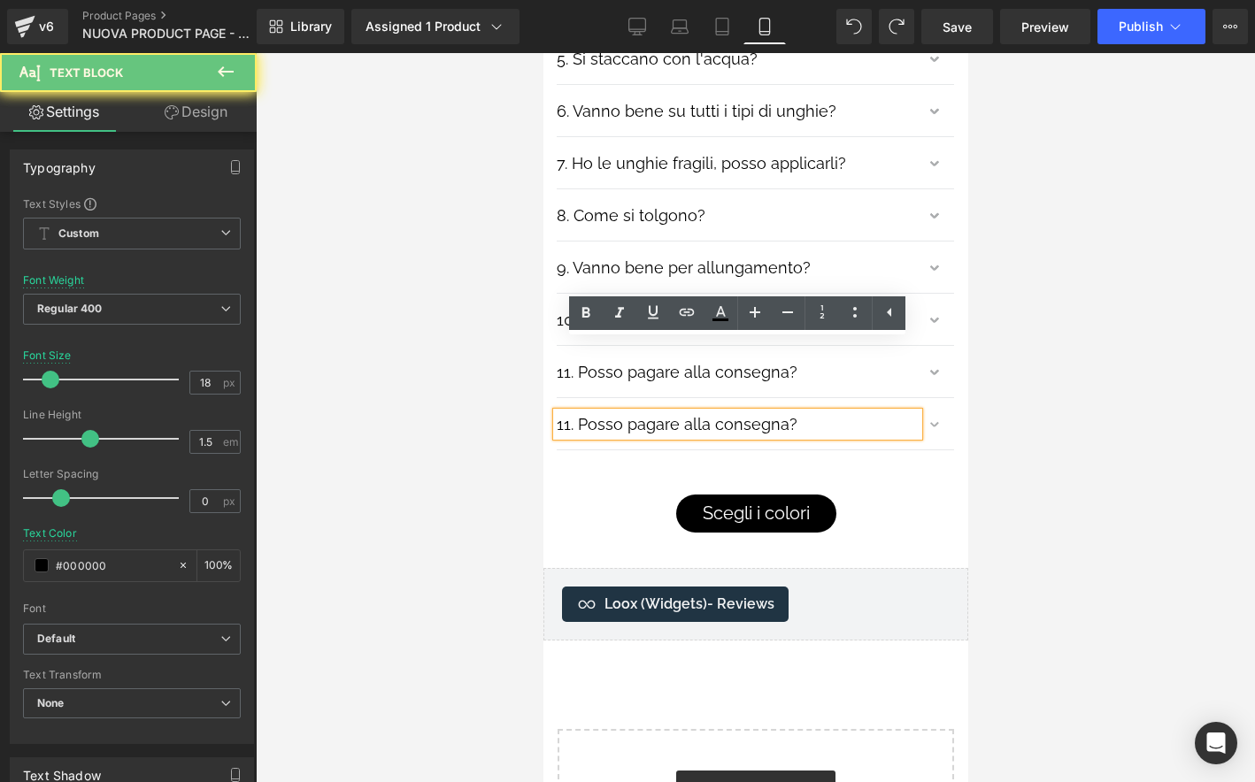
click at [568, 412] on p "11. Posso pagare alla consegna?" at bounding box center [737, 424] width 362 height 24
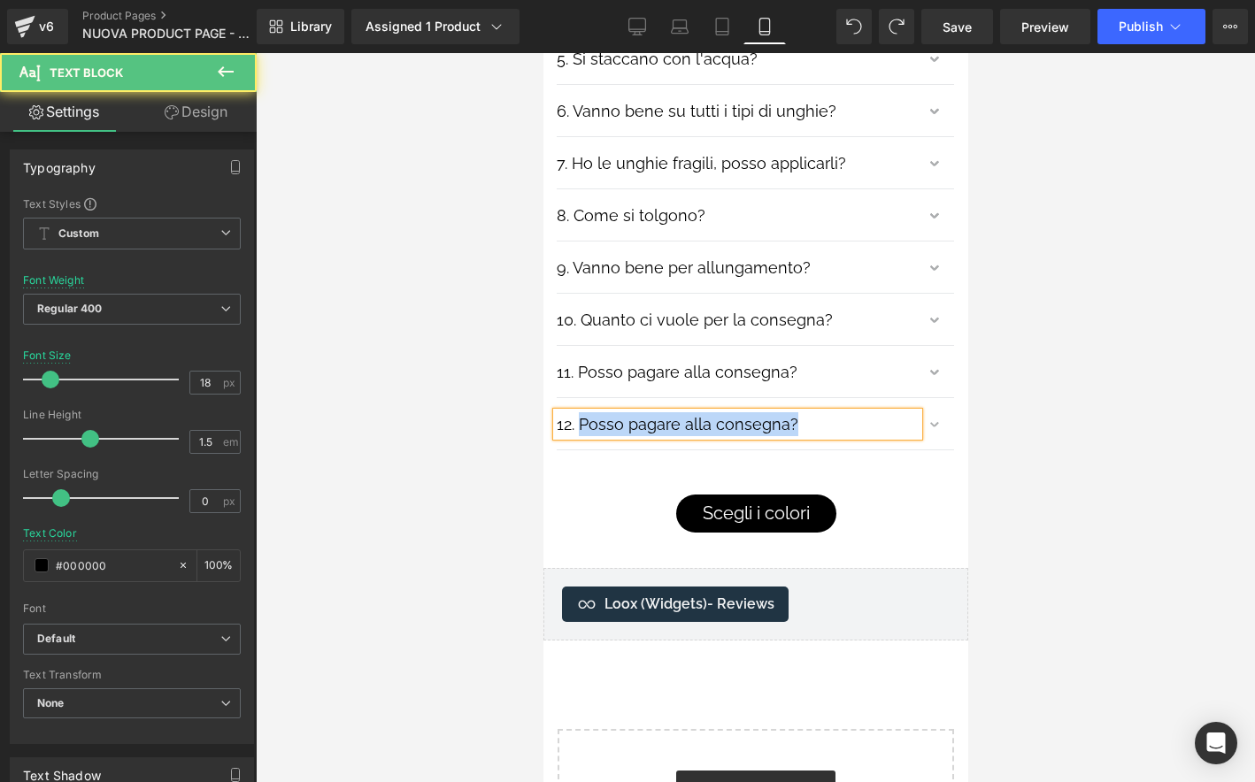
drag, startPoint x: 581, startPoint y: 351, endPoint x: 802, endPoint y: 350, distance: 221.3
click at [802, 412] on p "12. Posso pagare alla consegna?" at bounding box center [737, 424] width 362 height 24
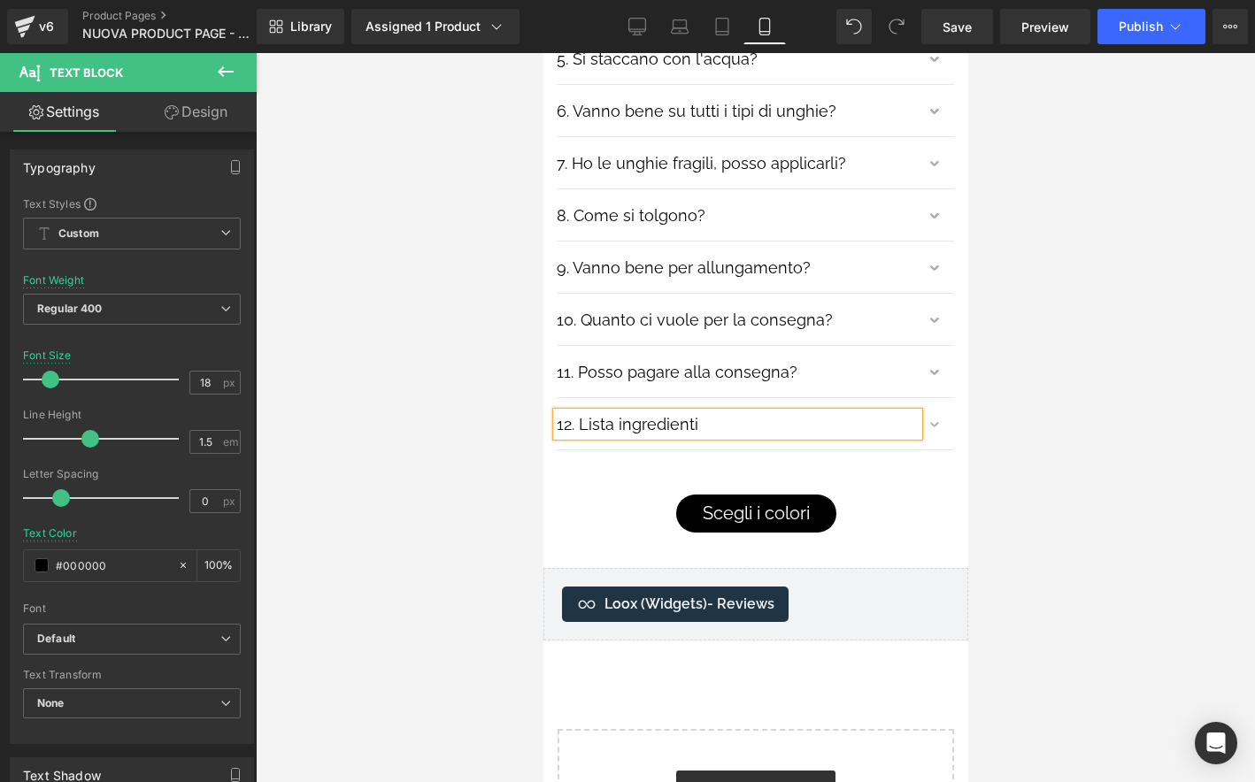
click at [928, 405] on button "button" at bounding box center [935, 427] width 35 height 44
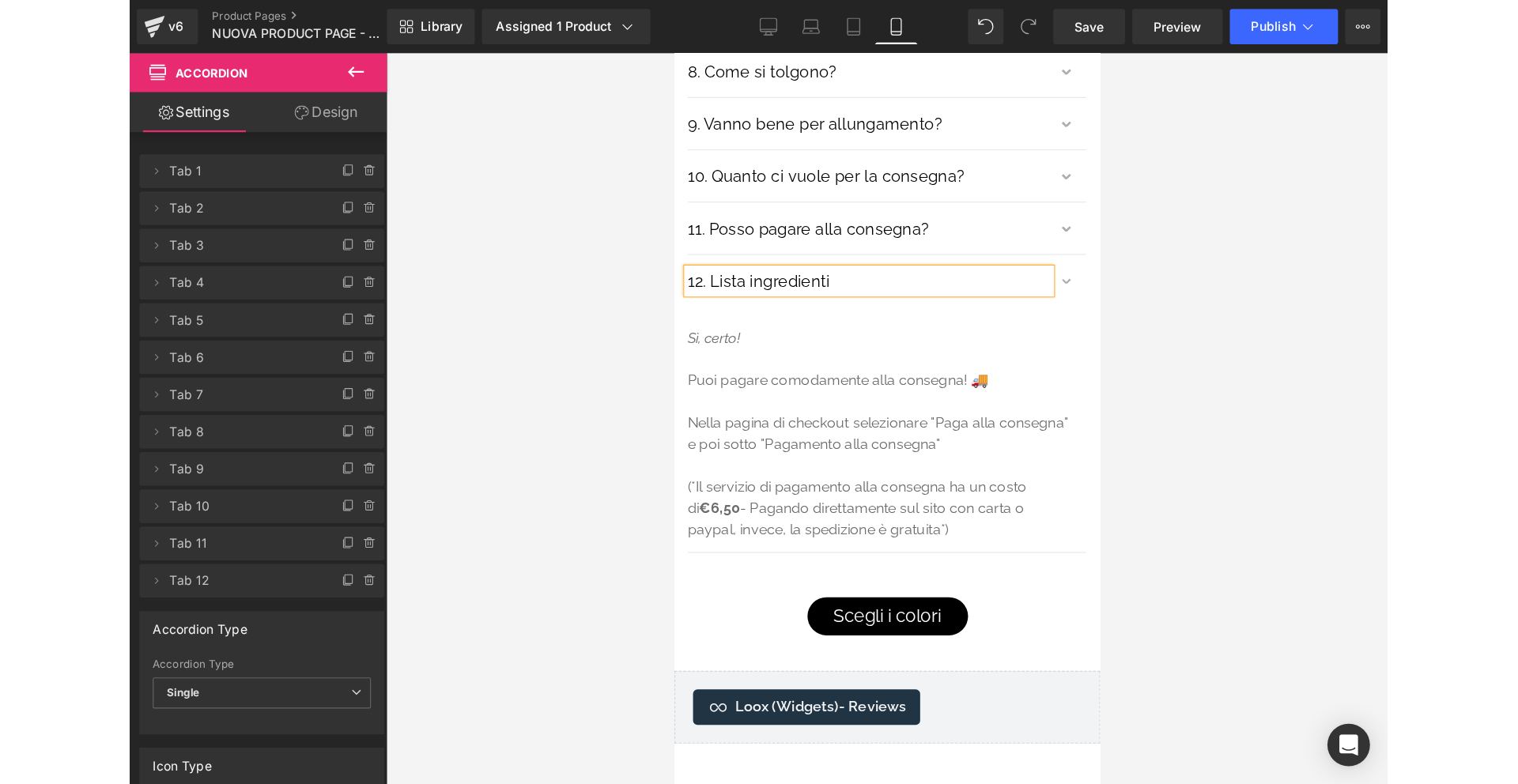
scroll to position [9917, 0]
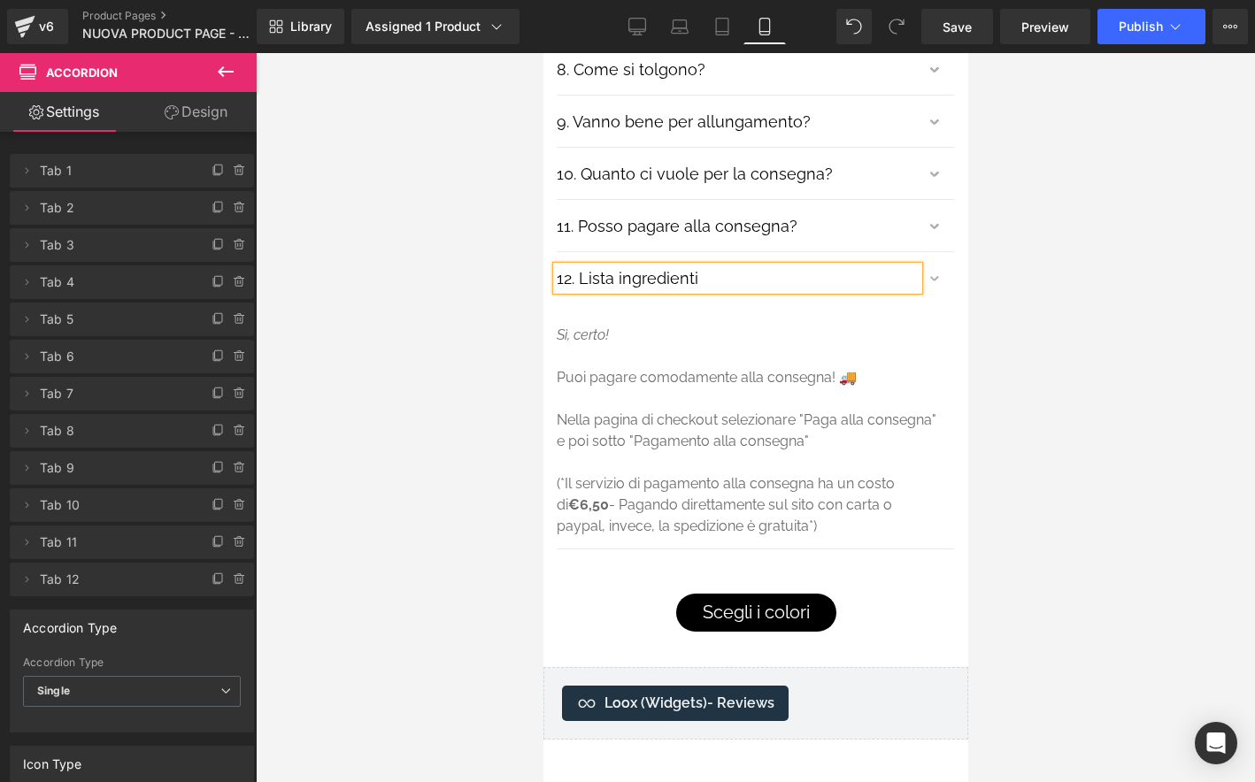
click at [658, 410] on p "Nella pagina di checkout selezionare "Paga alla consegna" e poi sotto "Pagament…" at bounding box center [748, 431] width 384 height 42
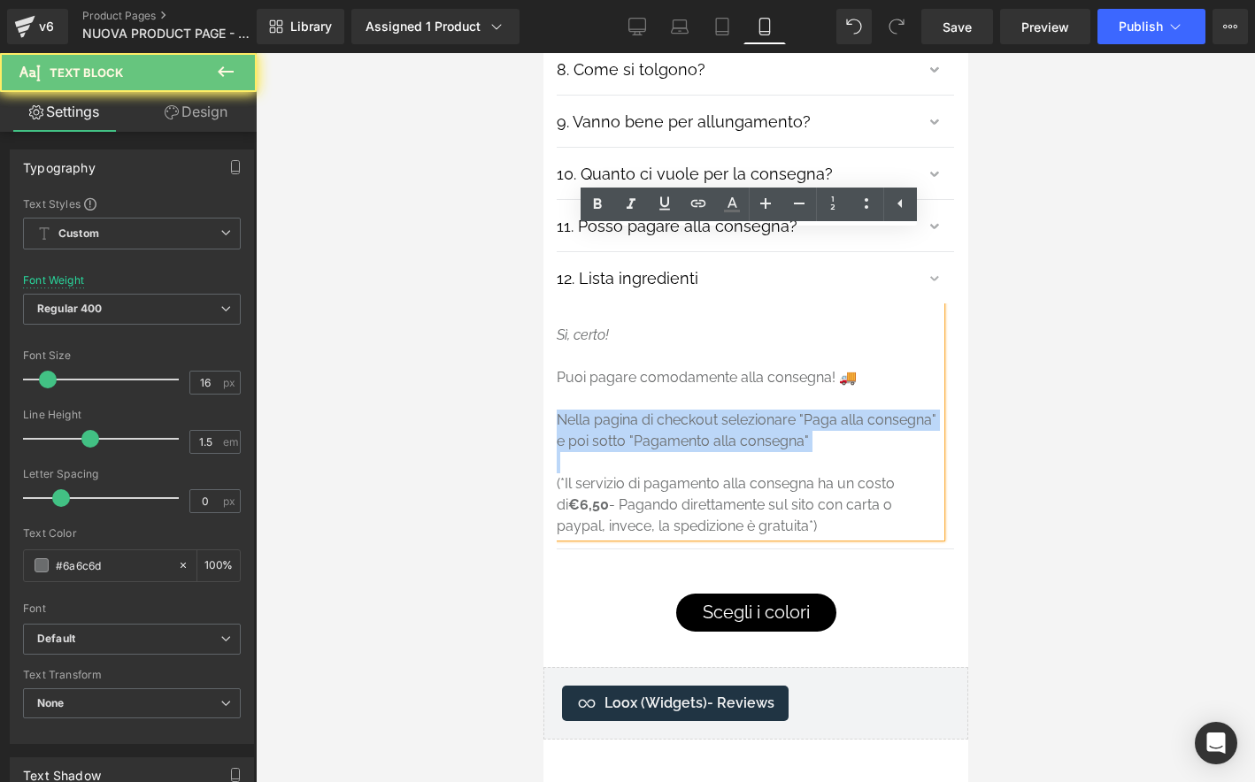
click at [658, 410] on p "Nella pagina di checkout selezionare "Paga alla consegna" e poi sotto "Pagament…" at bounding box center [748, 431] width 384 height 42
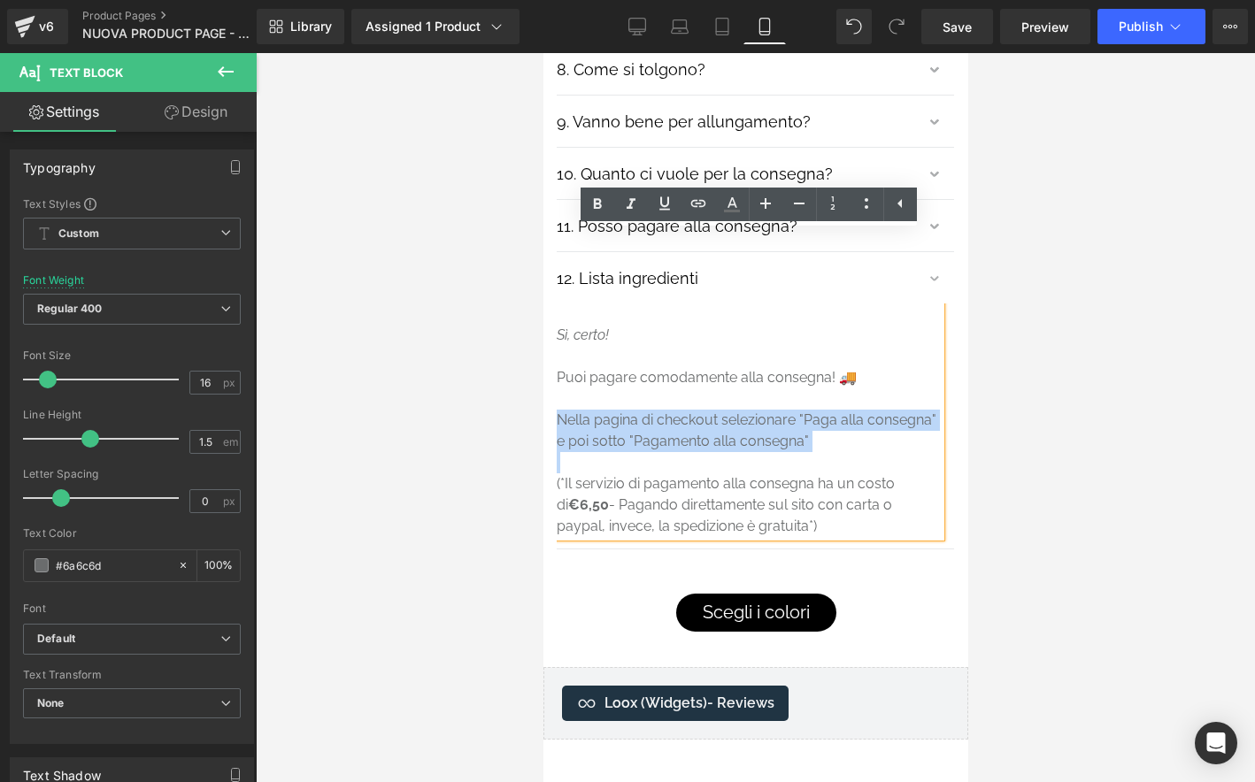
click at [797, 467] on article "Sì, certo! Puoi pagare comodamente alla consegna! 🚚 Nella pagina di checkout se…" at bounding box center [754, 426] width 397 height 245
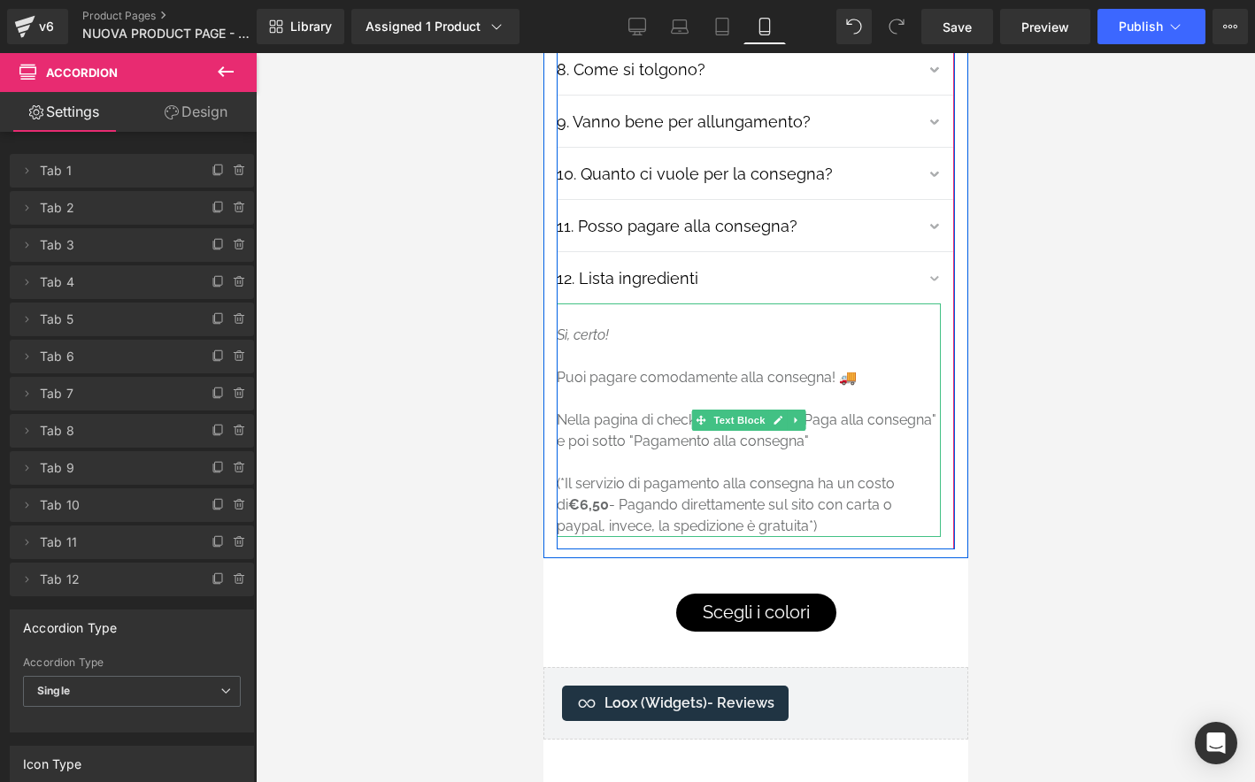
click at [775, 474] on p "(*Il servizio di pagamento alla consegna ha un costo di €6,50 - Pagando diretta…" at bounding box center [748, 506] width 384 height 64
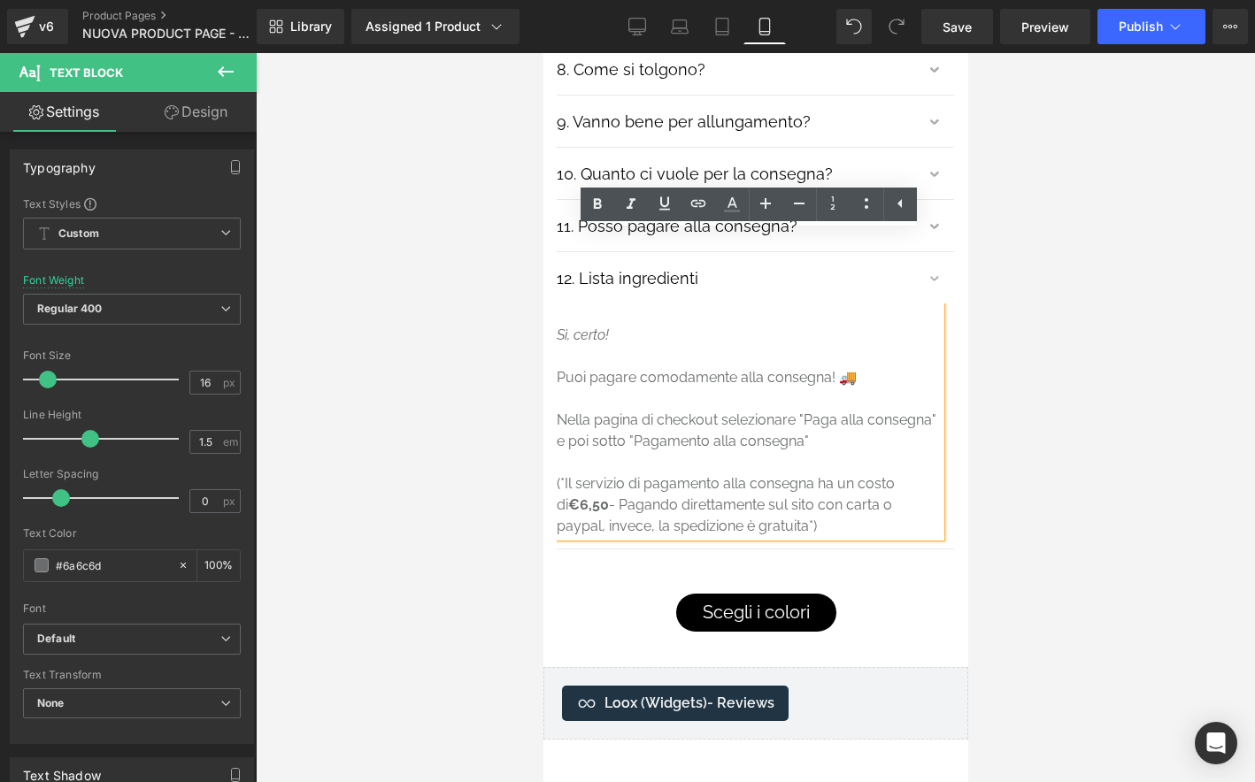
drag, startPoint x: 775, startPoint y: 454, endPoint x: 559, endPoint y: 273, distance: 282.1
click at [559, 304] on div "Sì, certo! Puoi pagare comodamente alla consegna! 🚚 Nella pagina di checkout se…" at bounding box center [748, 421] width 384 height 234
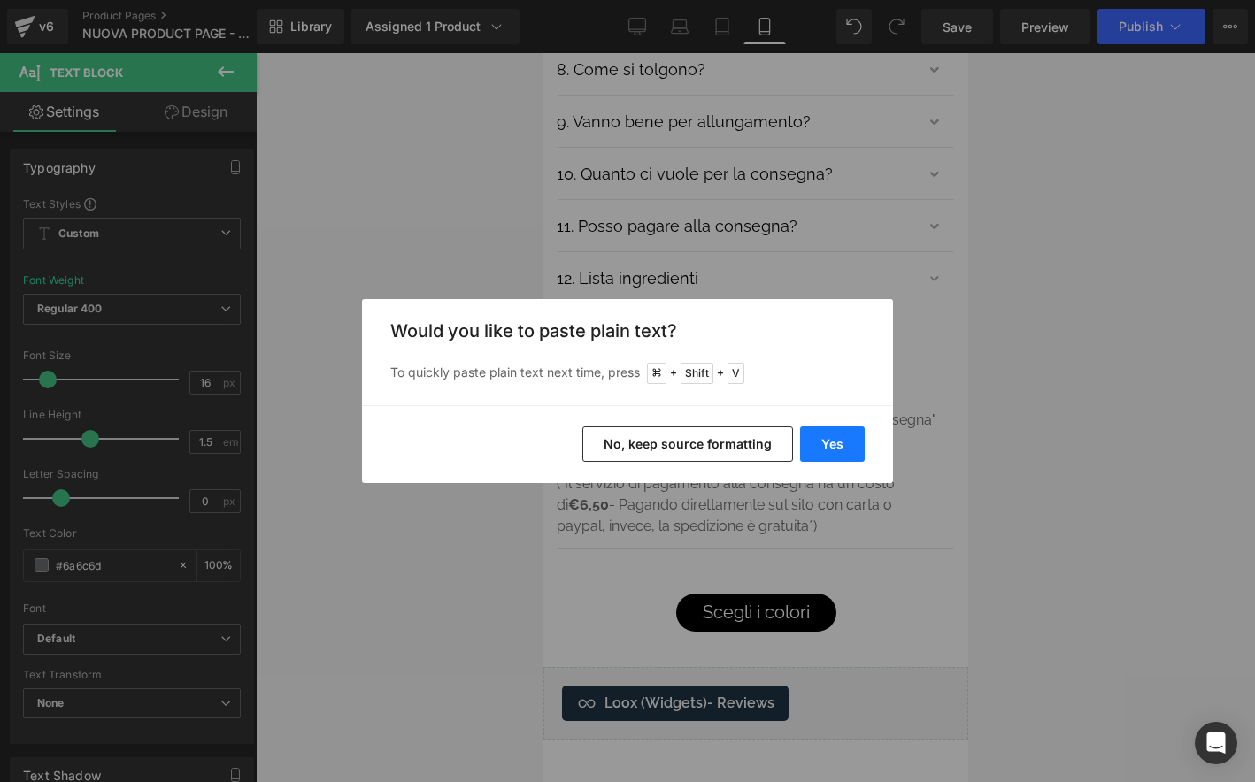
drag, startPoint x: 836, startPoint y: 449, endPoint x: 293, endPoint y: 396, distance: 546.0
click at [836, 449] on button "Yes" at bounding box center [832, 444] width 65 height 35
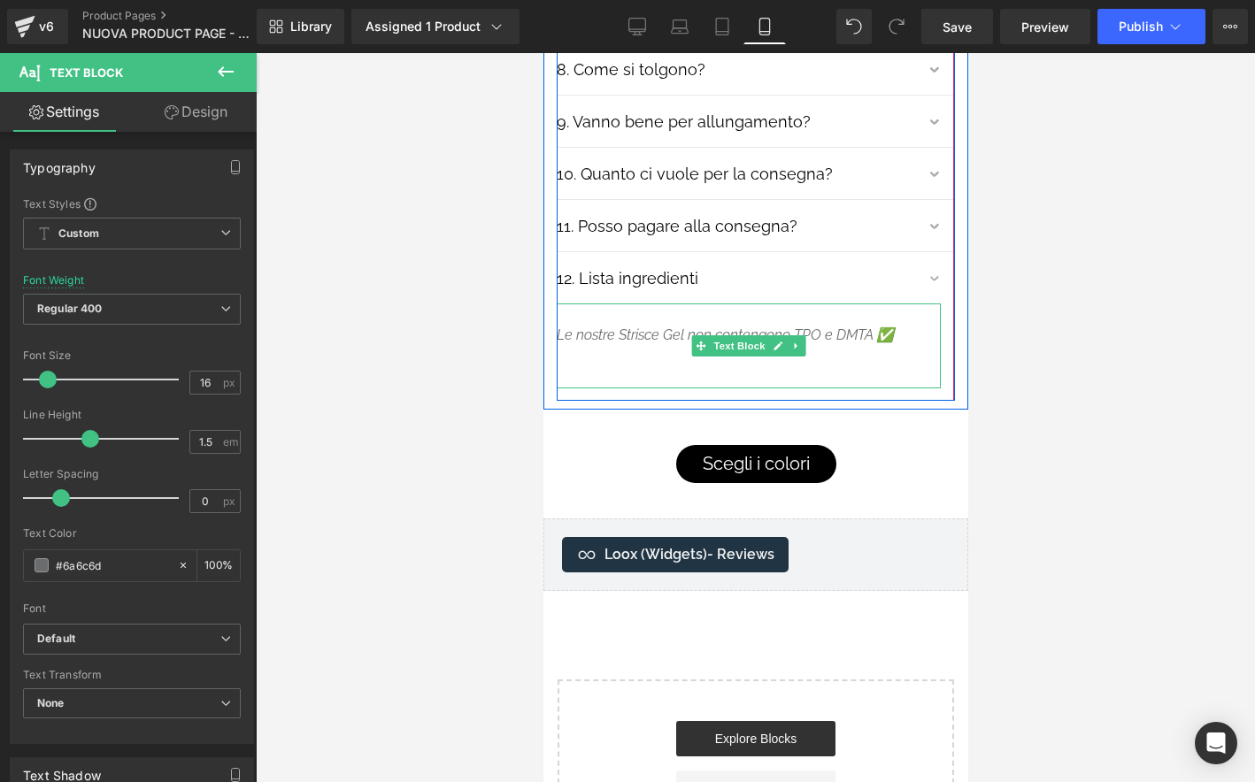
click at [666, 327] on icon "Le nostre Strisce Gel non contengono TPO e DMTA ✅" at bounding box center [724, 335] width 337 height 17
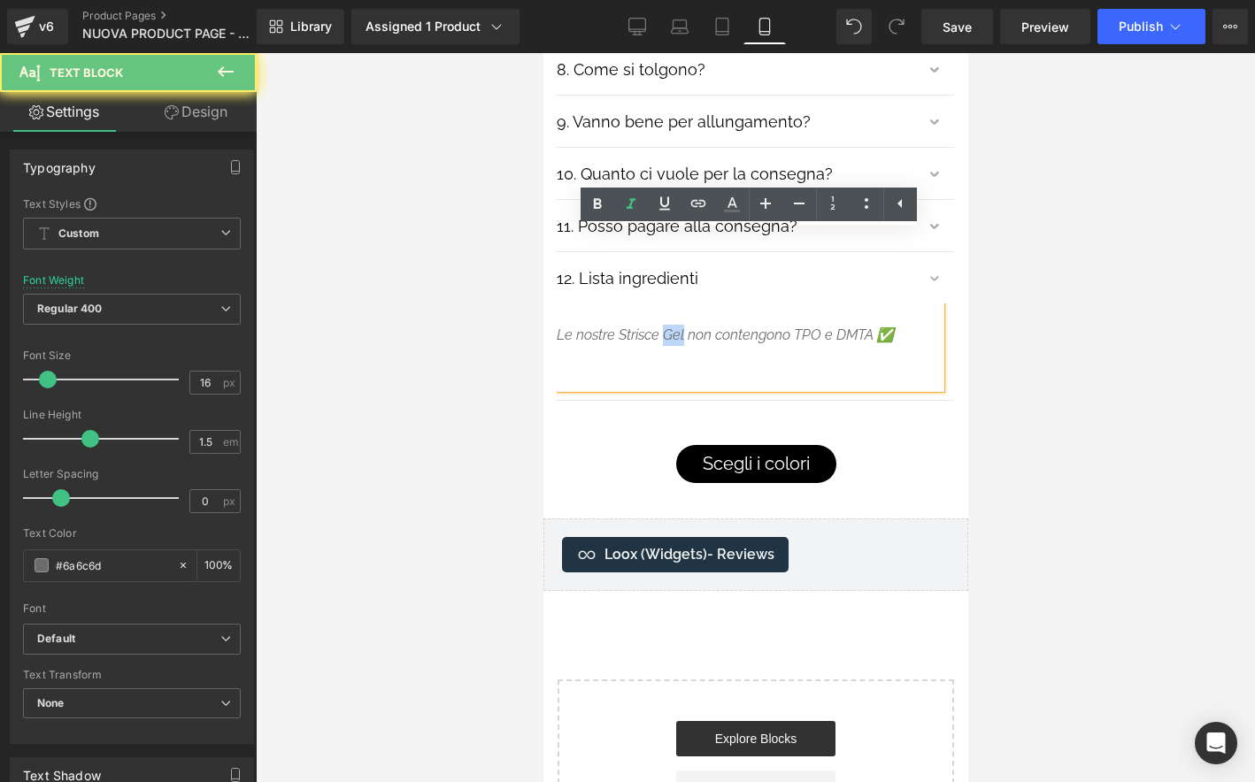
click at [666, 327] on icon "Le nostre Strisce Gel non contengono TPO e DMTA ✅" at bounding box center [724, 335] width 337 height 17
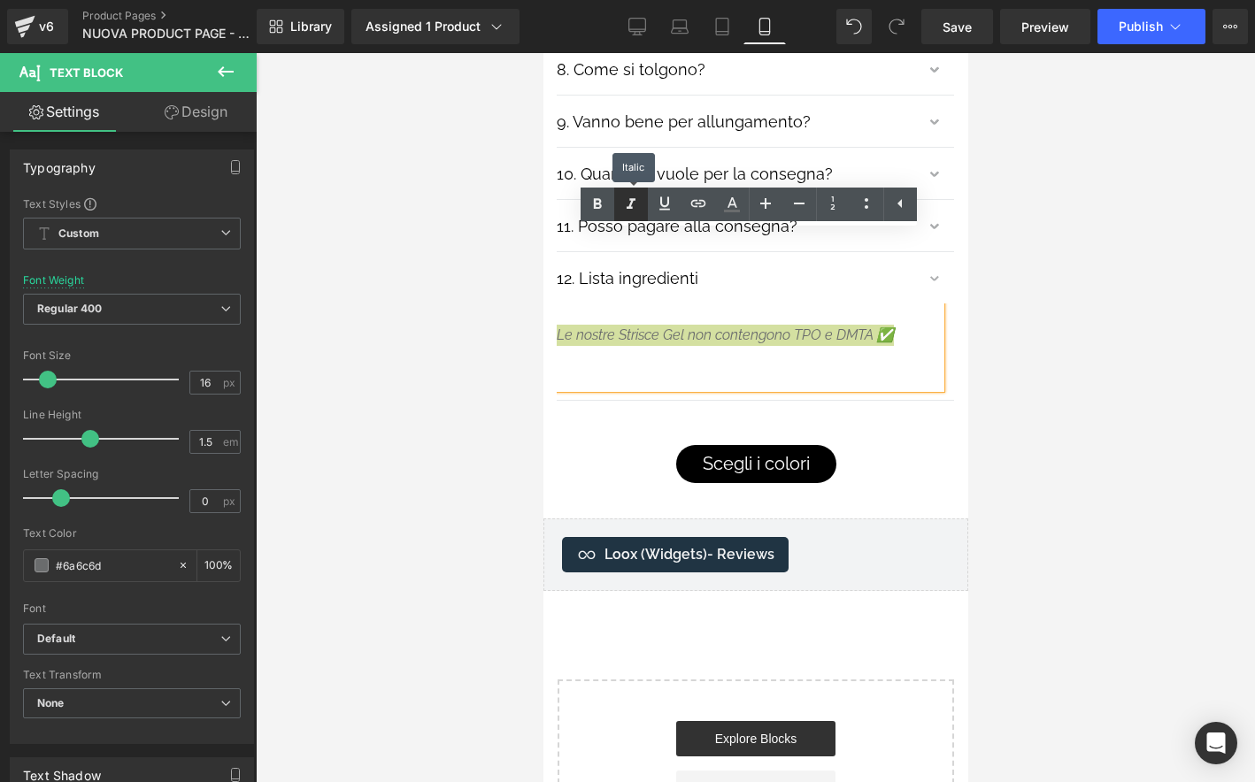
click at [630, 204] on icon at bounding box center [631, 204] width 9 height 11
click at [628, 212] on icon at bounding box center [630, 204] width 21 height 21
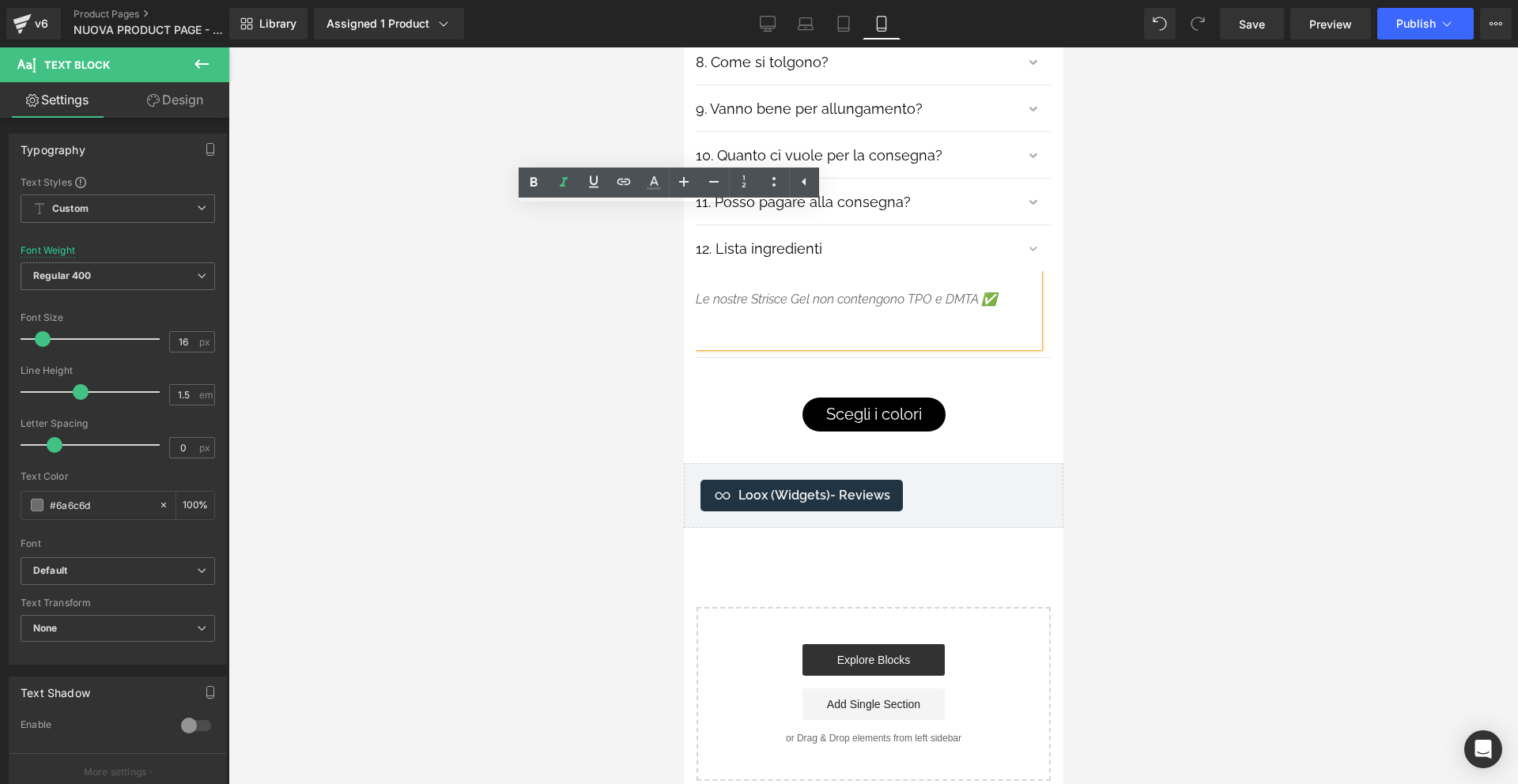
click at [719, 292] on icon "Le nostre Strisce Gel non contengono TPO e DMTA ✅" at bounding box center [845, 299] width 301 height 15
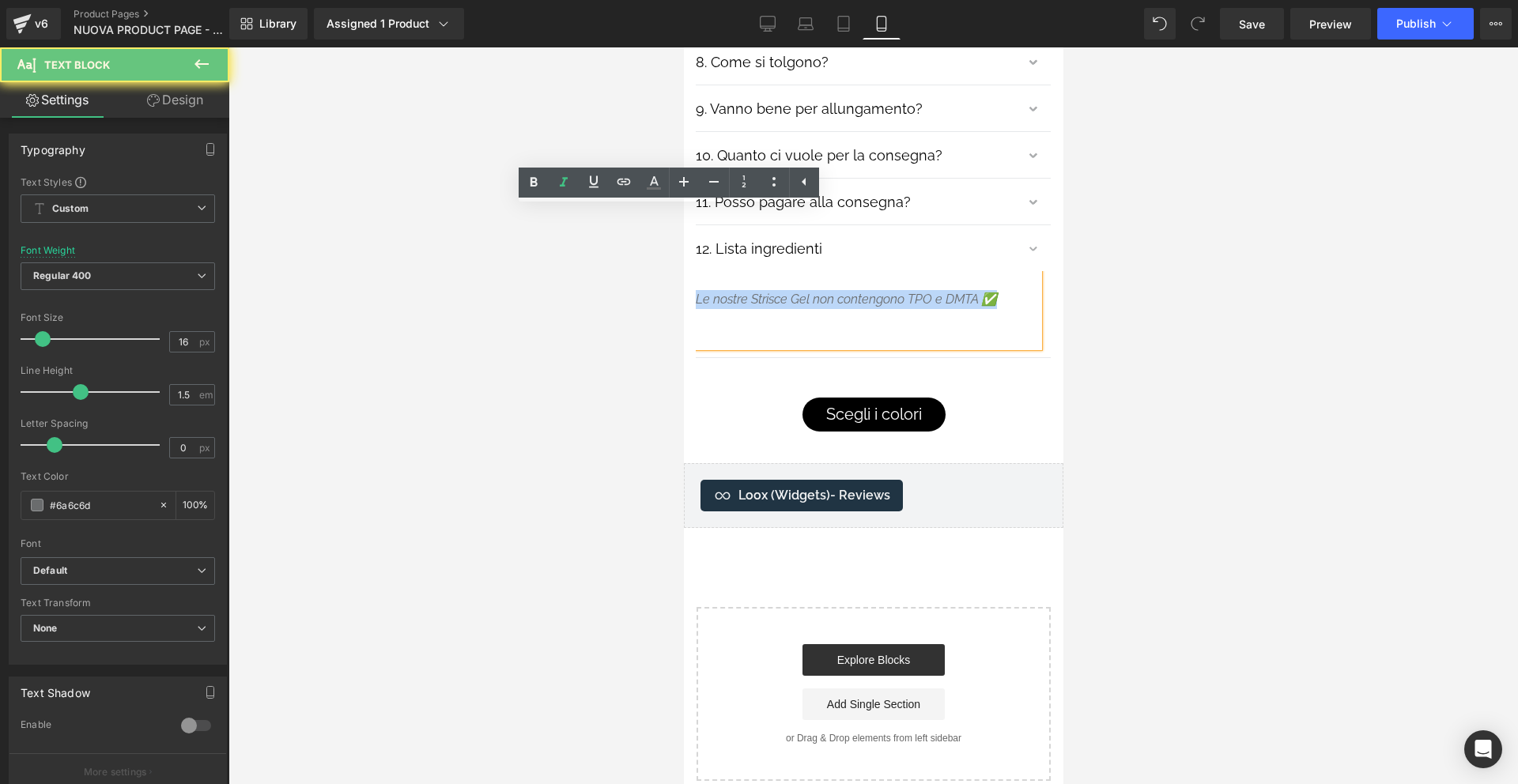
click at [719, 292] on icon "Le nostre Strisce Gel non contengono TPO e DMTA ✅" at bounding box center [845, 299] width 301 height 15
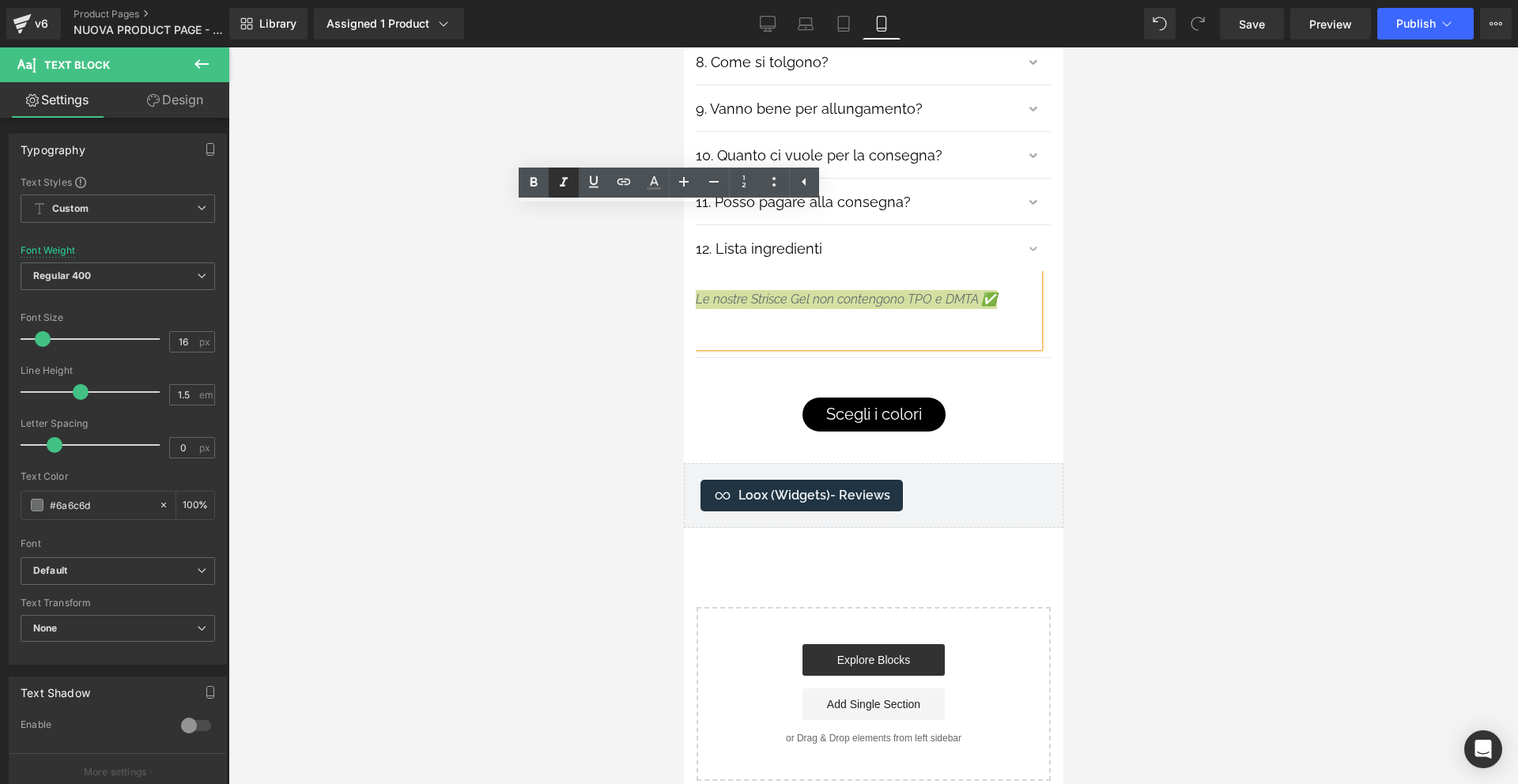
click at [564, 186] on icon at bounding box center [564, 182] width 8 height 10
click at [864, 290] on p "Le nostre Strisce Gel non contengono TPO e DMTA ✅" at bounding box center [867, 299] width 343 height 19
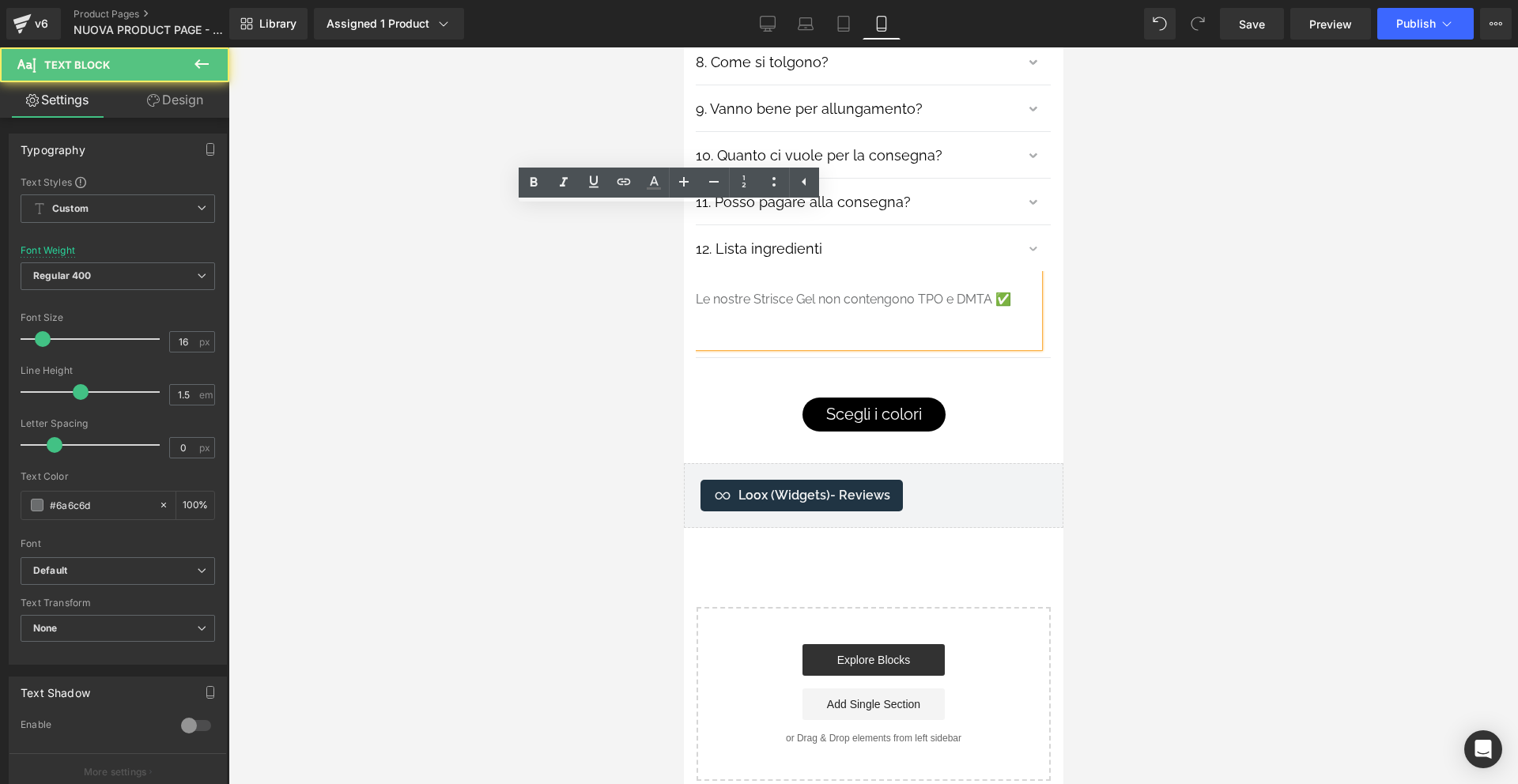
drag, startPoint x: 817, startPoint y: 233, endPoint x: 834, endPoint y: 235, distance: 17.1
click at [834, 290] on p "Le nostre Strisce Gel non contengono TPO e DMTA ✅" at bounding box center [867, 299] width 343 height 19
click at [833, 290] on p "Le nostre Strisce Gel non contengono TPO e DMTA ✅" at bounding box center [867, 299] width 343 height 19
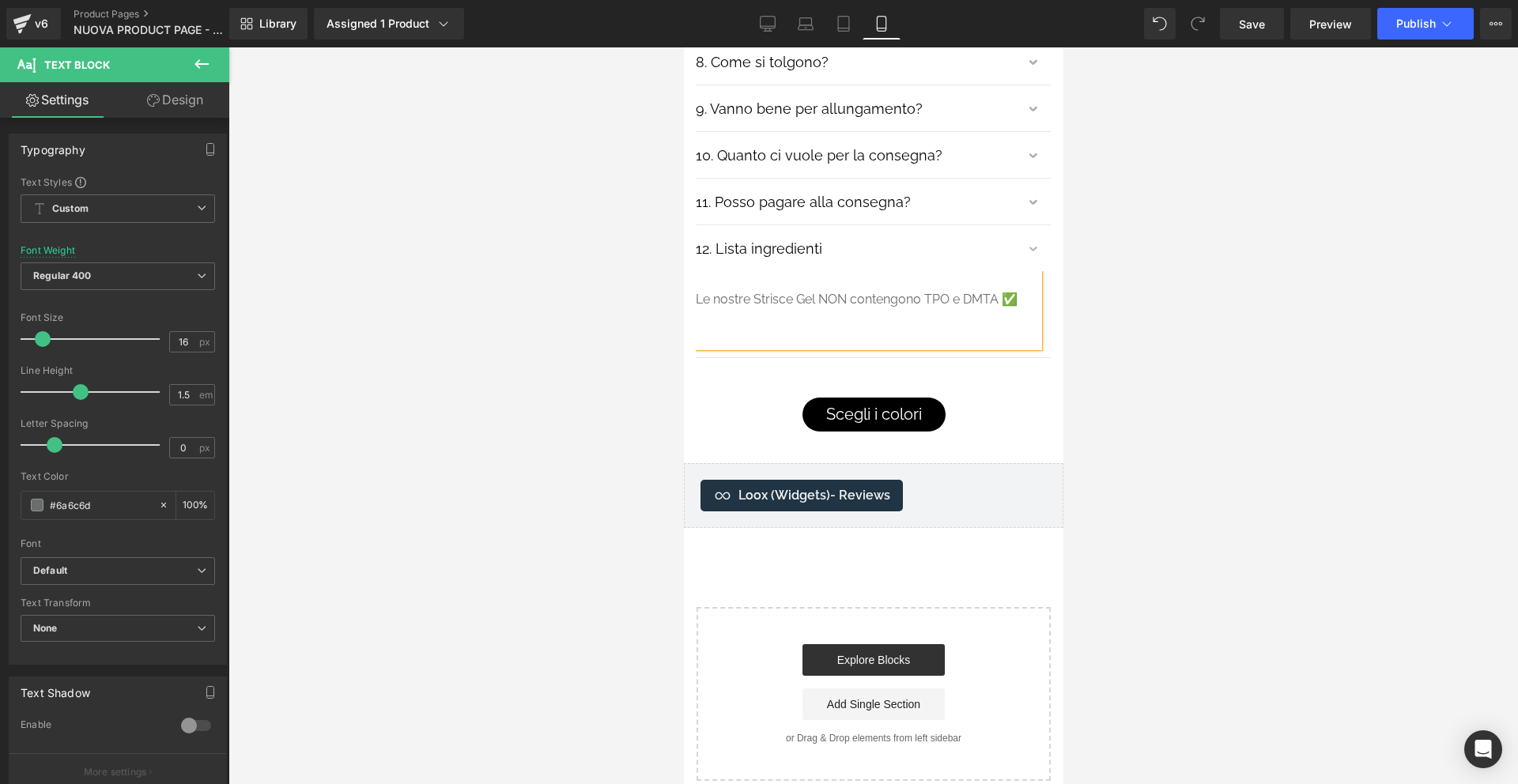
click at [831, 290] on p "Le nostre Strisce Gel NON contengono TPO e DMTA ✅" at bounding box center [867, 299] width 343 height 19
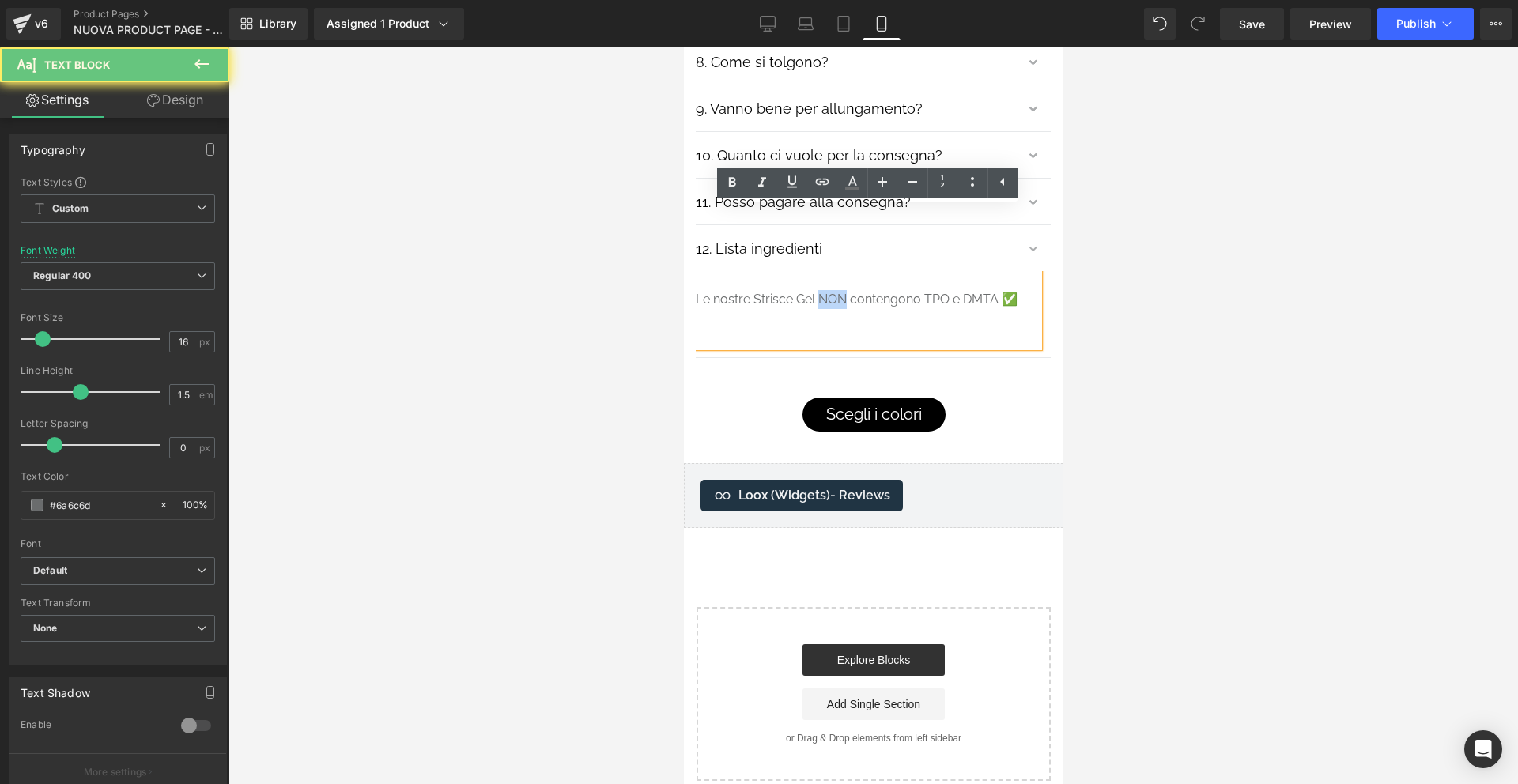
click at [831, 290] on p "Le nostre Strisce Gel NON contengono TPO e DMTA ✅" at bounding box center [867, 299] width 343 height 19
click at [730, 184] on icon at bounding box center [732, 182] width 7 height 10
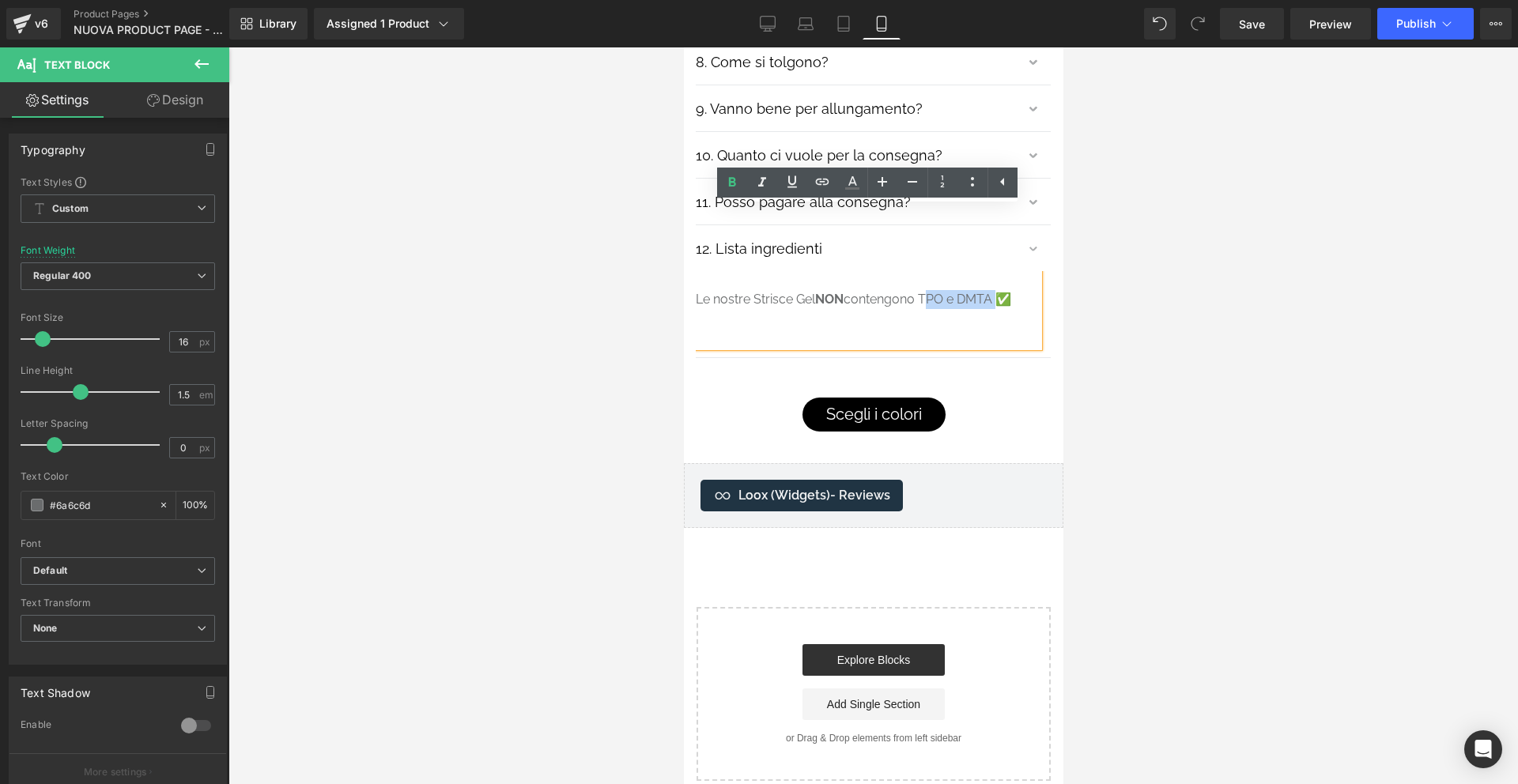
drag, startPoint x: 927, startPoint y: 230, endPoint x: 994, endPoint y: 235, distance: 67.2
click at [994, 290] on p "Le nostre Strisce Gel NON contengono TPO e DMTA ✅" at bounding box center [867, 299] width 343 height 19
click at [738, 174] on icon at bounding box center [732, 182] width 19 height 19
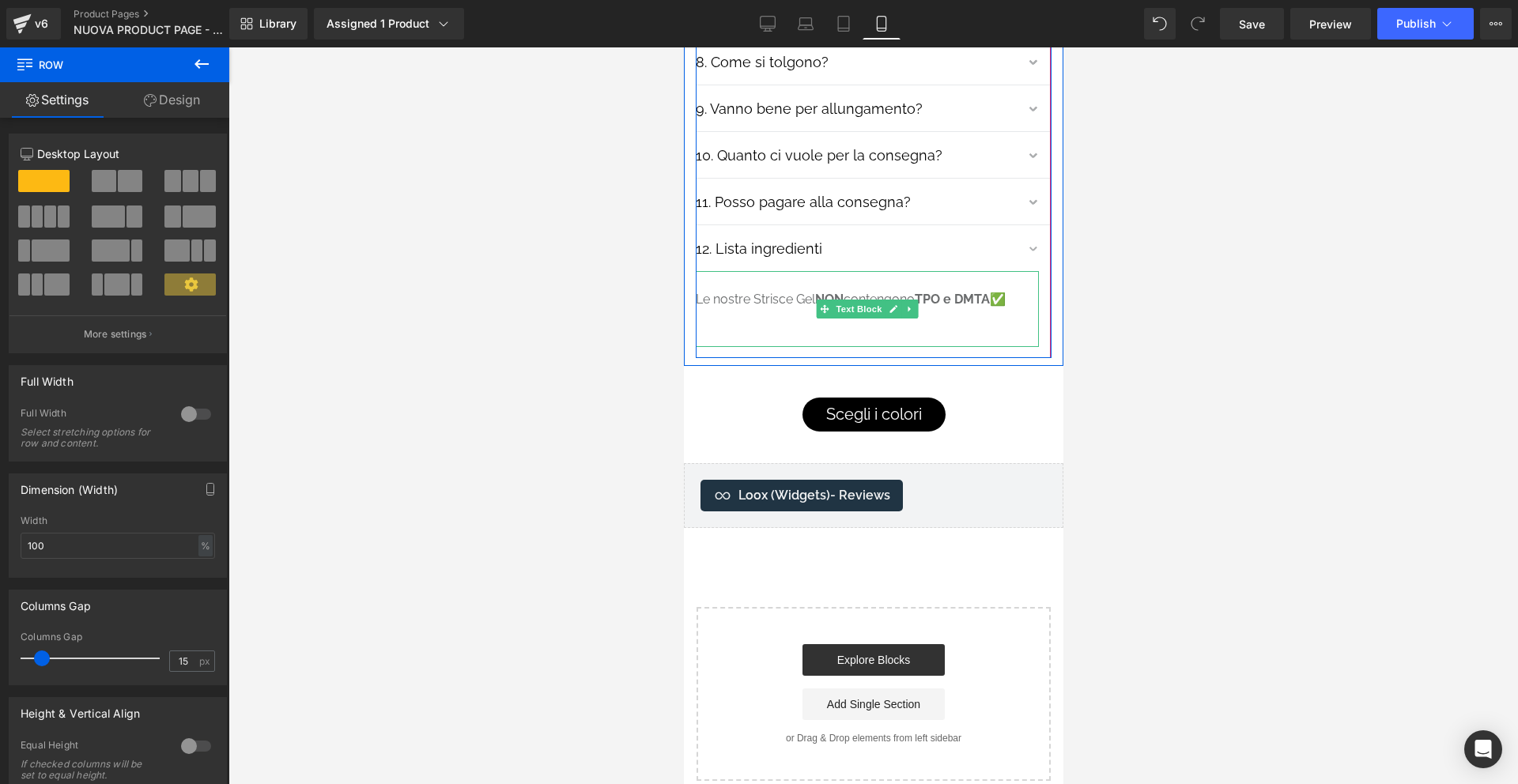
click at [978, 309] on p at bounding box center [867, 318] width 343 height 19
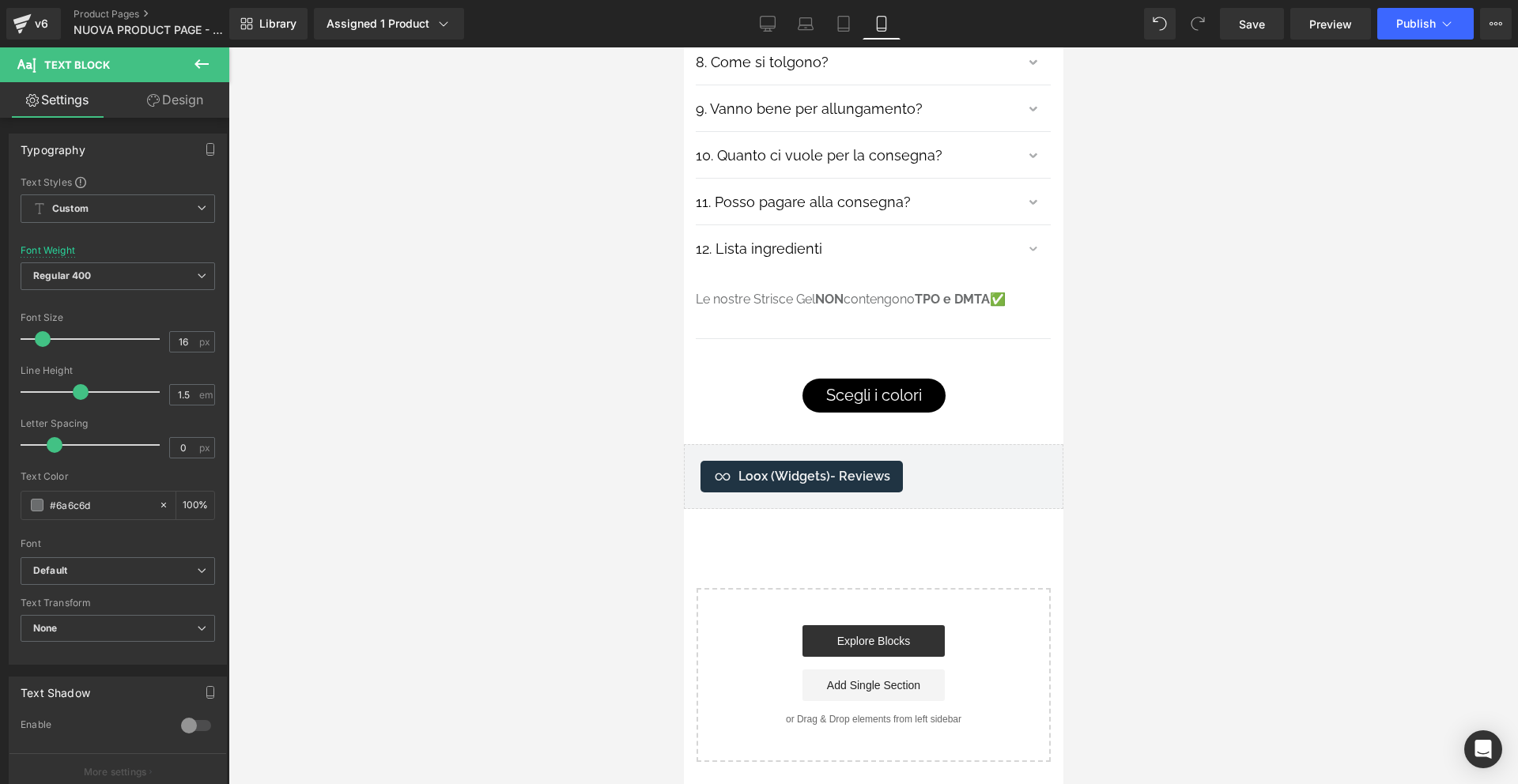
click at [196, 62] on icon at bounding box center [201, 63] width 19 height 19
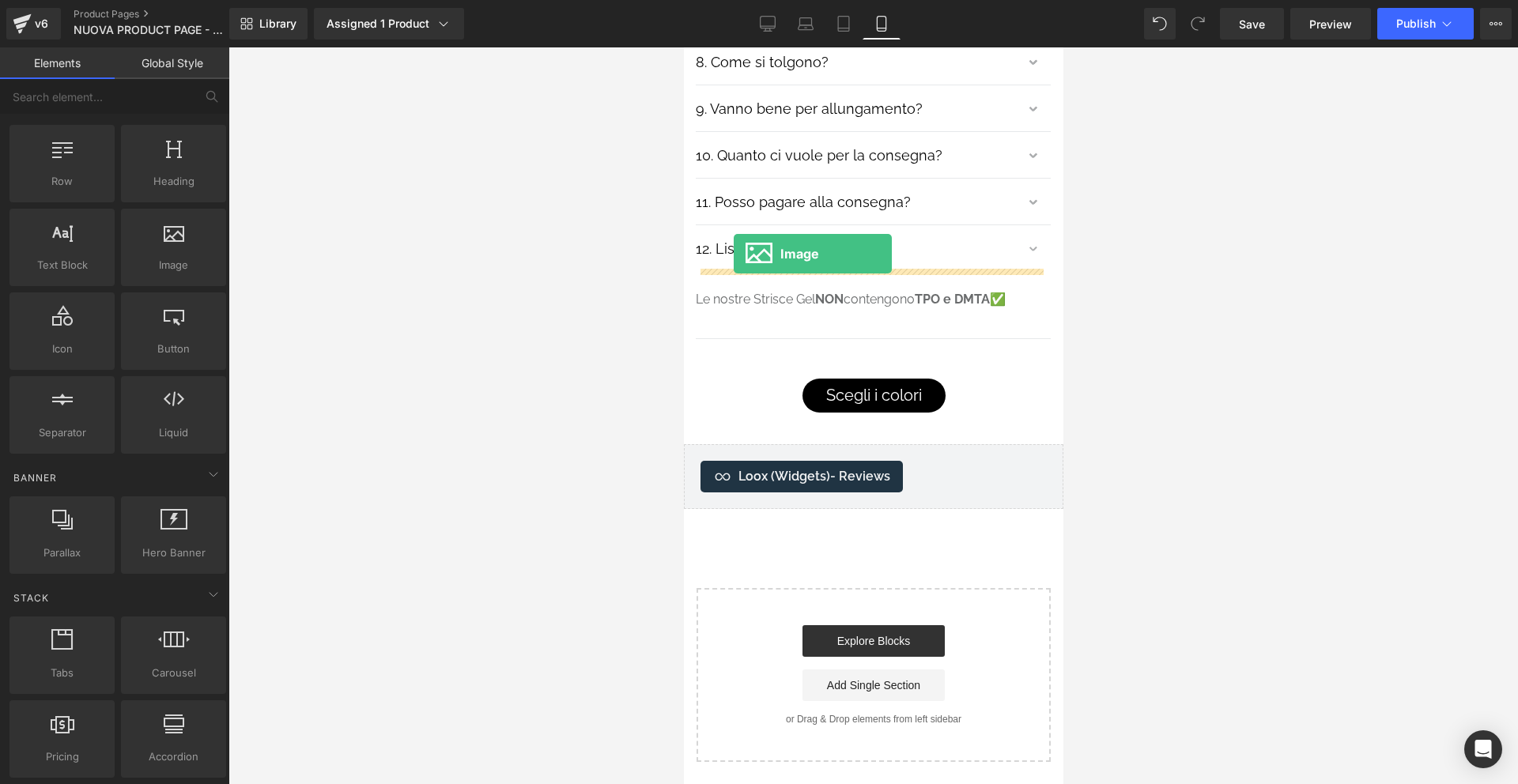
drag, startPoint x: 833, startPoint y: 288, endPoint x: 733, endPoint y: 254, distance: 105.6
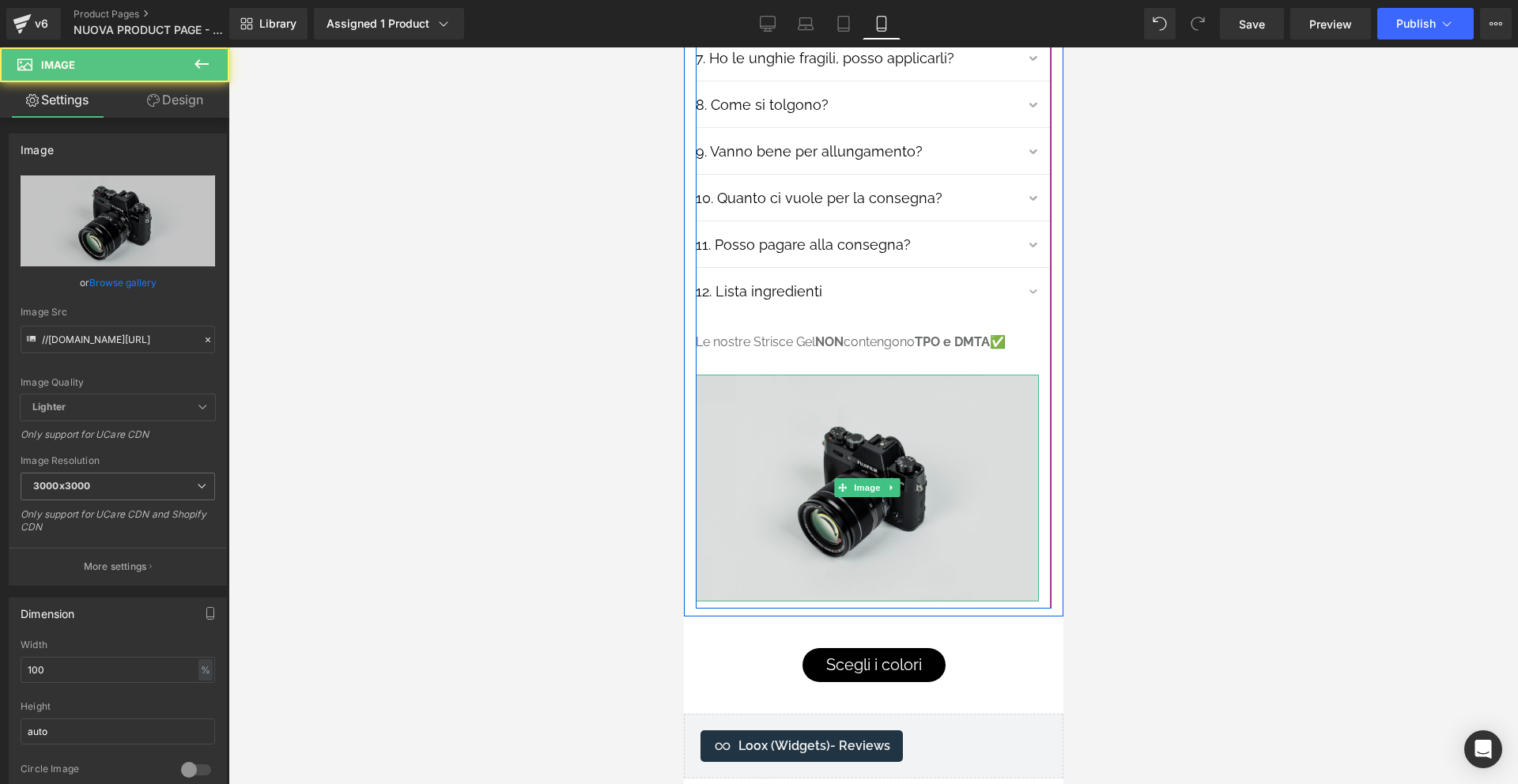
click at [901, 375] on img at bounding box center [867, 488] width 343 height 228
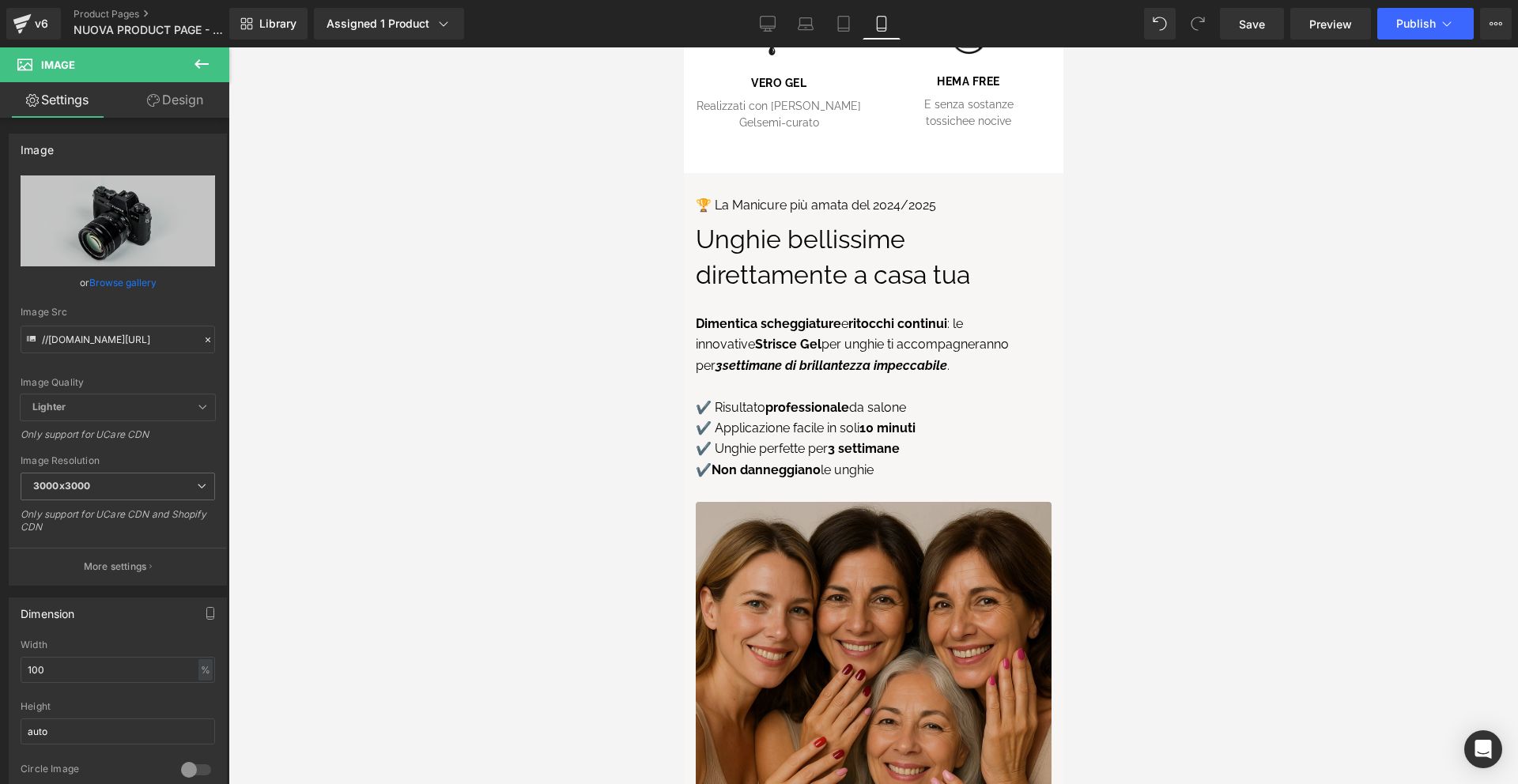
scroll to position [5270, 0]
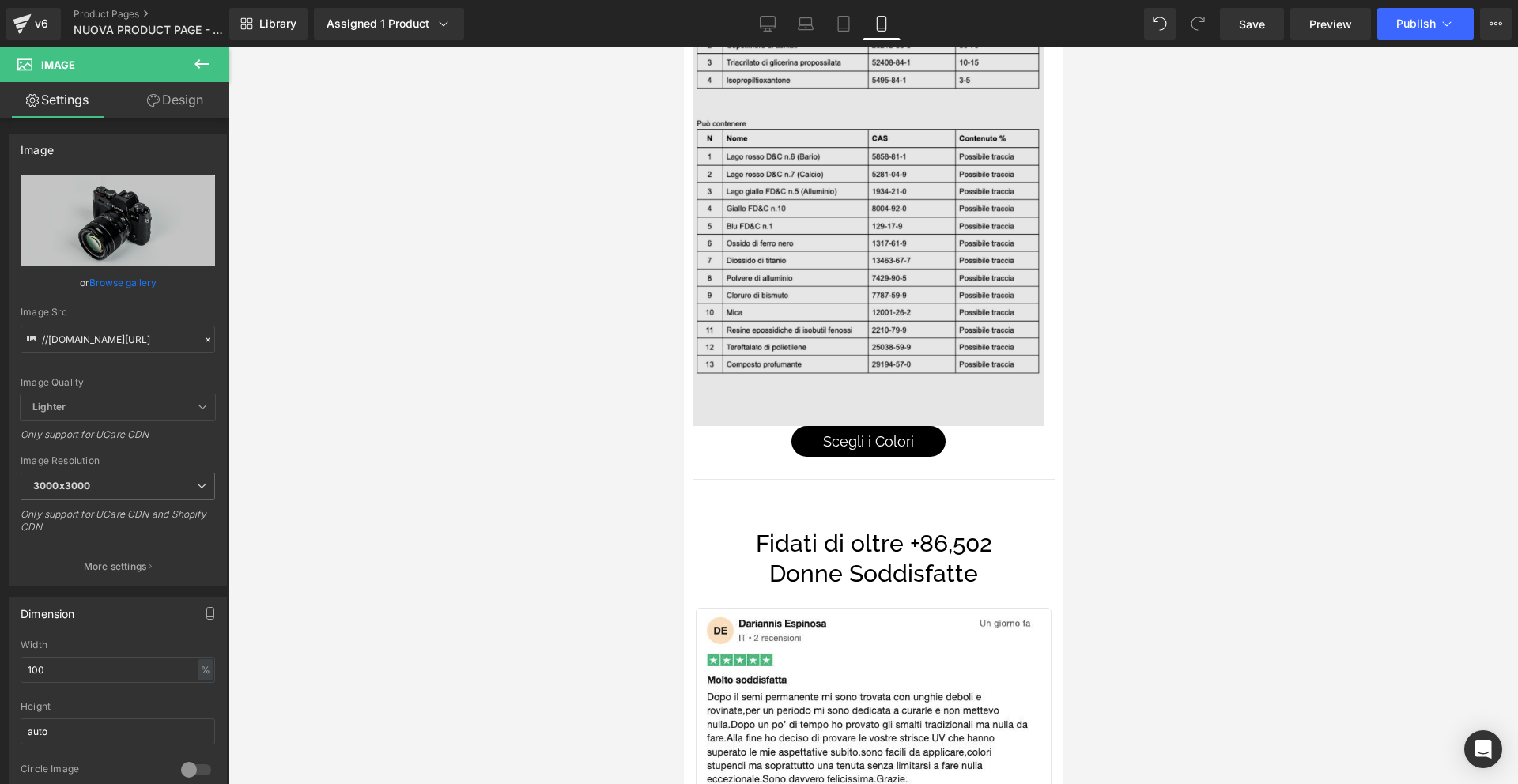
click at [885, 277] on img at bounding box center [868, 207] width 350 height 438
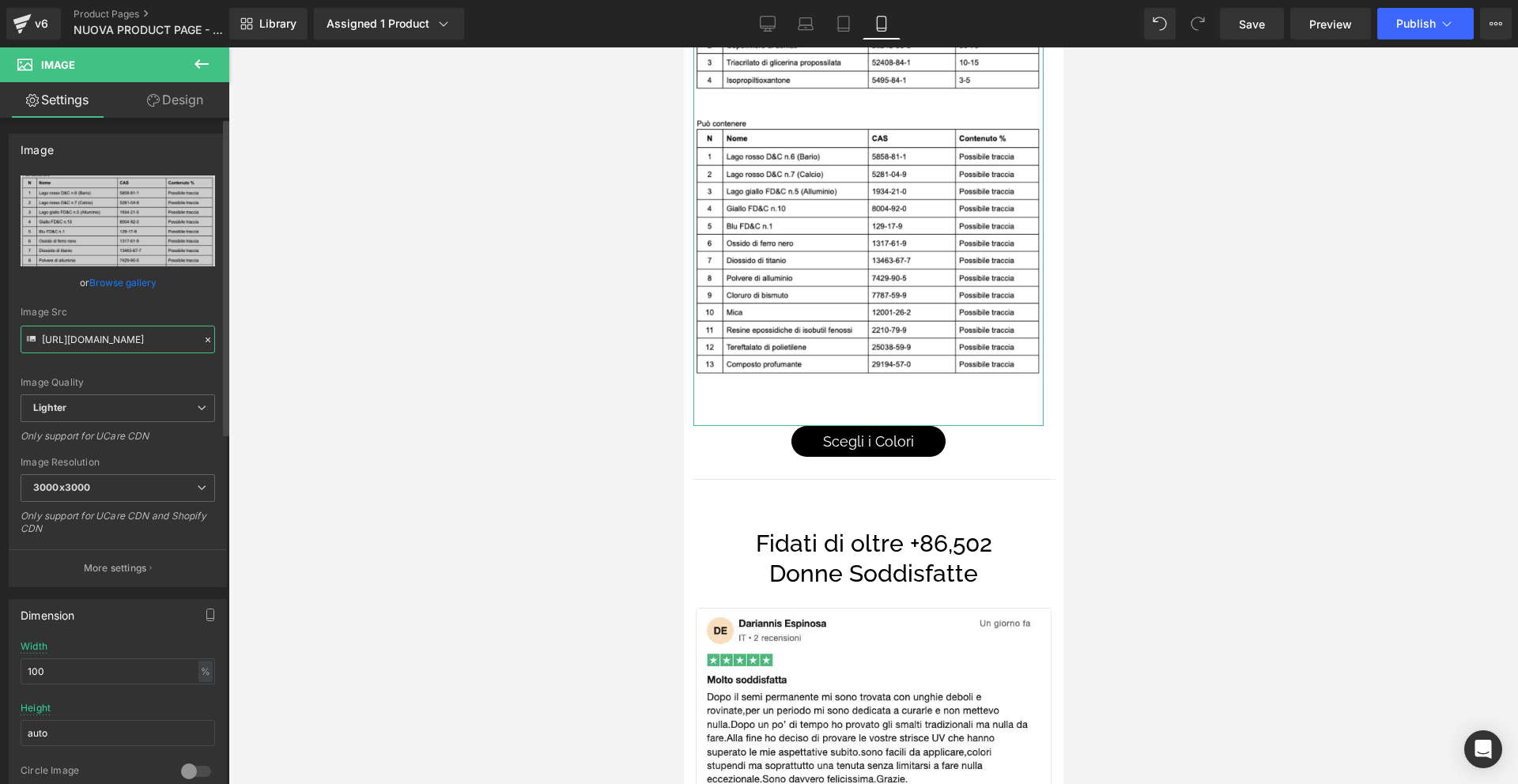
click at [147, 345] on input "[URL][DOMAIN_NAME]" at bounding box center [118, 339] width 195 height 28
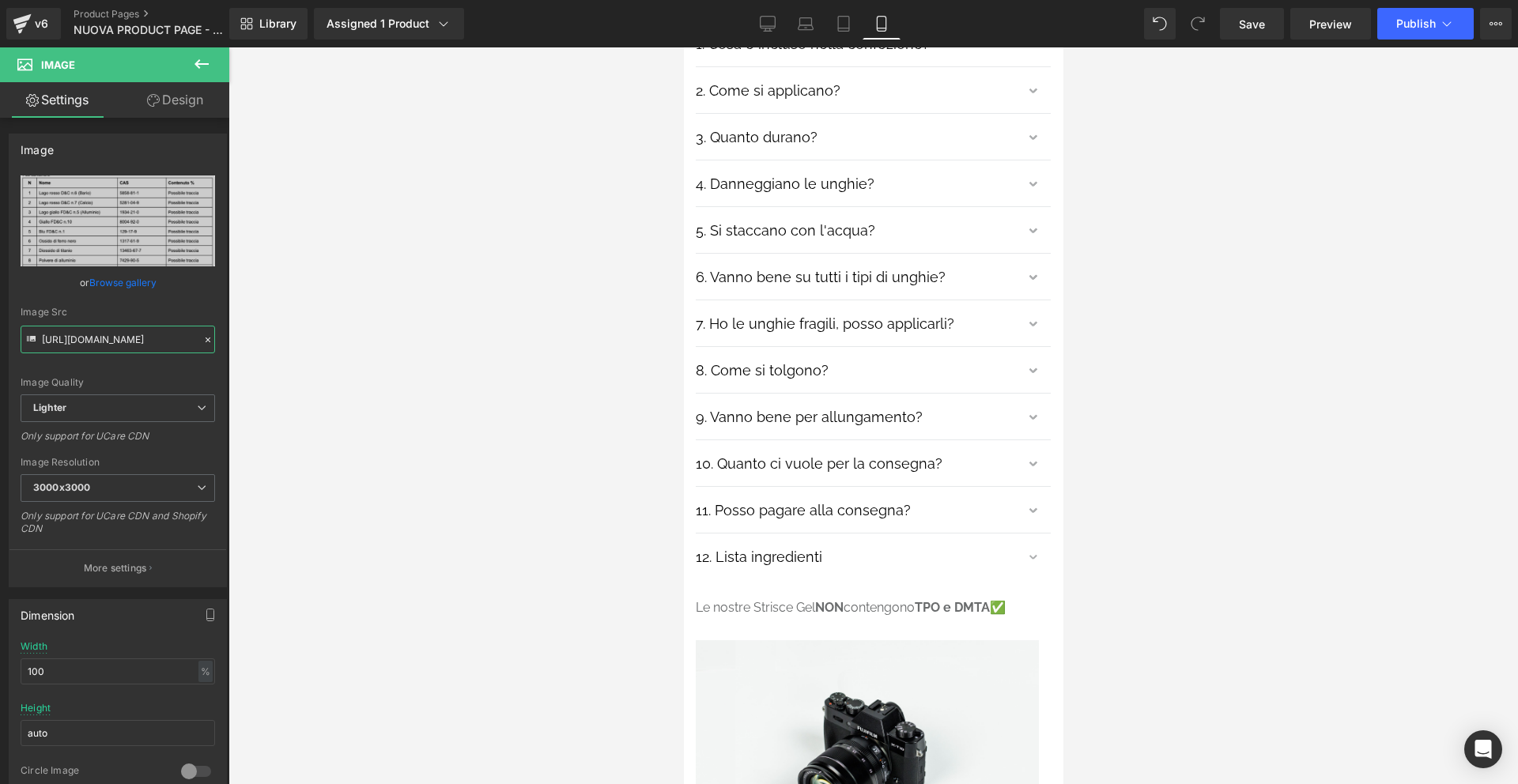
scroll to position [9987, 0]
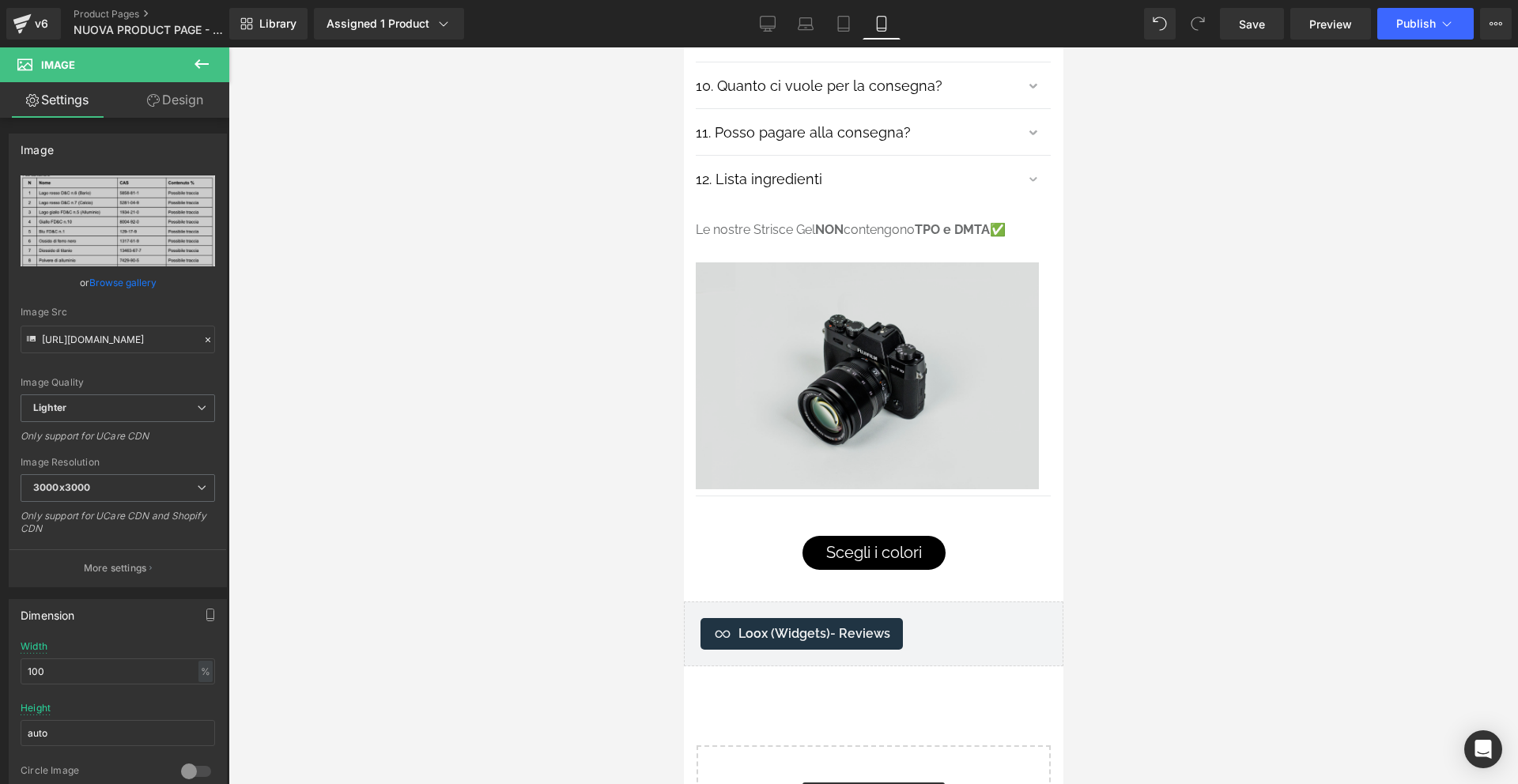
click at [815, 338] on img at bounding box center [867, 376] width 343 height 228
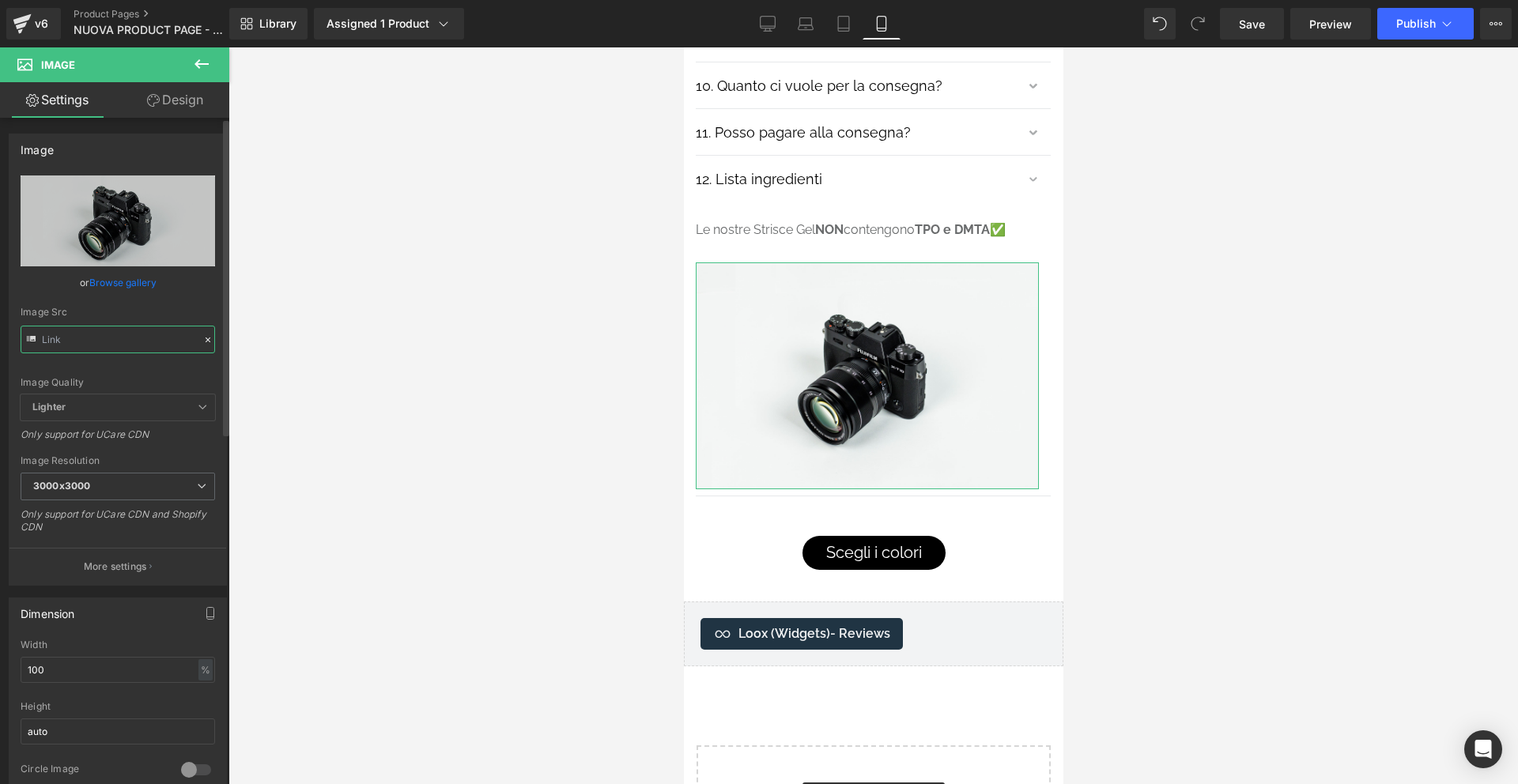
click at [136, 338] on input "text" at bounding box center [118, 339] width 195 height 28
paste input "[URL][DOMAIN_NAME][DOMAIN_NAME]"
type input "[URL][DOMAIN_NAME]"
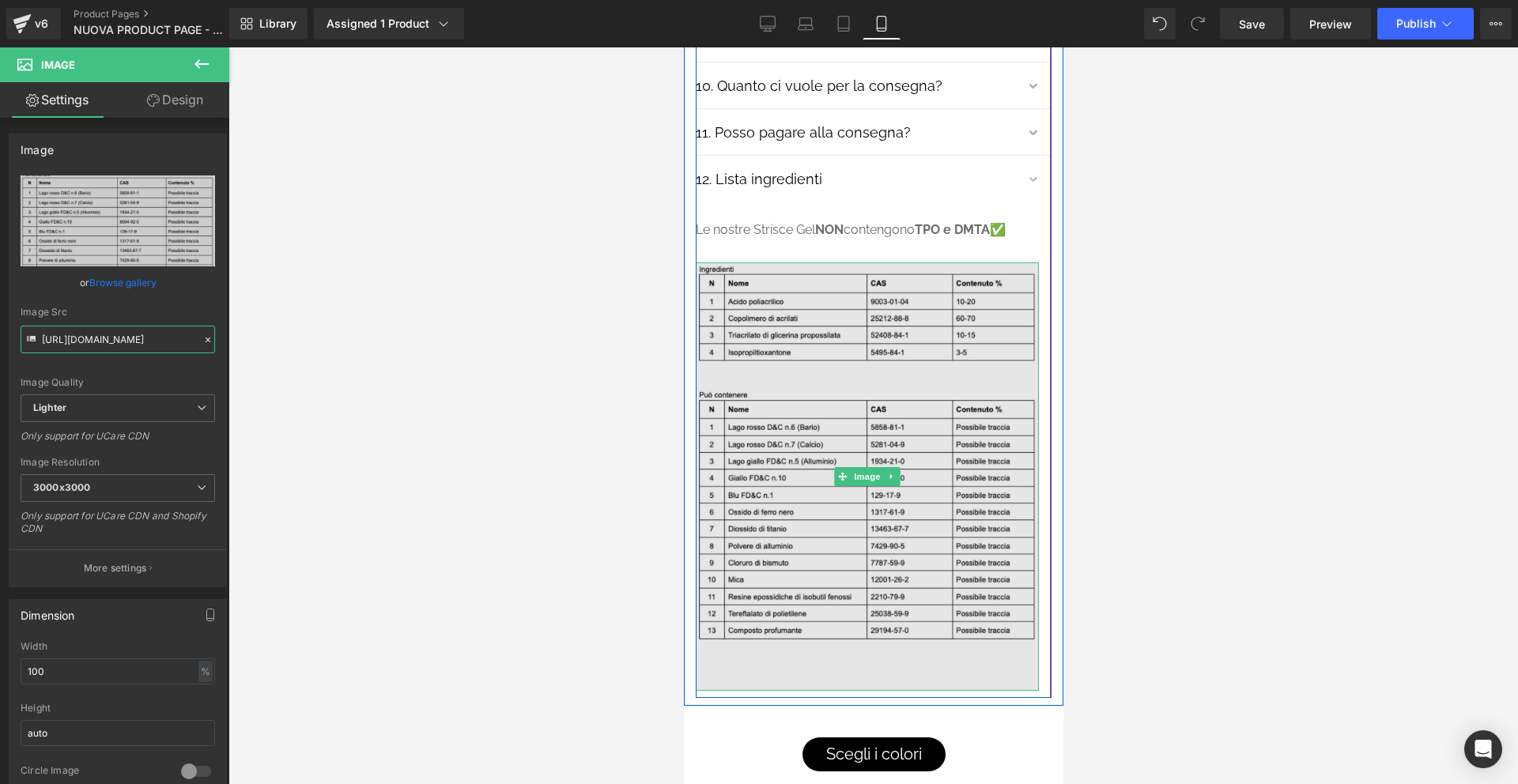
scroll to position [9755, 0]
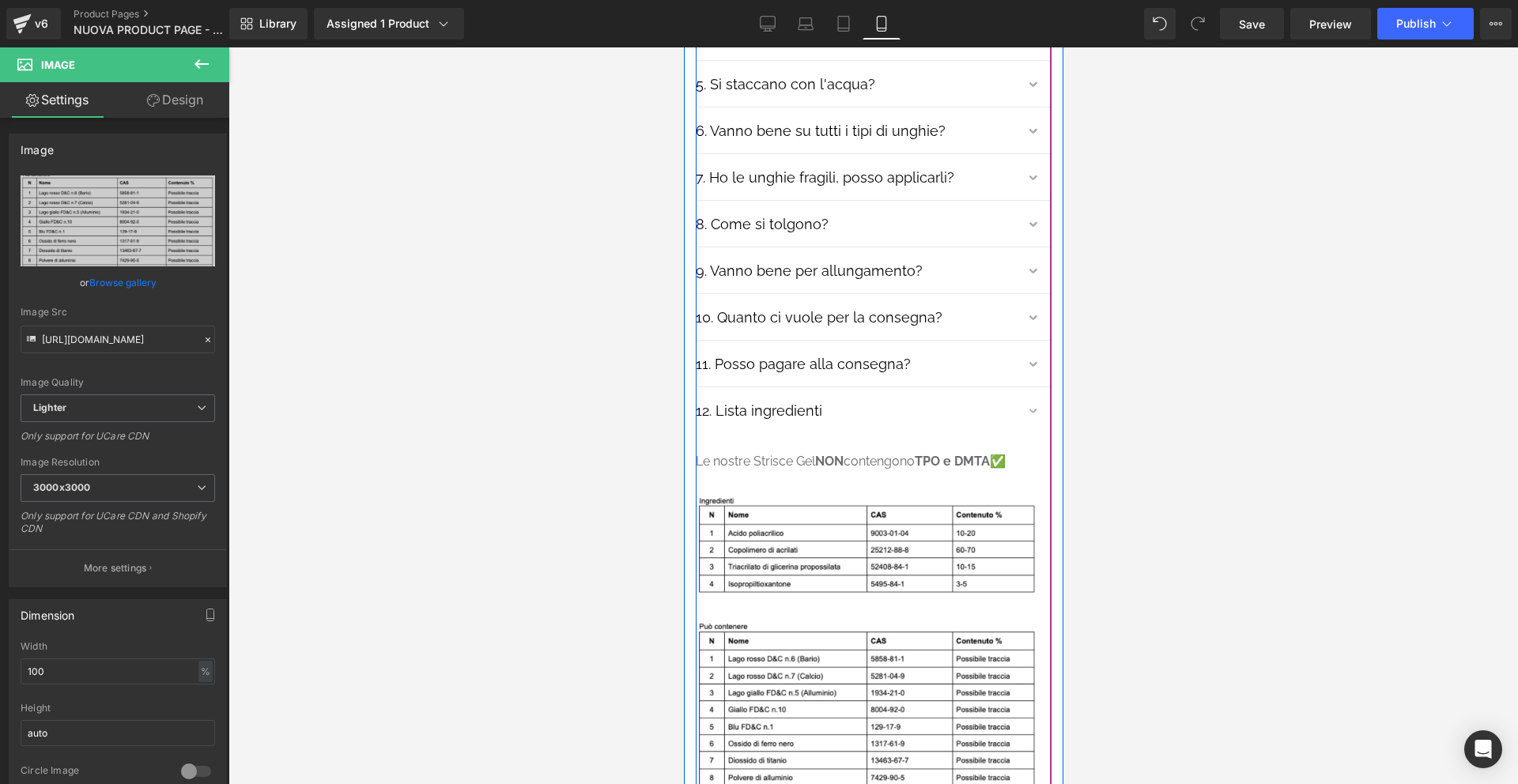
click at [1035, 394] on button "button" at bounding box center [1034, 413] width 31 height 39
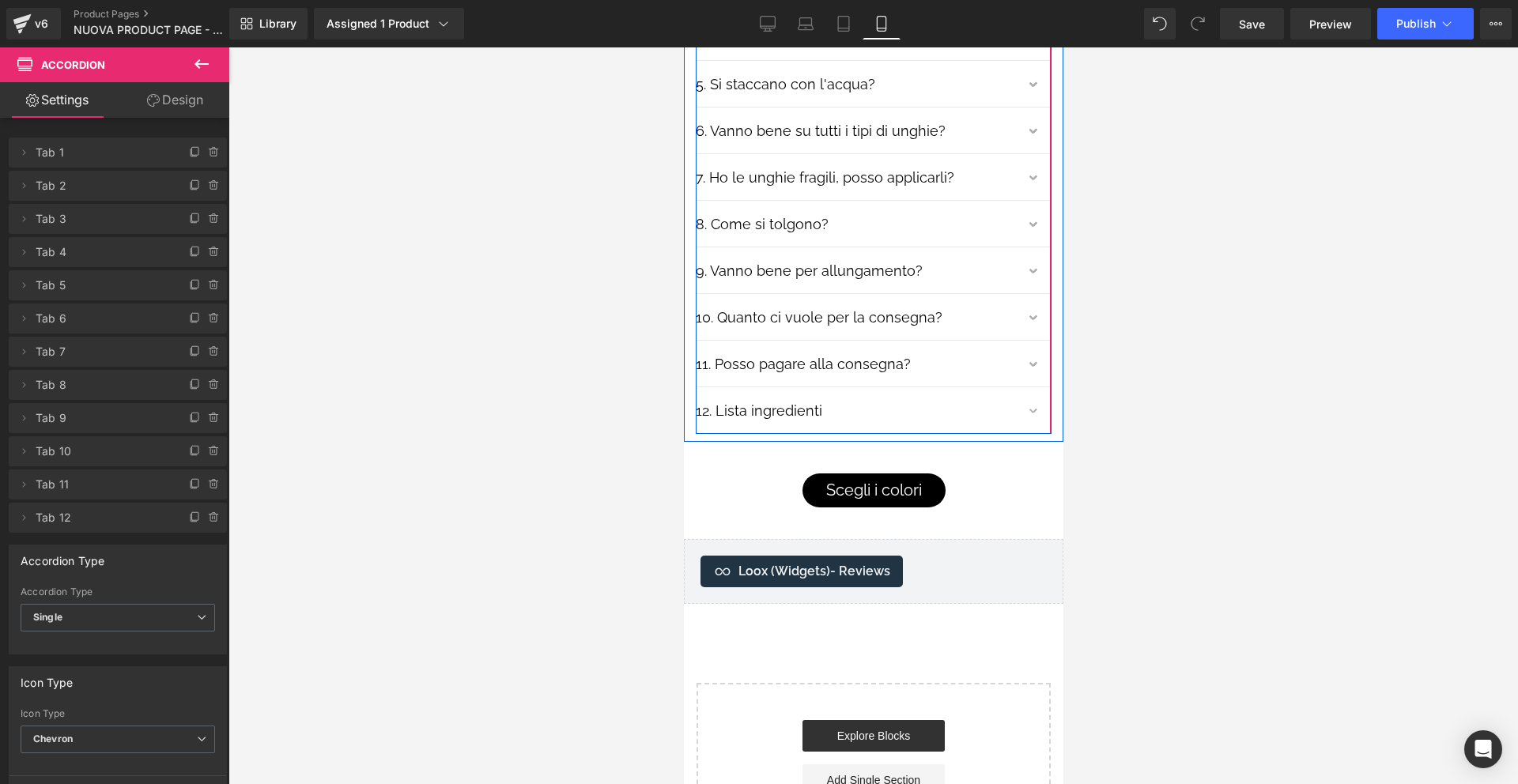
click at [1035, 416] on span "button" at bounding box center [1035, 416] width 0 height 0
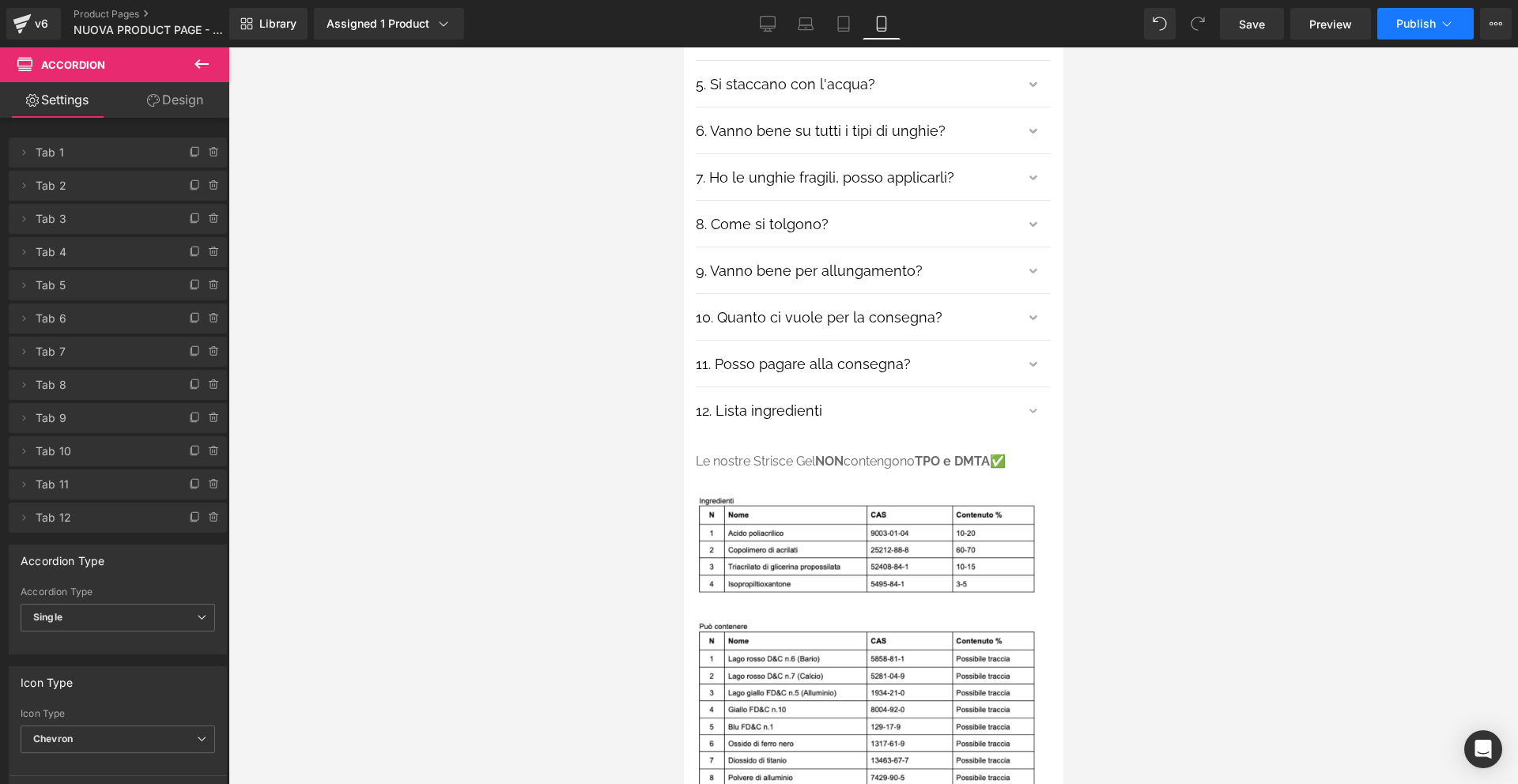
click at [1396, 23] on span "Publish" at bounding box center [1416, 23] width 39 height 13
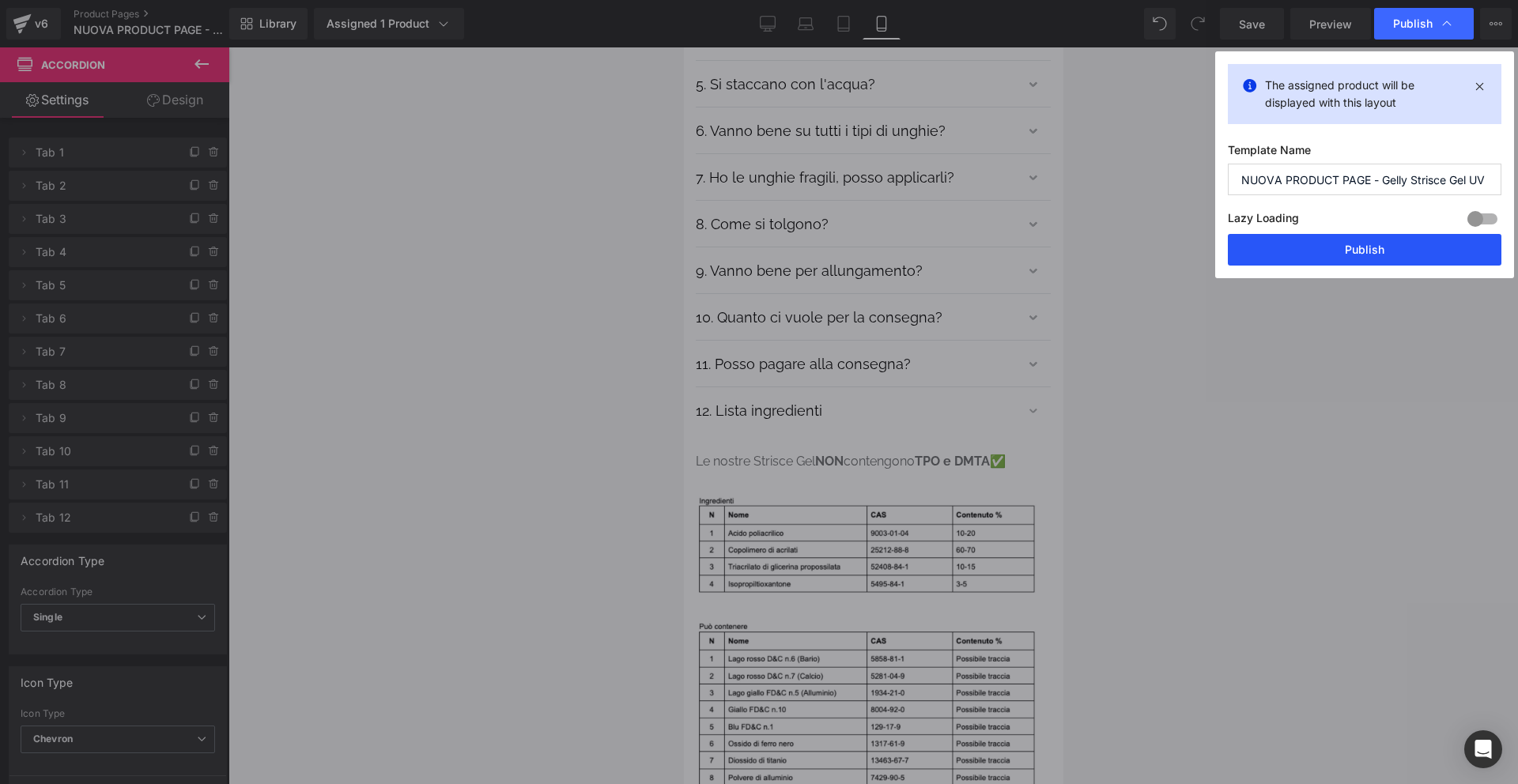
click at [1380, 247] on button "Publish" at bounding box center [1365, 249] width 273 height 31
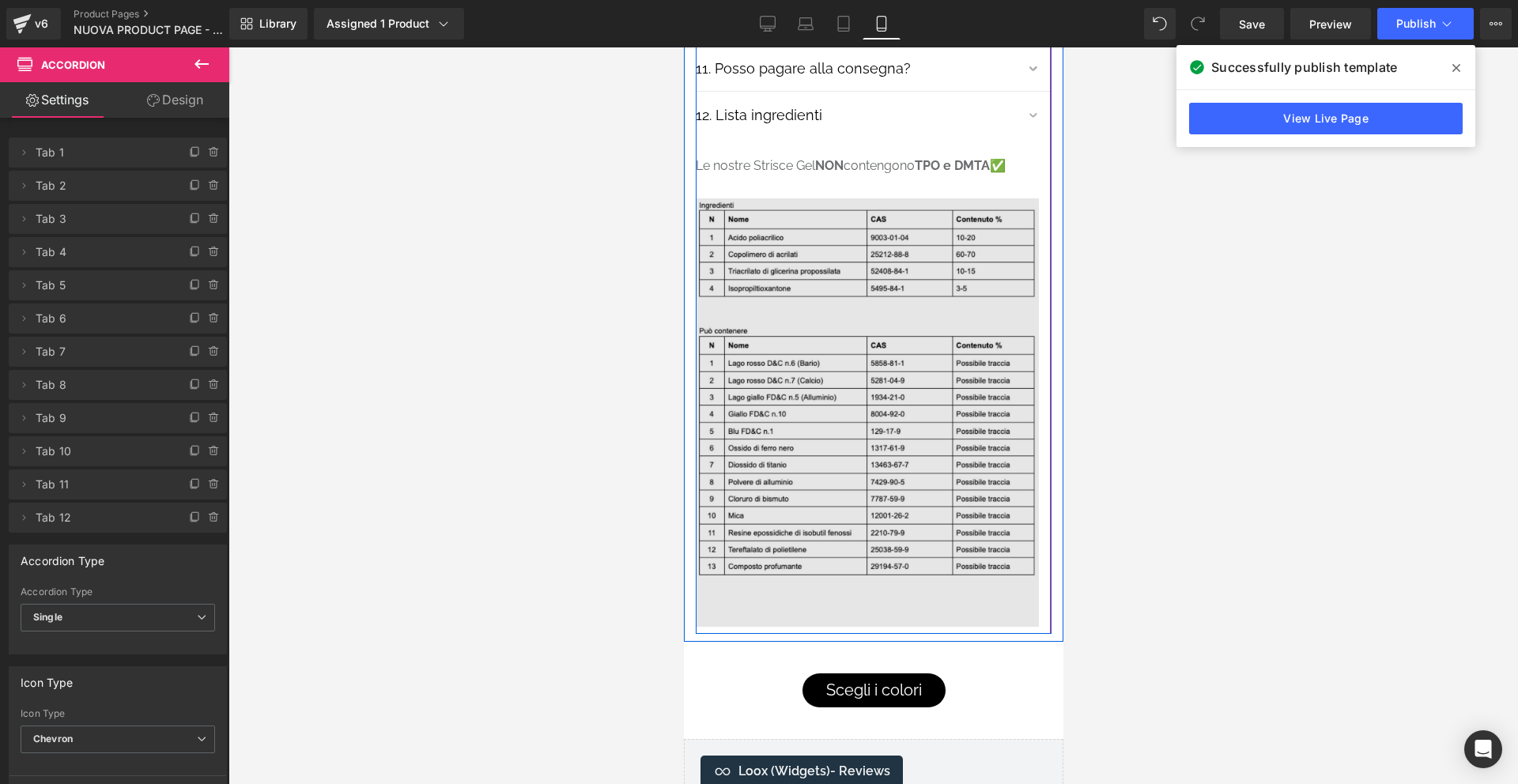
scroll to position [9961, 0]
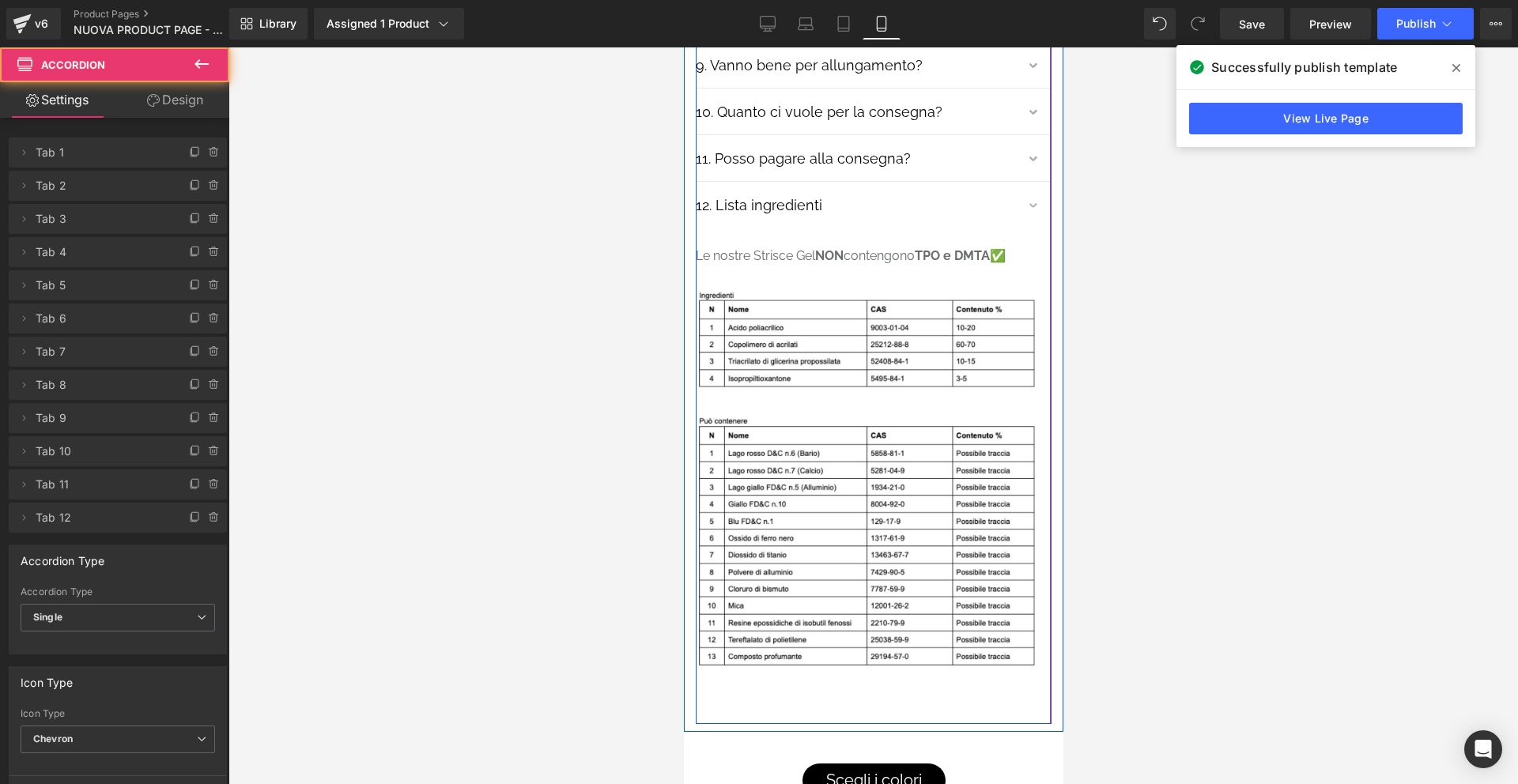
click at [1035, 211] on span "button" at bounding box center [1035, 211] width 0 height 0
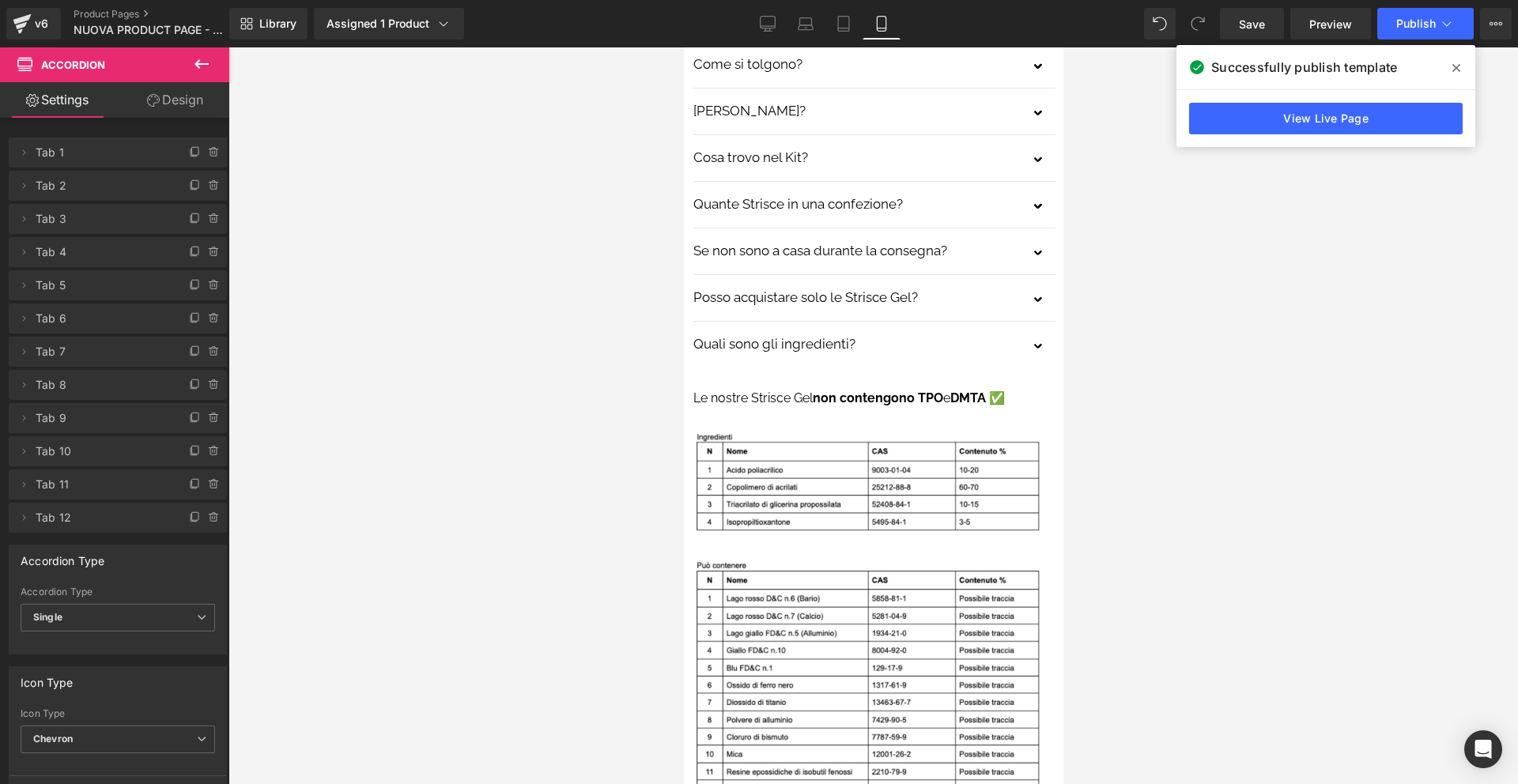
scroll to position [4666, 0]
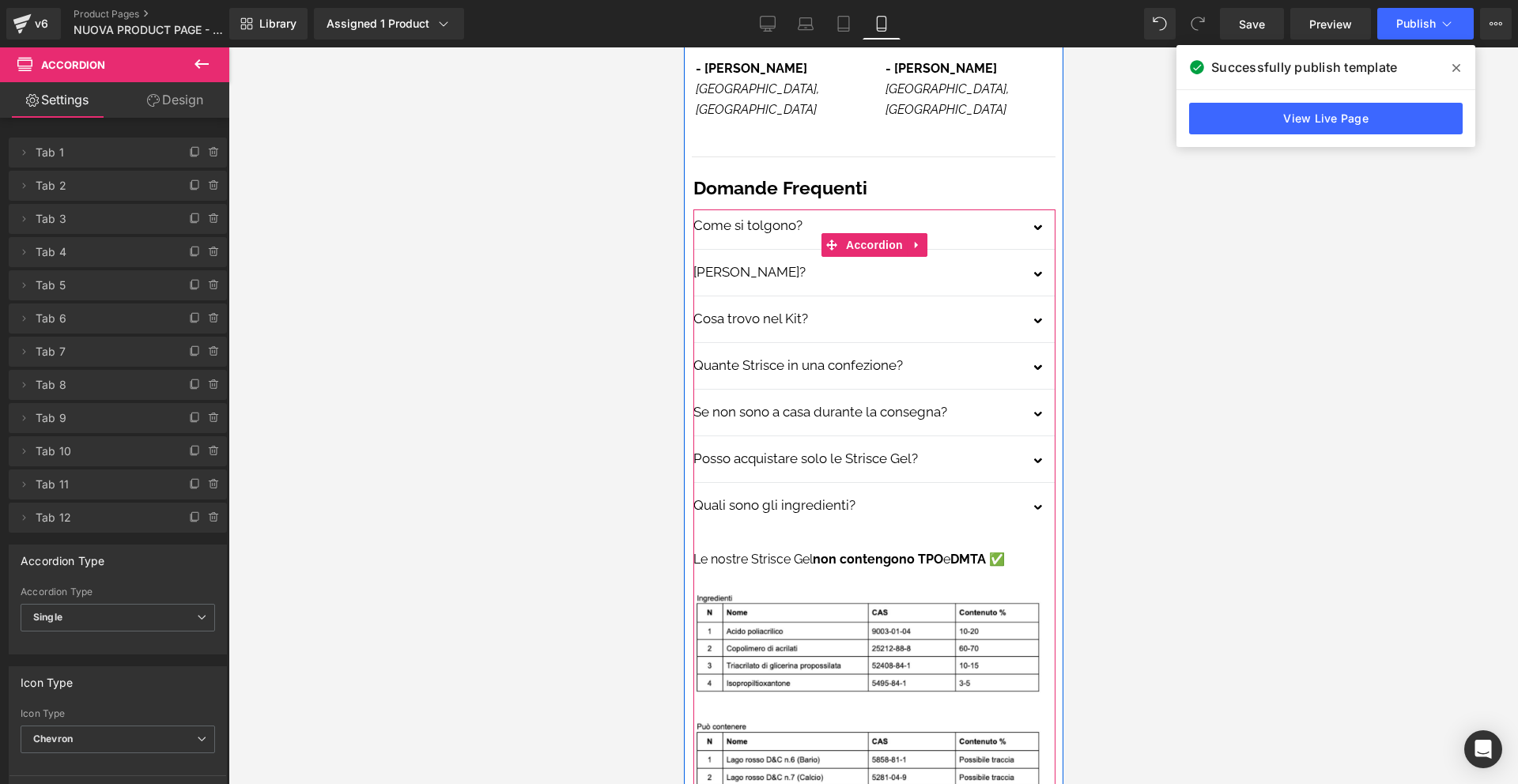
click at [1039, 513] on span "button" at bounding box center [1039, 513] width 0 height 0
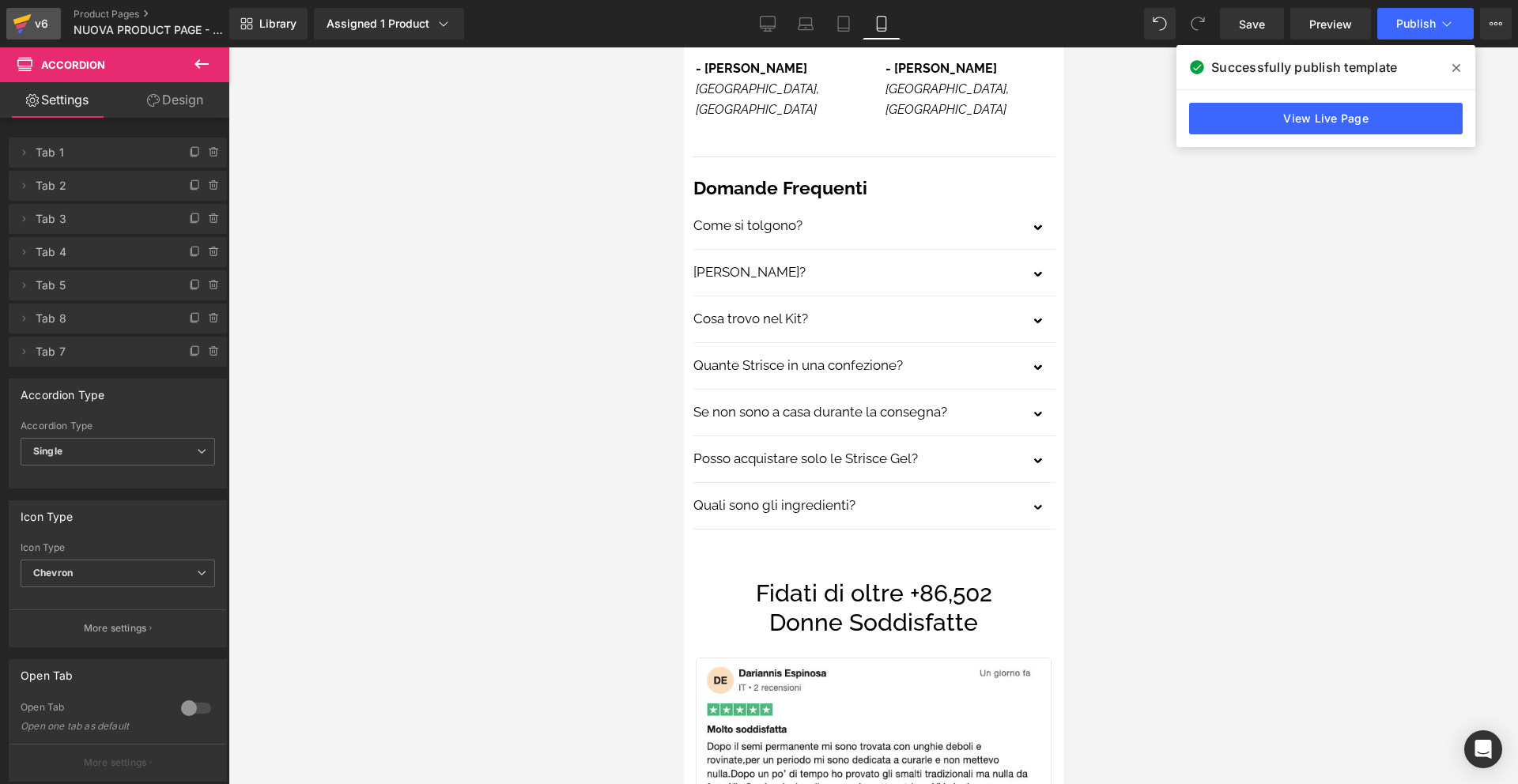
click at [50, 21] on div "v6" at bounding box center [41, 23] width 20 height 21
